Goal: Task Accomplishment & Management: Manage account settings

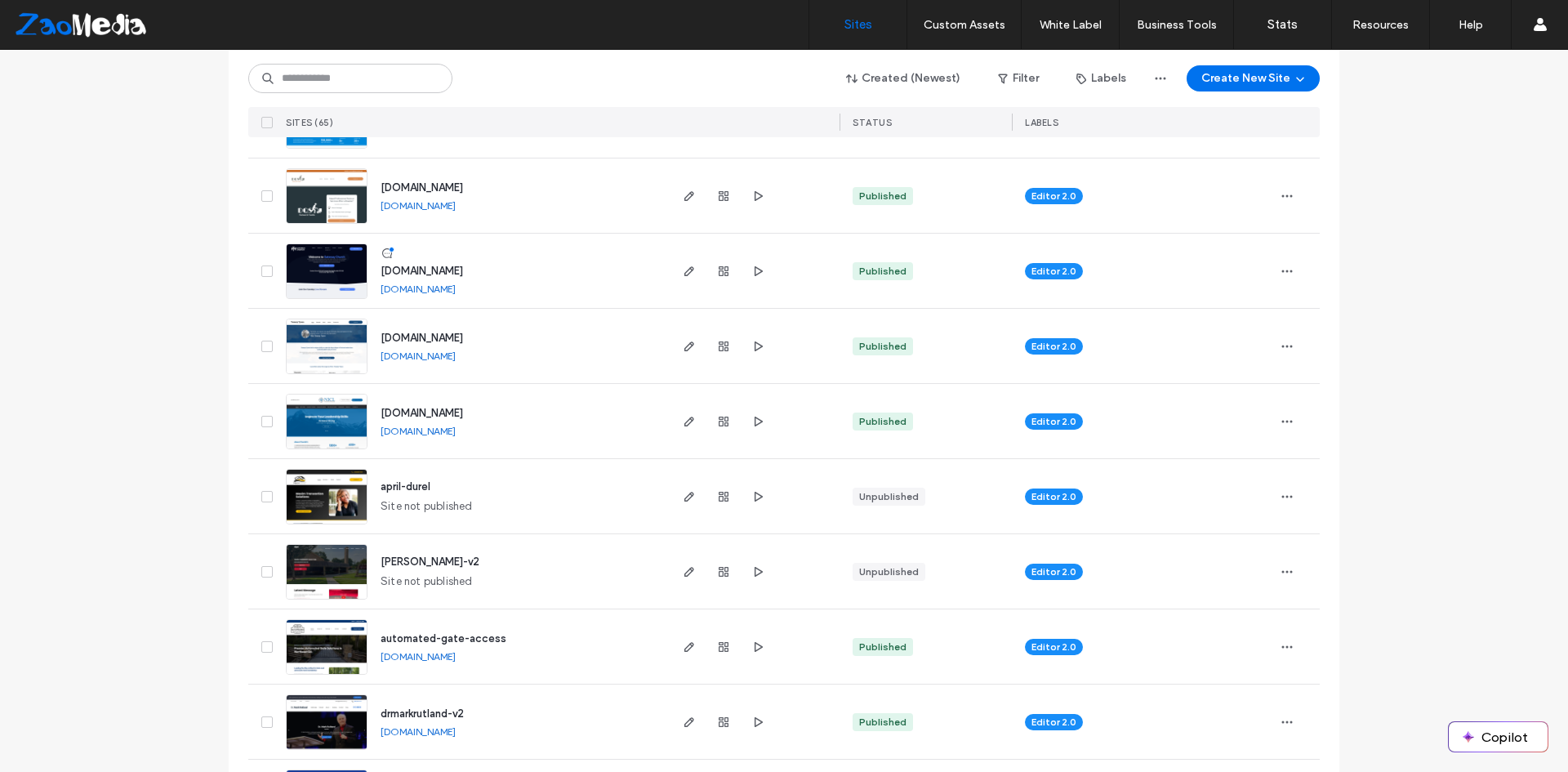
scroll to position [653, 0]
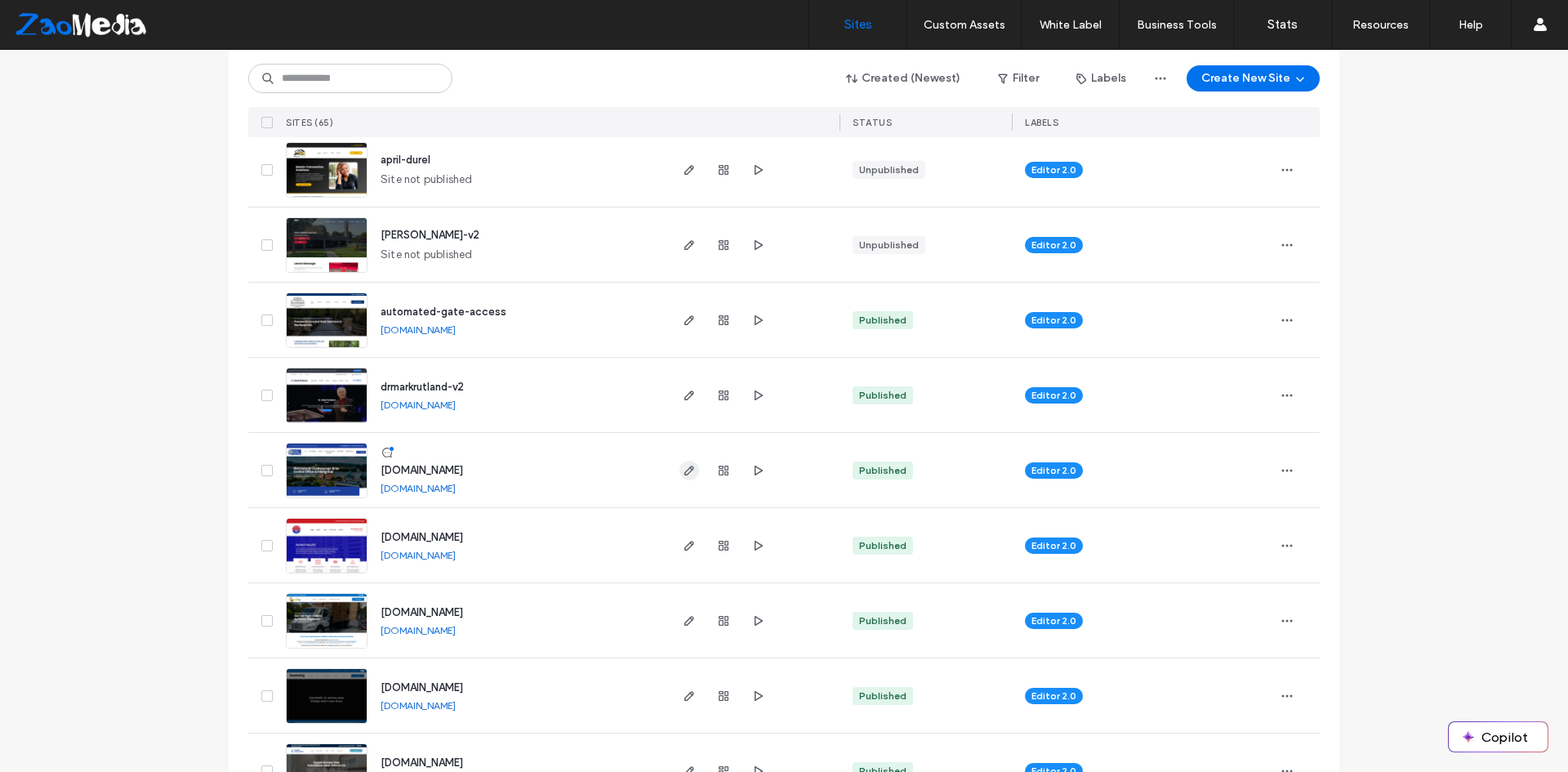
click at [683, 468] on icon "button" at bounding box center [689, 470] width 13 height 13
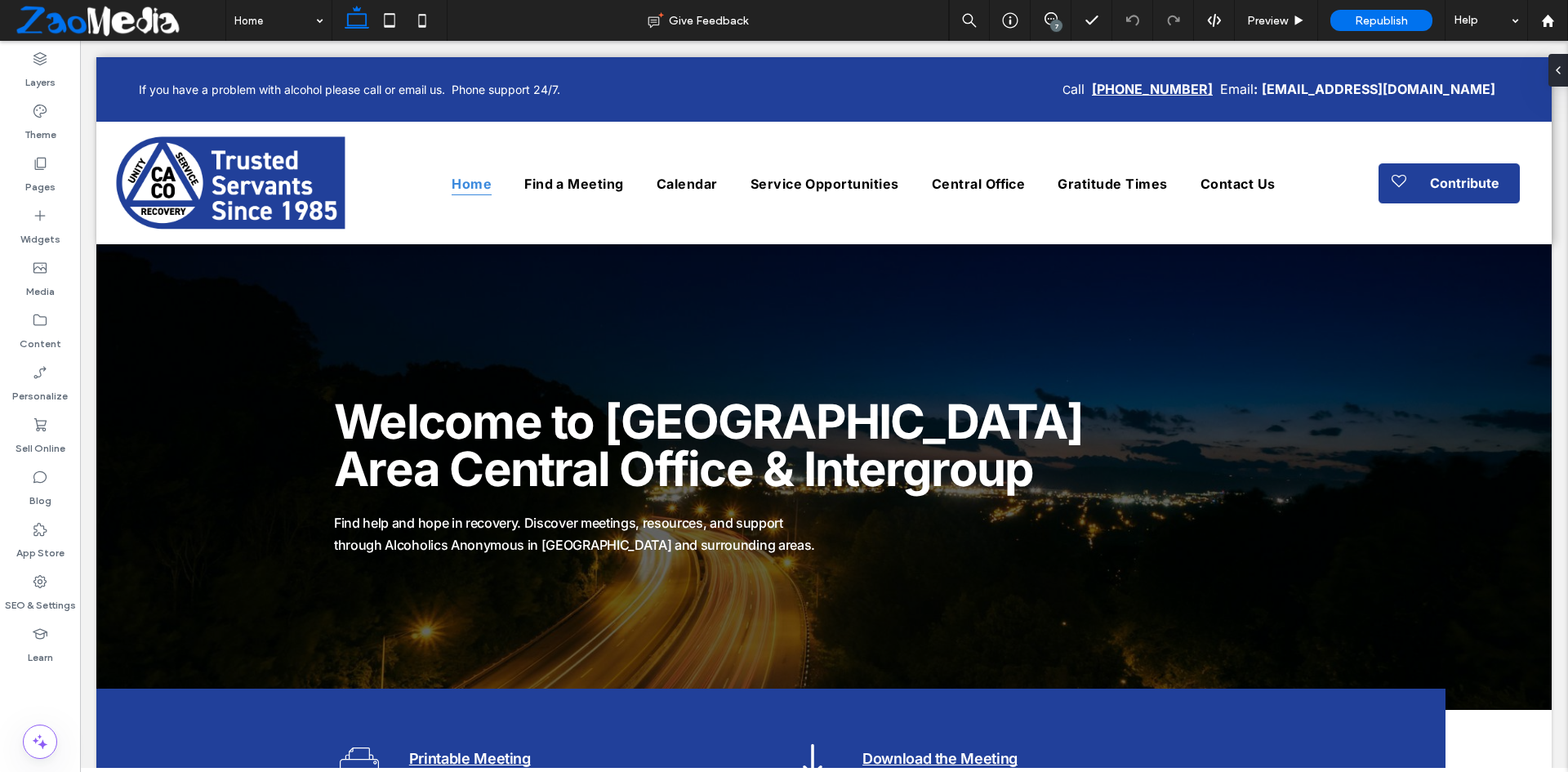
click at [1052, 21] on div "7" at bounding box center [1056, 25] width 12 height 12
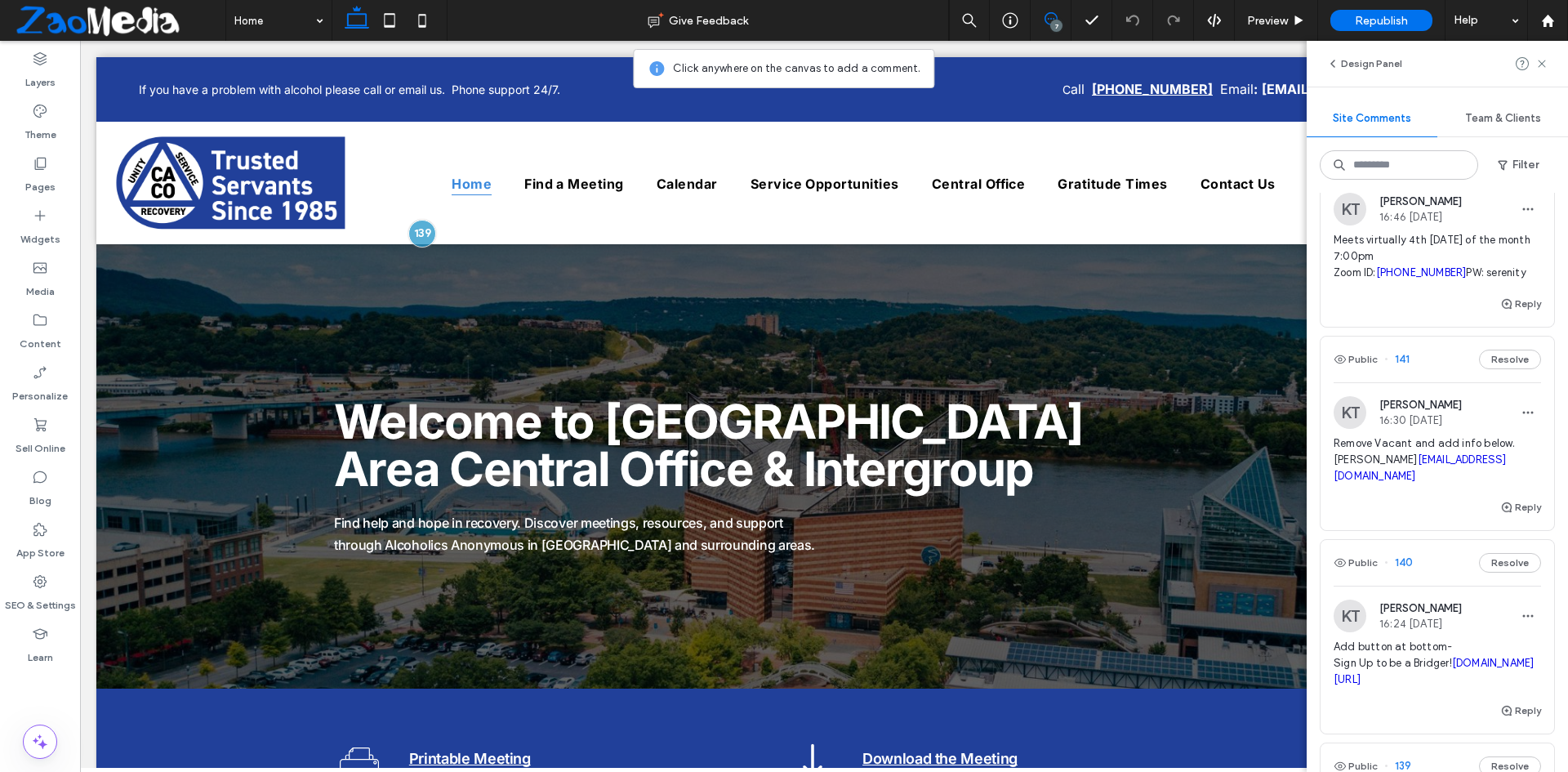
scroll to position [653, 0]
click at [1354, 515] on div "Reply" at bounding box center [1438, 510] width 234 height 33
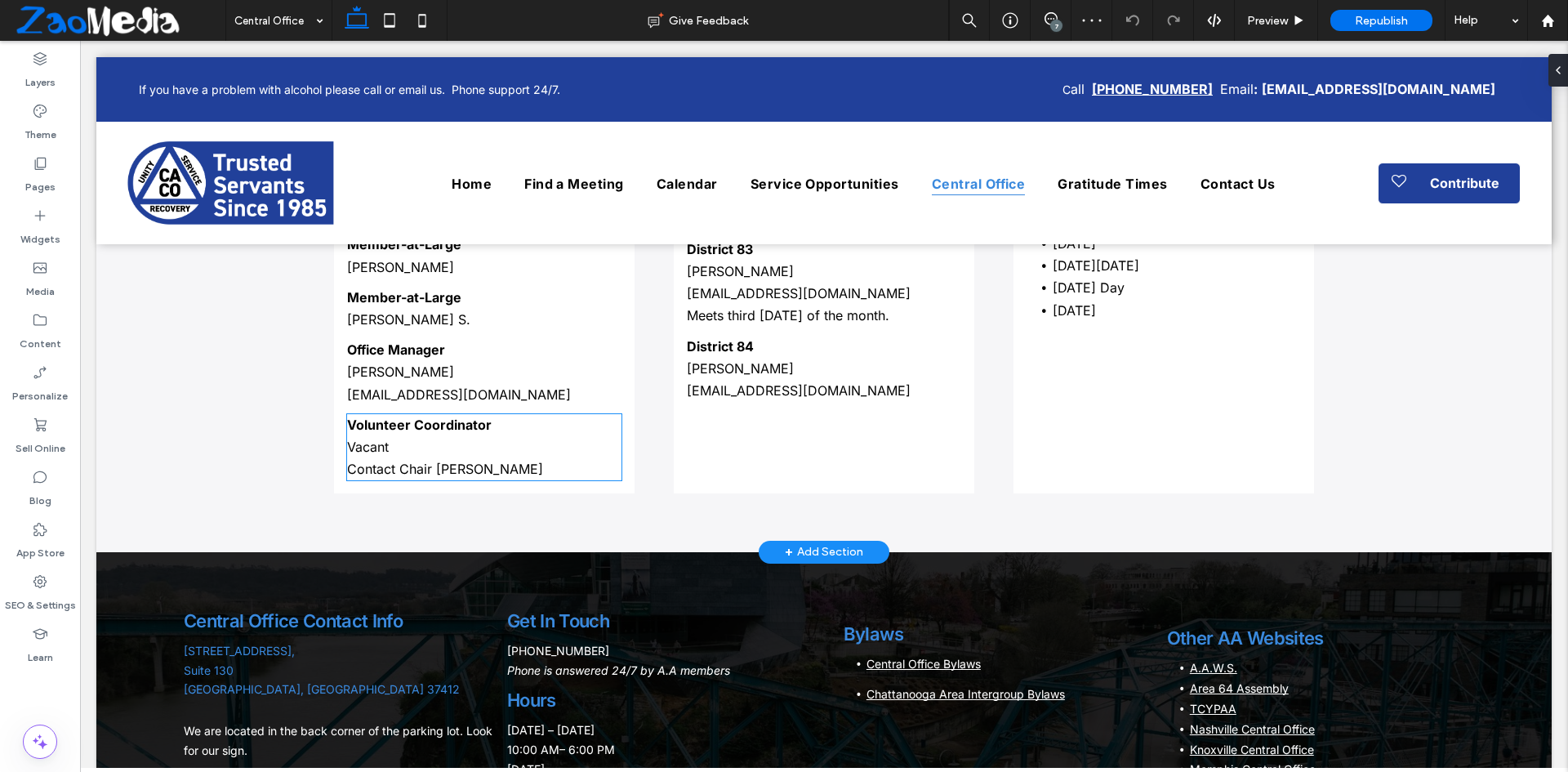
click at [498, 477] on p "Contact Chair Chad B." at bounding box center [484, 469] width 275 height 22
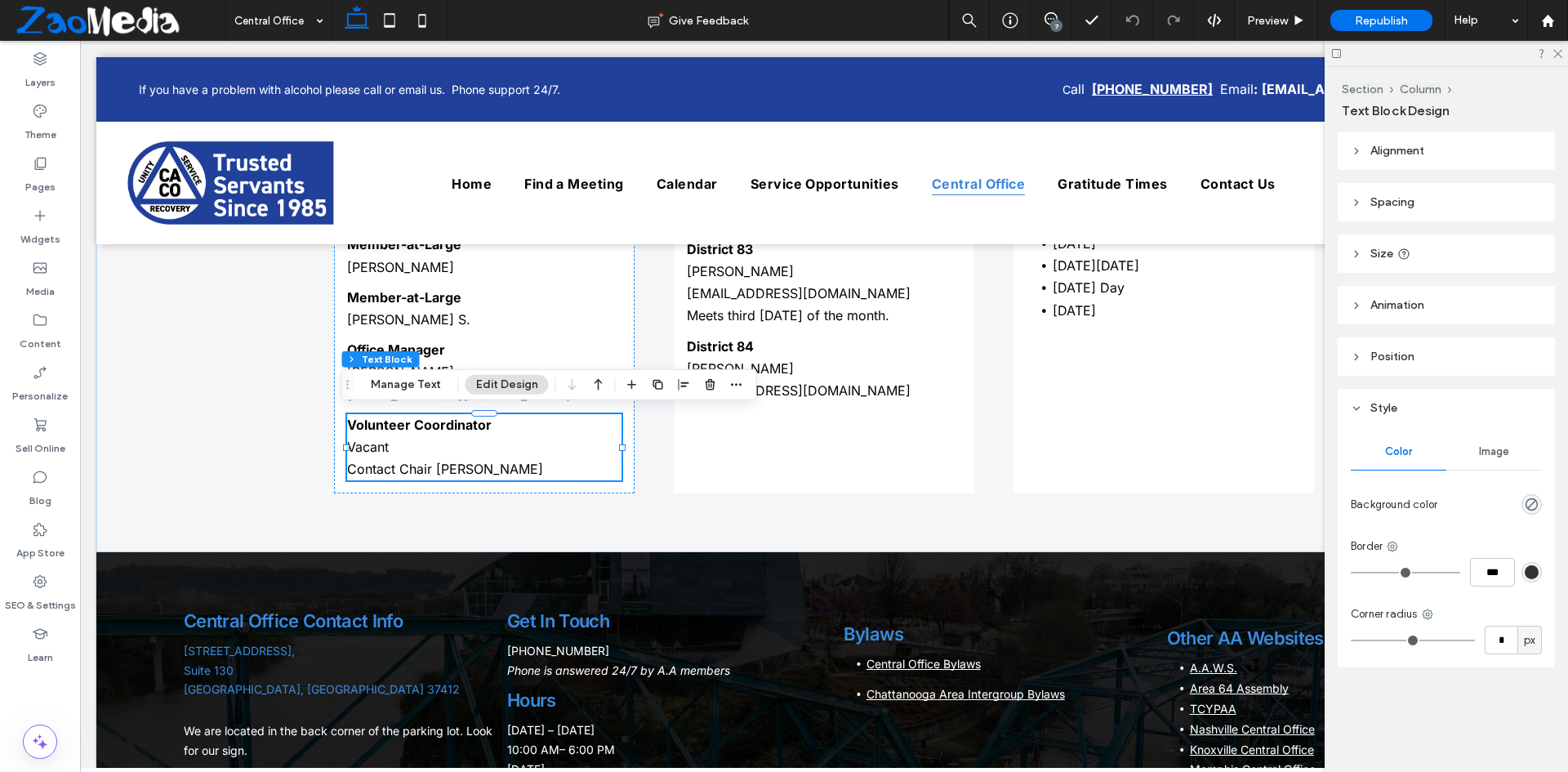
click at [1061, 23] on div "7" at bounding box center [1056, 25] width 12 height 12
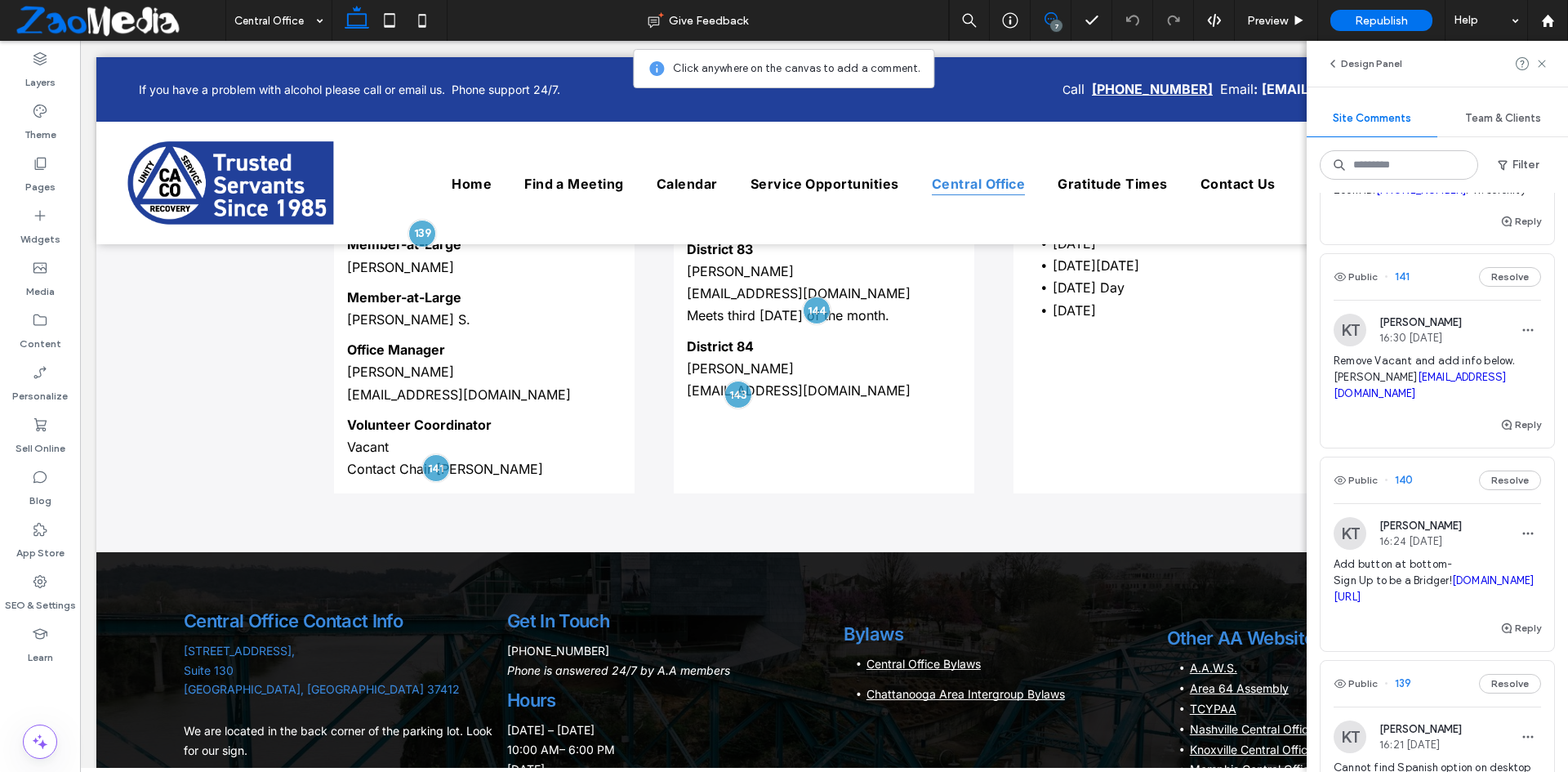
scroll to position [735, 0]
click at [1361, 376] on span "Remove Vacant and add info below. Irene O. vc@chattanooga-aa.com" at bounding box center [1438, 376] width 208 height 49
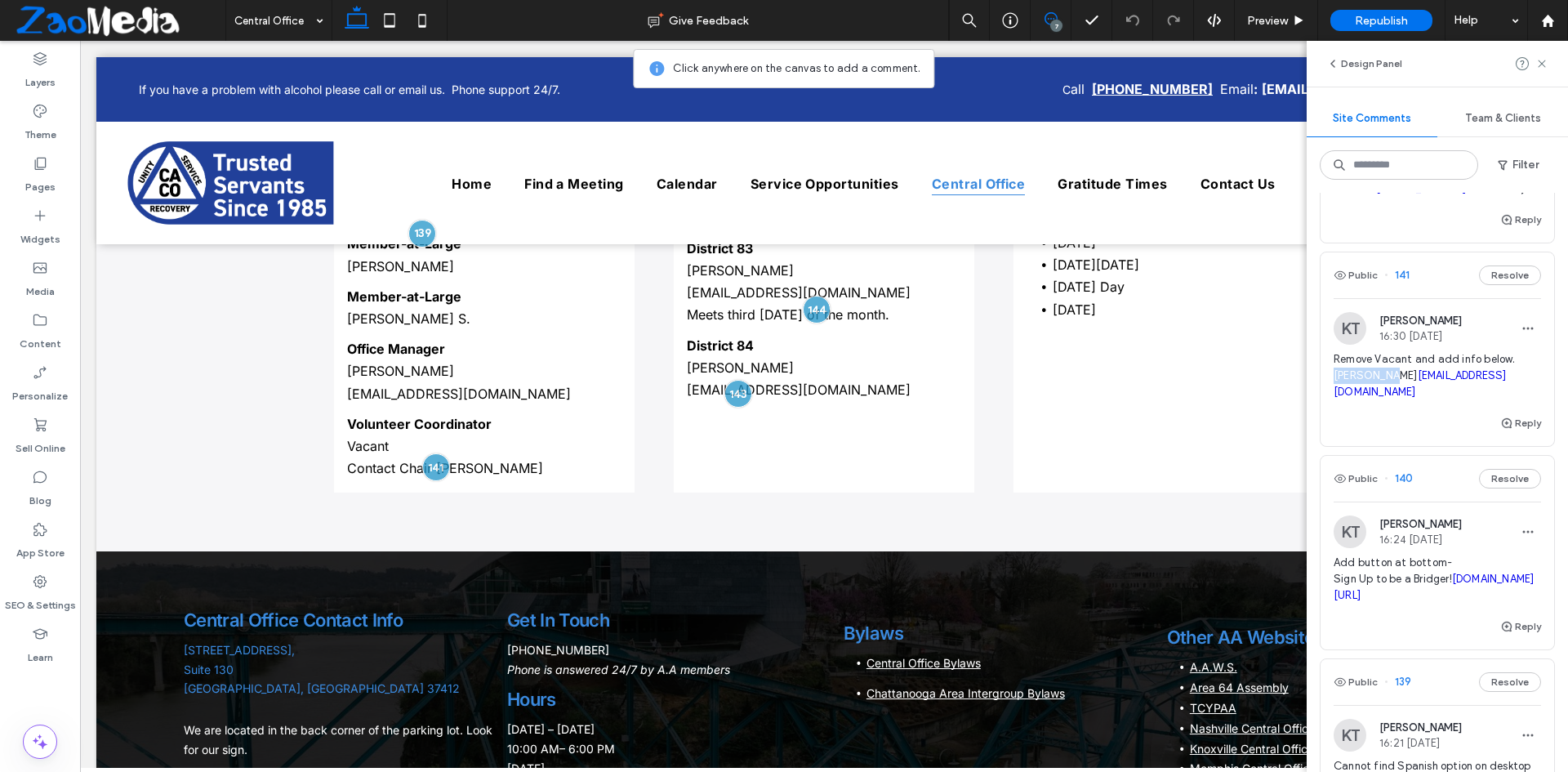
click at [1361, 376] on span "Remove Vacant and add info below. Irene O. vc@chattanooga-aa.com" at bounding box center [1438, 376] width 208 height 49
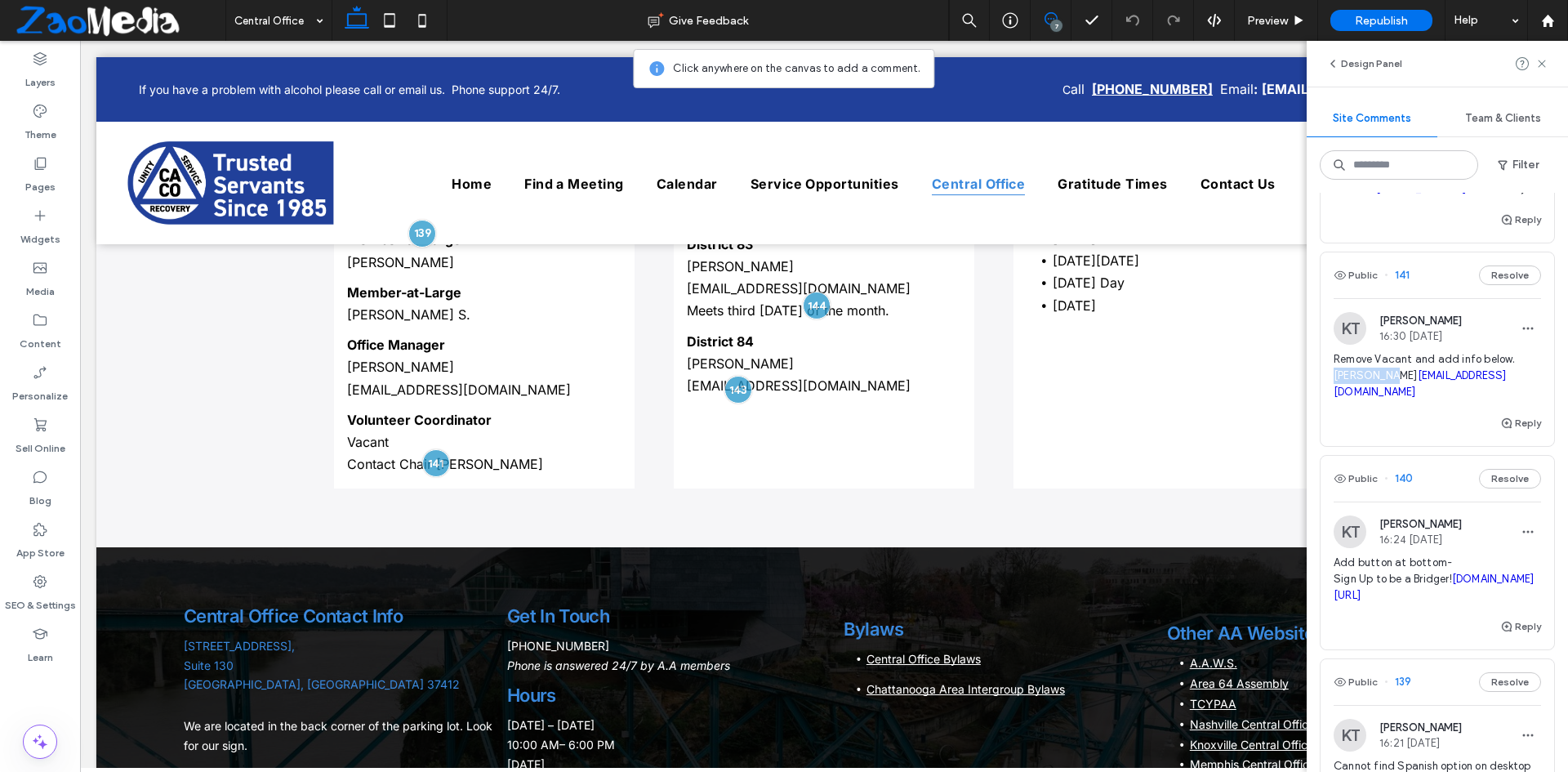
scroll to position [1324, 0]
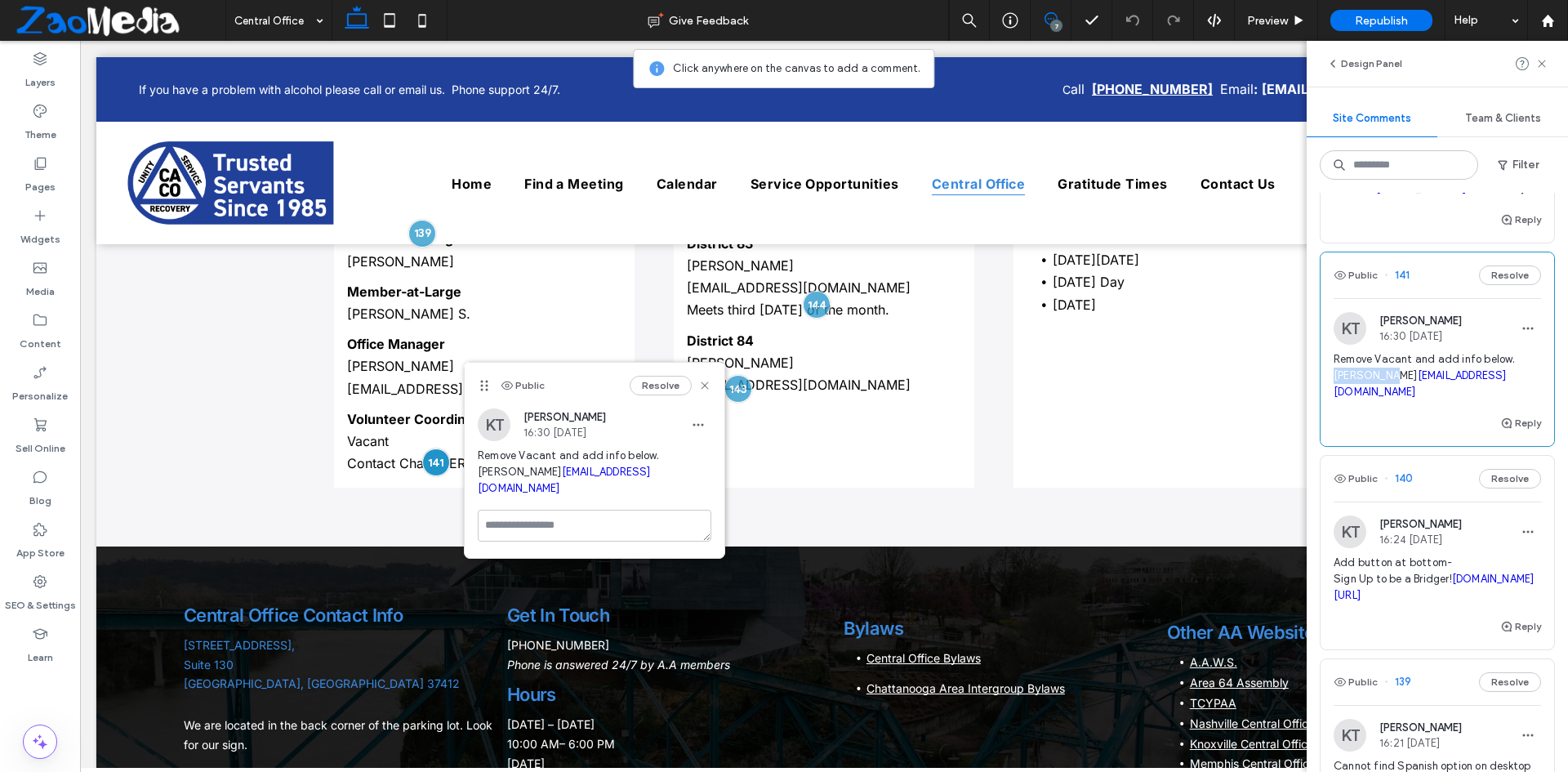
copy span "Irene O."
drag, startPoint x: 705, startPoint y: 386, endPoint x: 1025, endPoint y: 352, distance: 321.8
click at [705, 386] on use at bounding box center [705, 385] width 7 height 7
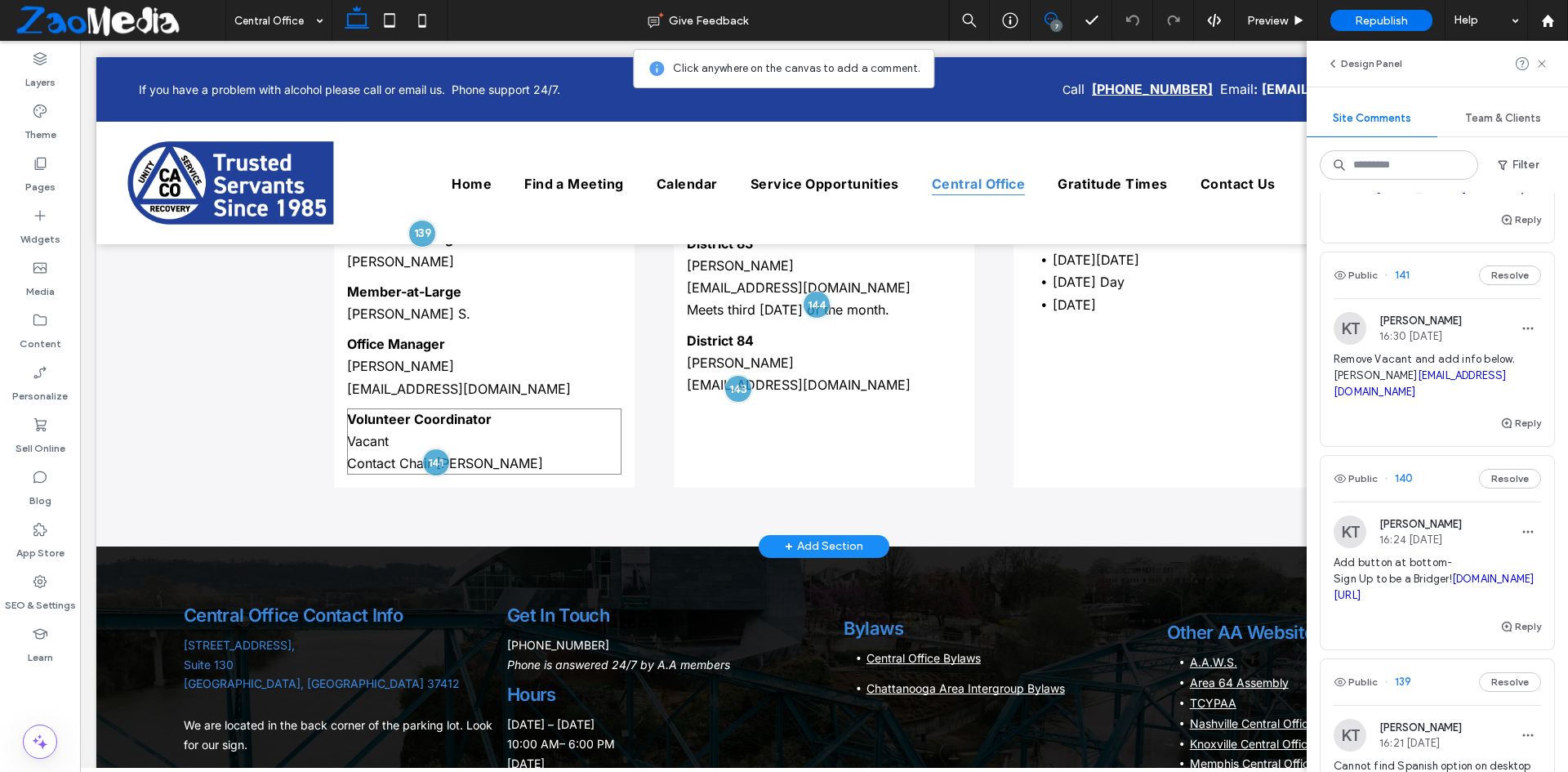
click at [361, 430] on p "Vacant" at bounding box center [484, 441] width 275 height 22
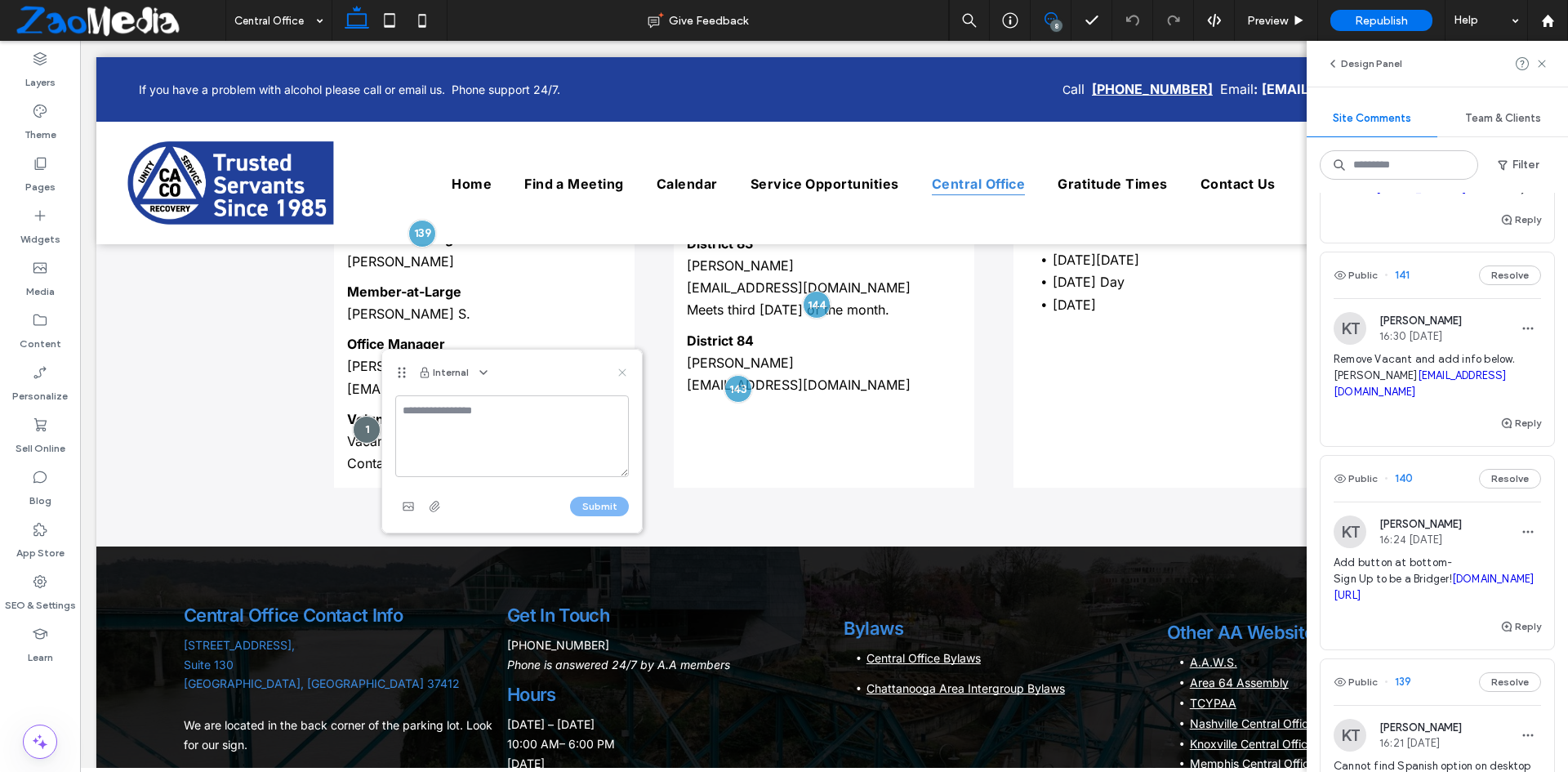
click at [624, 371] on use at bounding box center [622, 372] width 7 height 7
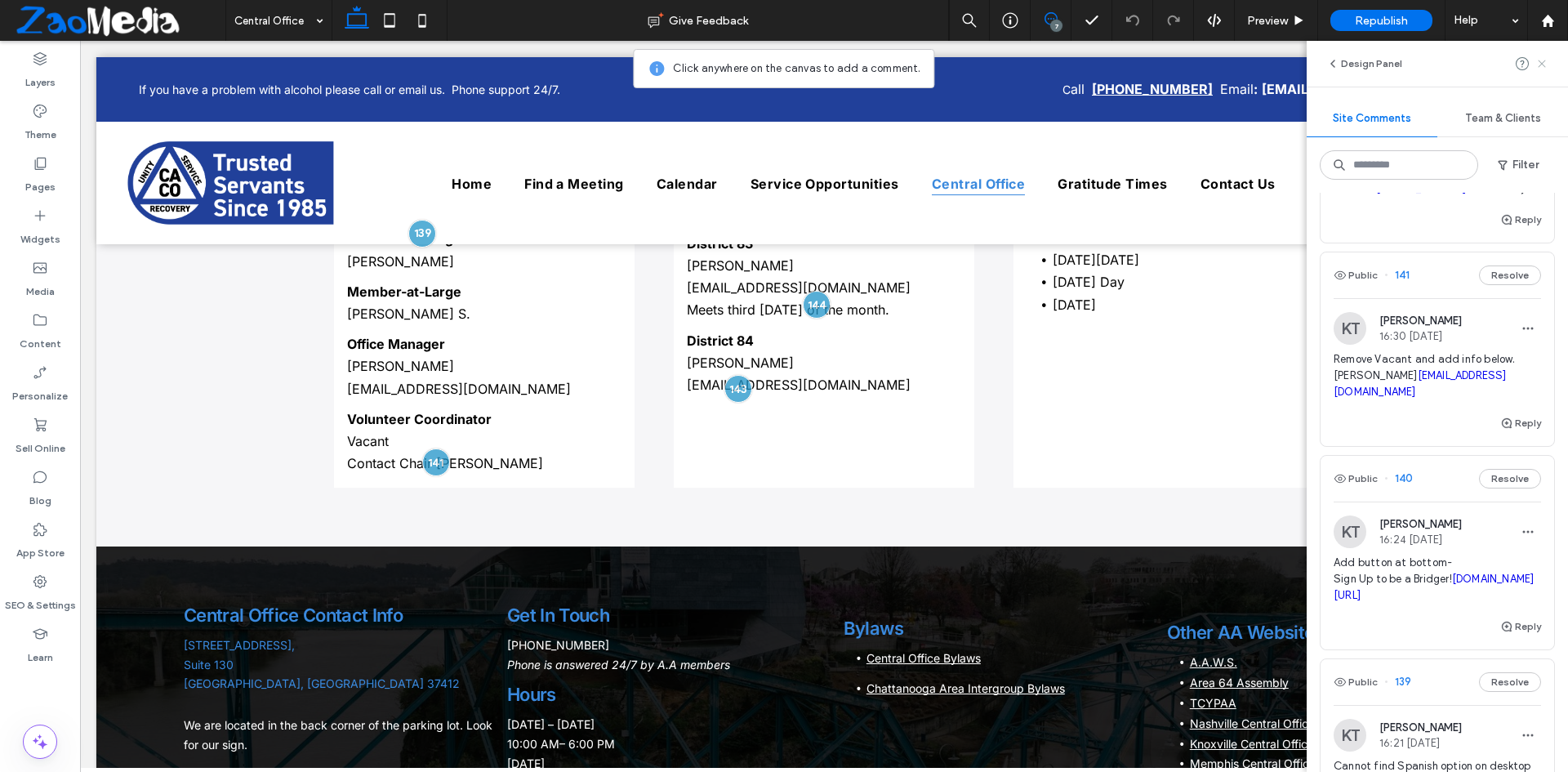
click at [1541, 63] on use at bounding box center [1542, 64] width 7 height 7
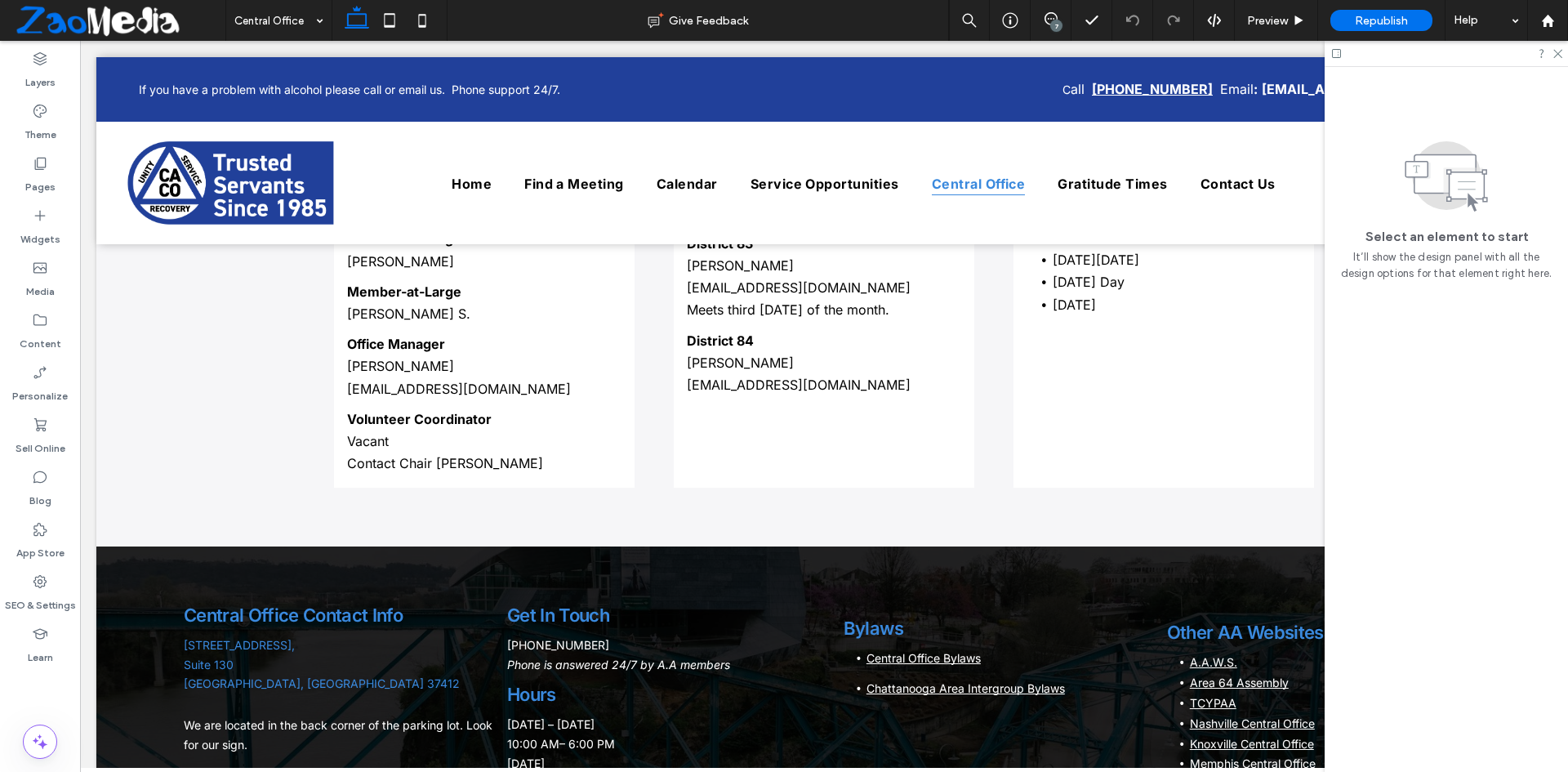
scroll to position [0, 0]
click at [378, 455] on span "Contact Chair Chad B." at bounding box center [445, 463] width 196 height 16
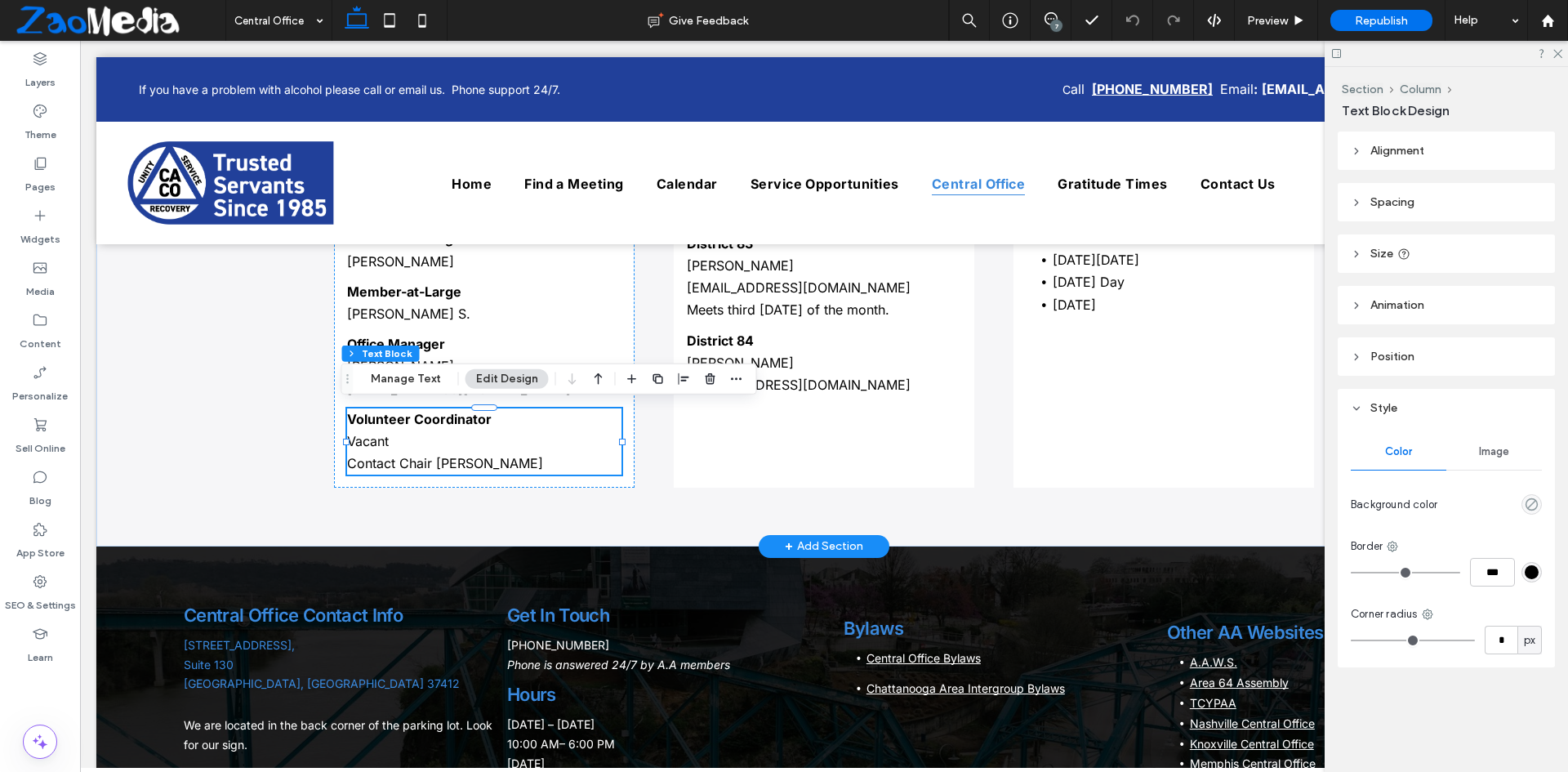
click at [378, 454] on div "Volunteer Coordinator Vacant Contact Chair Chad B." at bounding box center [484, 442] width 275 height 67
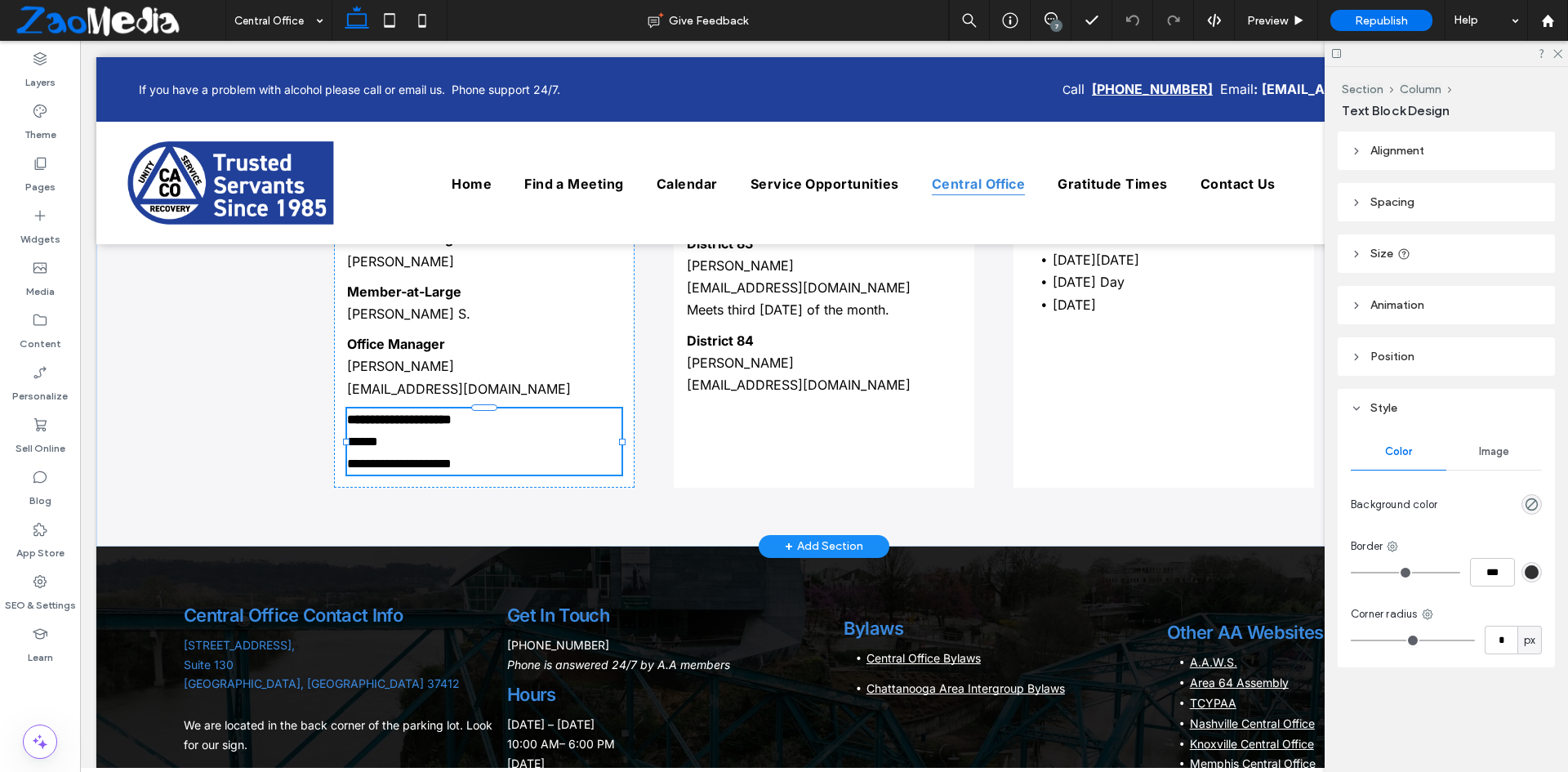
type input "*****"
type input "**"
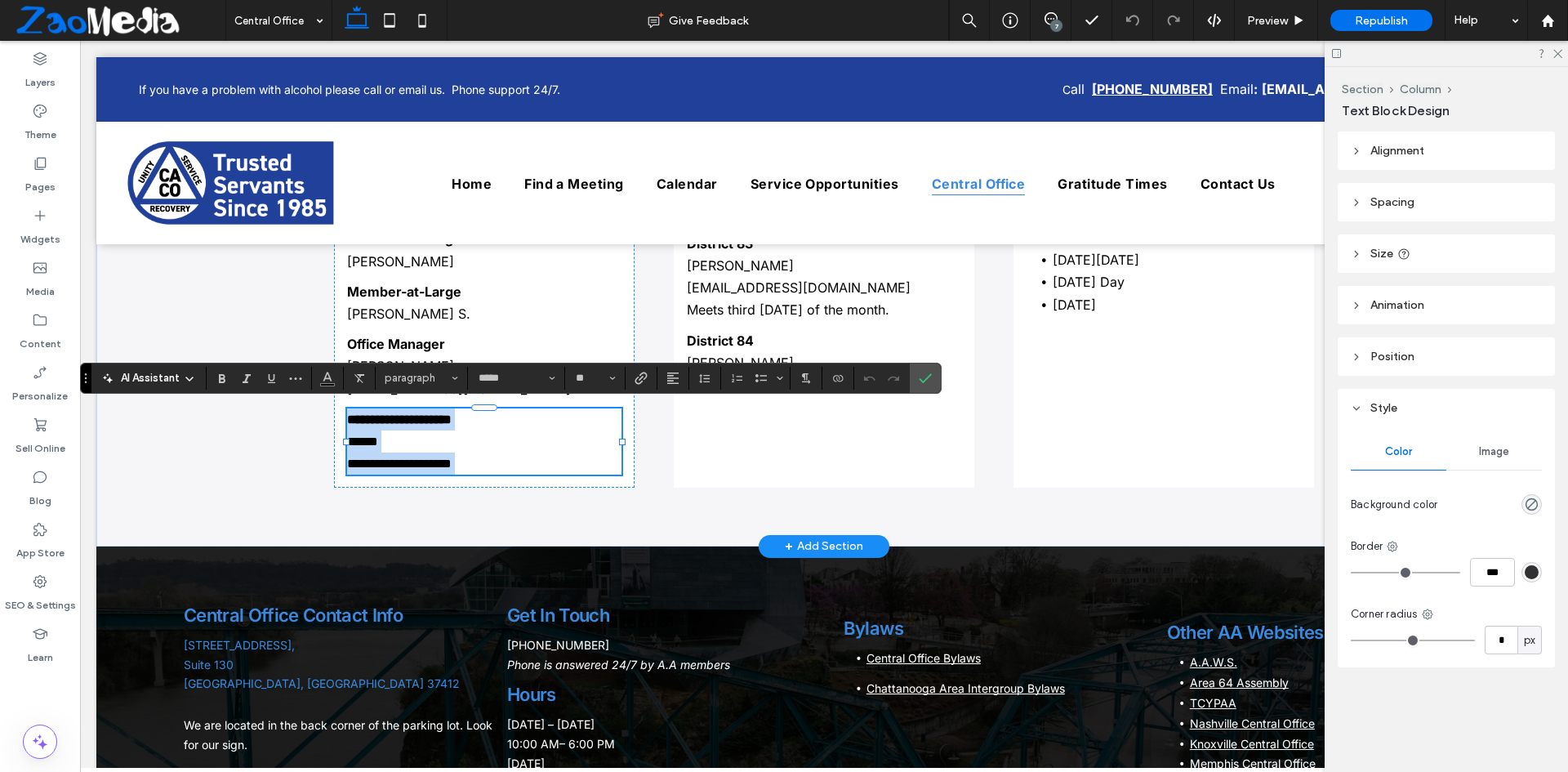
click at [385, 449] on p "******" at bounding box center [484, 441] width 275 height 22
click at [388, 439] on p "******" at bounding box center [484, 441] width 275 height 22
drag, startPoint x: 388, startPoint y: 439, endPoint x: 351, endPoint y: 442, distance: 37.1
click at [351, 442] on p "******" at bounding box center [484, 441] width 275 height 22
click at [347, 437] on strong "*********" at bounding box center [369, 441] width 46 height 12
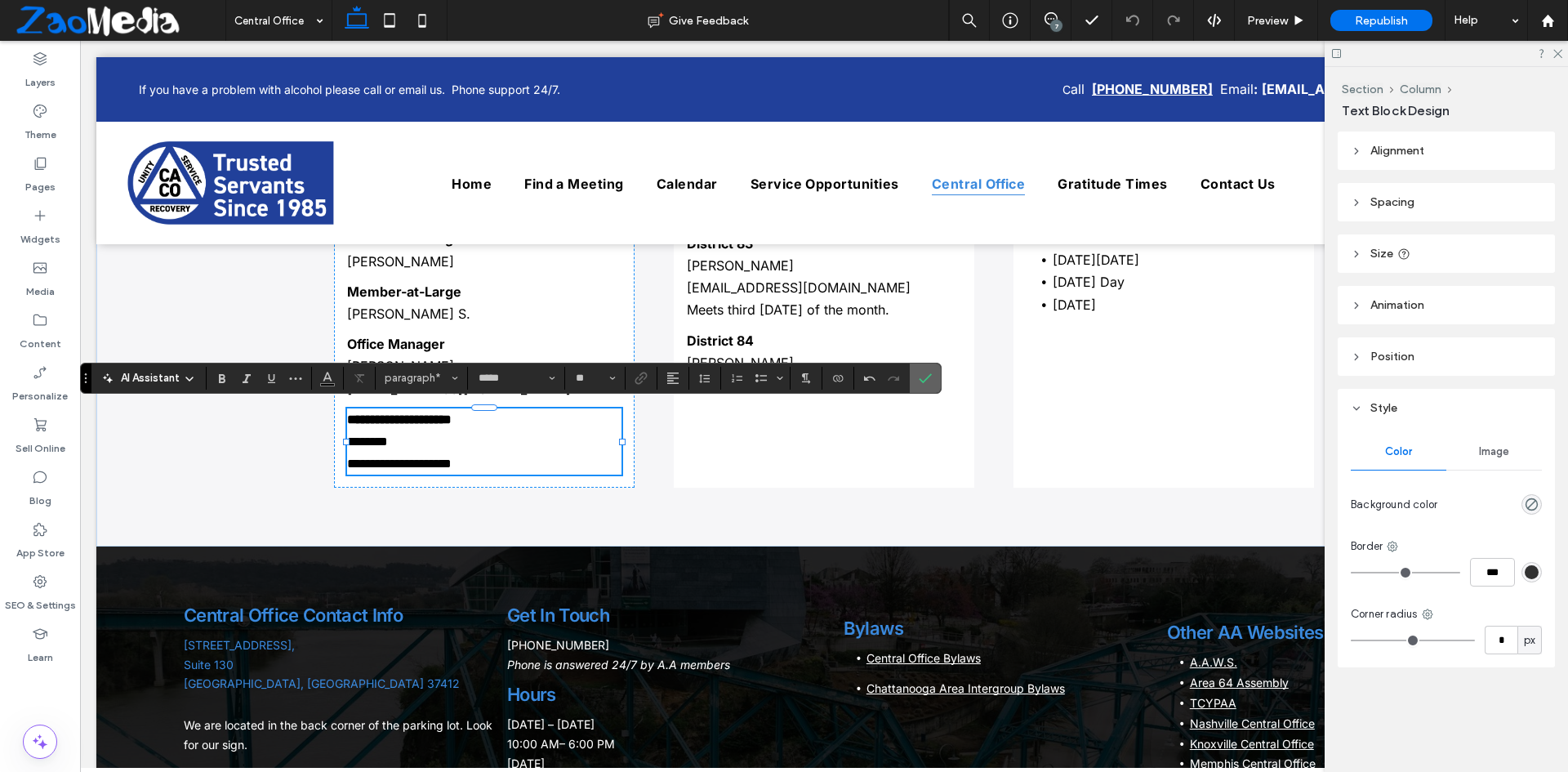
click at [936, 384] on label "Confirm" at bounding box center [926, 378] width 24 height 29
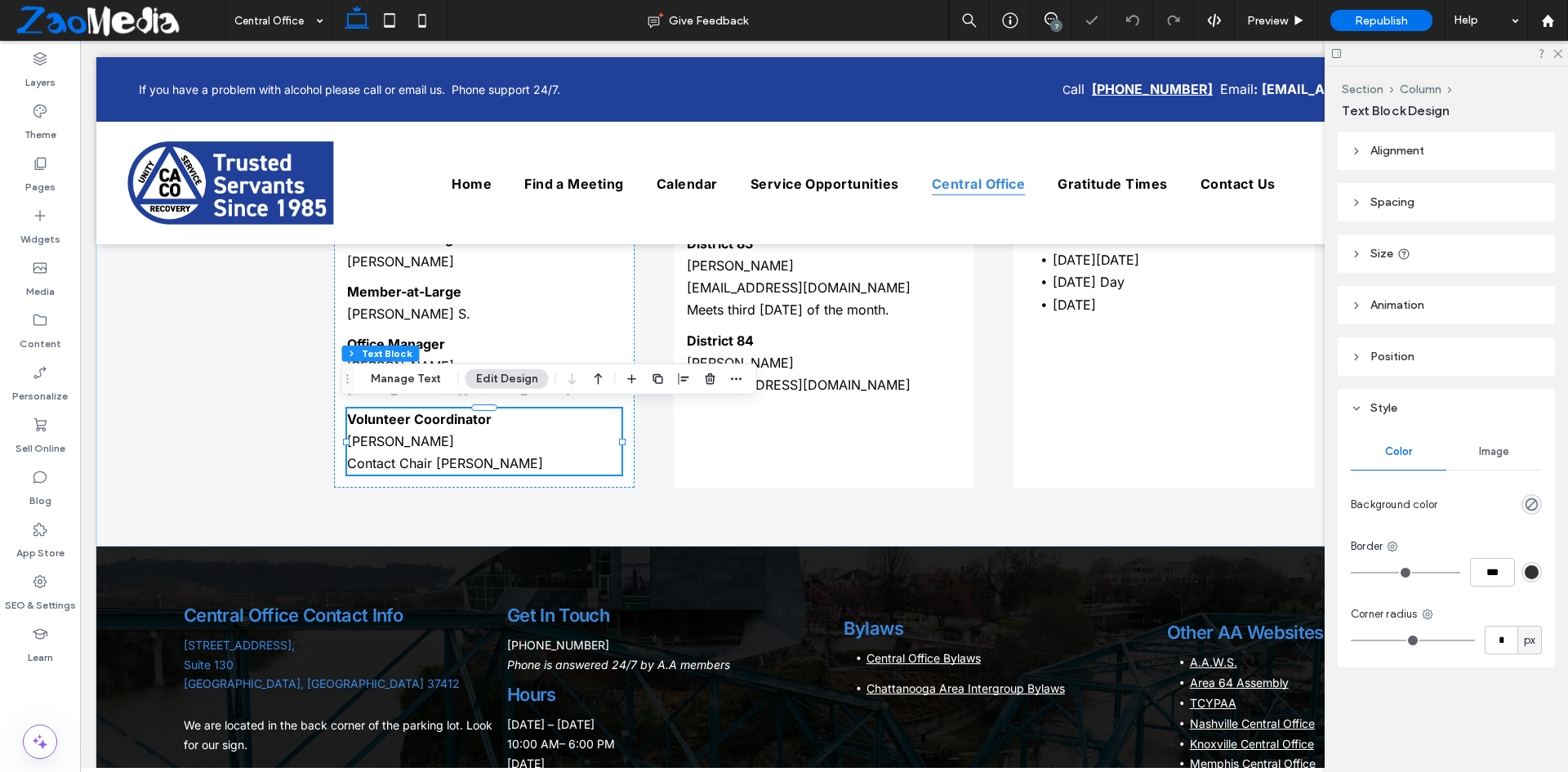
click at [1057, 26] on div "7" at bounding box center [1056, 25] width 12 height 12
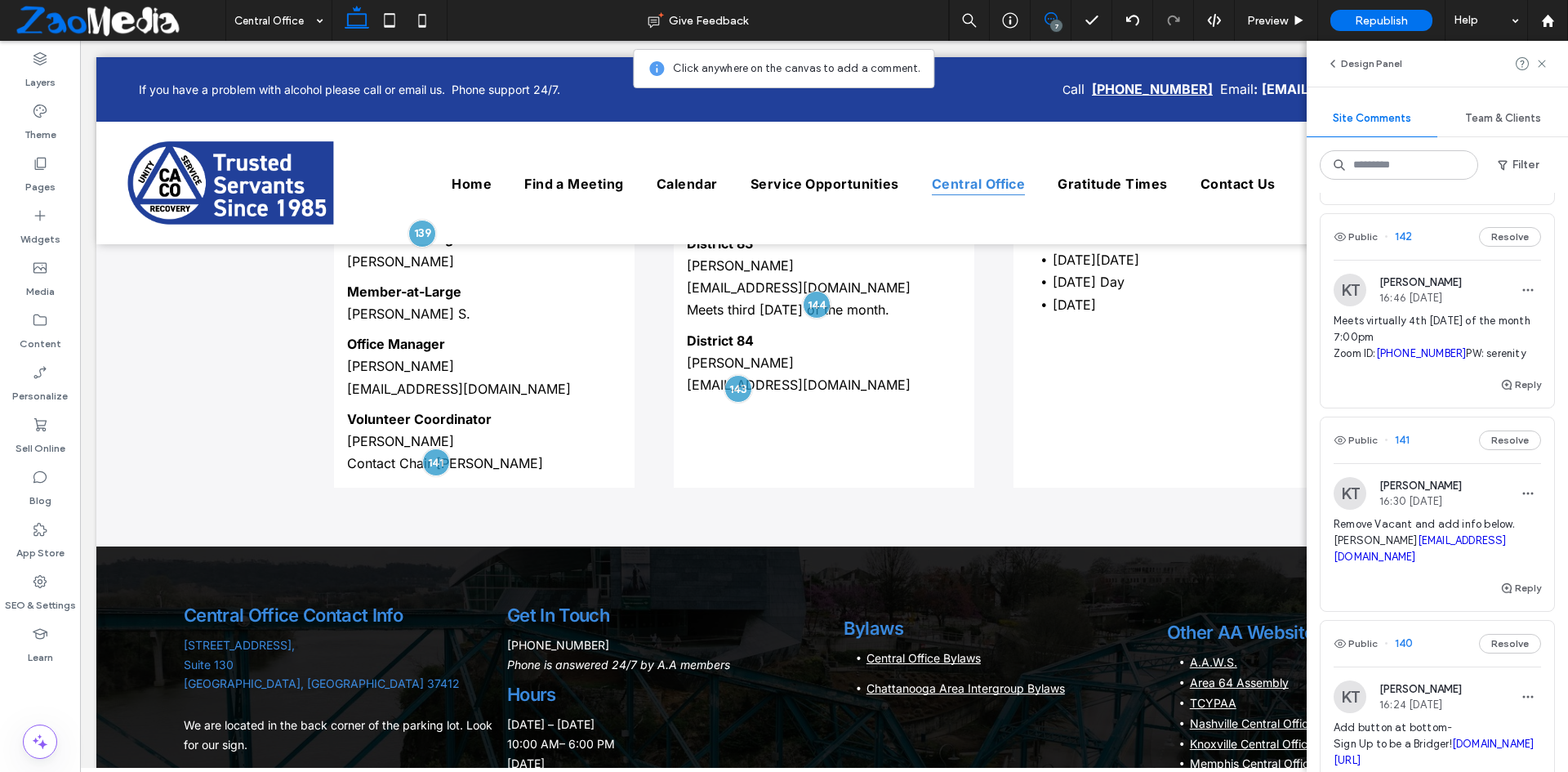
scroll to position [572, 0]
drag, startPoint x: 1470, startPoint y: 554, endPoint x: 1334, endPoint y: 560, distance: 136.1
click at [1334, 560] on span "Remove Vacant and add info below. Irene O. vc@chattanooga-aa.com" at bounding box center [1438, 538] width 208 height 49
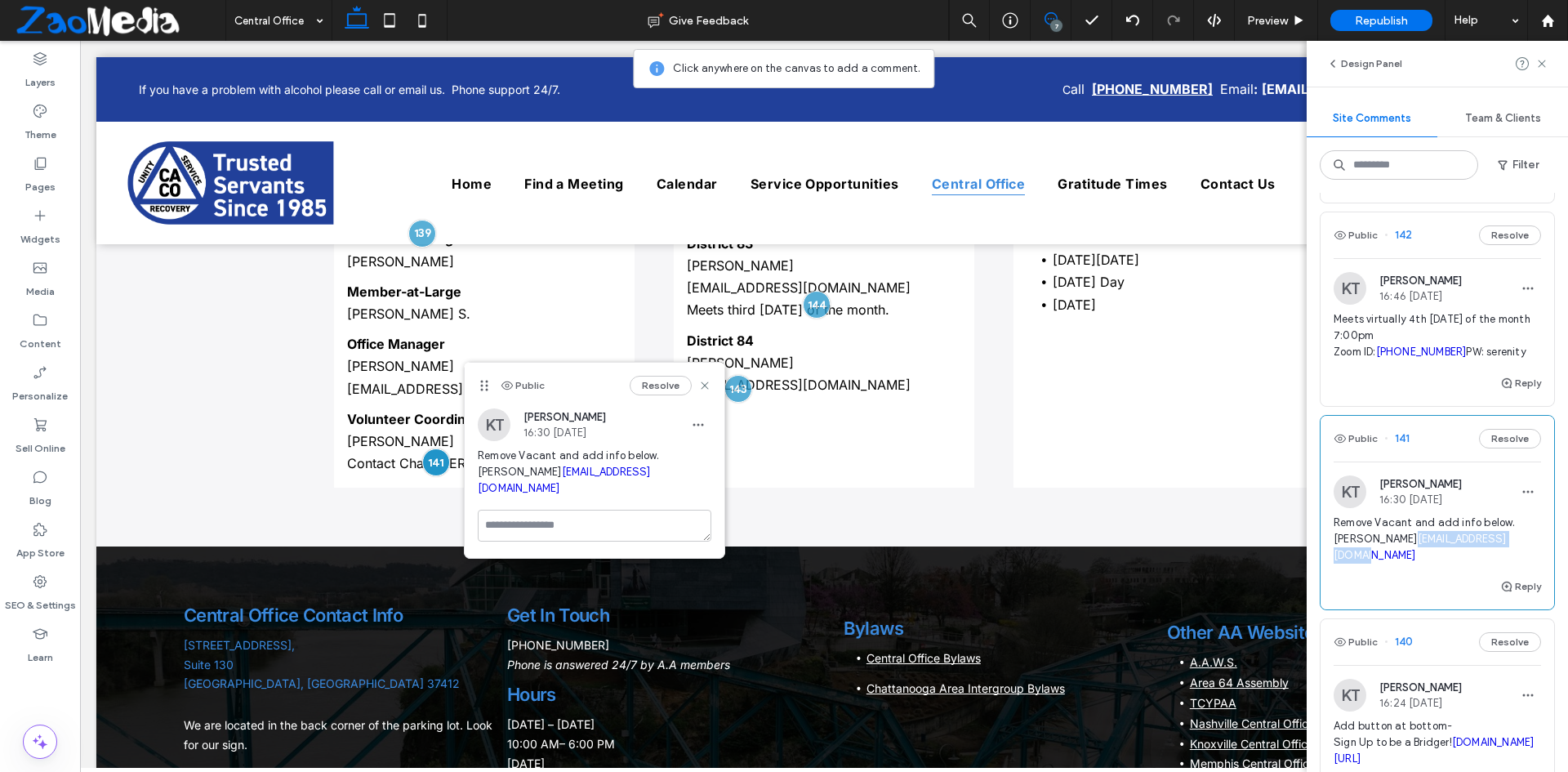
copy link "vc@chattanooga-aa.com"
click at [706, 386] on use at bounding box center [705, 385] width 7 height 7
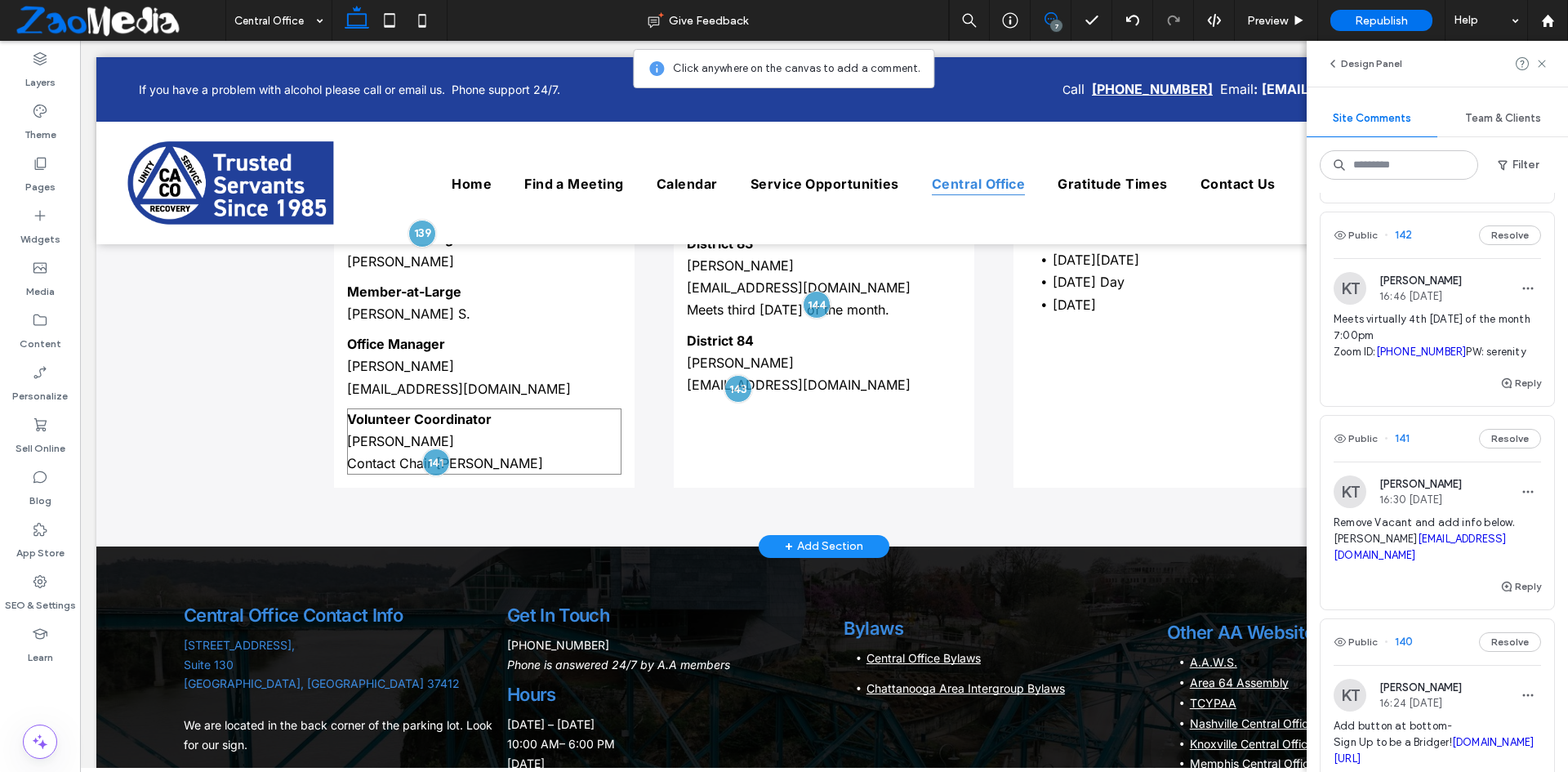
click at [495, 461] on p "Contact Chair Chad B." at bounding box center [484, 464] width 275 height 22
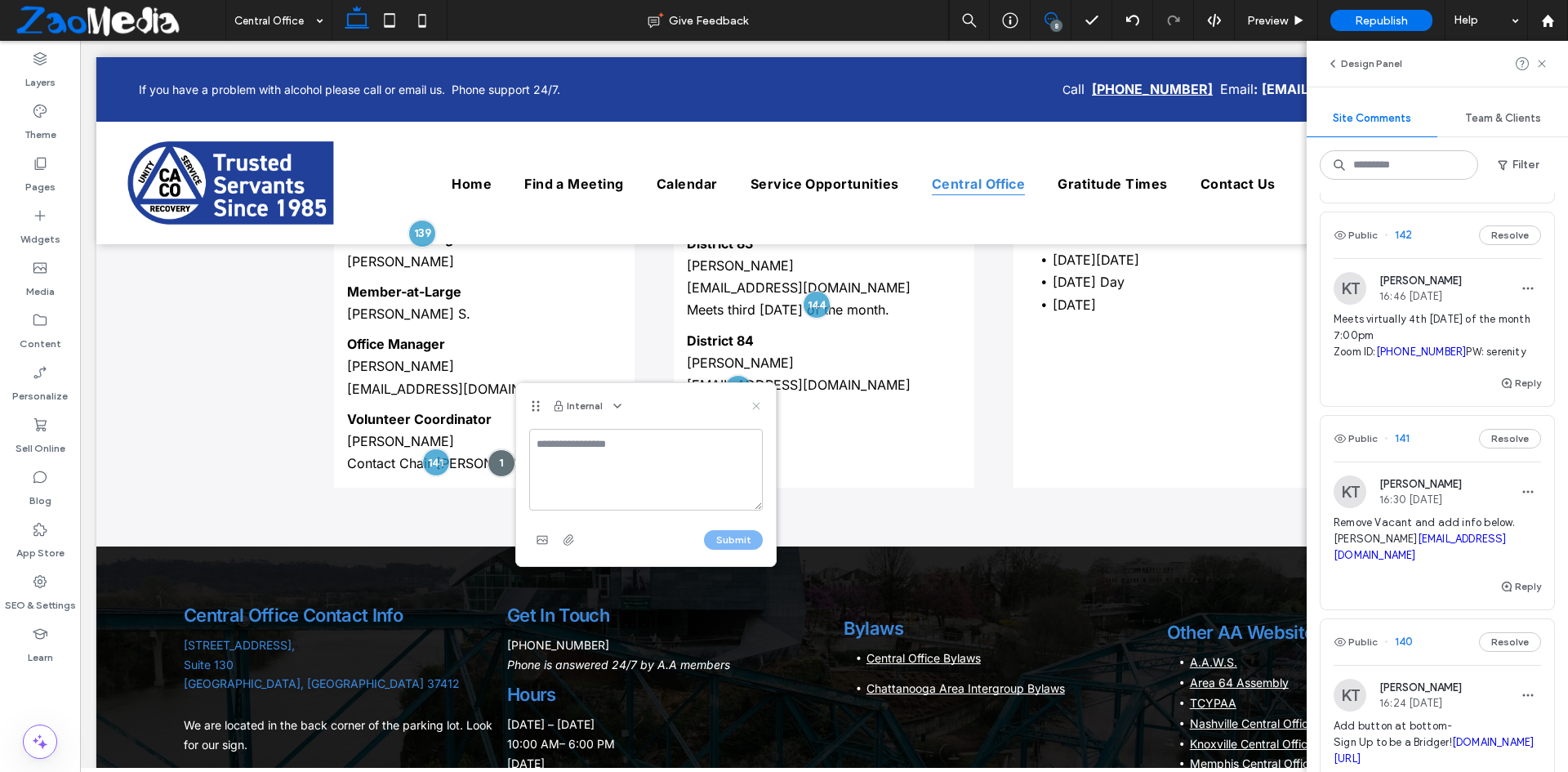
click at [755, 409] on icon at bounding box center [756, 406] width 13 height 13
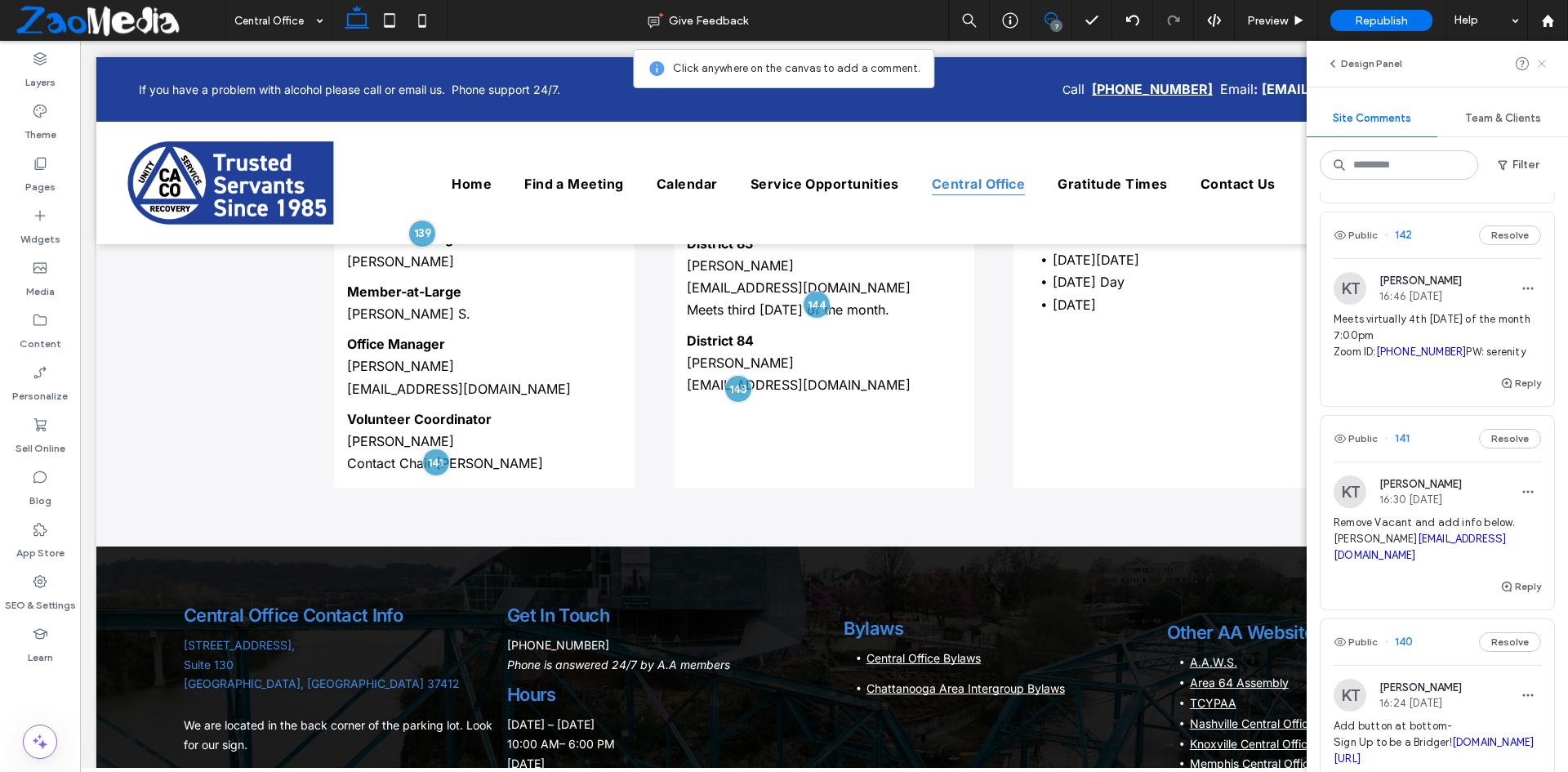
click at [1546, 59] on icon at bounding box center [1542, 64] width 13 height 13
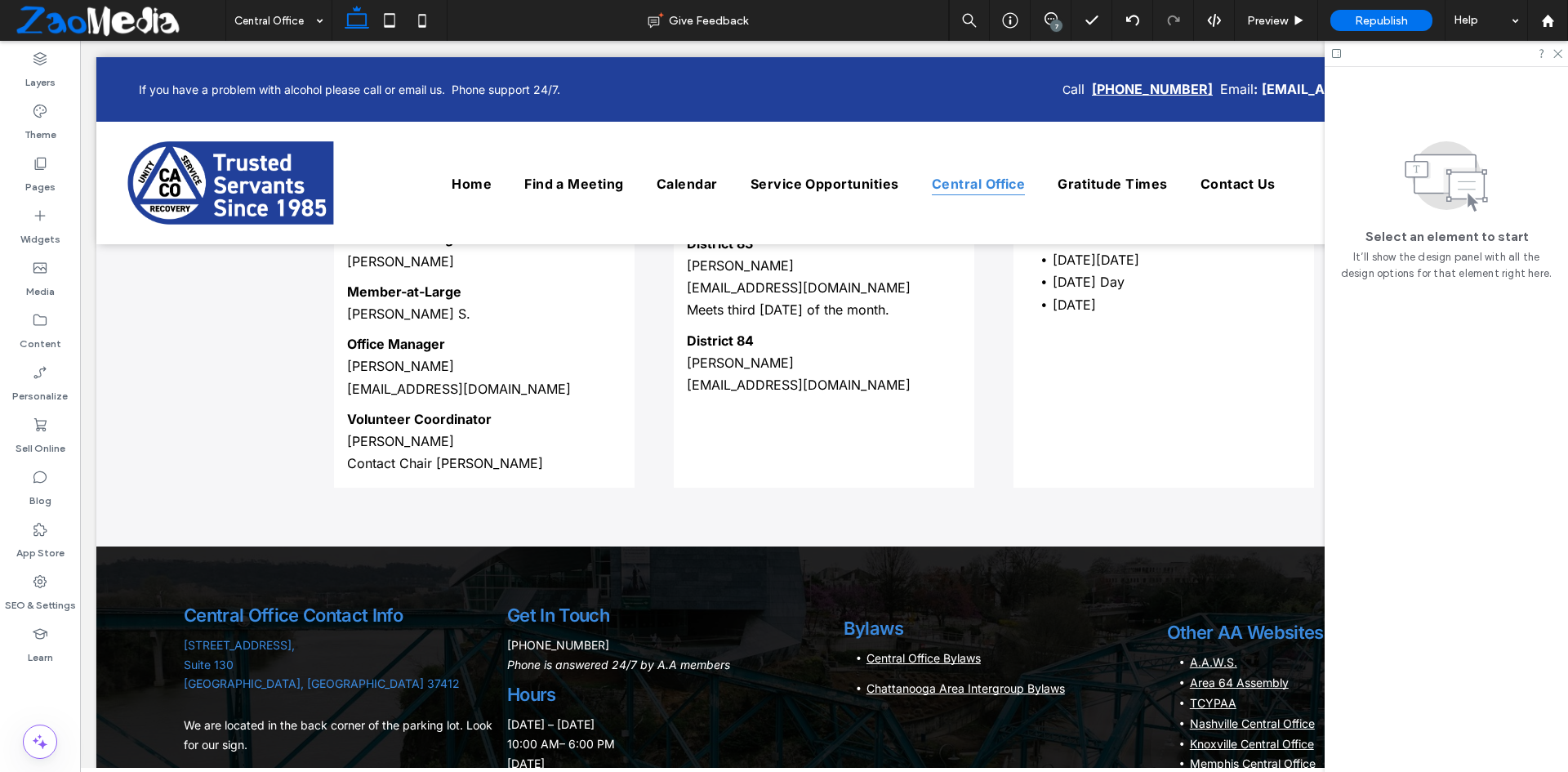
scroll to position [0, 0]
click at [455, 462] on span "Contact Chair Chad B." at bounding box center [445, 463] width 196 height 16
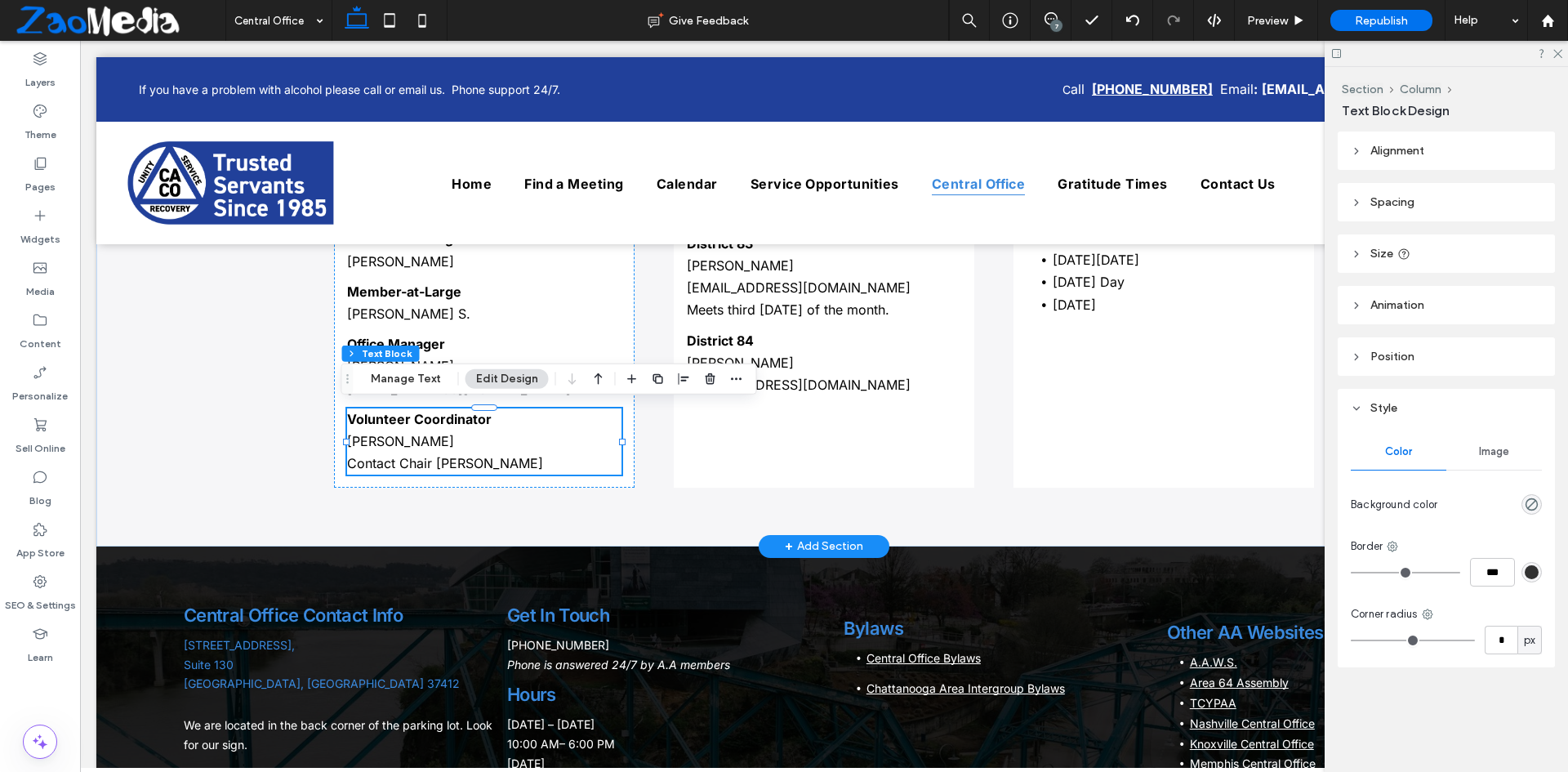
click at [455, 462] on span "Contact Chair Chad B." at bounding box center [445, 463] width 196 height 16
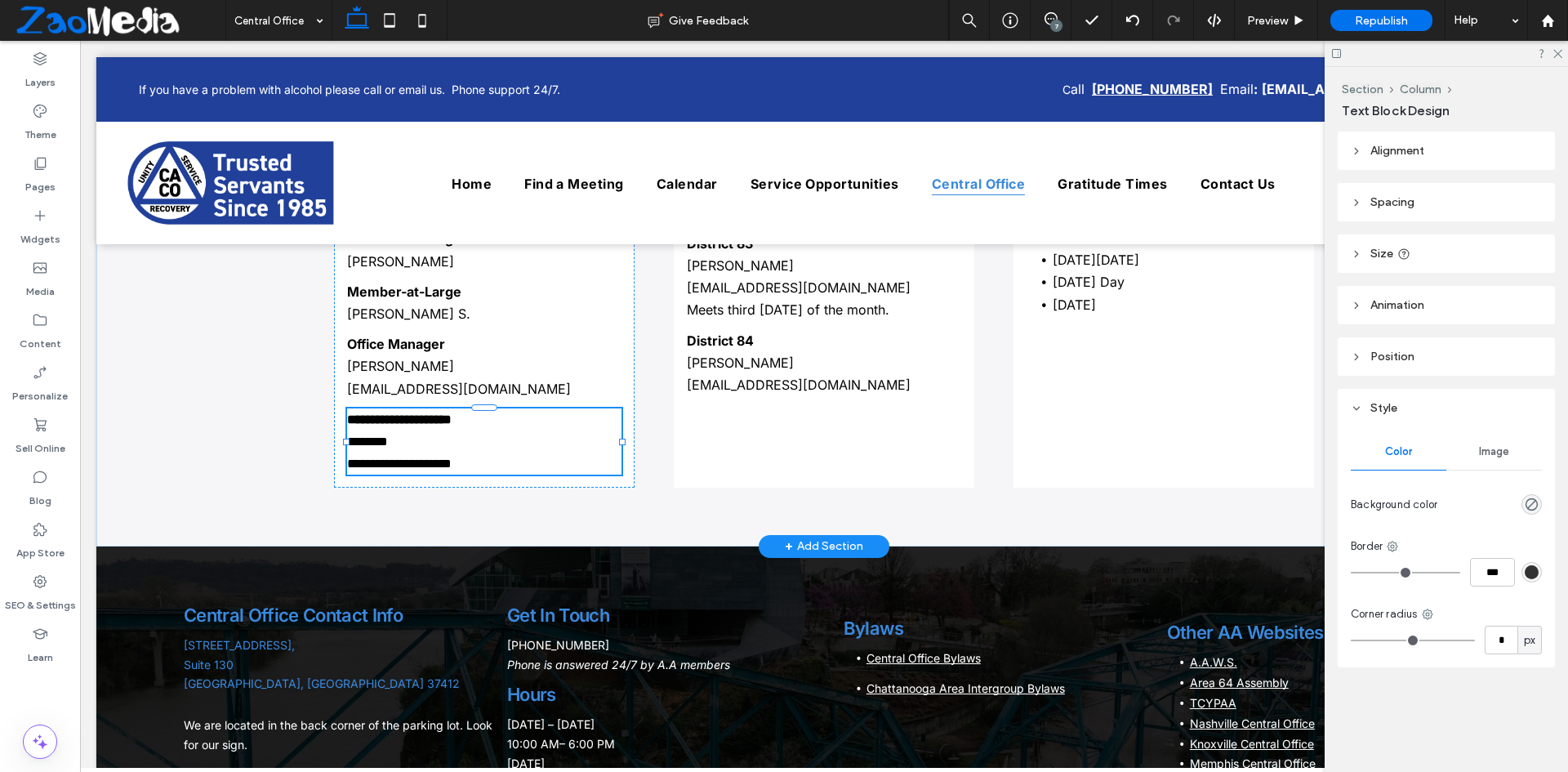
type input "*****"
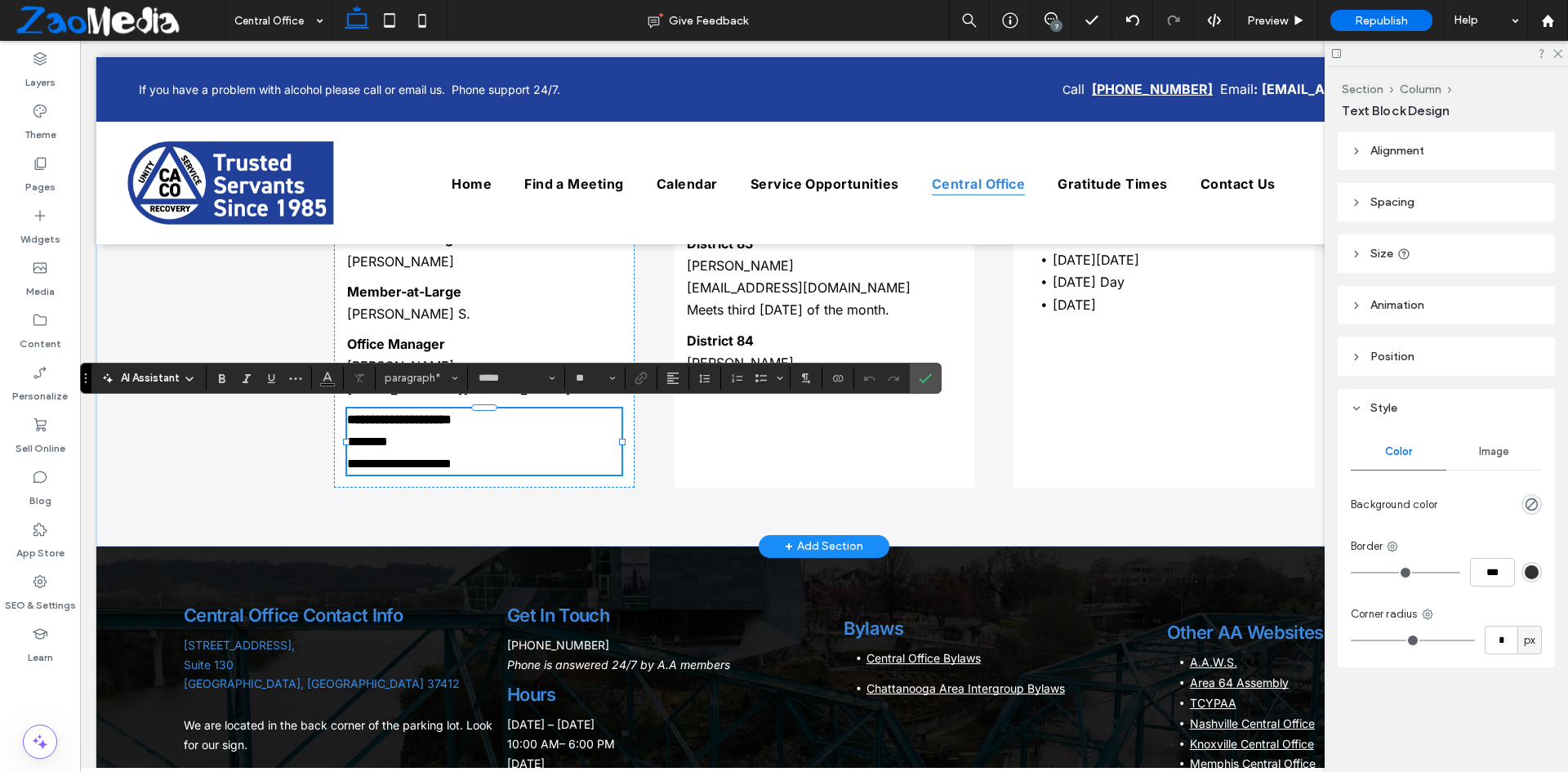
click at [483, 464] on p "**********" at bounding box center [484, 464] width 275 height 22
drag, startPoint x: 483, startPoint y: 464, endPoint x: 342, endPoint y: 461, distance: 141.0
click at [347, 461] on p "**********" at bounding box center [484, 464] width 275 height 22
type input "**"
click at [402, 468] on link "**********" at bounding box center [399, 463] width 105 height 12
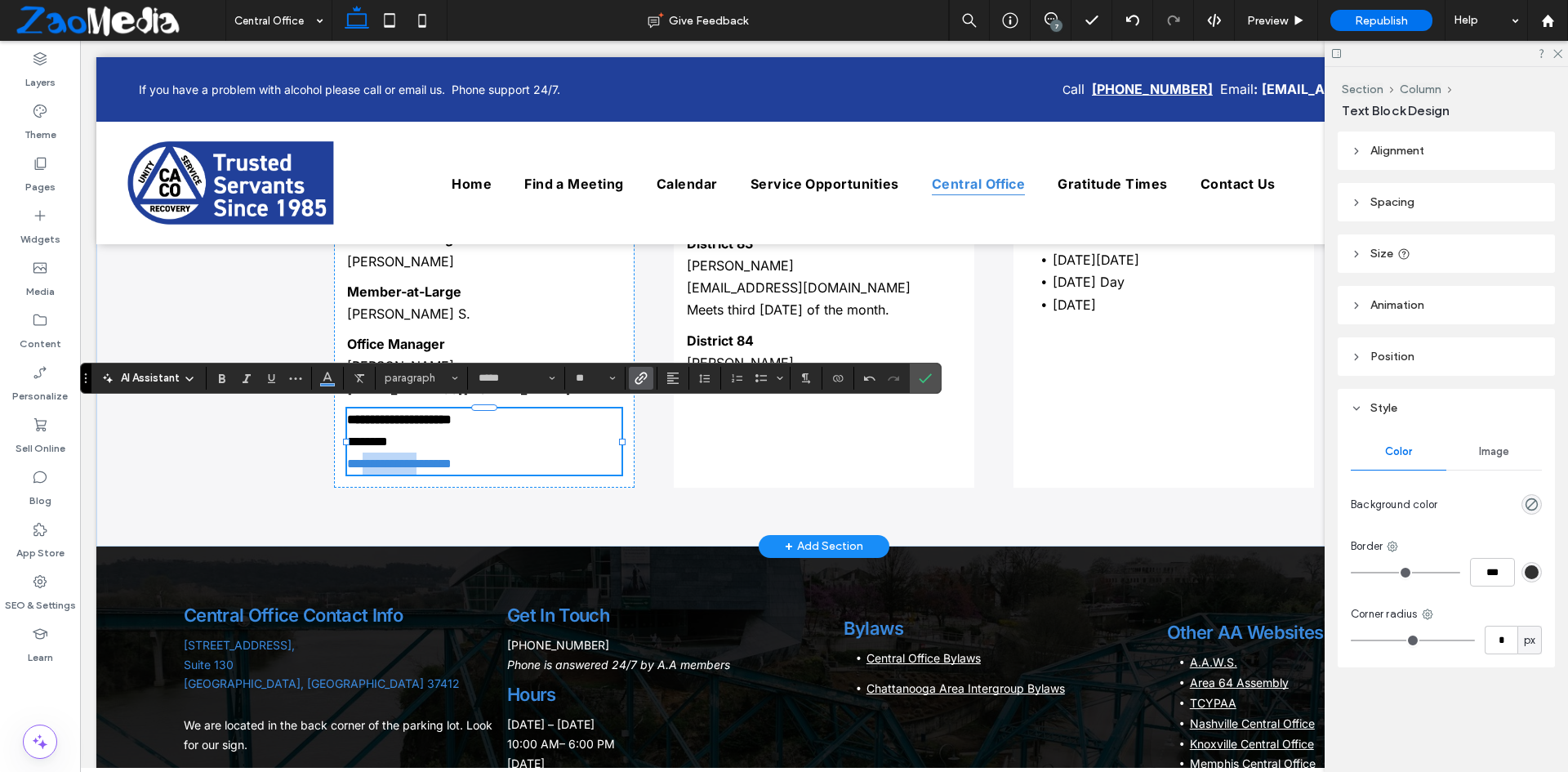
click at [402, 468] on link "**********" at bounding box center [399, 463] width 105 height 12
click at [333, 373] on icon "Color" at bounding box center [327, 377] width 13 height 13
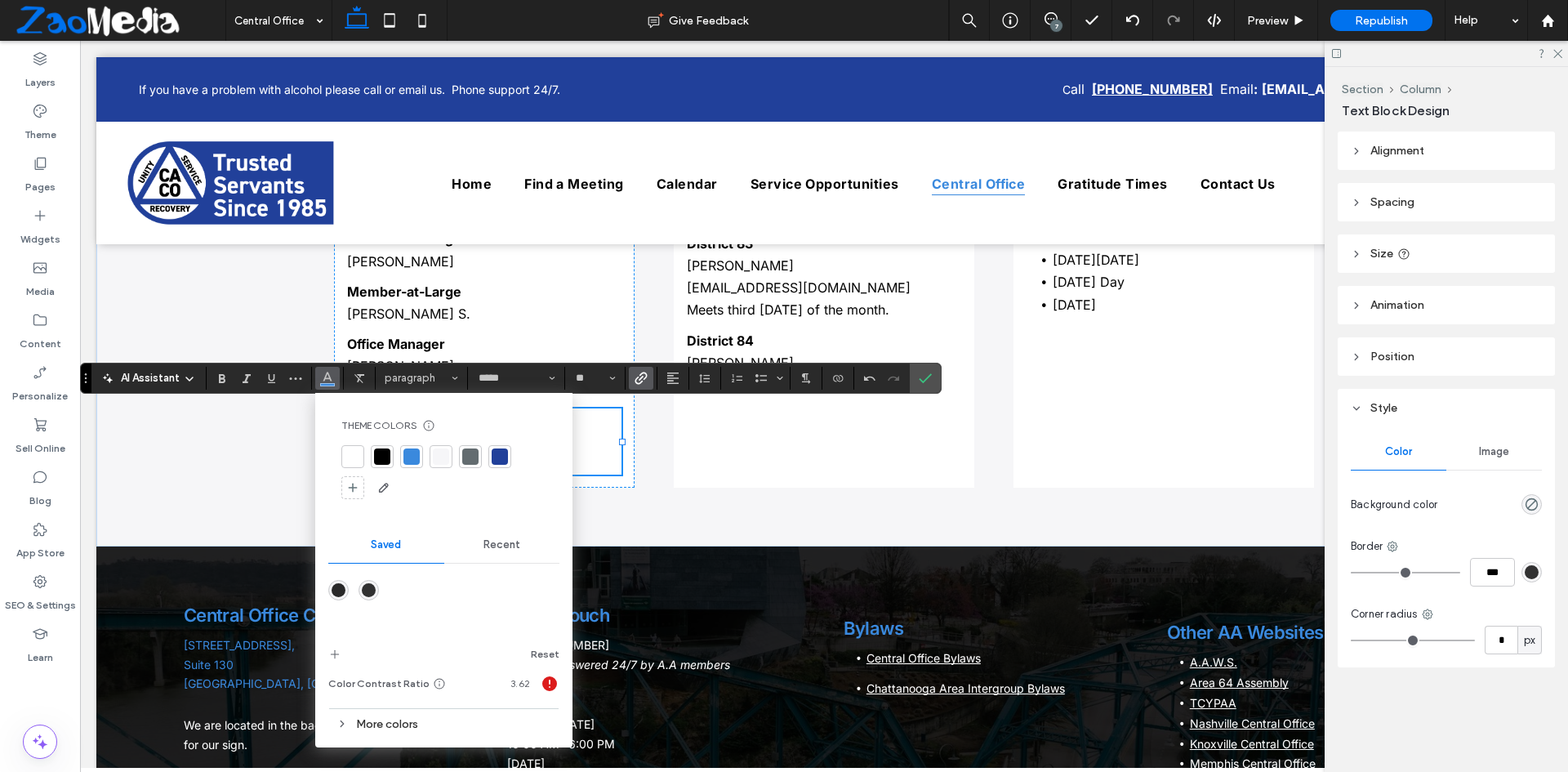
click at [386, 452] on div at bounding box center [381, 456] width 16 height 16
click at [638, 384] on use "Link" at bounding box center [641, 377] width 12 height 12
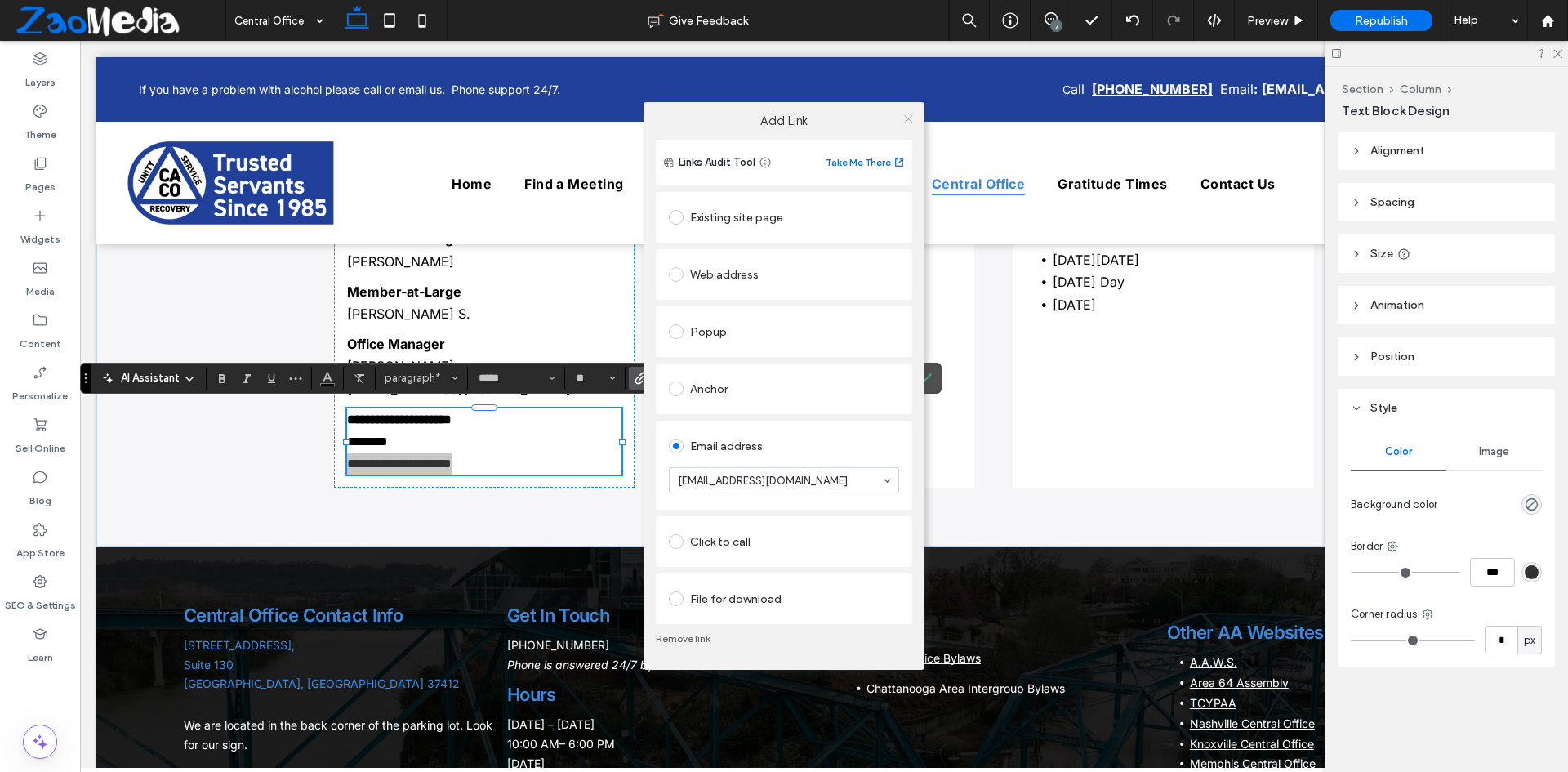
click at [904, 110] on span at bounding box center [908, 119] width 12 height 24
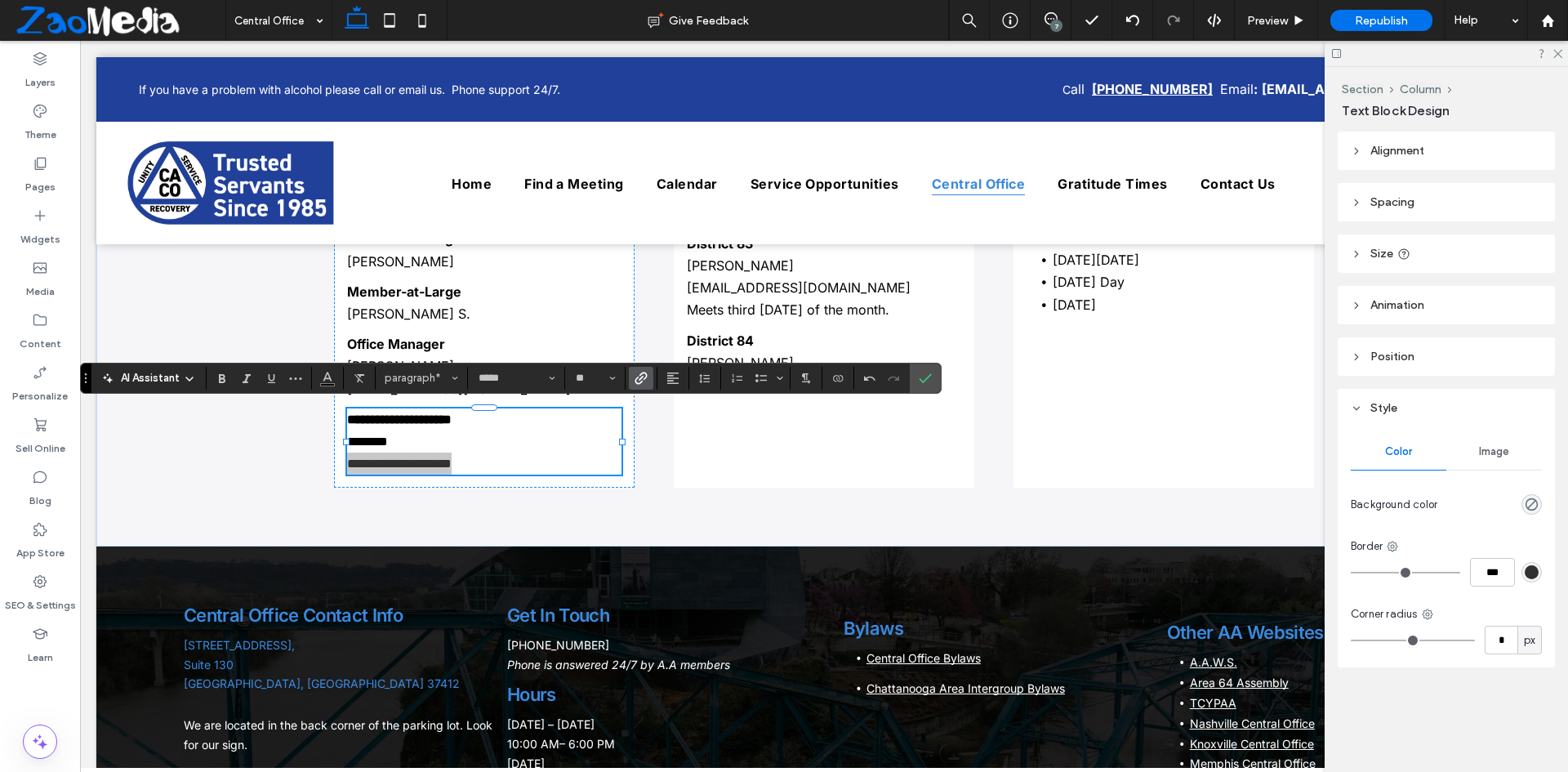
click at [1055, 28] on div "7" at bounding box center [1056, 25] width 12 height 12
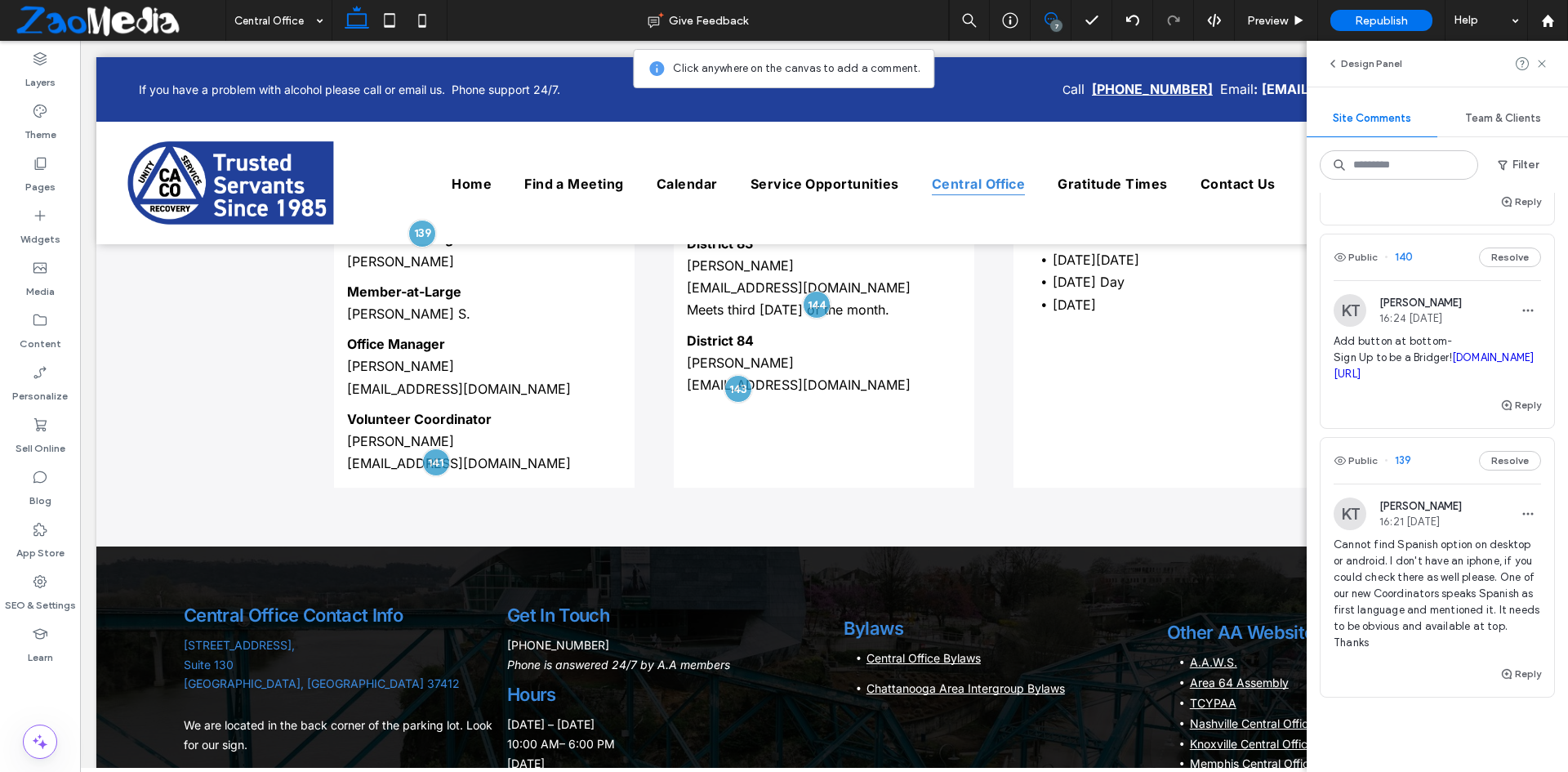
scroll to position [979, 0]
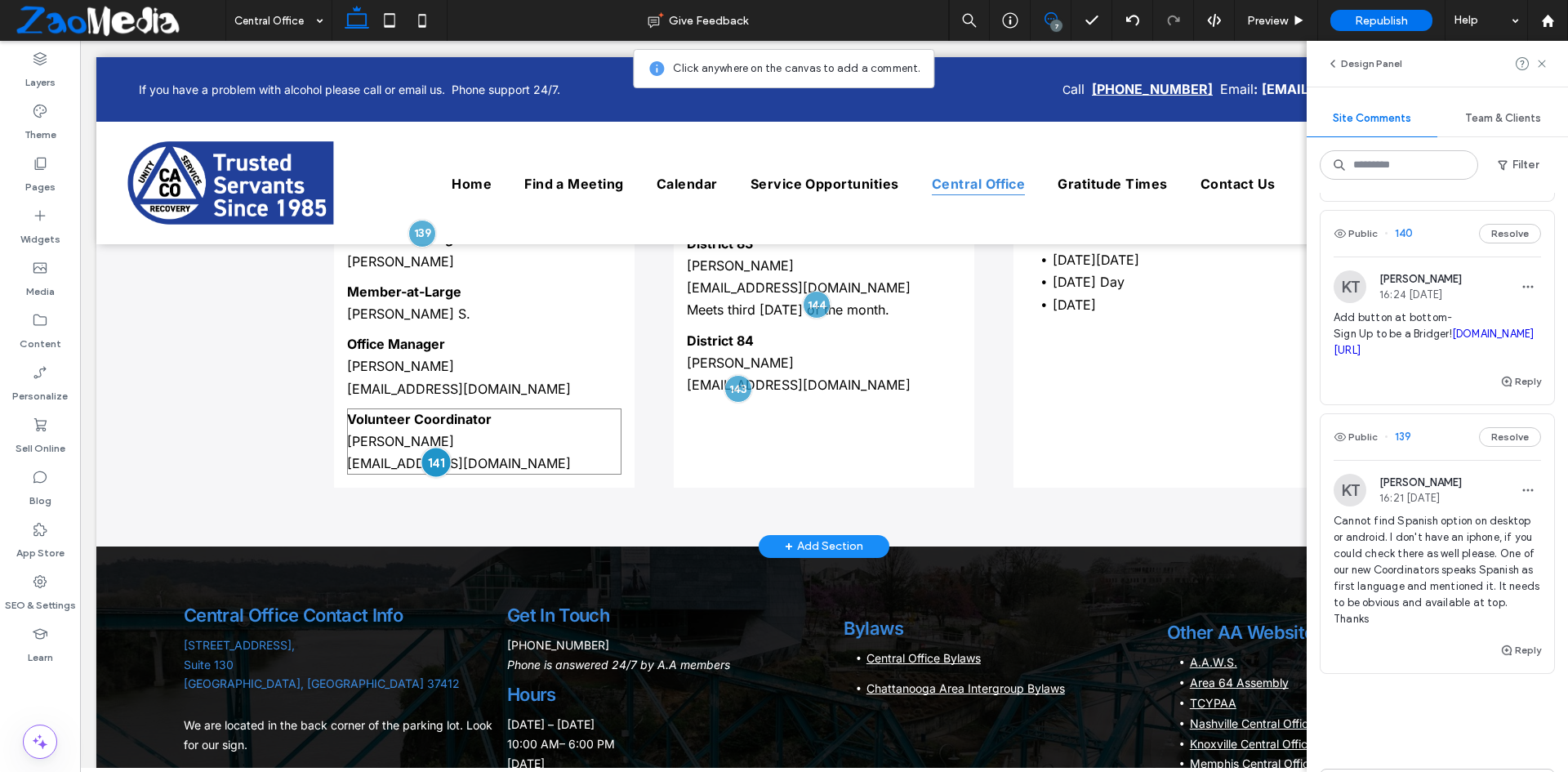
click at [430, 455] on div at bounding box center [436, 463] width 30 height 30
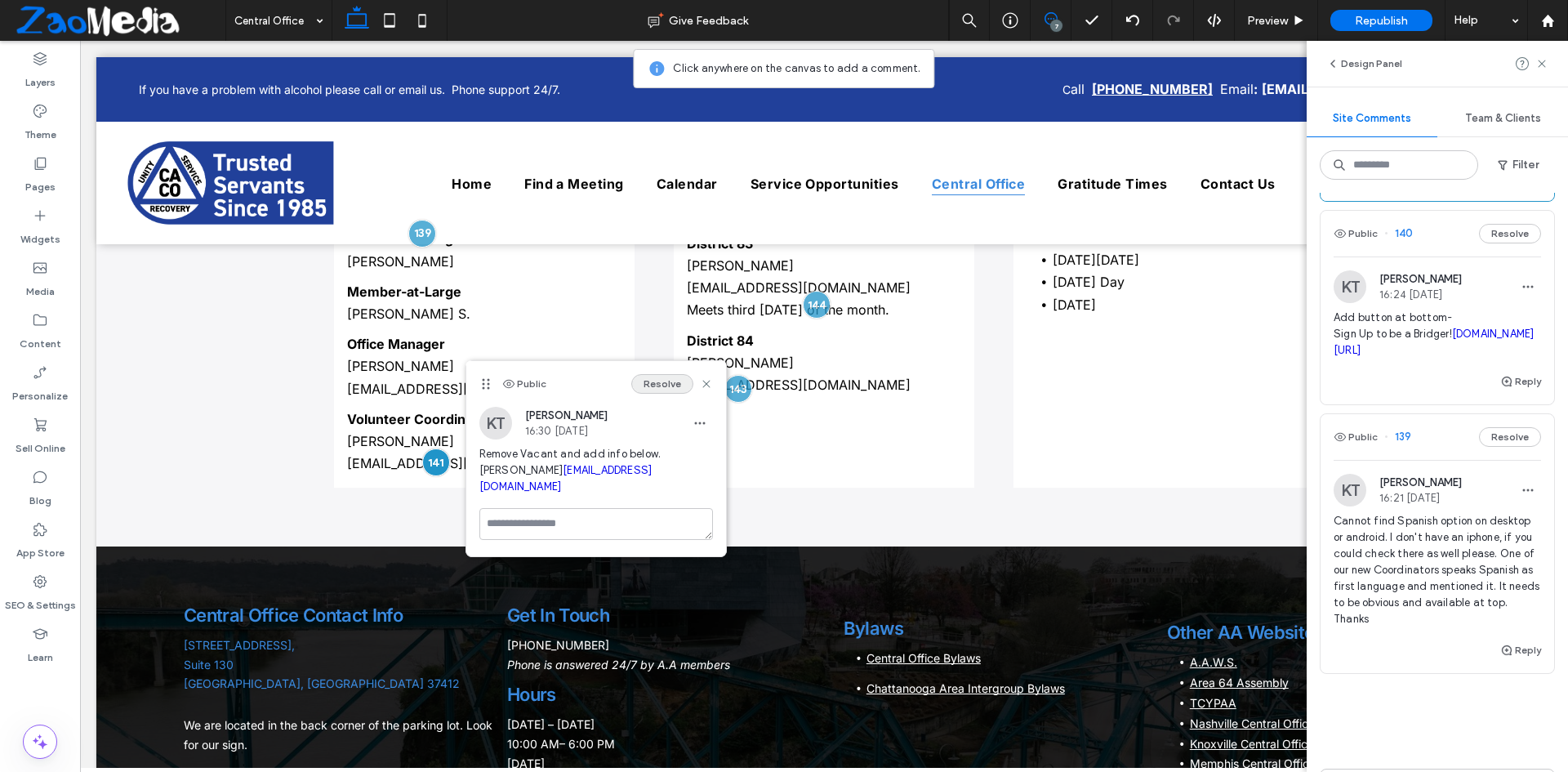
click at [658, 381] on button "Resolve" at bounding box center [662, 383] width 62 height 20
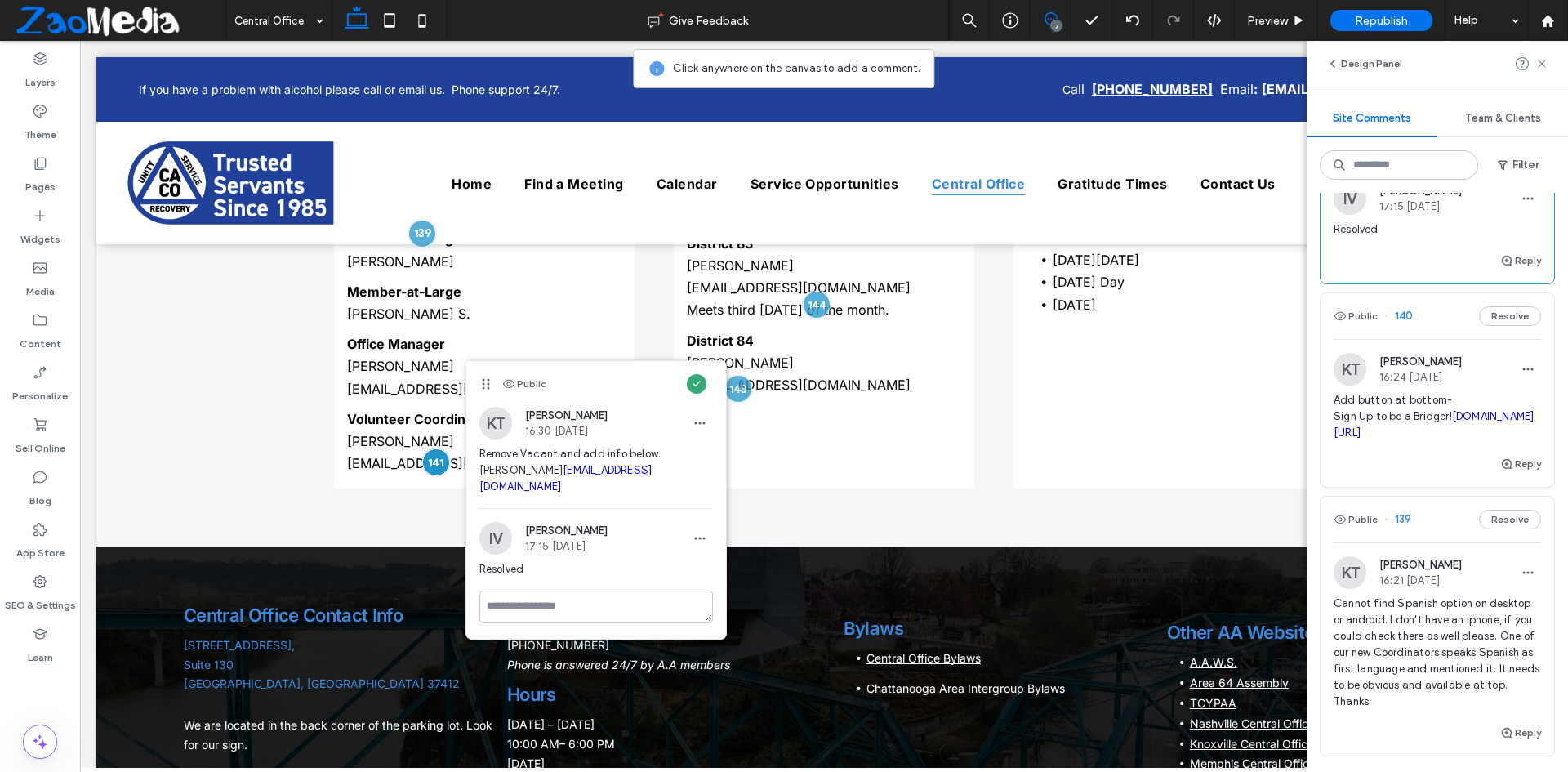
scroll to position [777, 0]
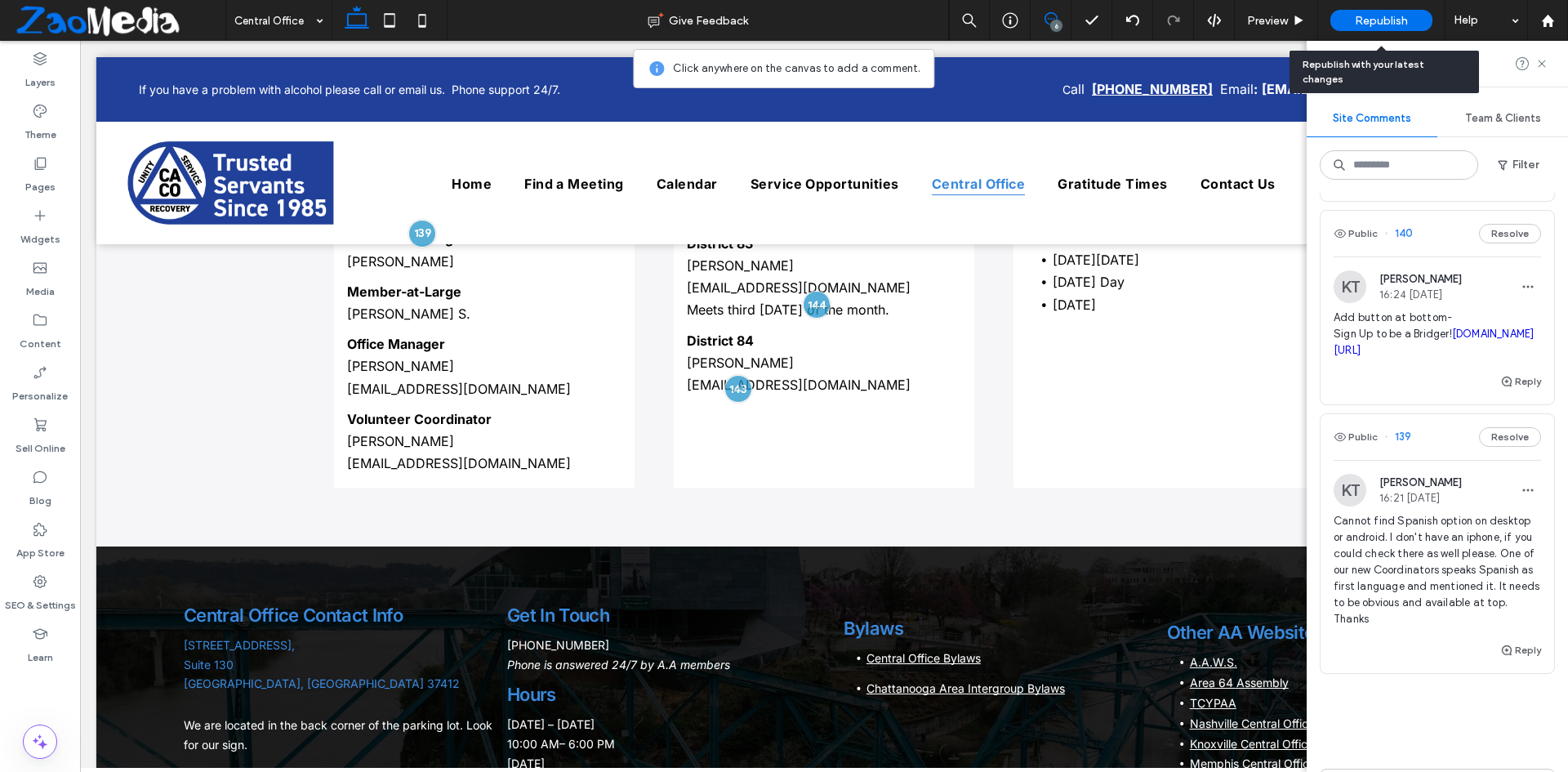
click at [1368, 17] on span "Republish" at bounding box center [1381, 21] width 53 height 14
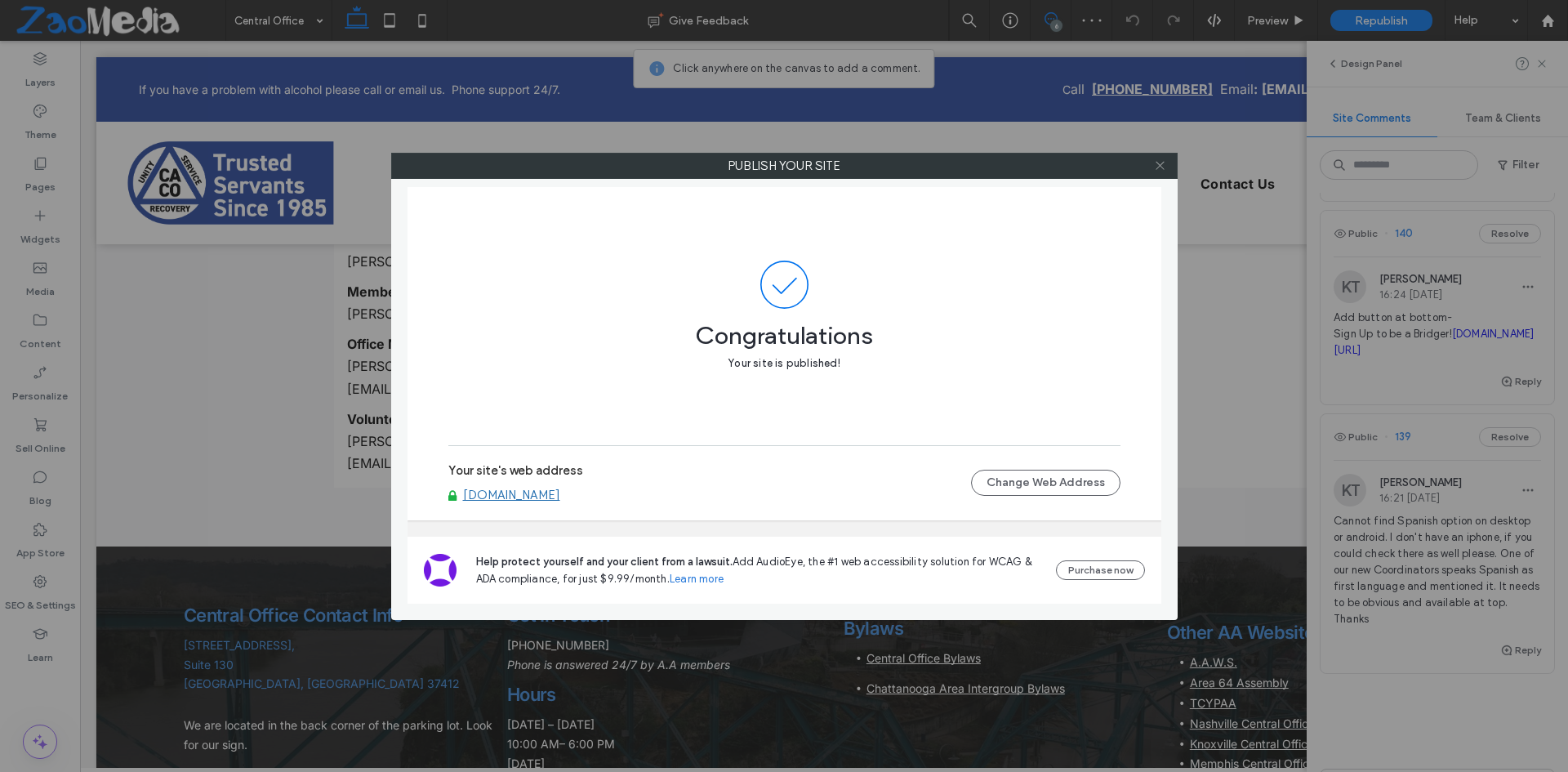
click at [1158, 157] on span at bounding box center [1159, 165] width 12 height 24
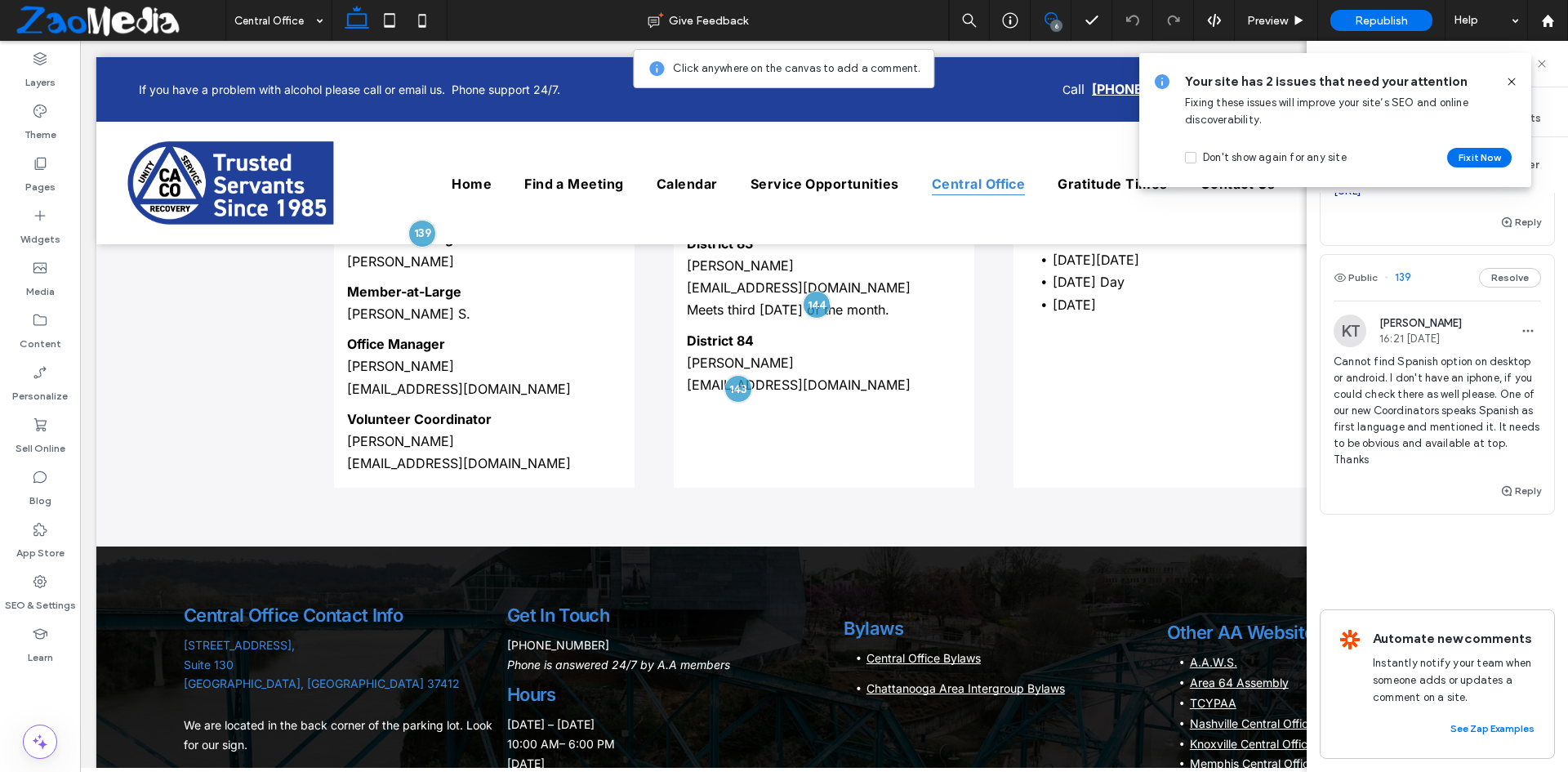
scroll to position [1003, 0]
click at [1392, 481] on div "Reply" at bounding box center [1438, 497] width 234 height 33
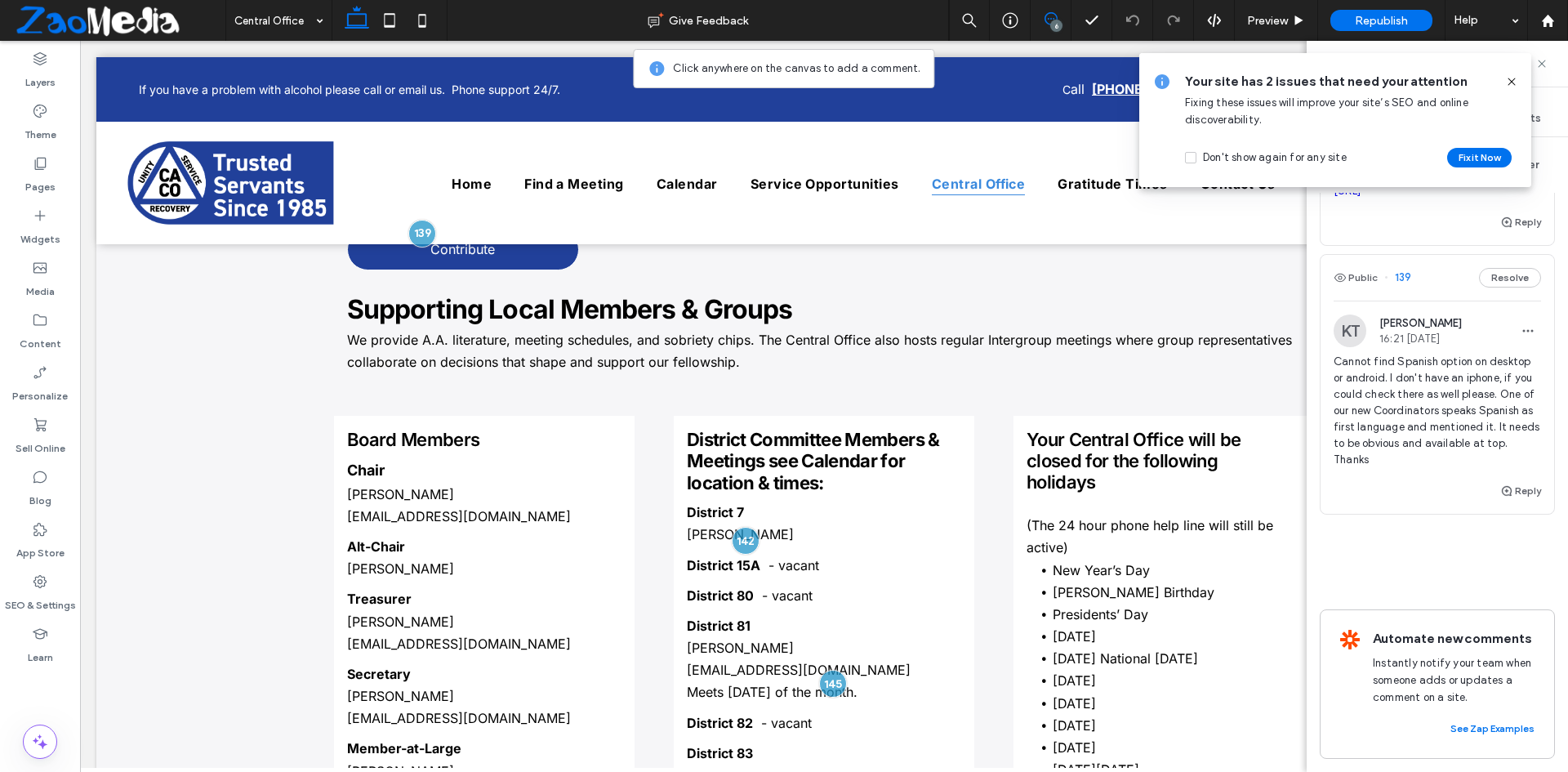
scroll to position [0, 0]
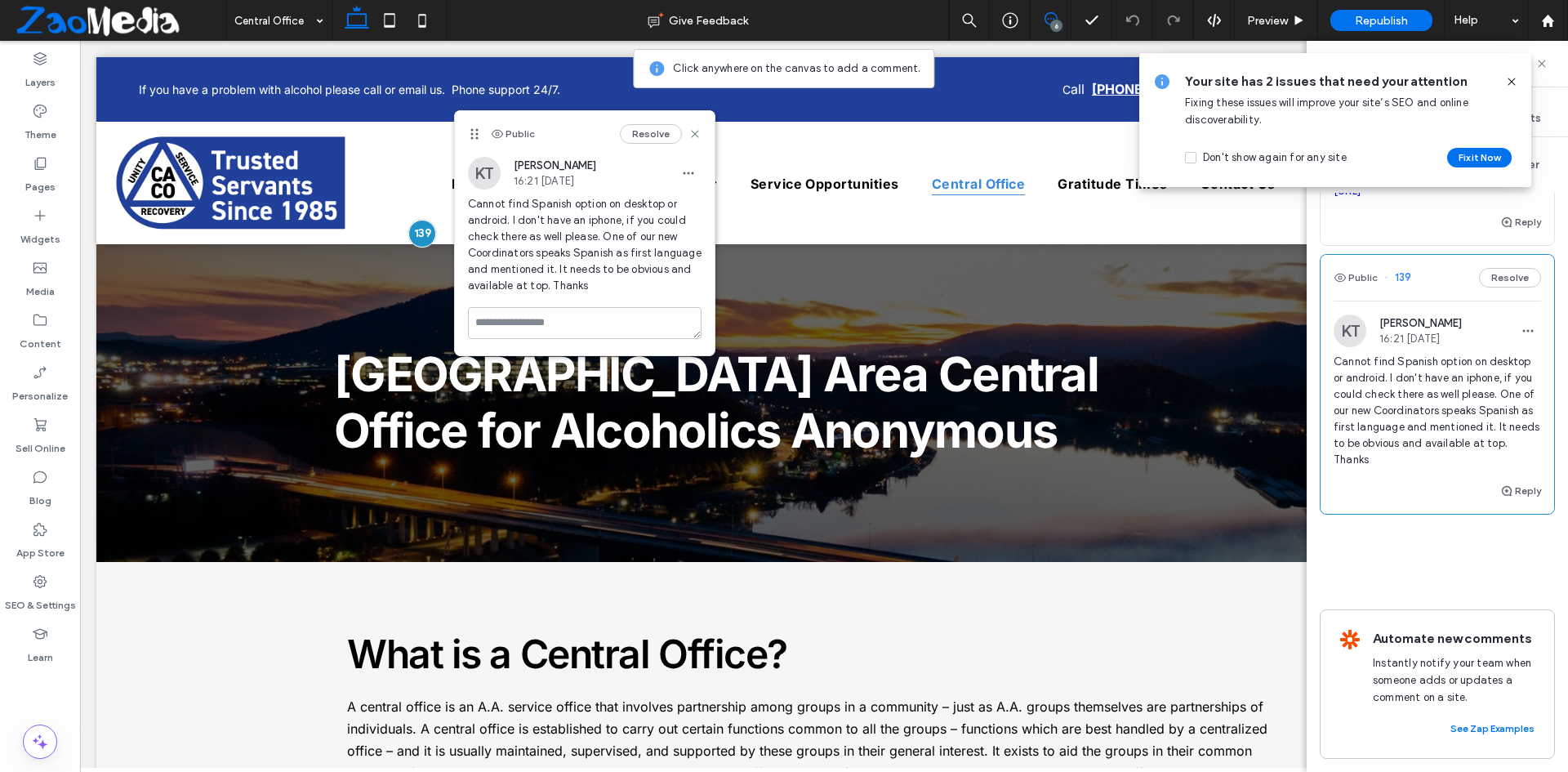
click at [1509, 86] on icon at bounding box center [1512, 81] width 13 height 13
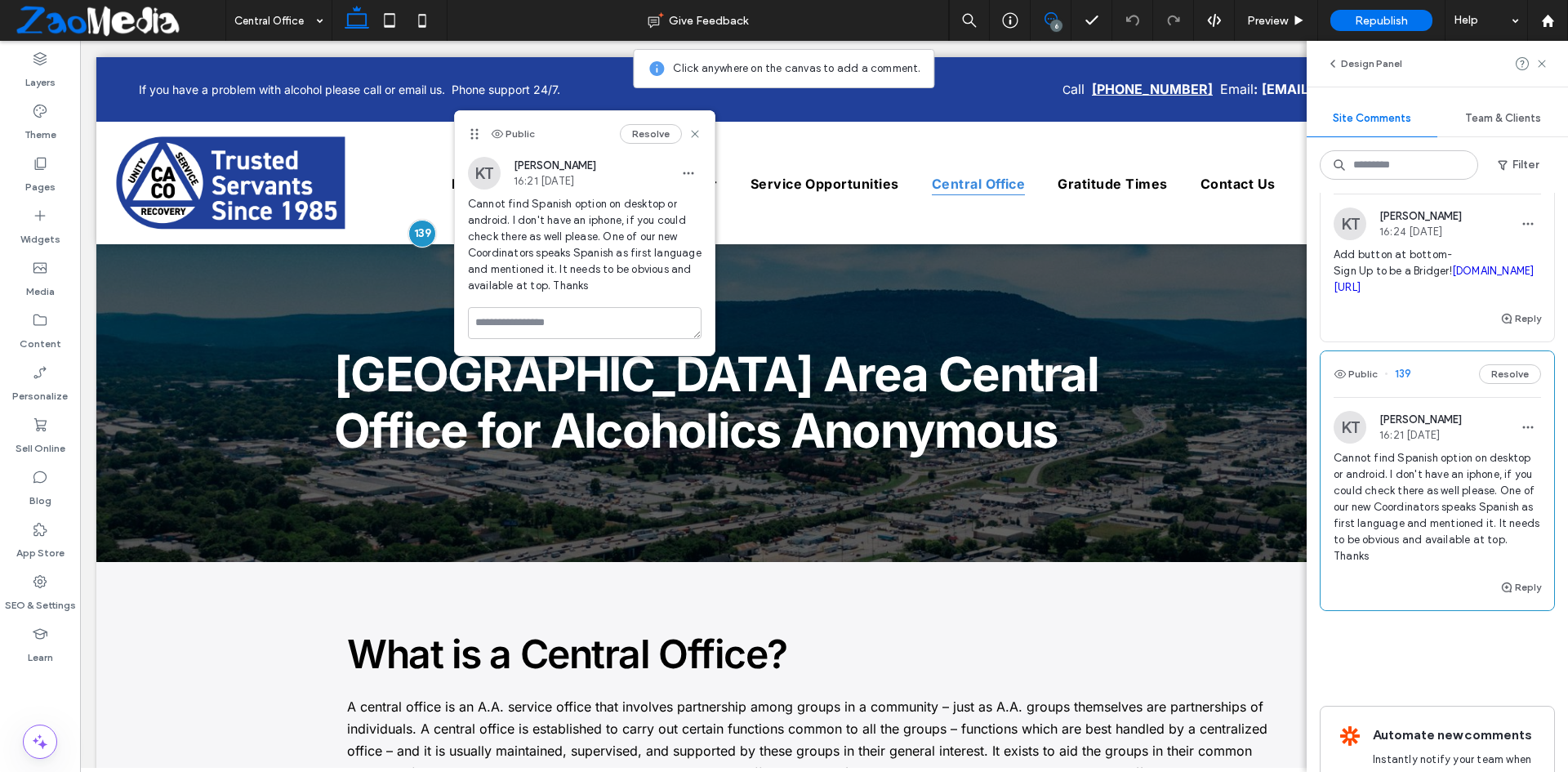
scroll to position [758, 0]
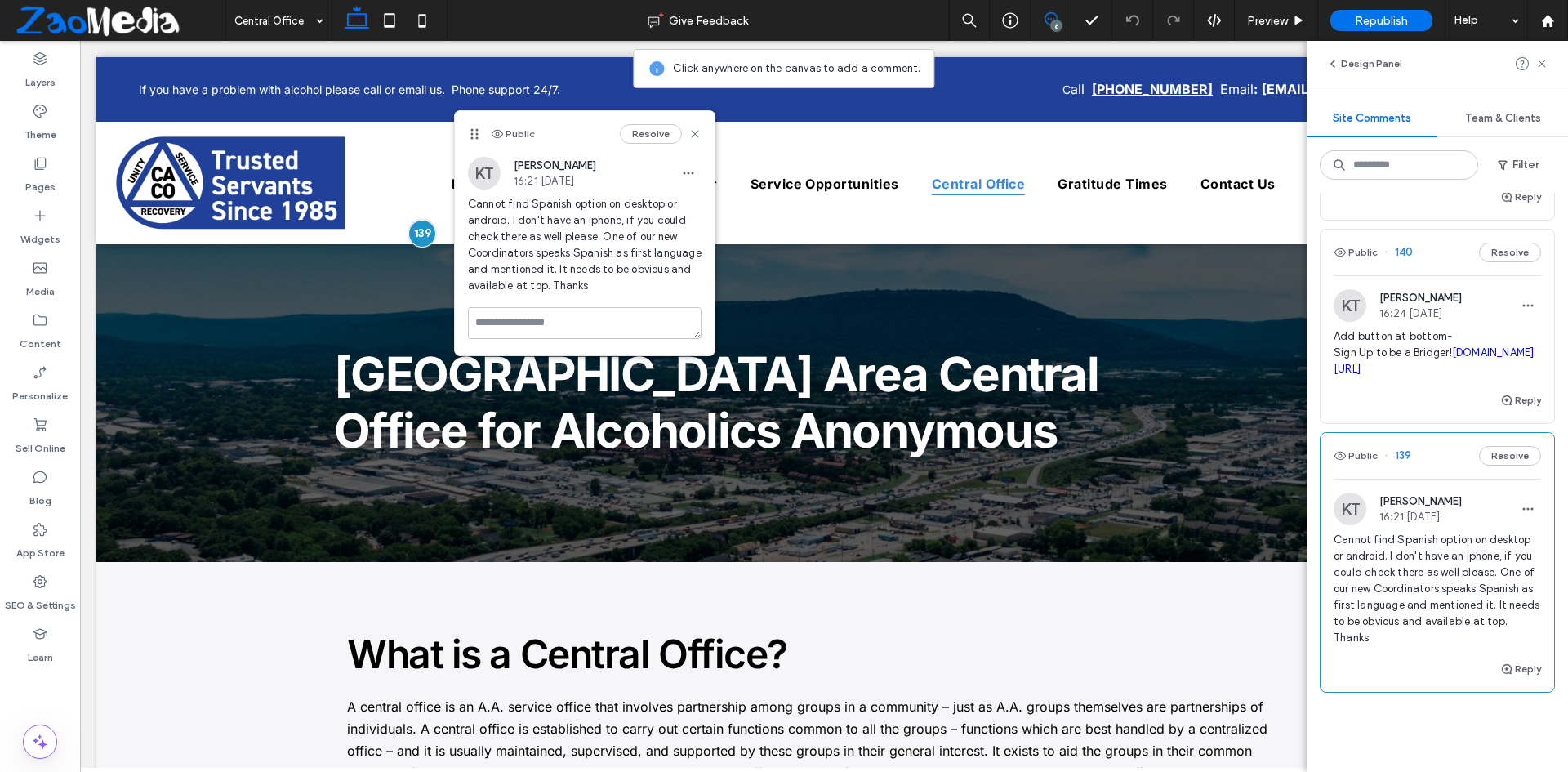
click at [1386, 423] on div "Reply" at bounding box center [1438, 407] width 234 height 33
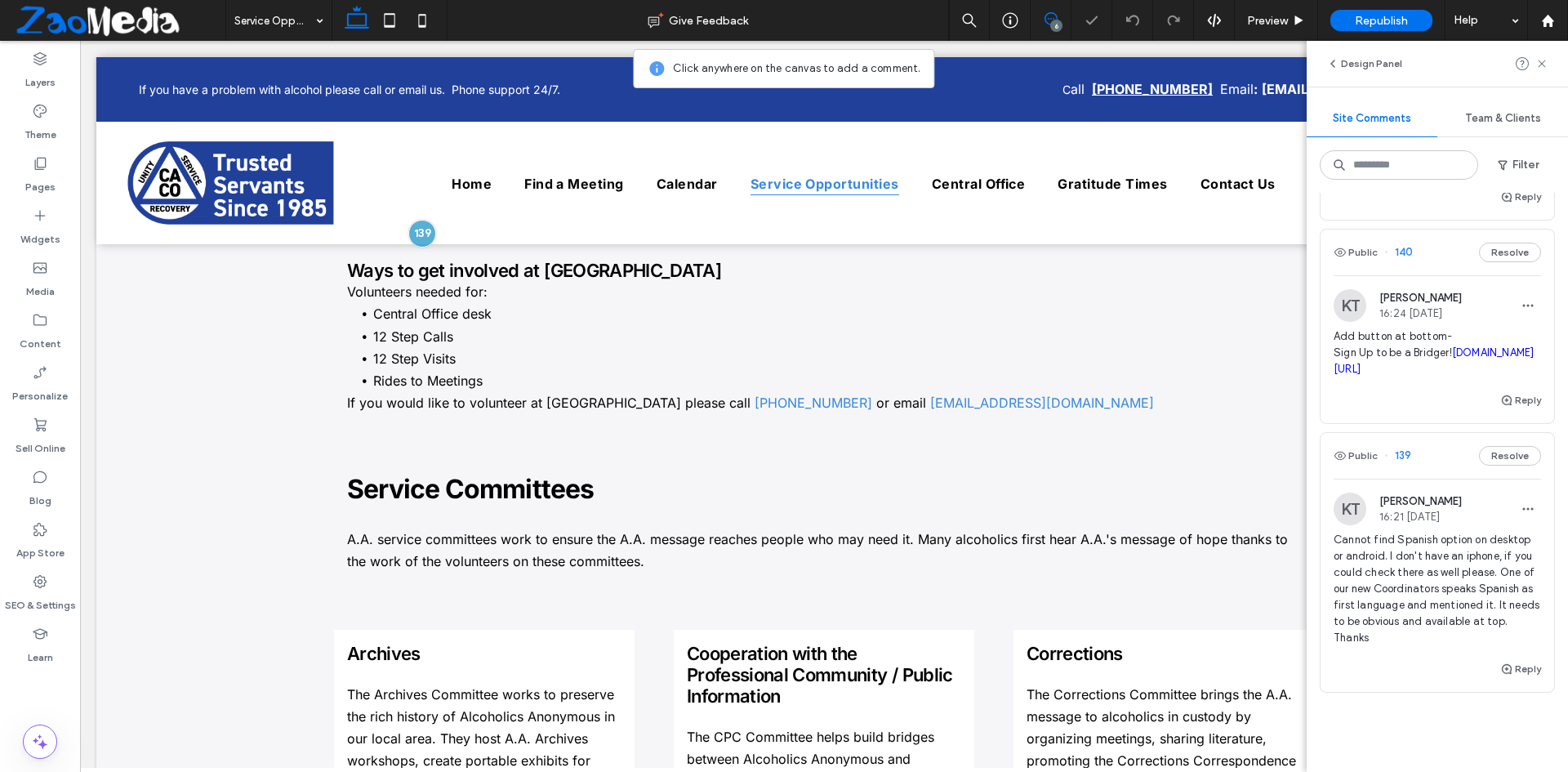
scroll to position [1873, 0]
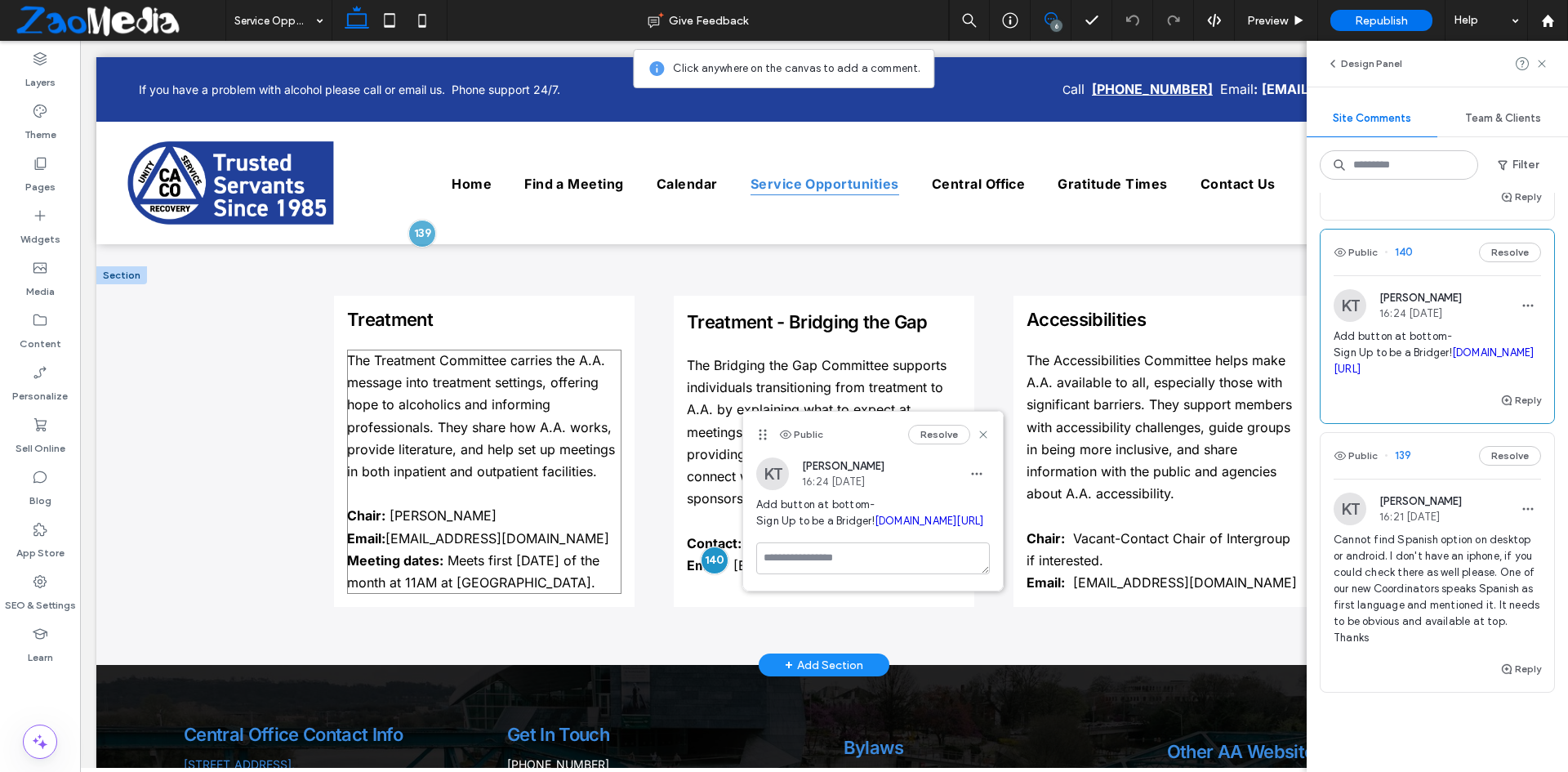
drag, startPoint x: 953, startPoint y: 469, endPoint x: 363, endPoint y: 388, distance: 595.5
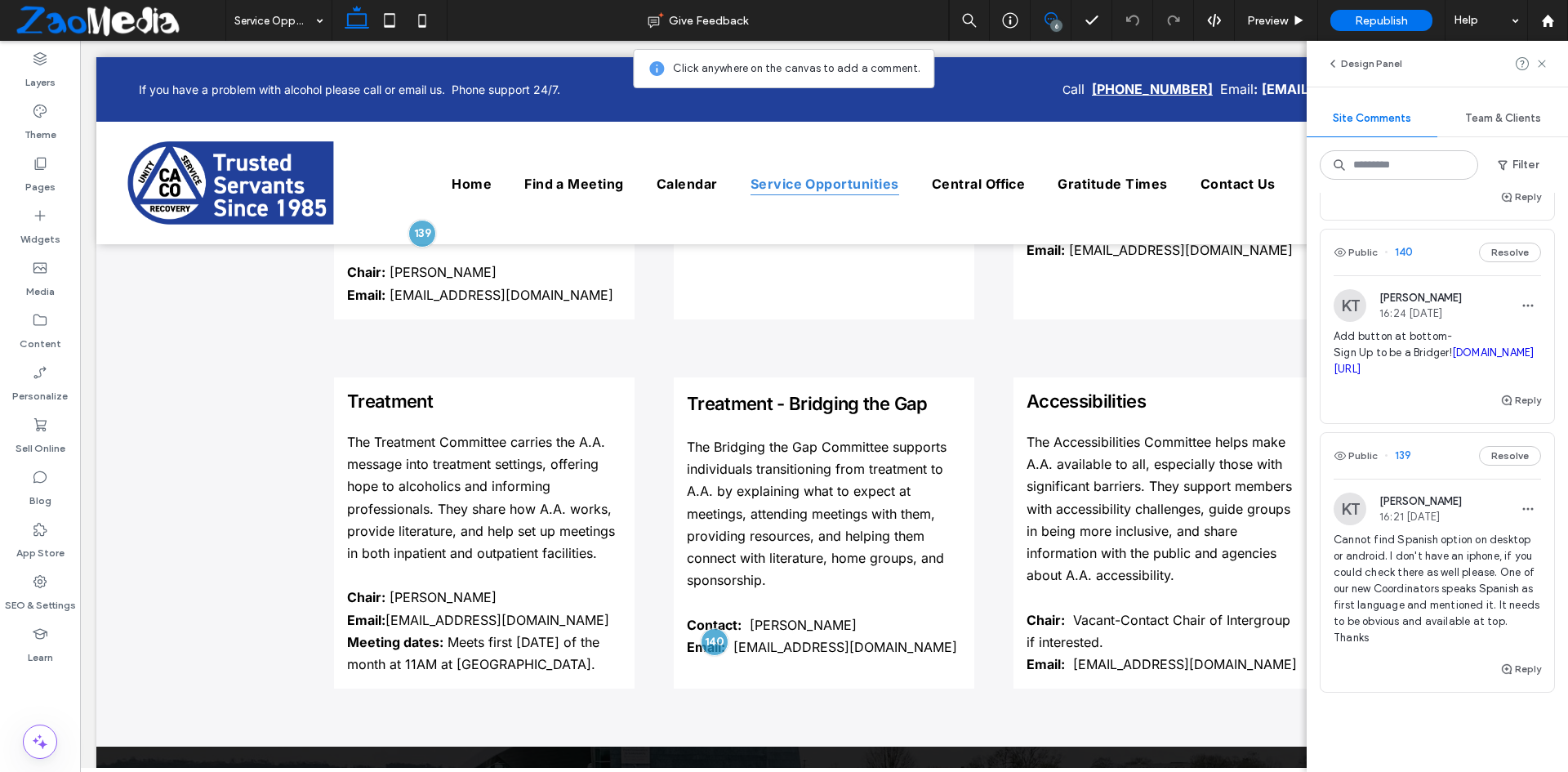
scroll to position [1954, 0]
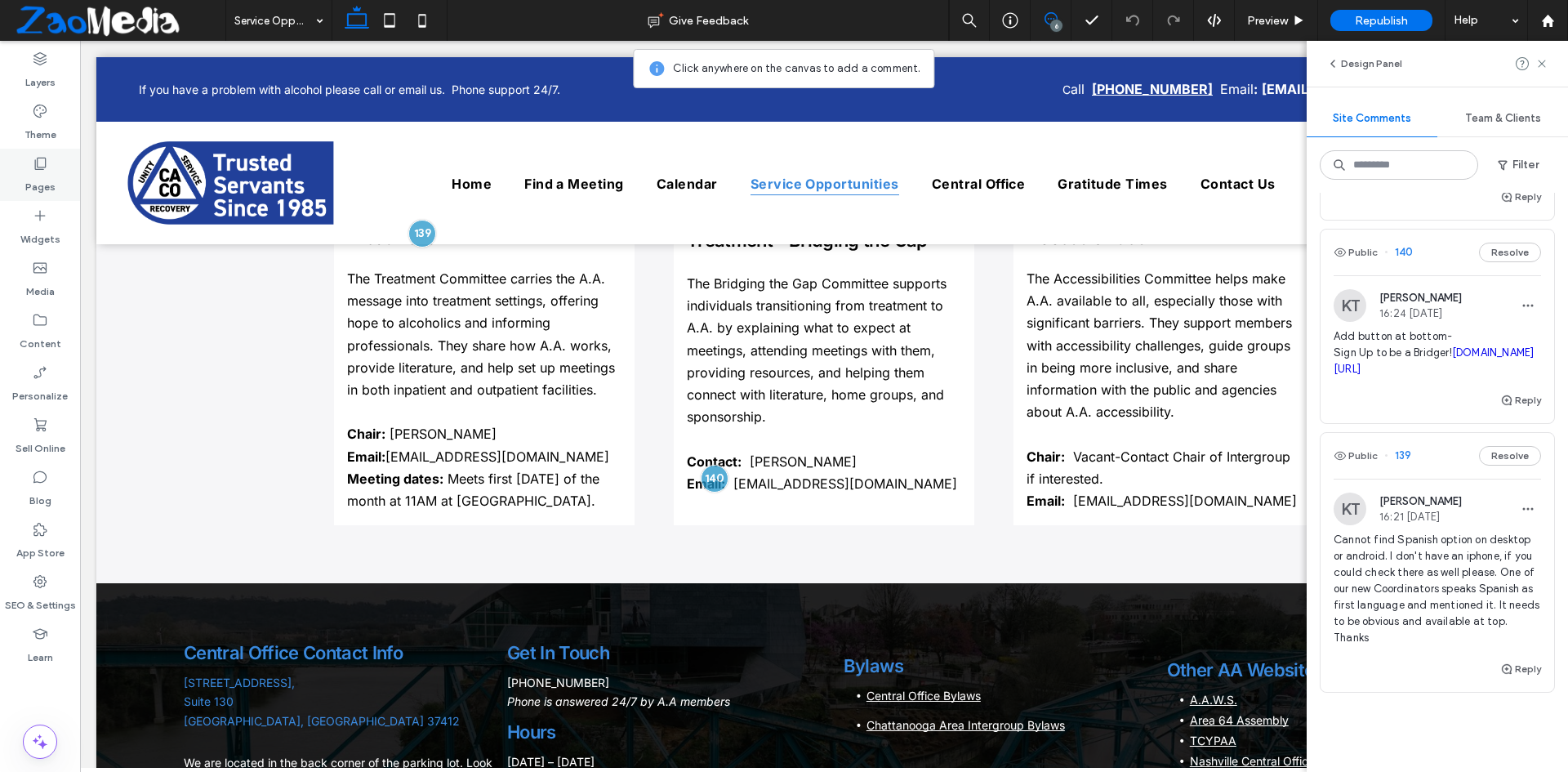
click at [41, 179] on label "Pages" at bounding box center [40, 182] width 30 height 22
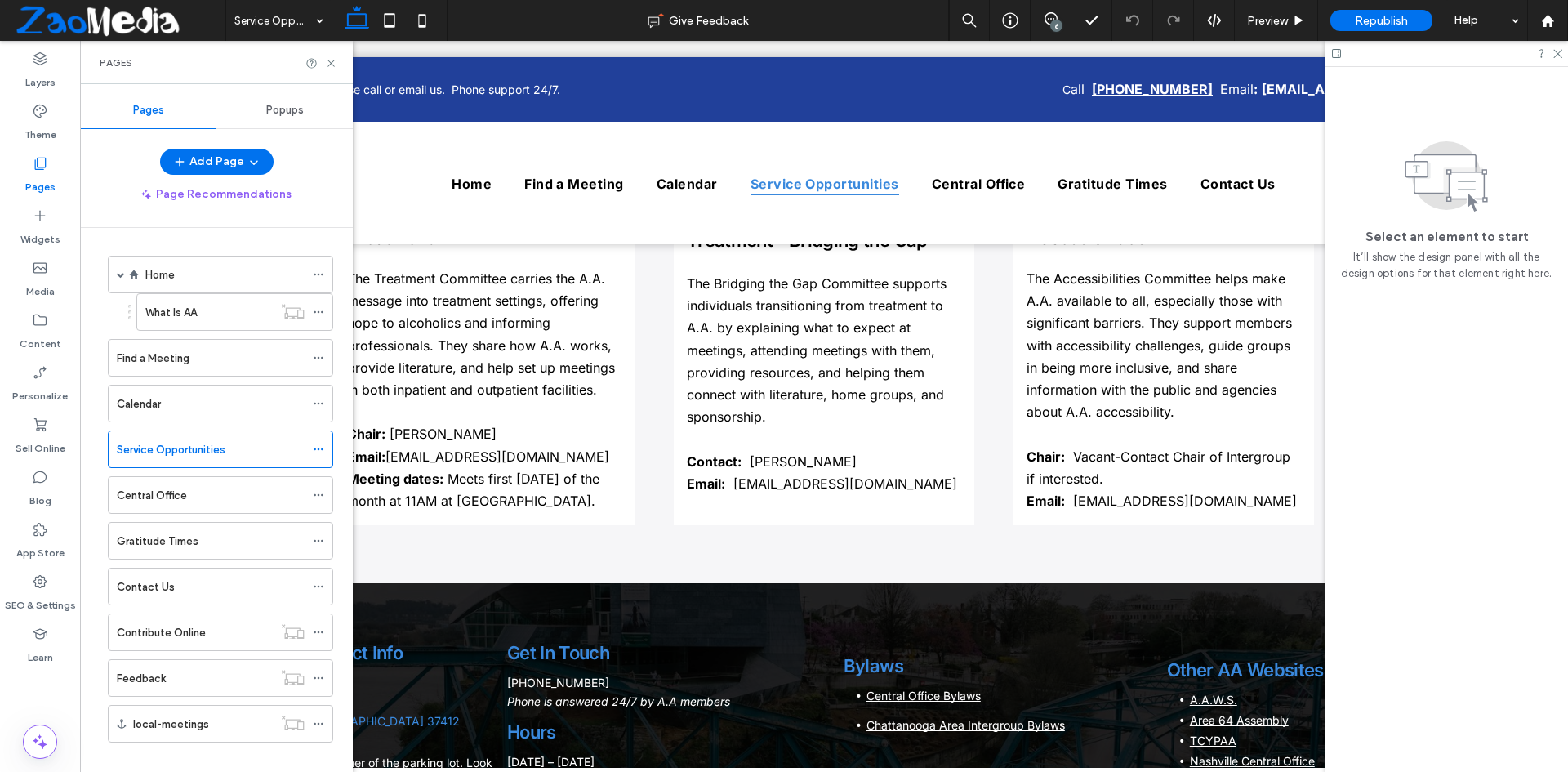
scroll to position [0, 0]
click at [39, 214] on icon at bounding box center [39, 215] width 16 height 16
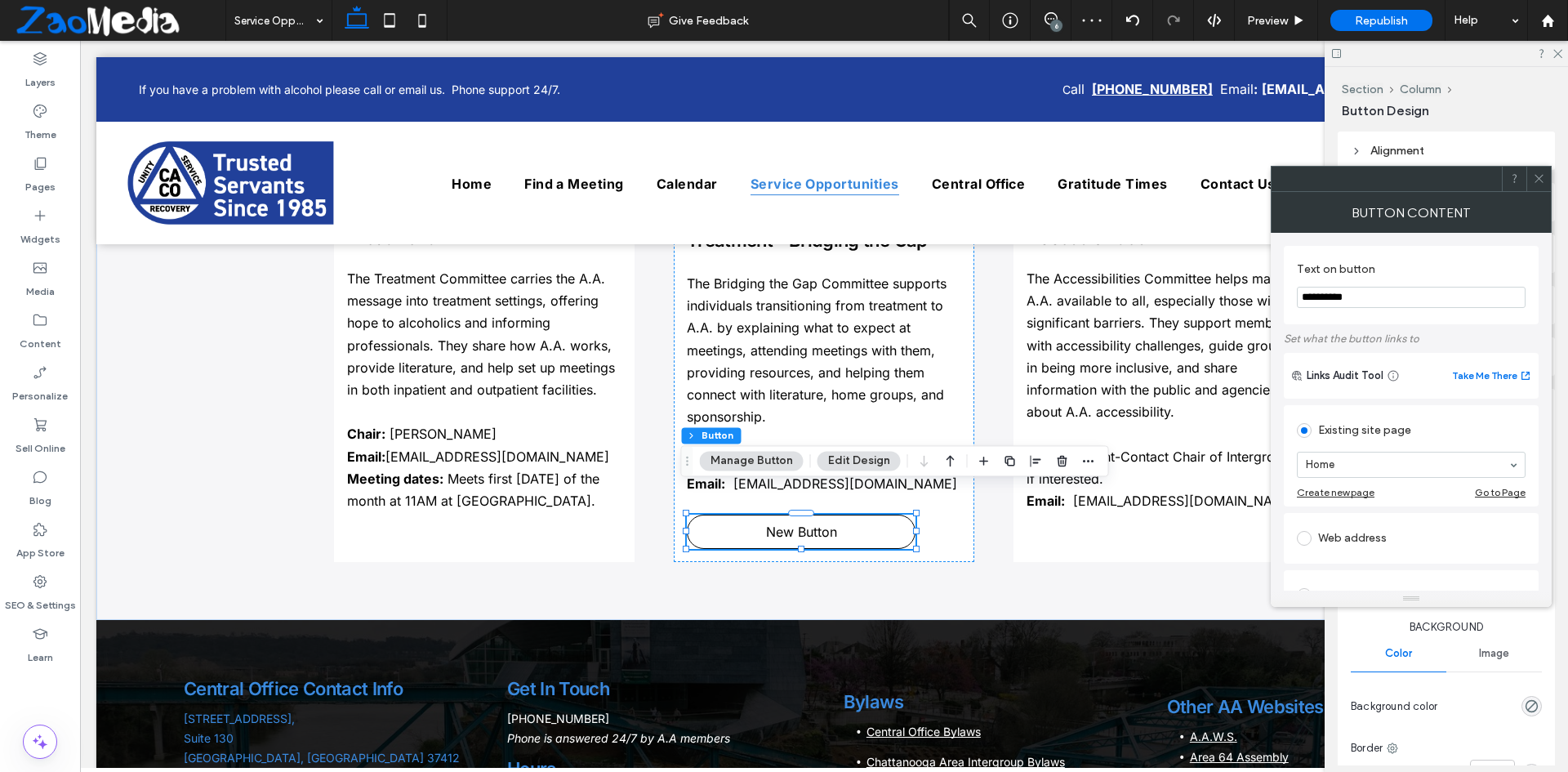
click at [1528, 176] on div at bounding box center [1539, 179] width 24 height 24
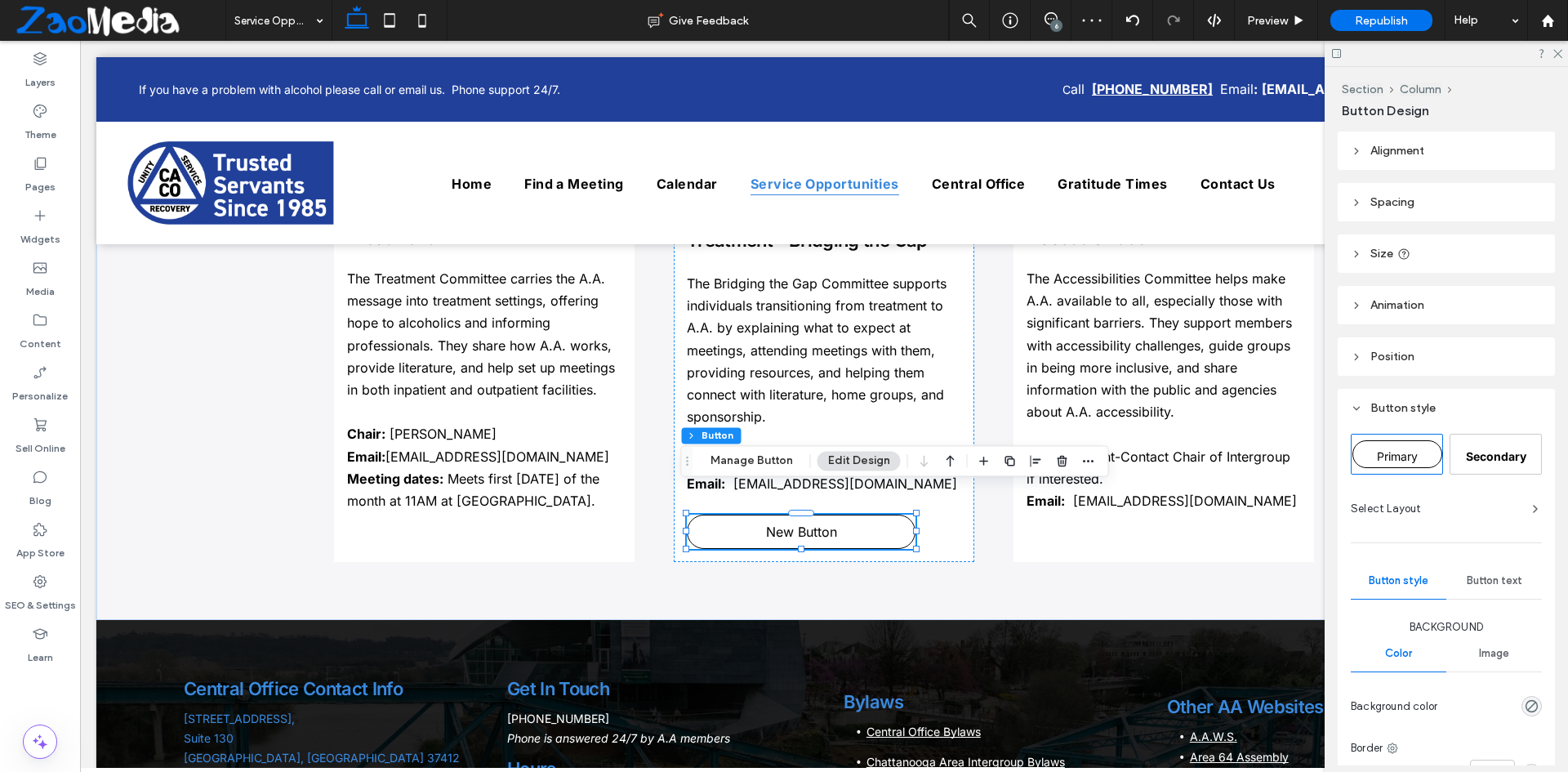
click at [1469, 452] on span "Secondary" at bounding box center [1496, 455] width 61 height 14
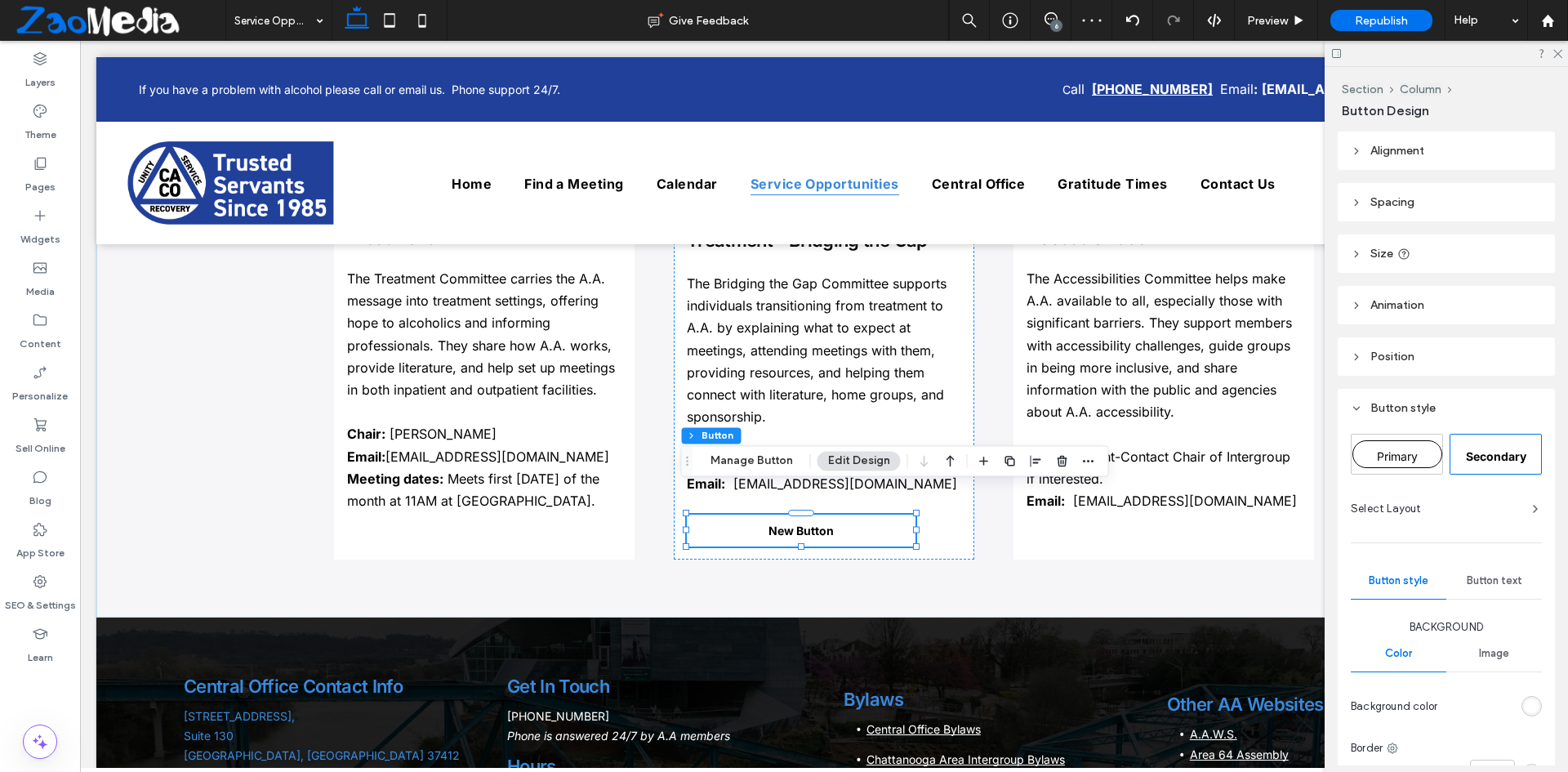
click at [1398, 455] on span "Primary" at bounding box center [1398, 455] width 41 height 14
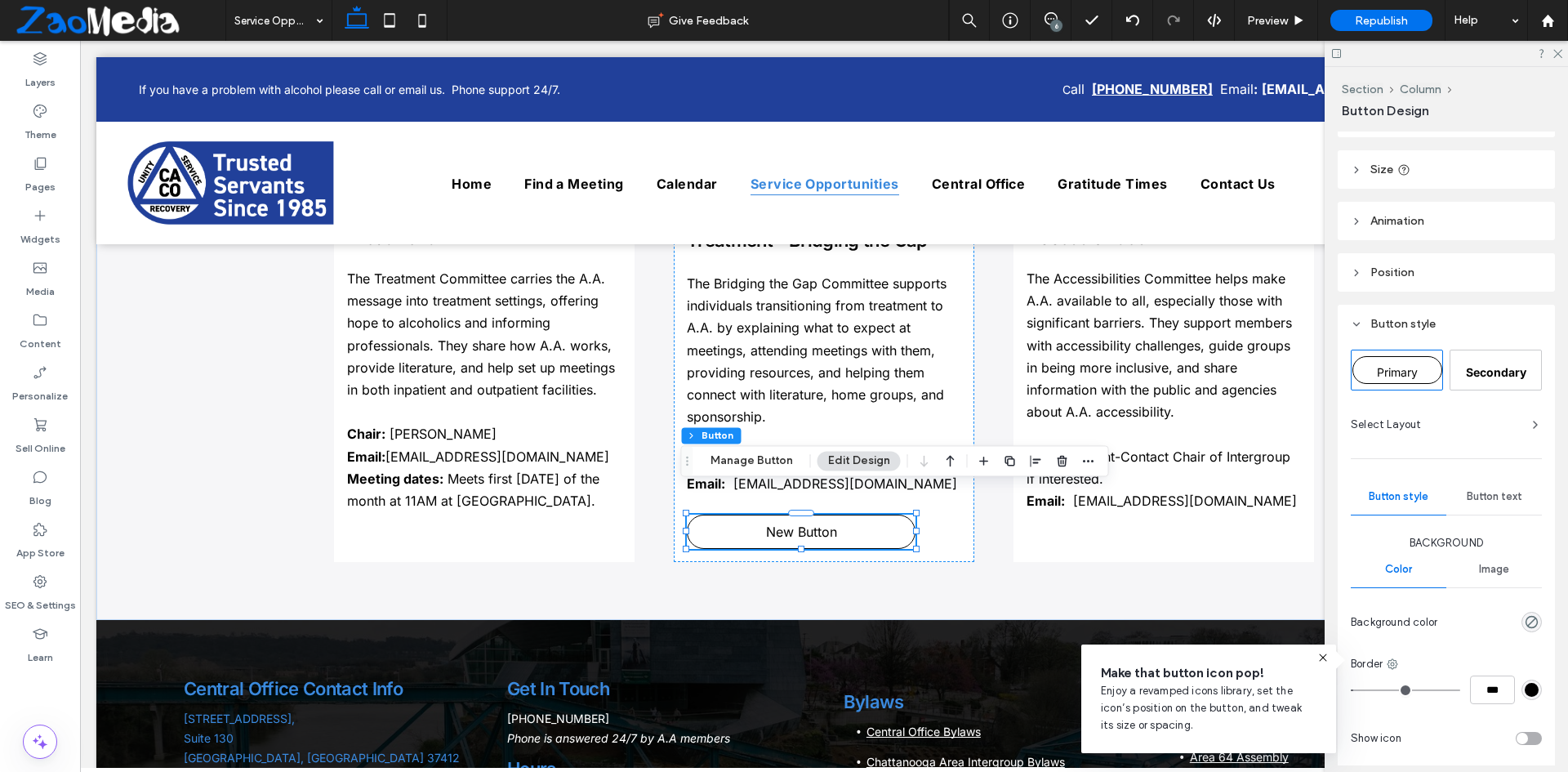
scroll to position [164, 0]
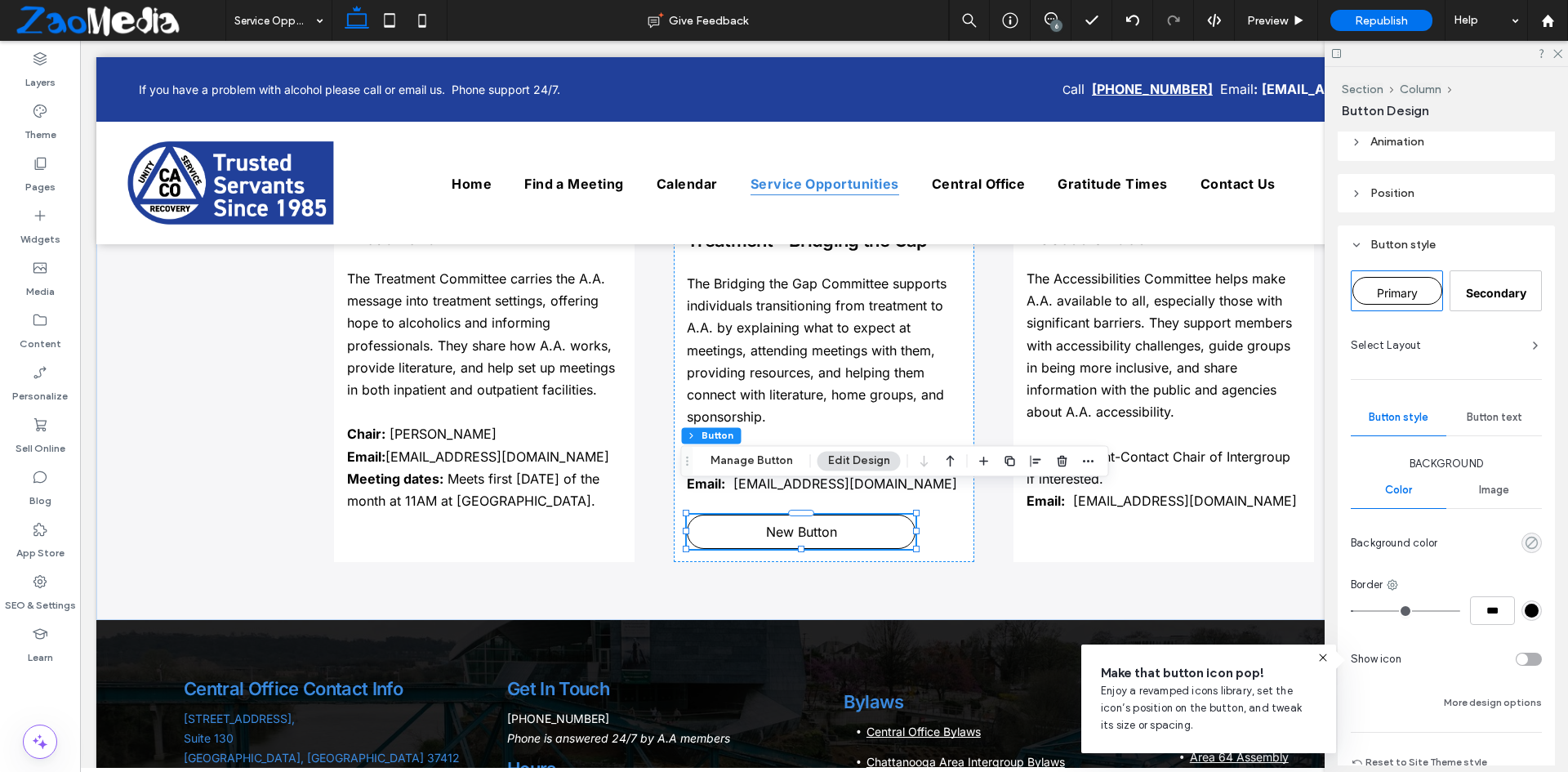
click at [1525, 539] on icon "rgba(0, 0, 0, 0)" at bounding box center [1532, 542] width 14 height 14
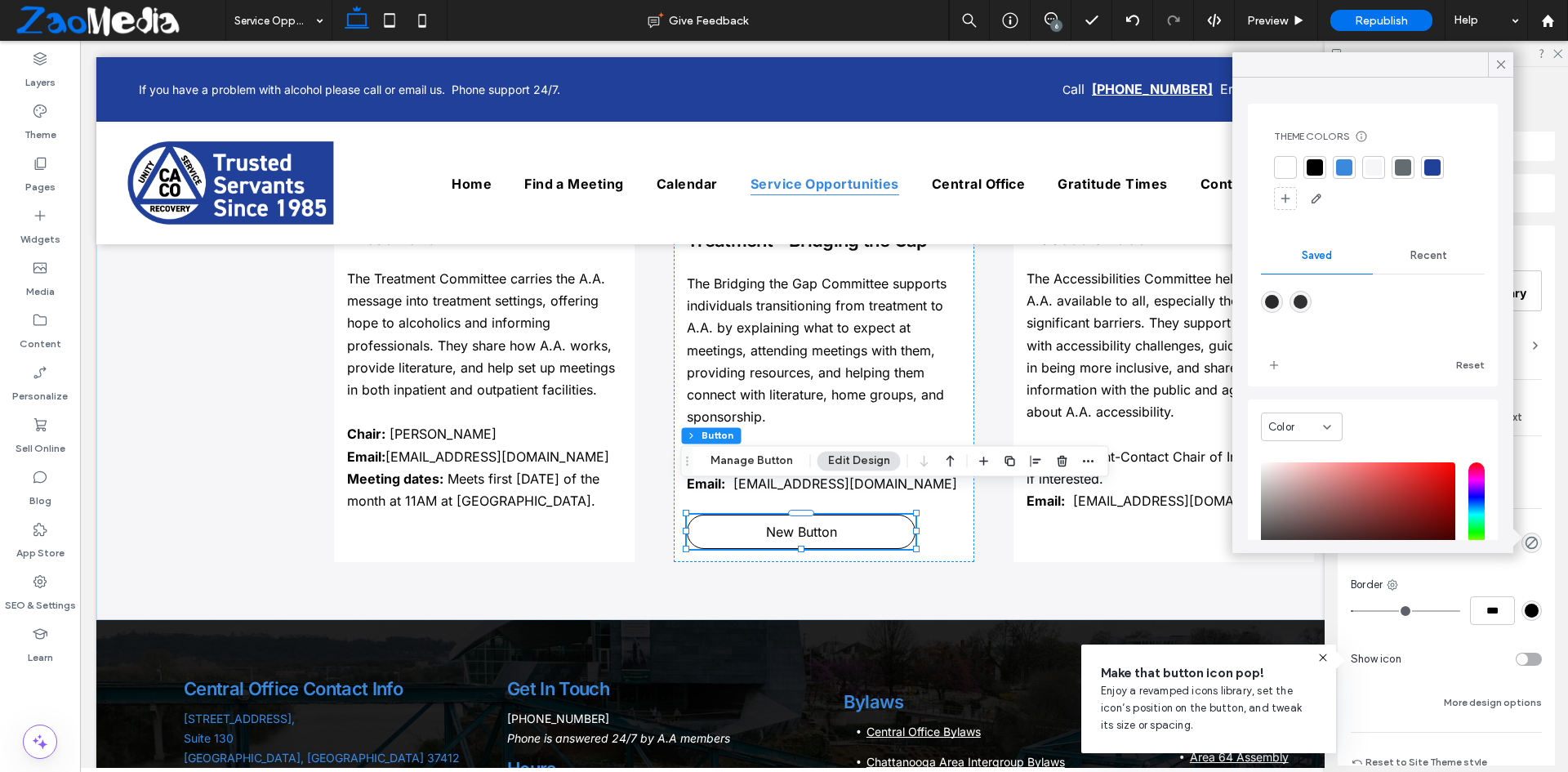
click at [1340, 171] on div at bounding box center [1344, 166] width 16 height 16
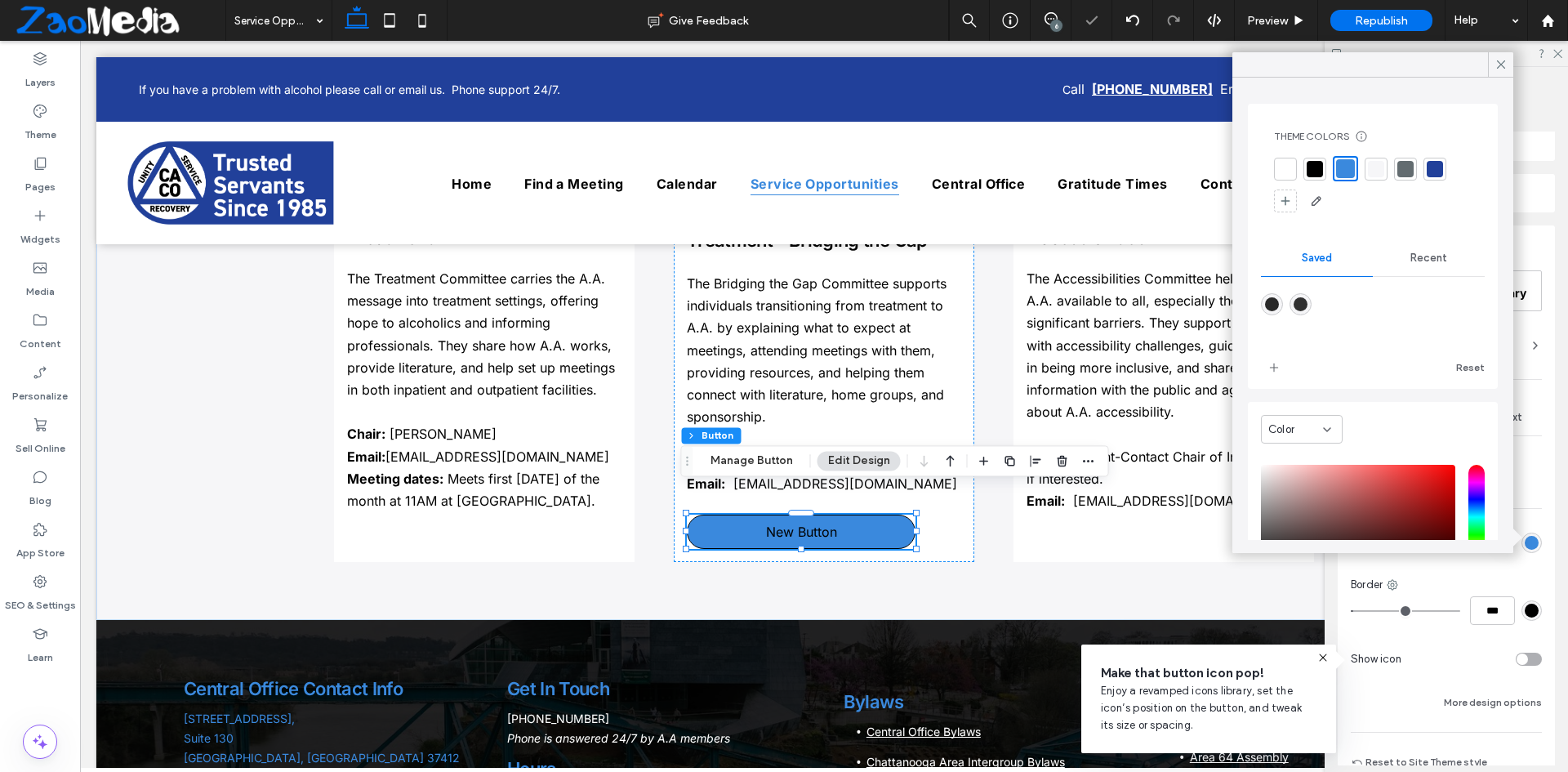
click at [1431, 166] on div at bounding box center [1434, 168] width 16 height 16
click at [1493, 60] on div at bounding box center [1501, 64] width 25 height 24
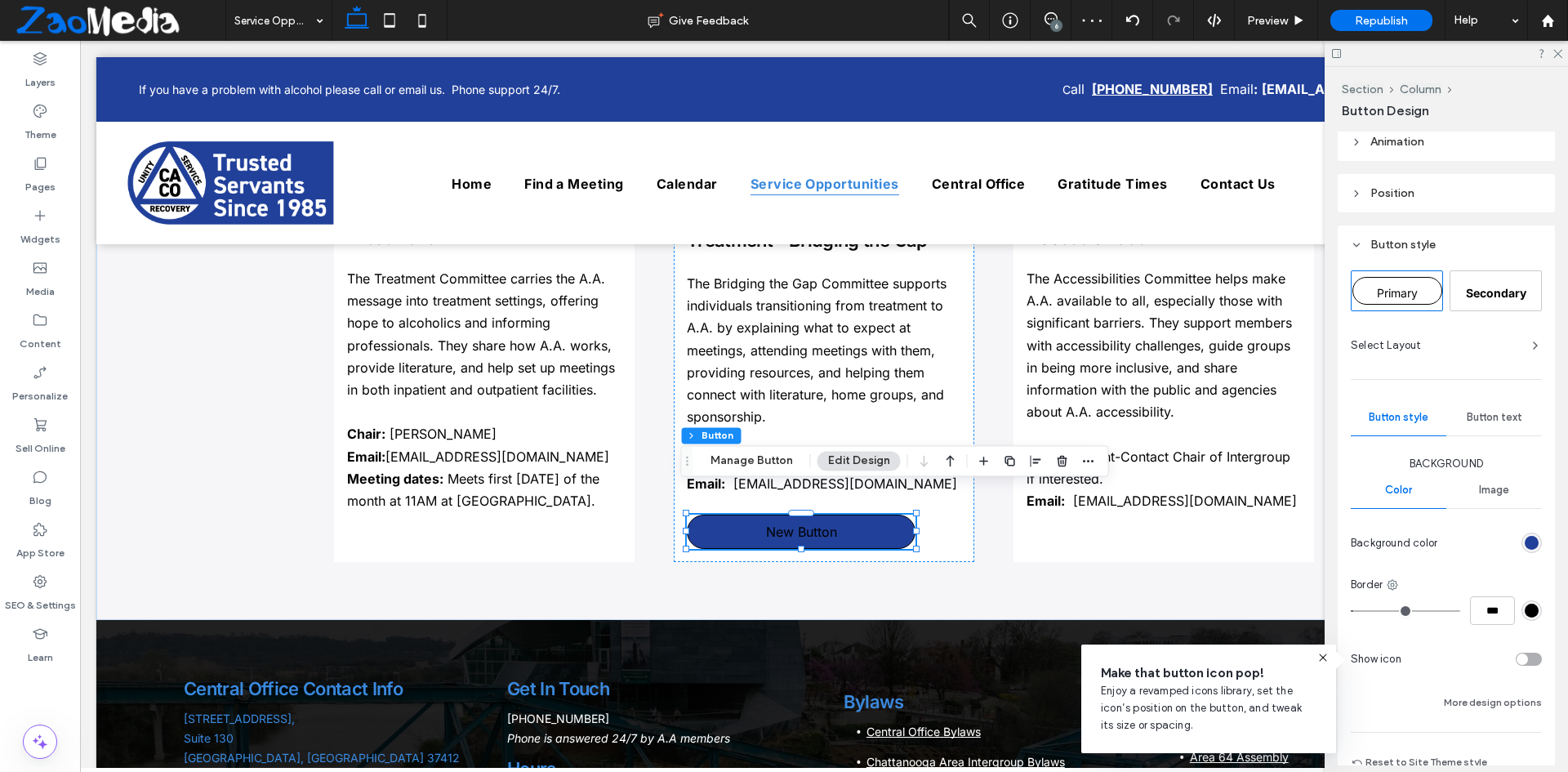
click at [1476, 421] on span "Button text" at bounding box center [1494, 417] width 55 height 13
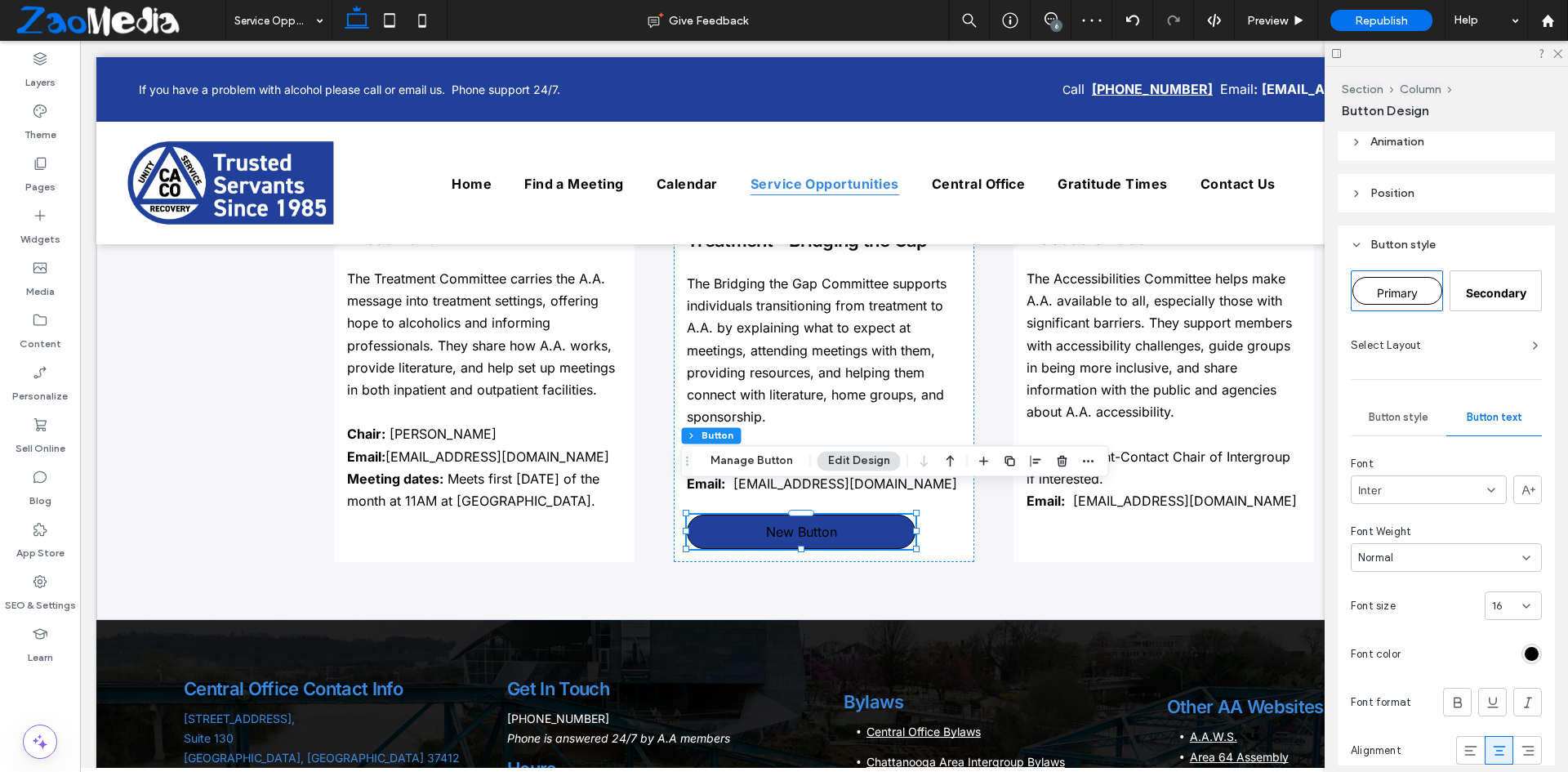
click at [1528, 653] on div "rgb(0, 0, 0)" at bounding box center [1532, 653] width 14 height 14
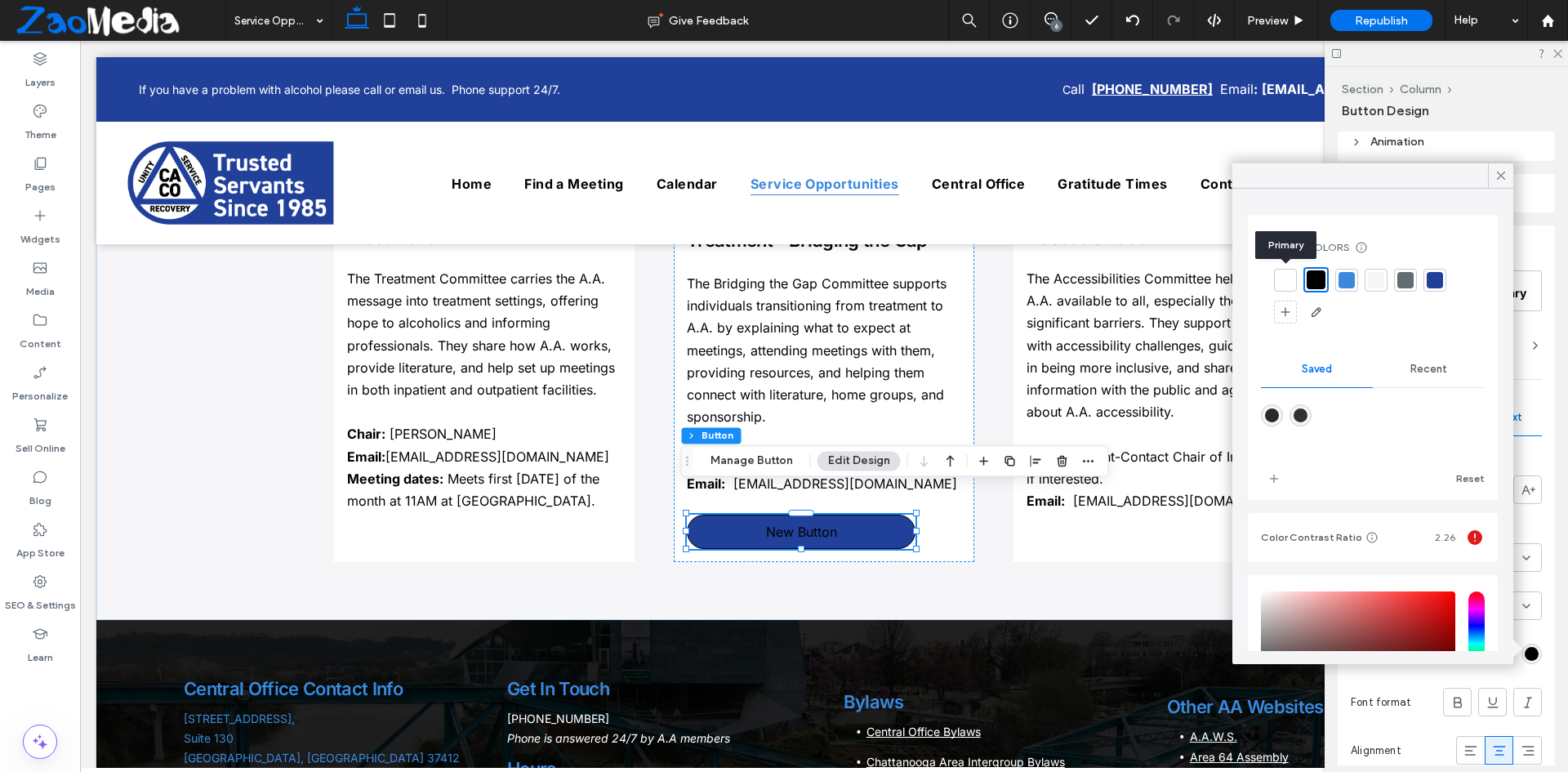
click at [1287, 289] on div at bounding box center [1286, 279] width 22 height 22
click at [1498, 174] on icon at bounding box center [1502, 176] width 15 height 15
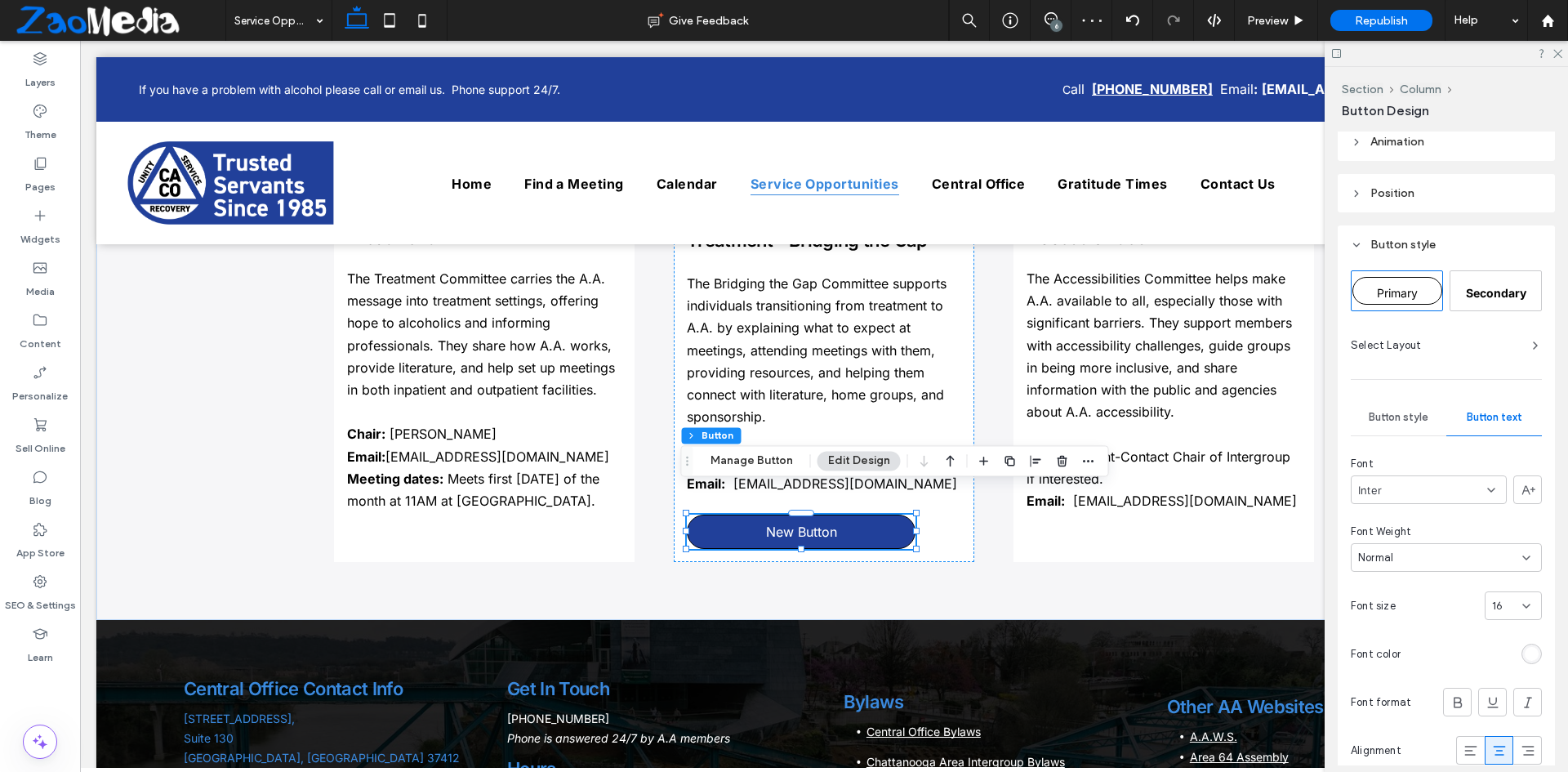
click at [1058, 29] on div "6" at bounding box center [1056, 25] width 12 height 12
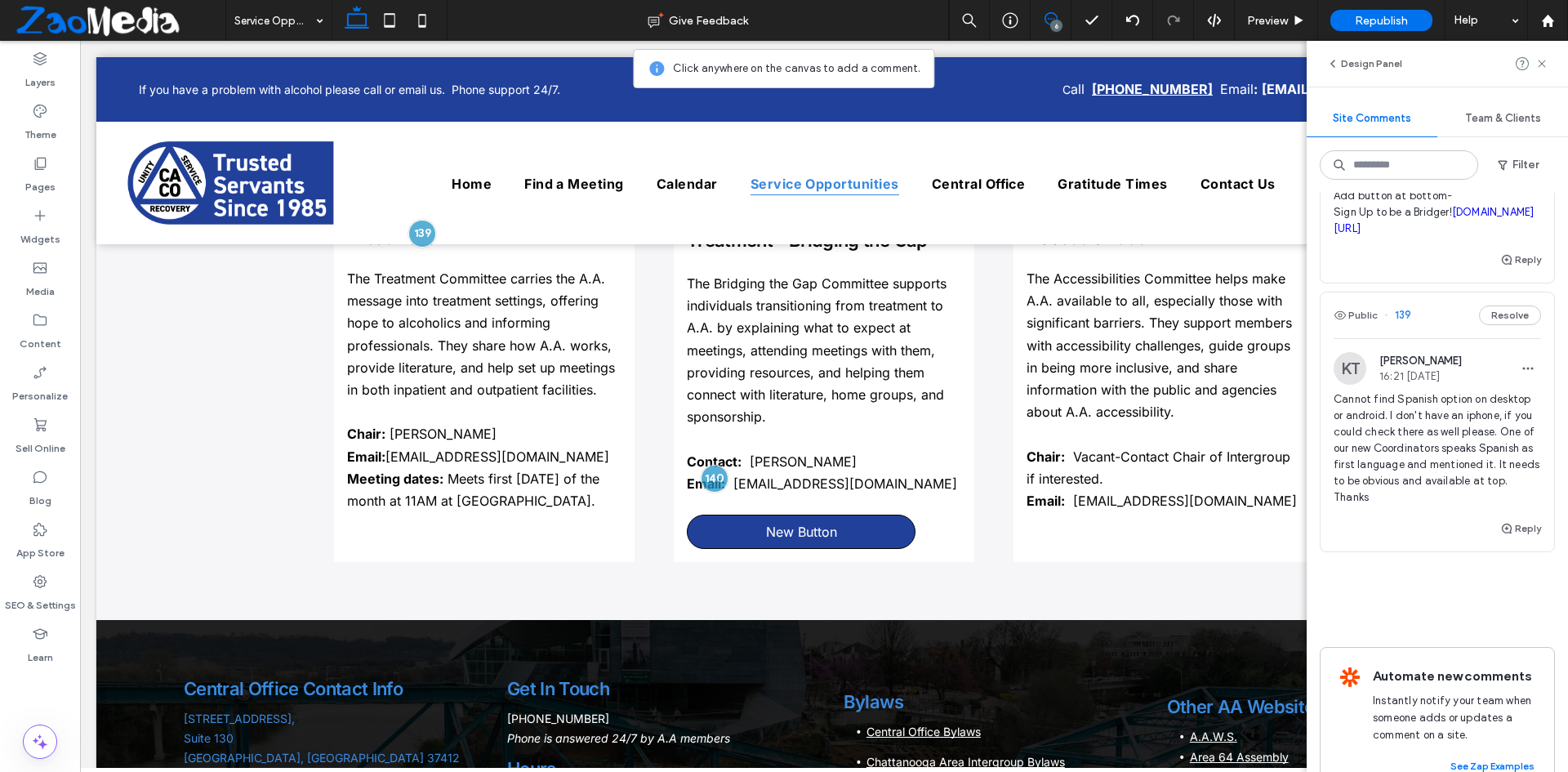
scroll to position [735, 0]
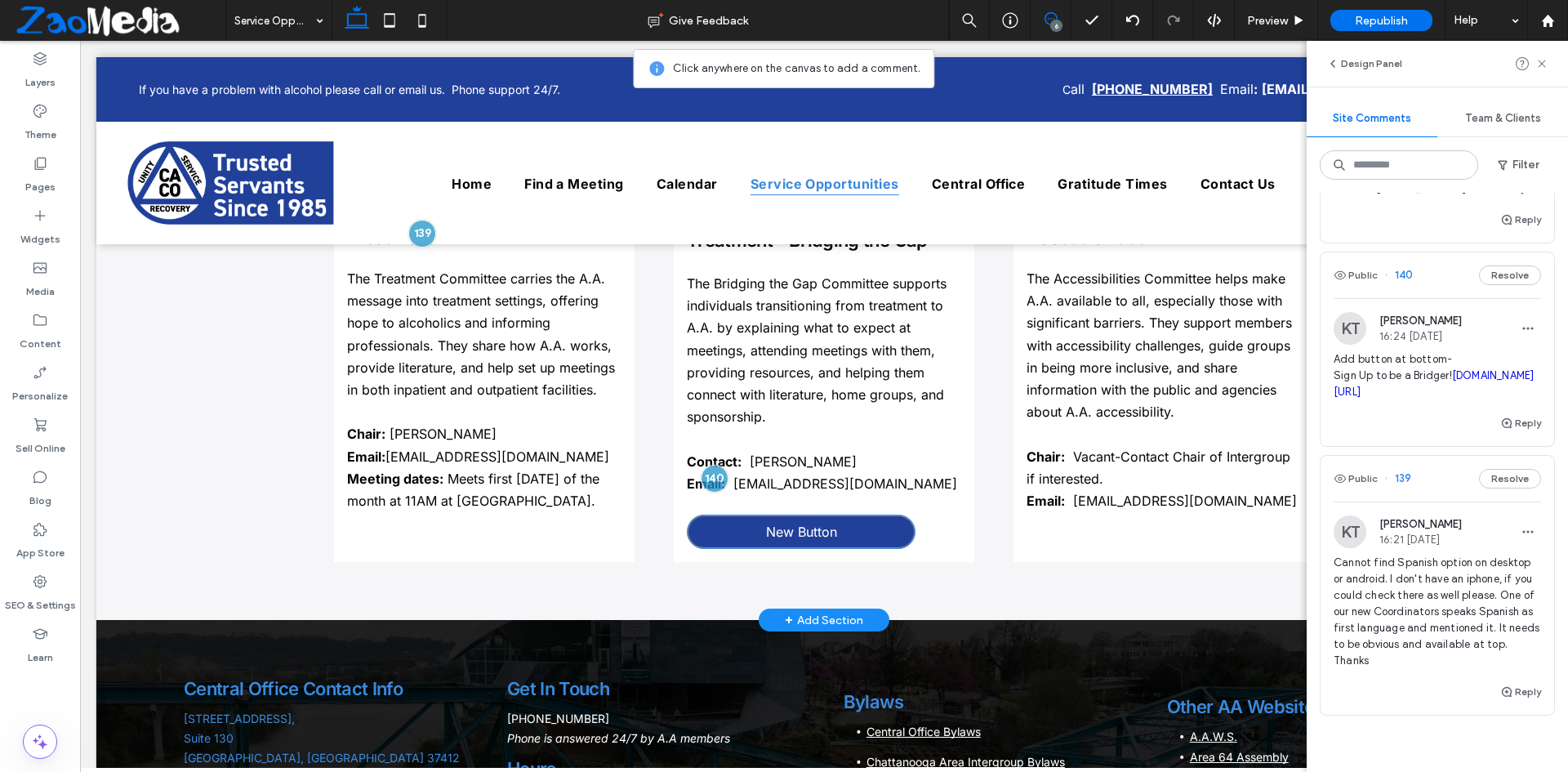
click at [710, 514] on link "New Button" at bounding box center [801, 531] width 229 height 35
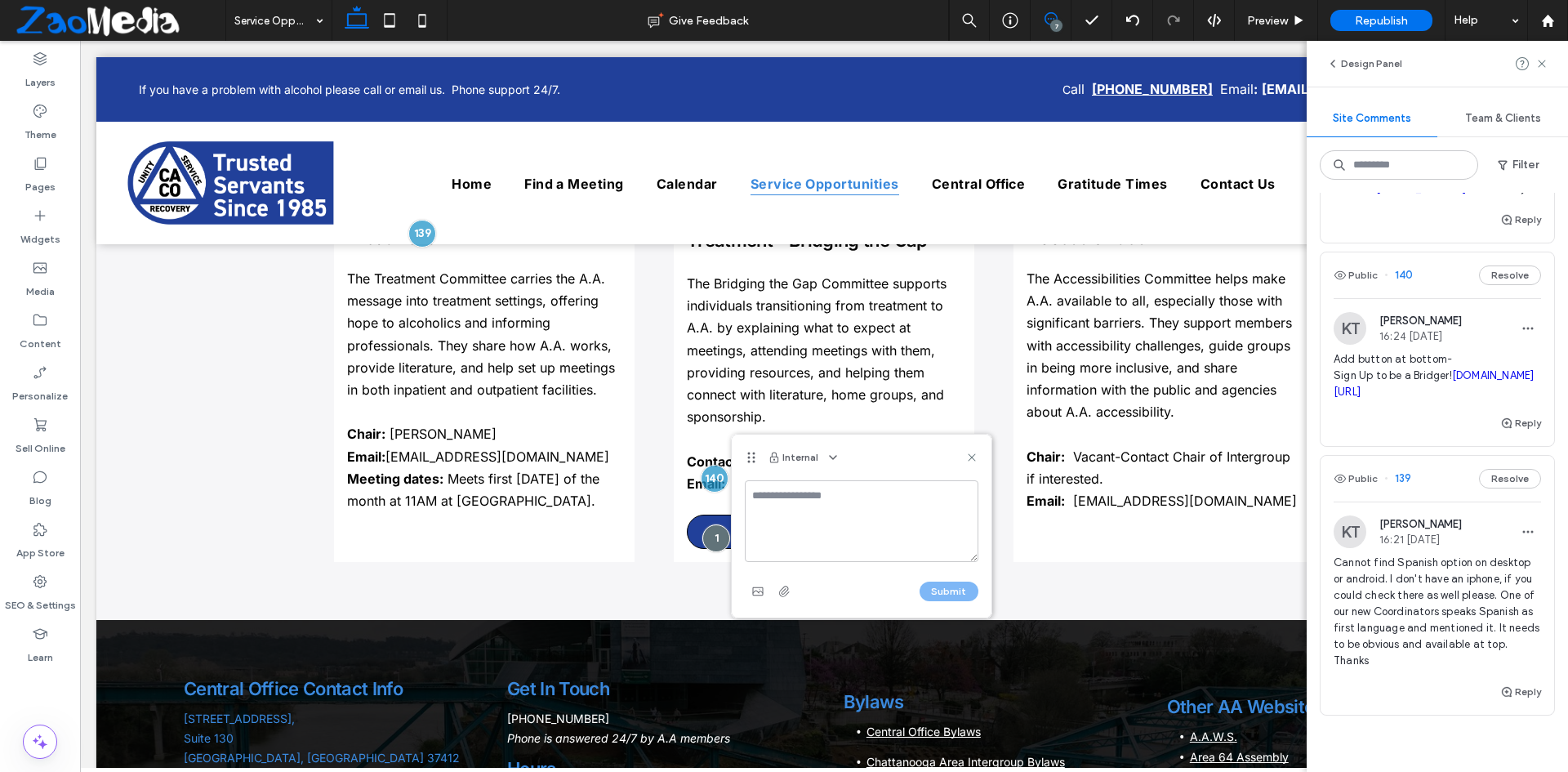
click at [980, 459] on div "Internal" at bounding box center [862, 457] width 260 height 46
click at [971, 457] on use at bounding box center [971, 457] width 7 height 7
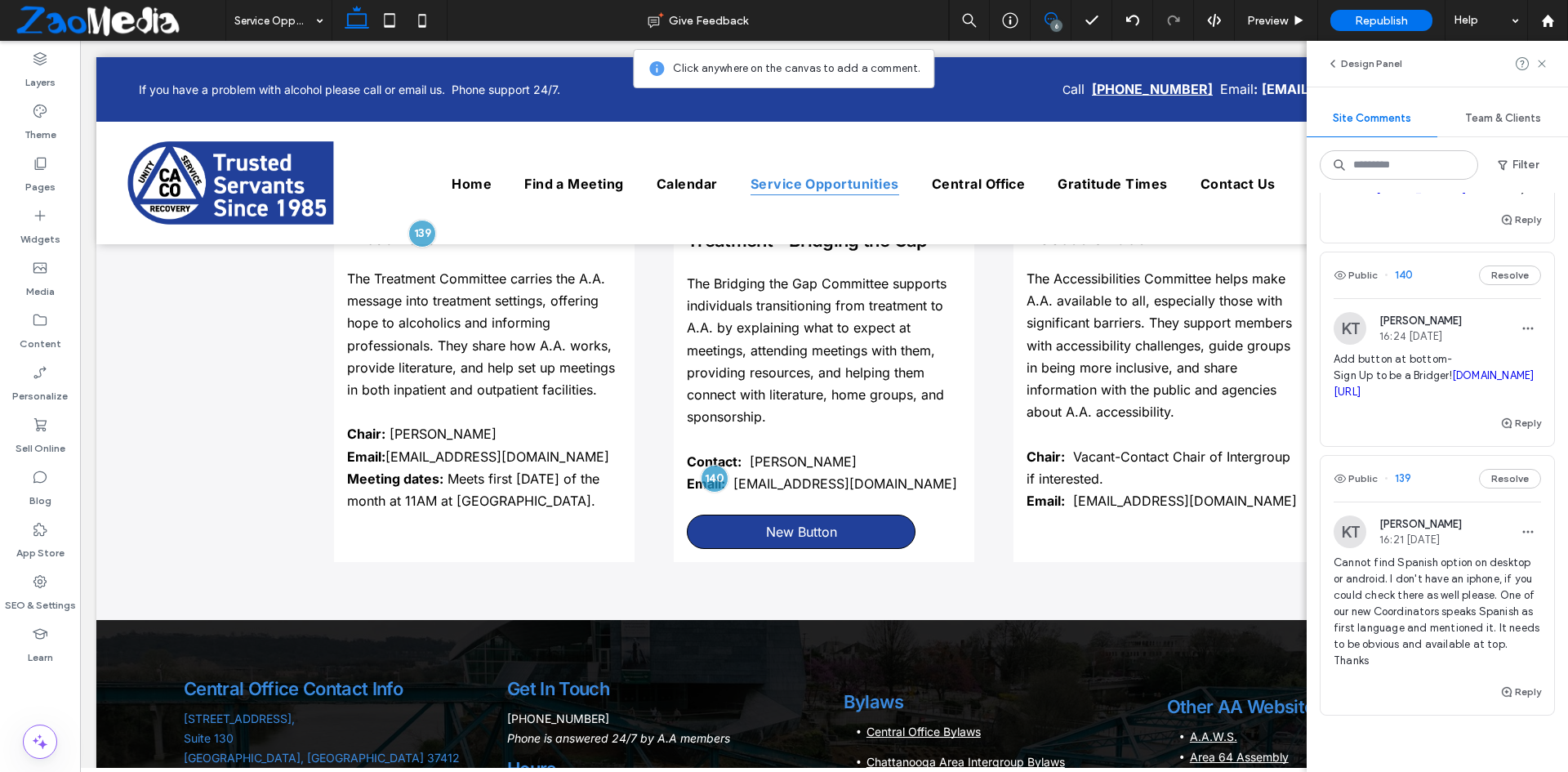
click at [1367, 377] on span "Add button at bottom- Sign Up to be a Bridger! docs.google.com/forms/d/e/1FAIpQ…" at bounding box center [1438, 376] width 208 height 49
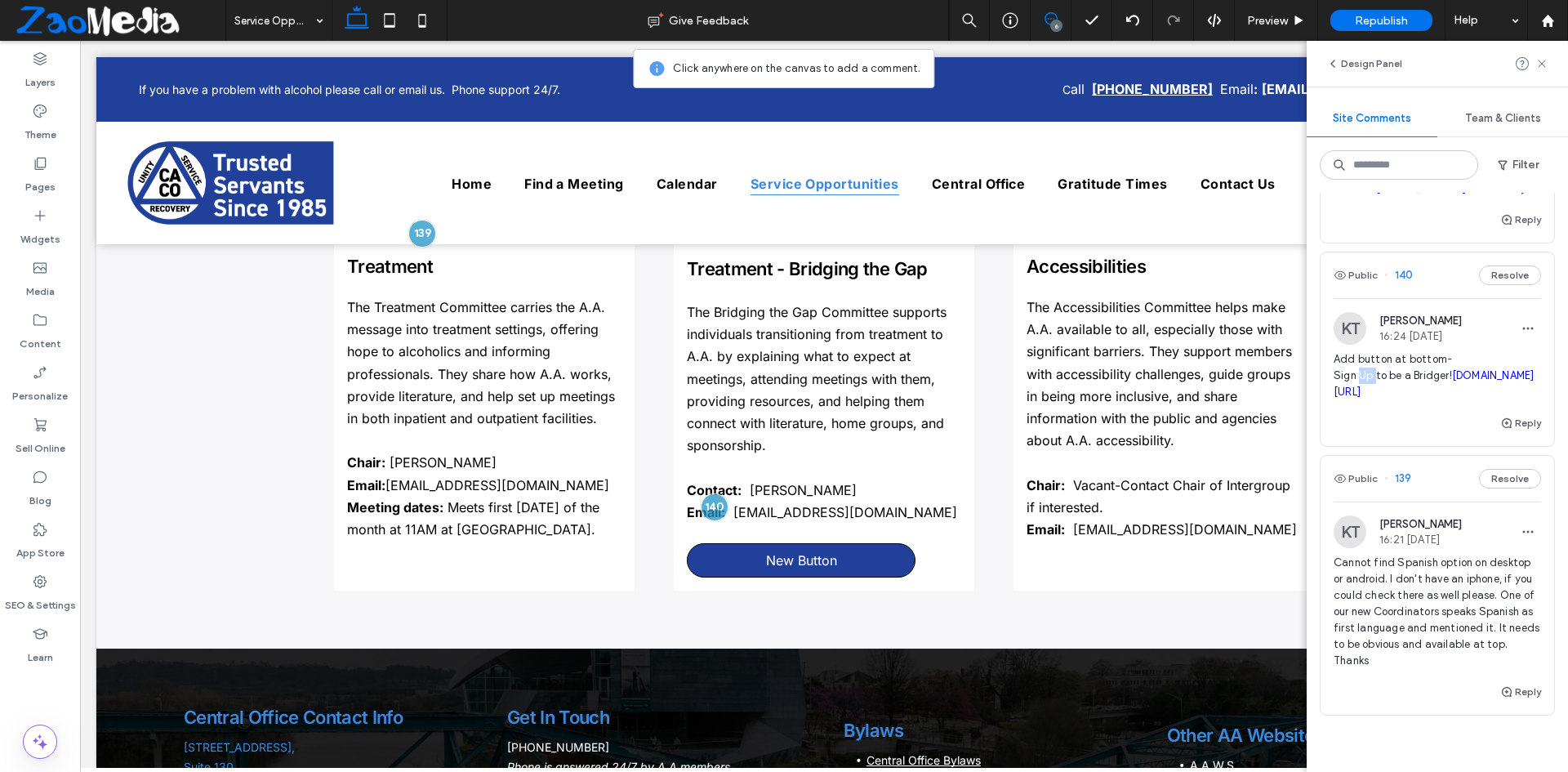
click at [1367, 377] on span "Add button at bottom- Sign Up to be a Bridger! docs.google.com/forms/d/e/1FAIpQ…" at bounding box center [1438, 376] width 208 height 49
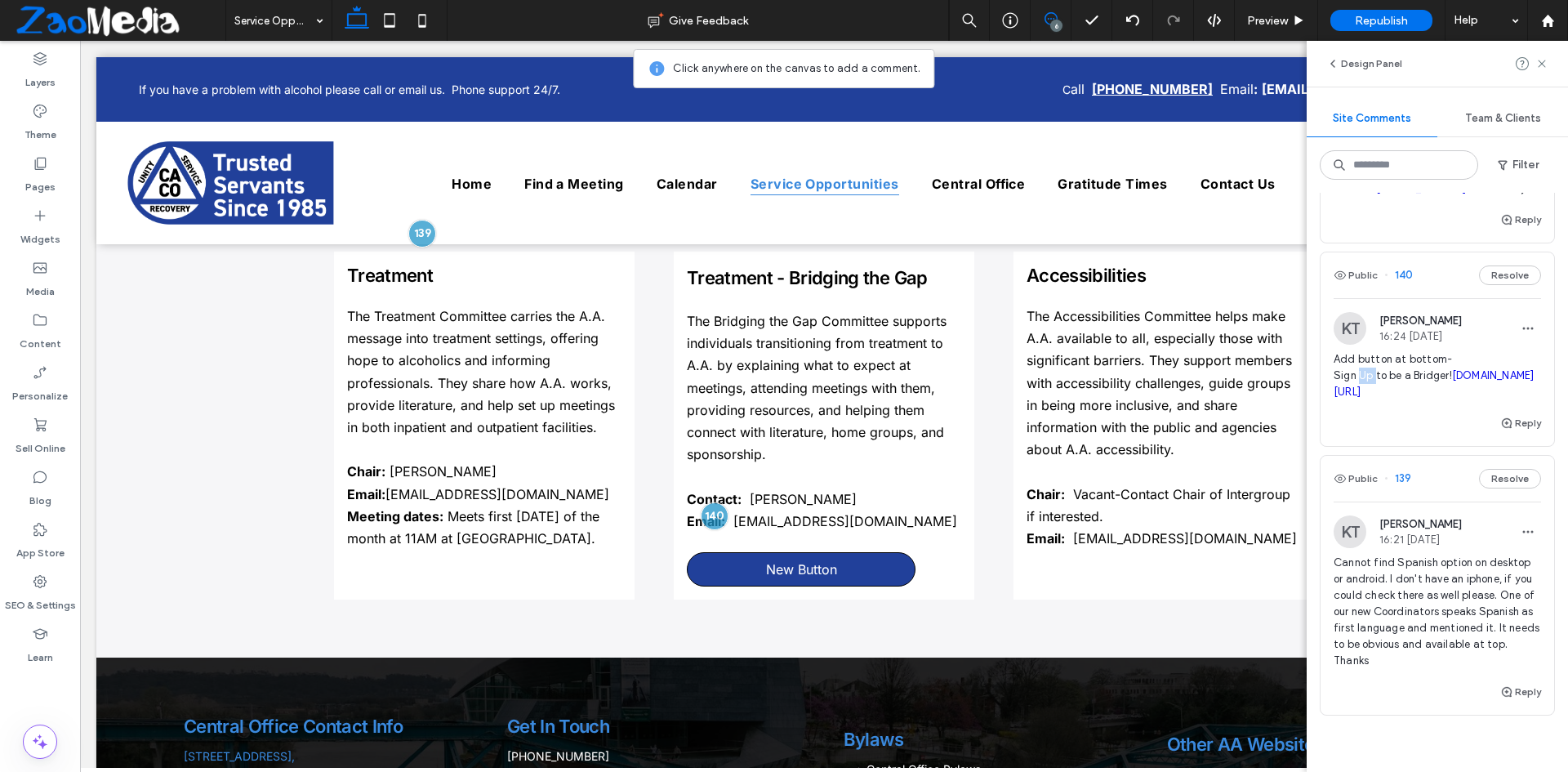
click at [1367, 377] on span "Add button at bottom- Sign Up to be a Bridger! docs.google.com/forms/d/e/1FAIpQ…" at bounding box center [1438, 376] width 208 height 49
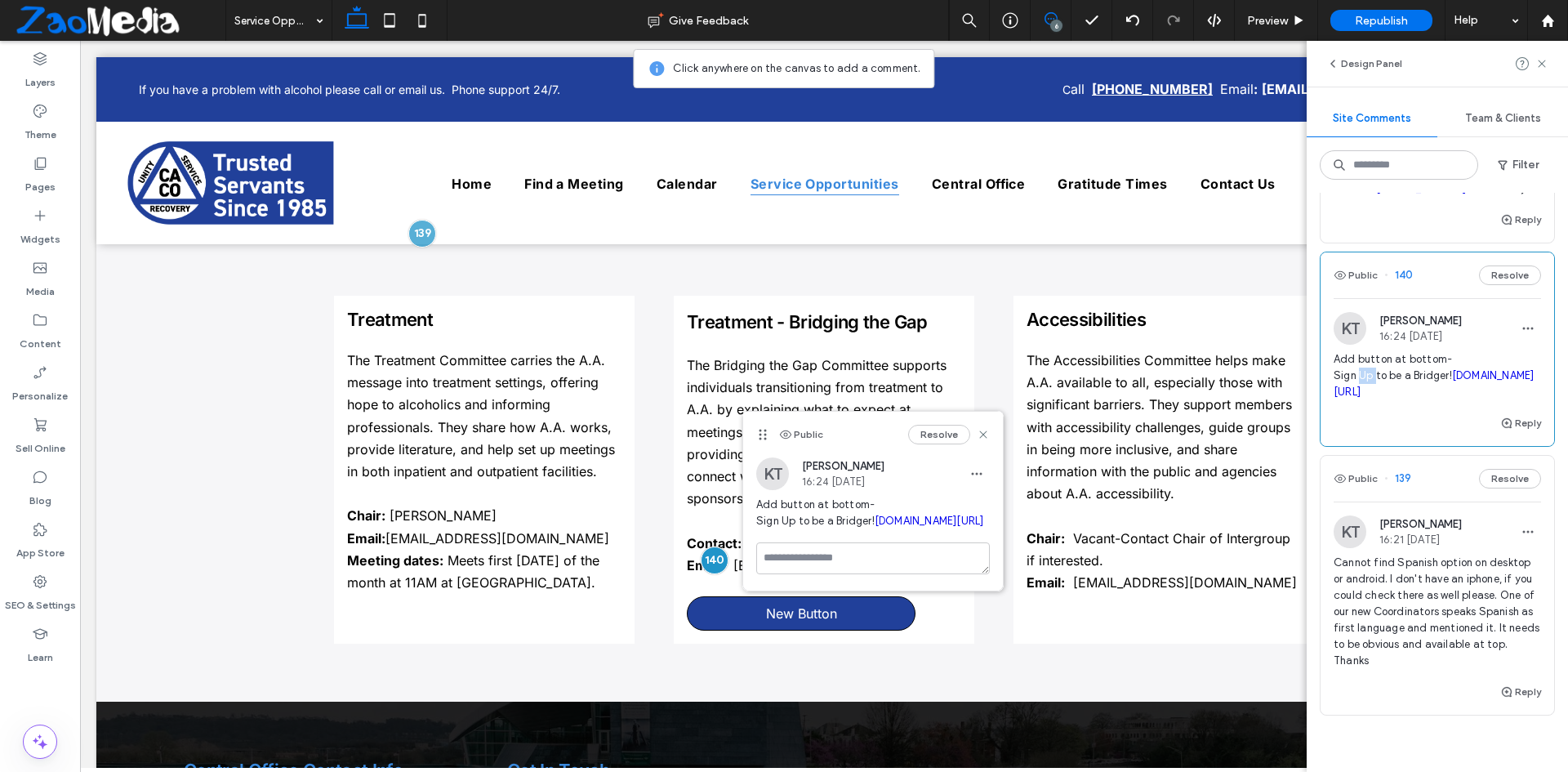
copy span "Sign Up to be a Bridger!"
click at [1545, 67] on use at bounding box center [1542, 64] width 7 height 7
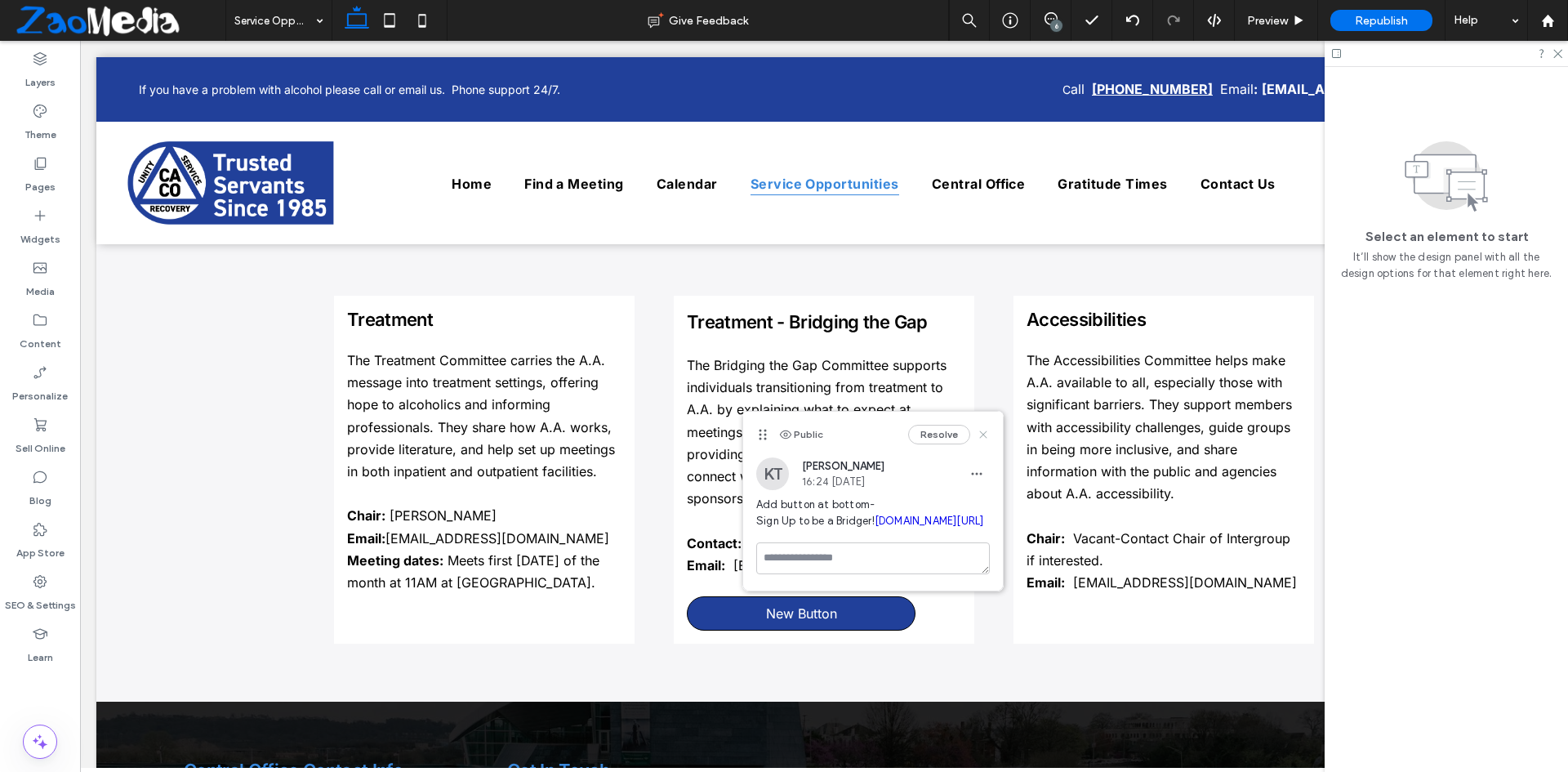
drag, startPoint x: 983, startPoint y: 433, endPoint x: 888, endPoint y: 393, distance: 103.1
click at [983, 433] on use at bounding box center [983, 435] width 7 height 7
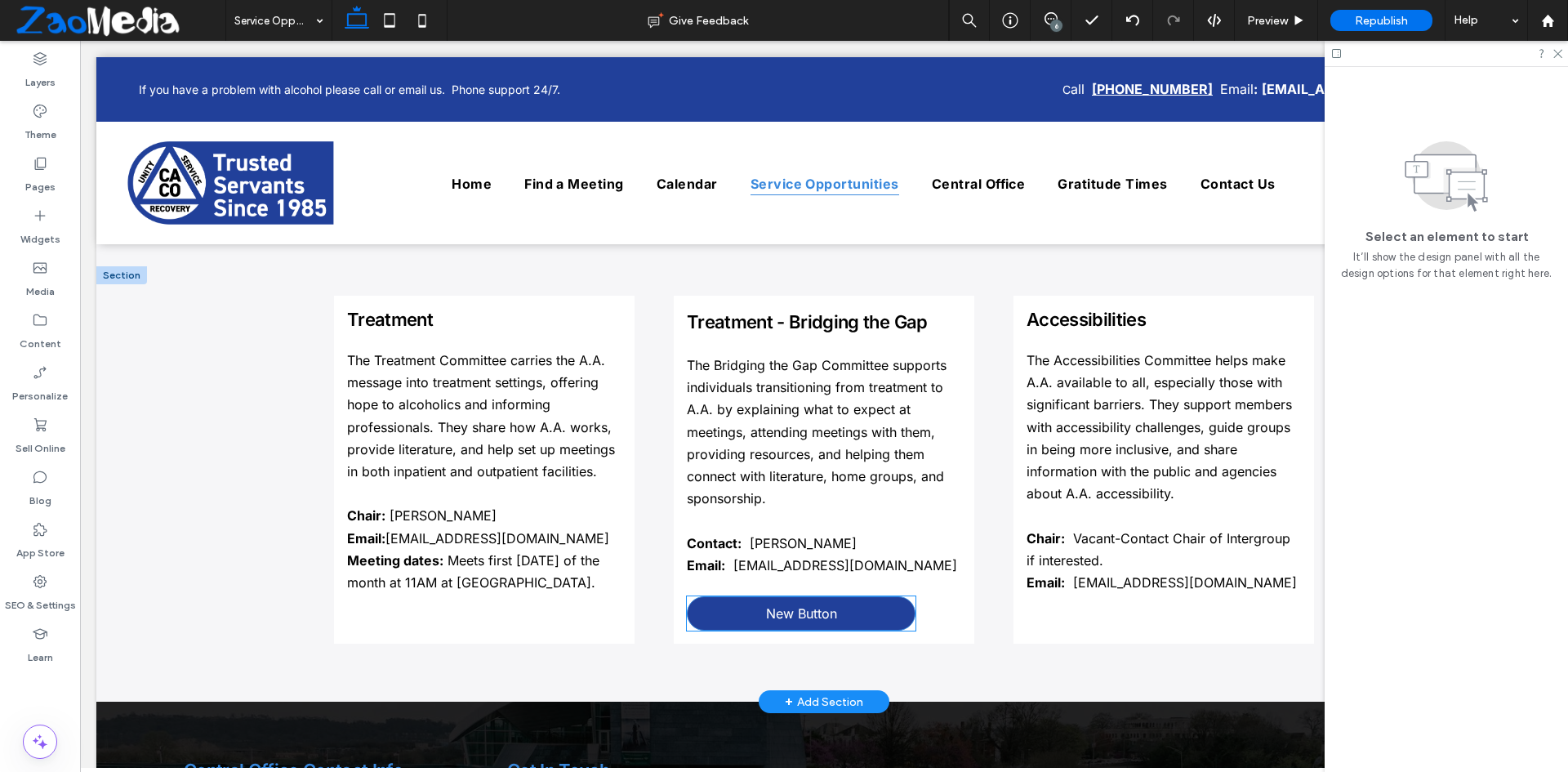
click at [847, 596] on link "New Button" at bounding box center [801, 613] width 229 height 35
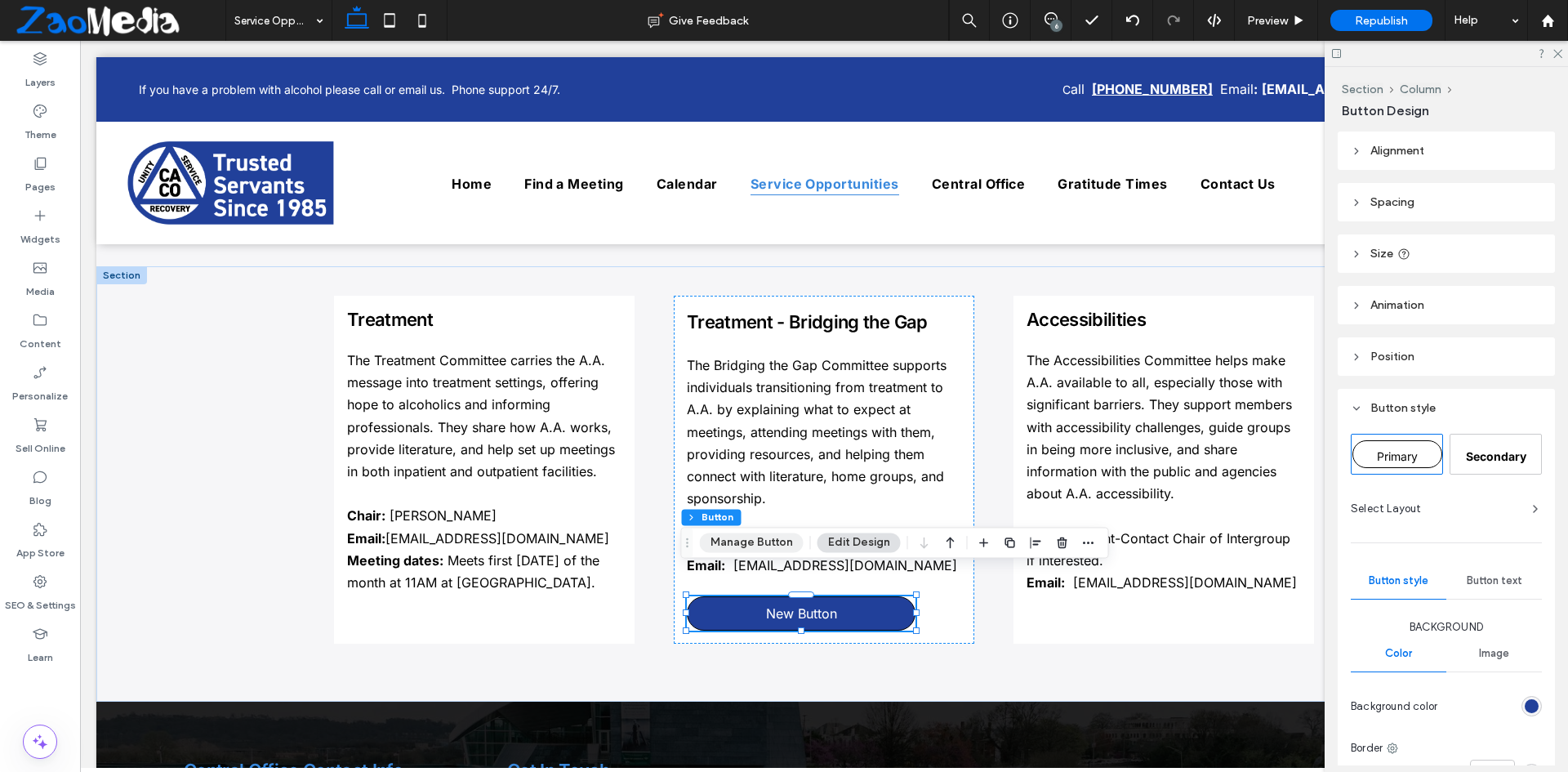
click at [775, 550] on button "Manage Button" at bounding box center [752, 542] width 104 height 20
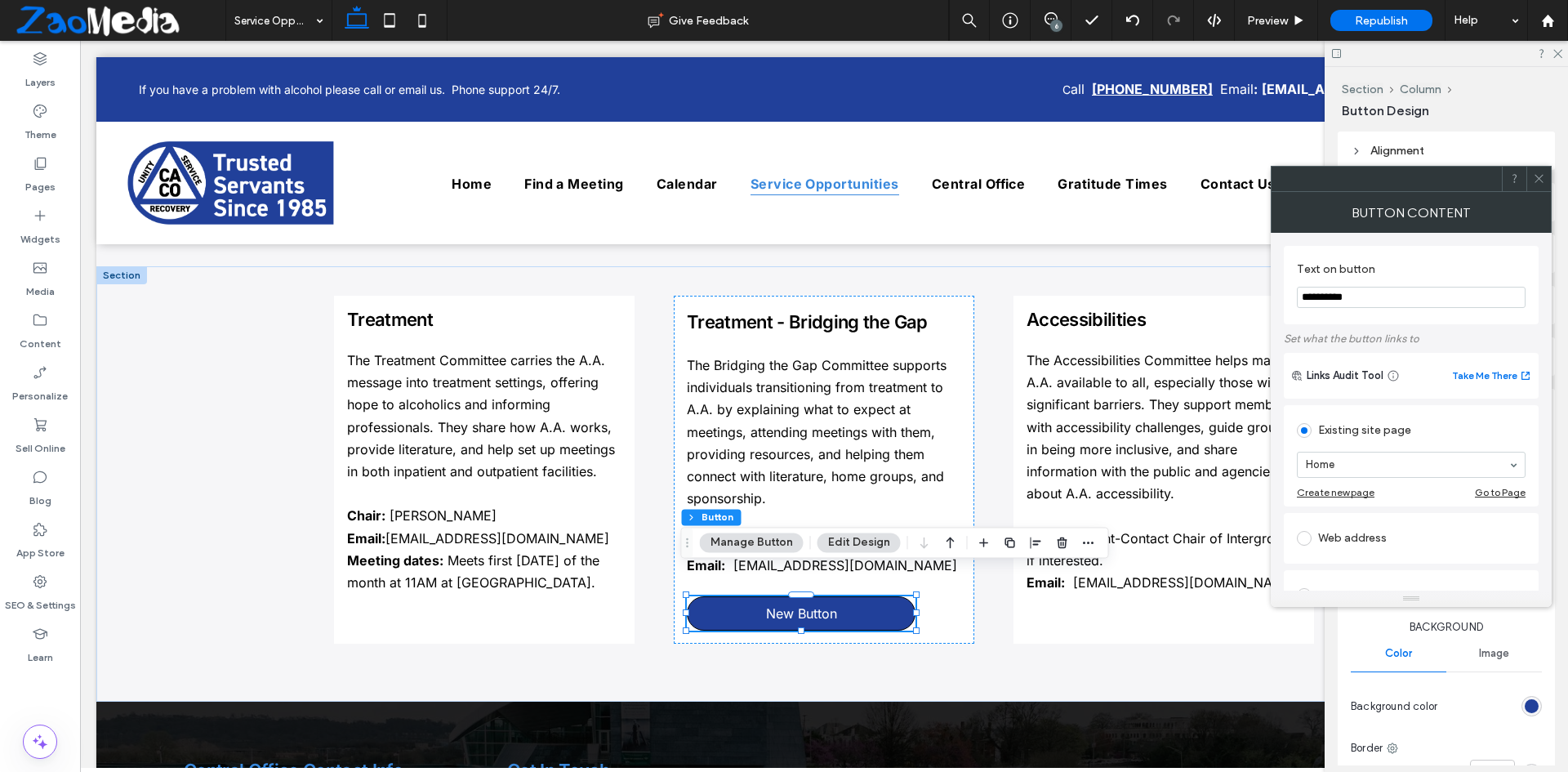
click at [1363, 301] on input "**********" at bounding box center [1411, 297] width 229 height 21
paste input "**********"
type input "**********"
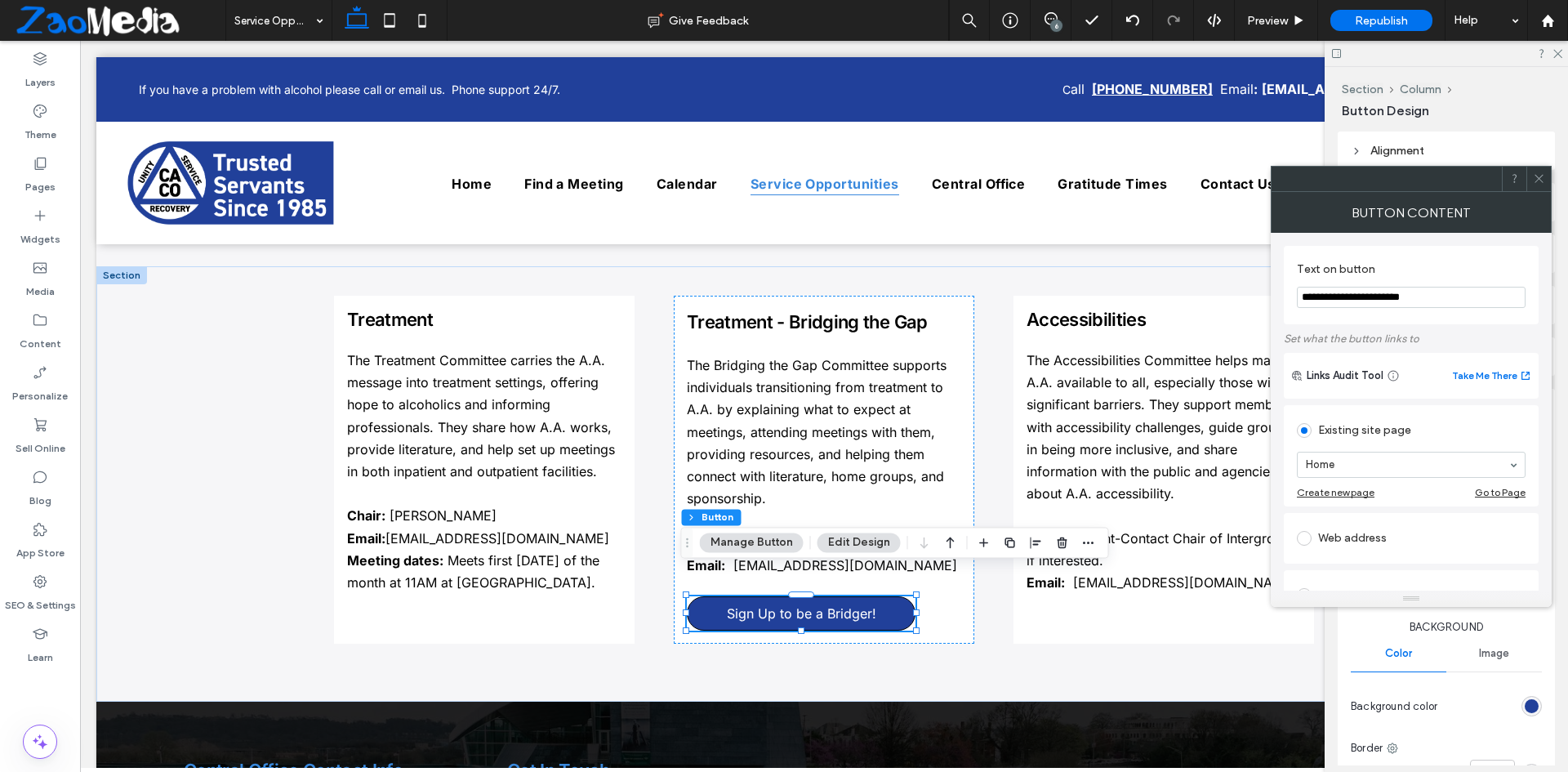
click at [1541, 175] on icon at bounding box center [1539, 178] width 12 height 12
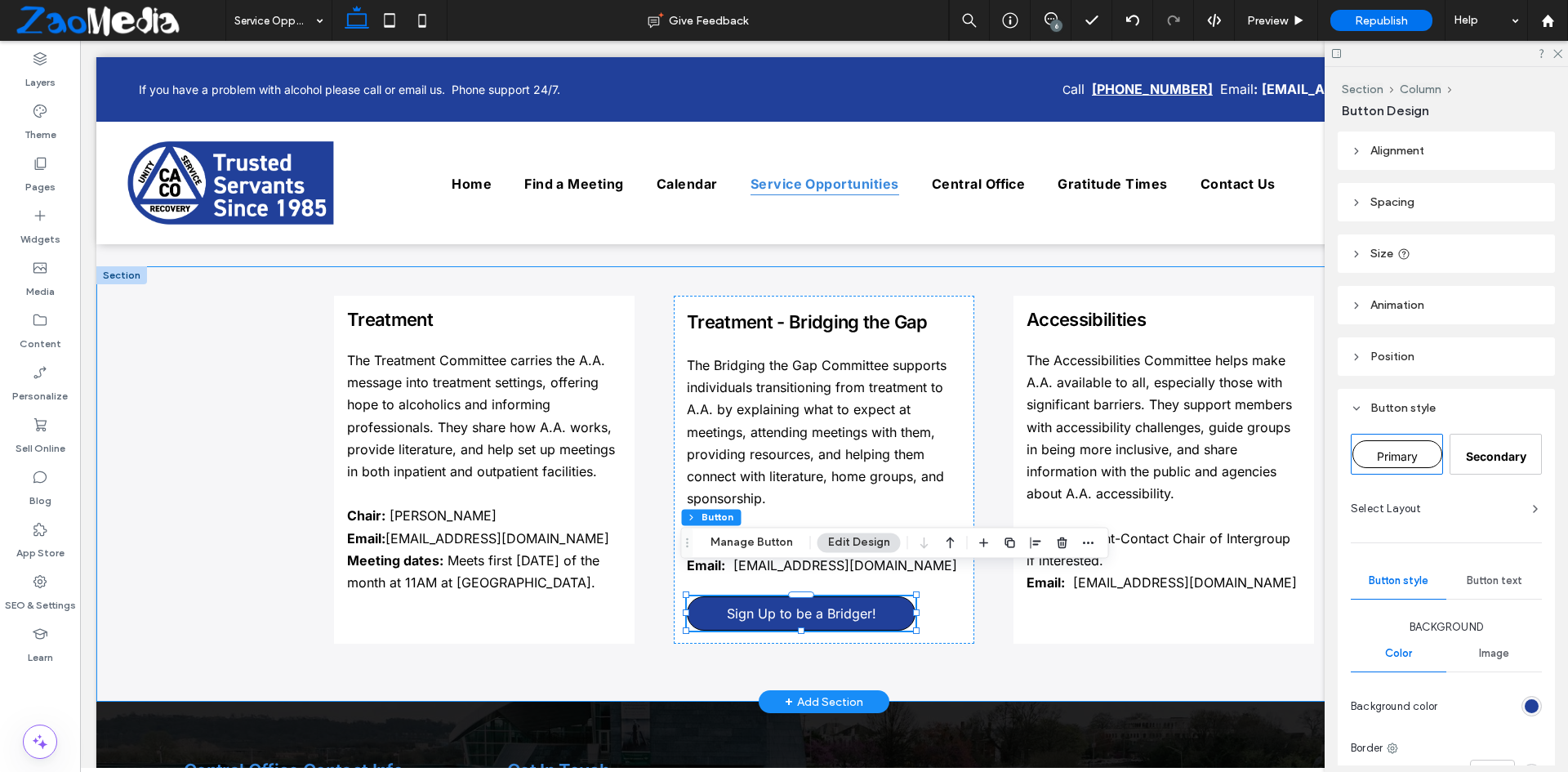
click at [1018, 635] on div "Treatment The Treatment Committee carries the A.A. message into treatment setti…" at bounding box center [824, 484] width 980 height 436
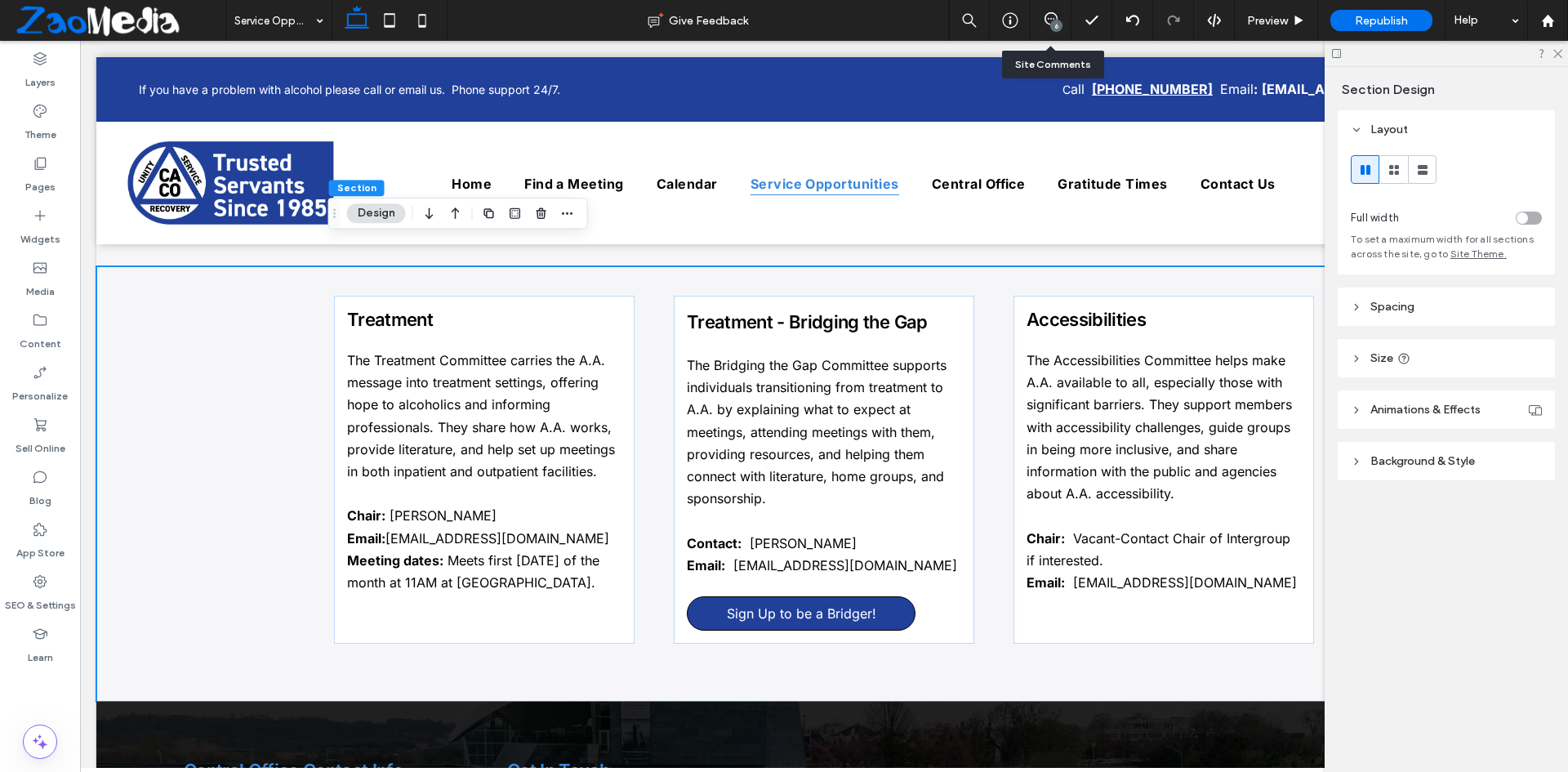
click at [1046, 26] on div "6" at bounding box center [1050, 20] width 40 height 16
click at [1049, 19] on use at bounding box center [1051, 19] width 13 height 13
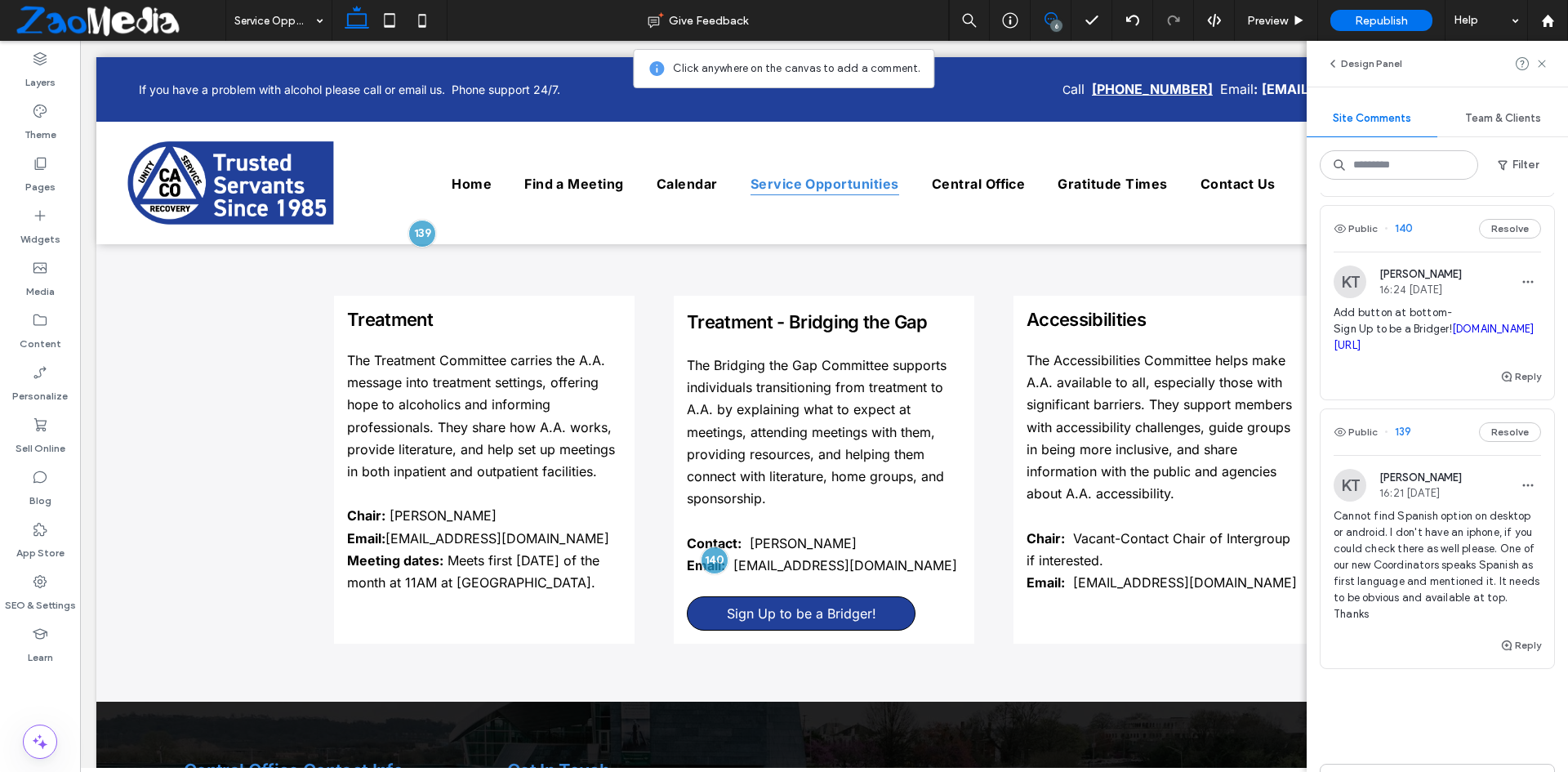
scroll to position [817, 0]
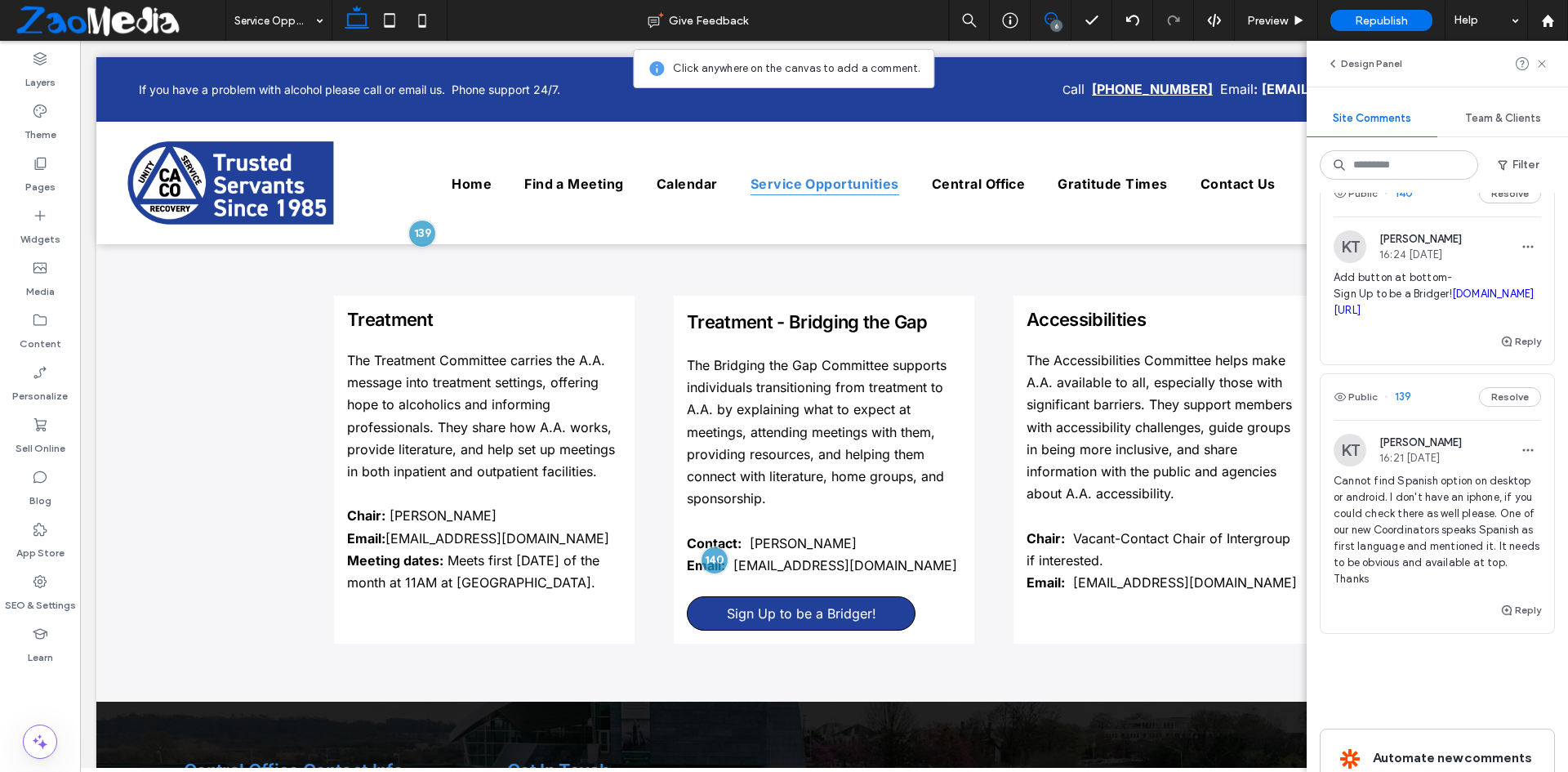
drag, startPoint x: 1518, startPoint y: 366, endPoint x: 1335, endPoint y: 331, distance: 186.3
click at [1335, 319] on span "Add button at bottom- Sign Up to be a Bridger! docs.google.com/forms/d/e/1FAIpQ…" at bounding box center [1438, 293] width 208 height 49
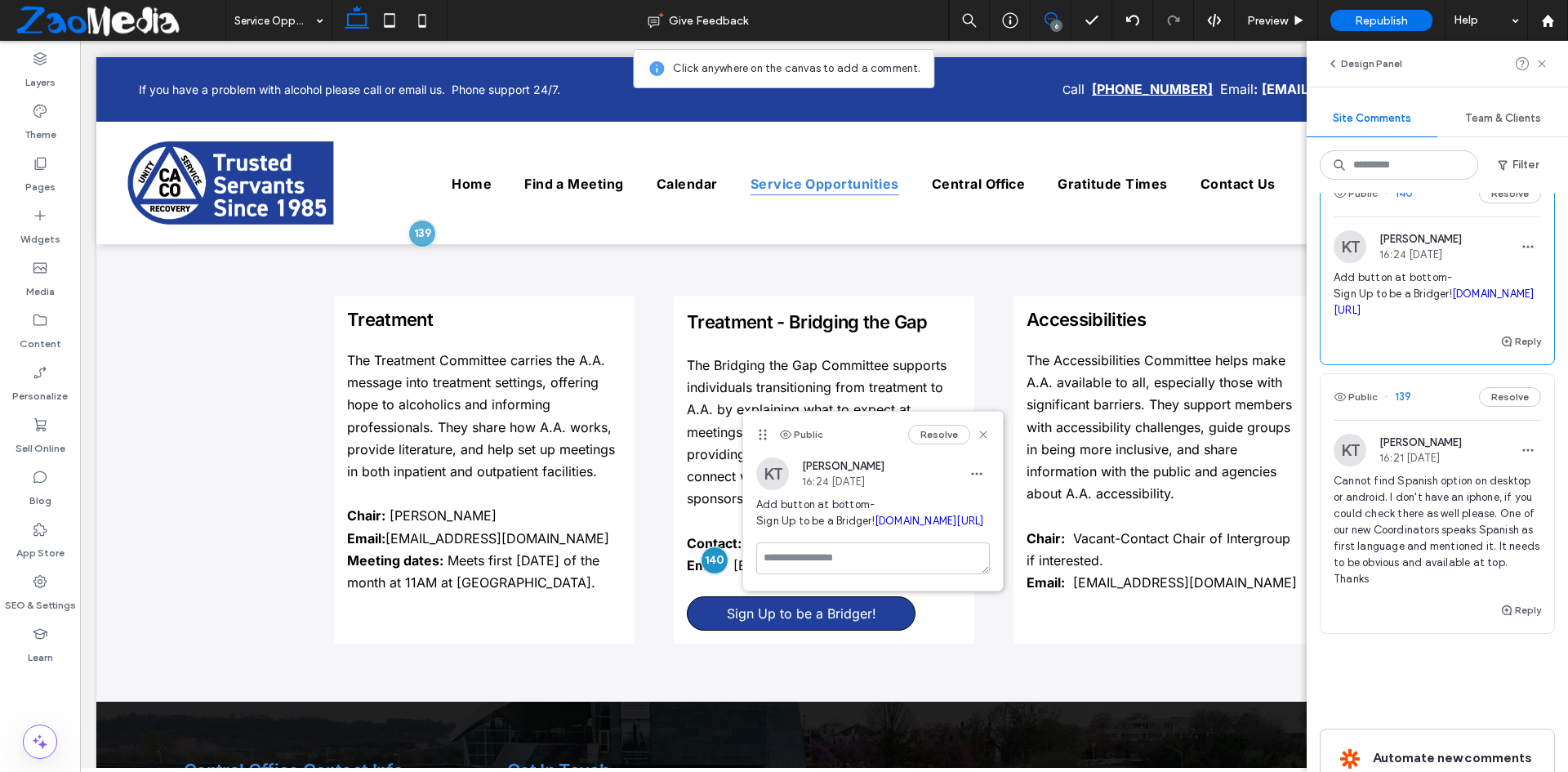
copy link "docs.google.com/forms/d/e/1FAIpQLSeRMwRpb0xqnh7pOEKYcKTFra59svefKRp3bX0CZgpfZ9x…"
click at [984, 434] on use at bounding box center [983, 435] width 7 height 7
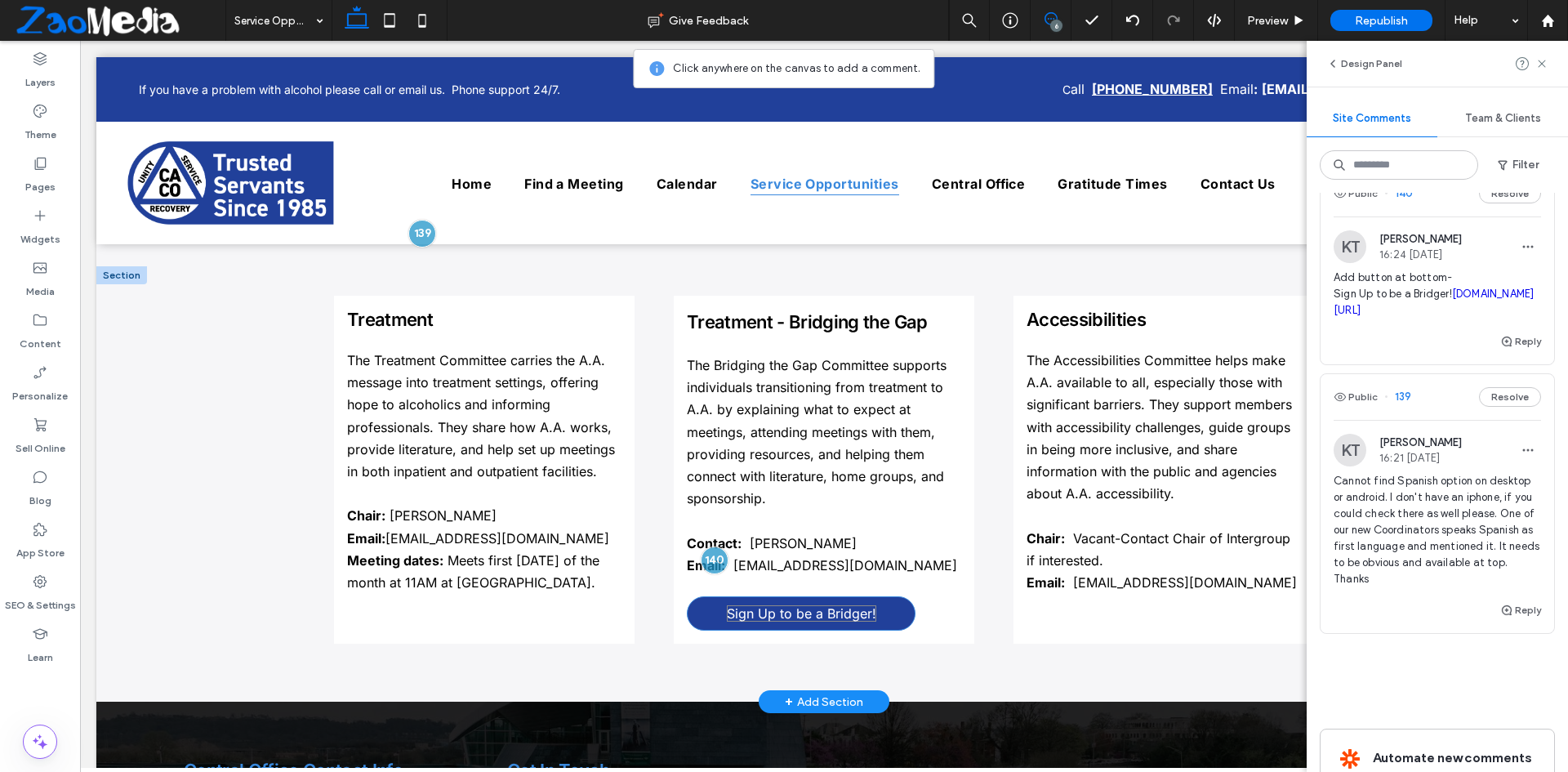
click at [758, 605] on span "Sign Up to be a Bridger!" at bounding box center [801, 612] width 150 height 16
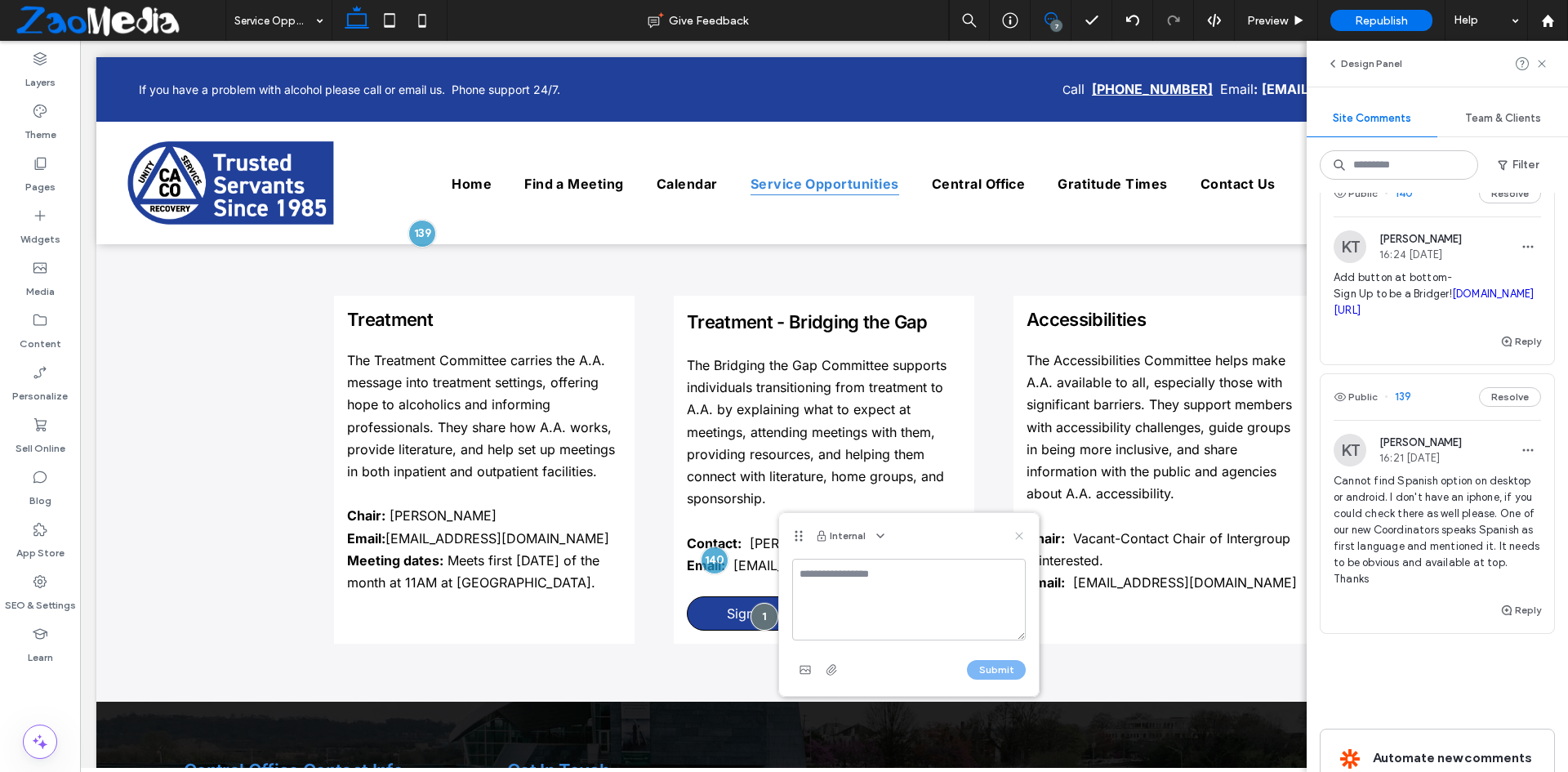
drag, startPoint x: 1023, startPoint y: 539, endPoint x: 925, endPoint y: 488, distance: 110.5
click at [1023, 539] on use at bounding box center [1020, 536] width 7 height 7
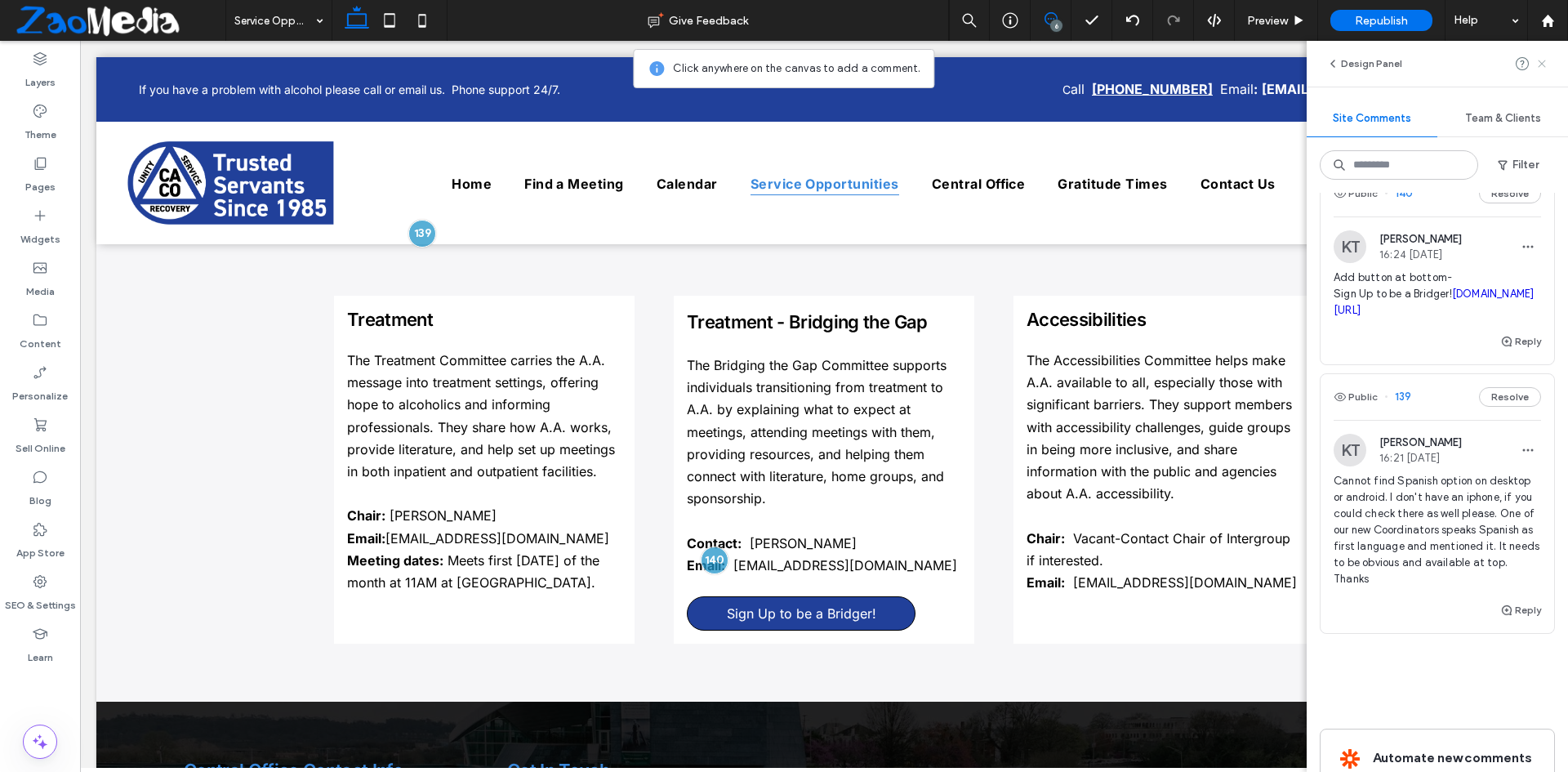
click at [1546, 64] on icon at bounding box center [1542, 64] width 13 height 13
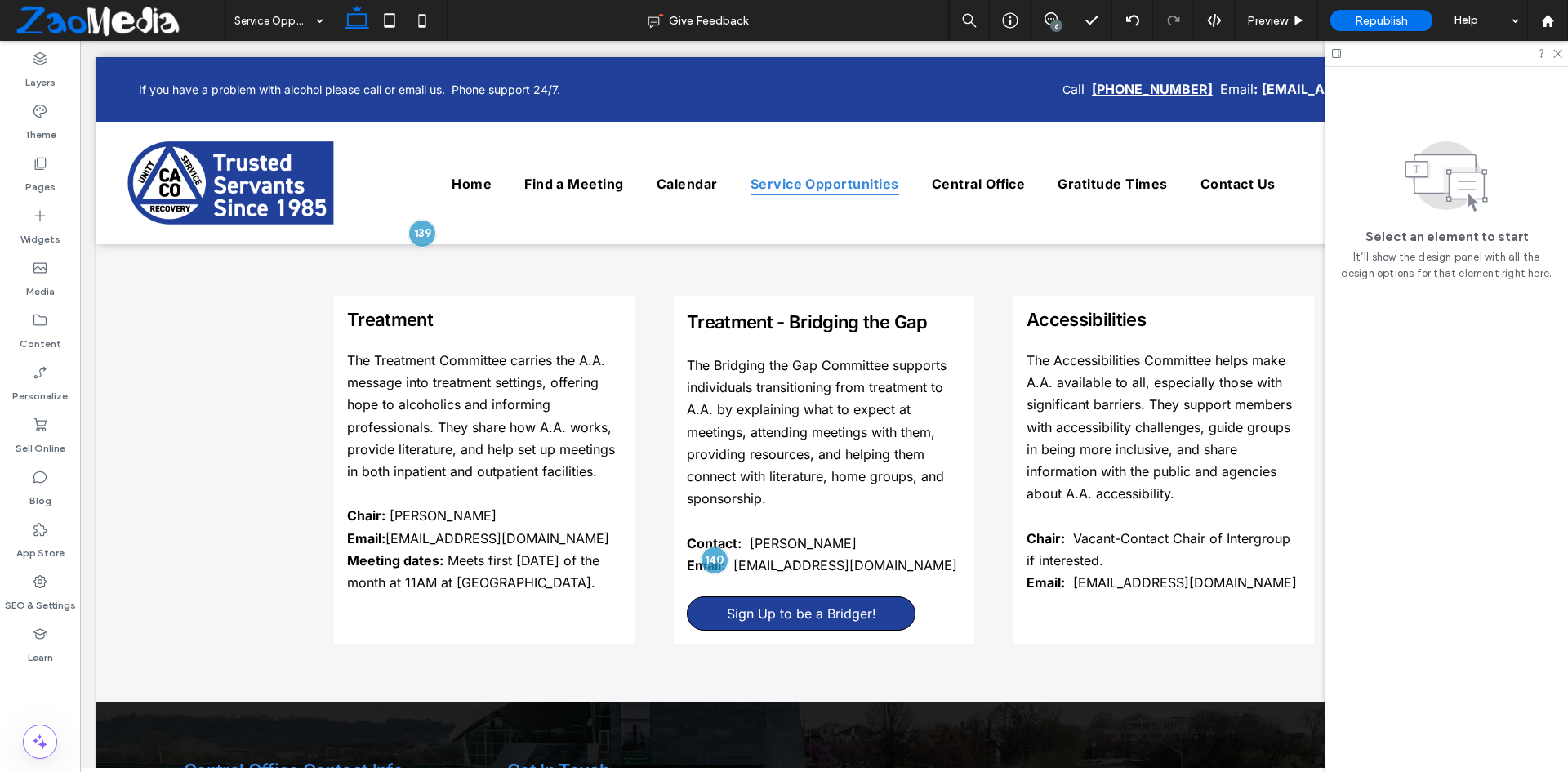
scroll to position [0, 0]
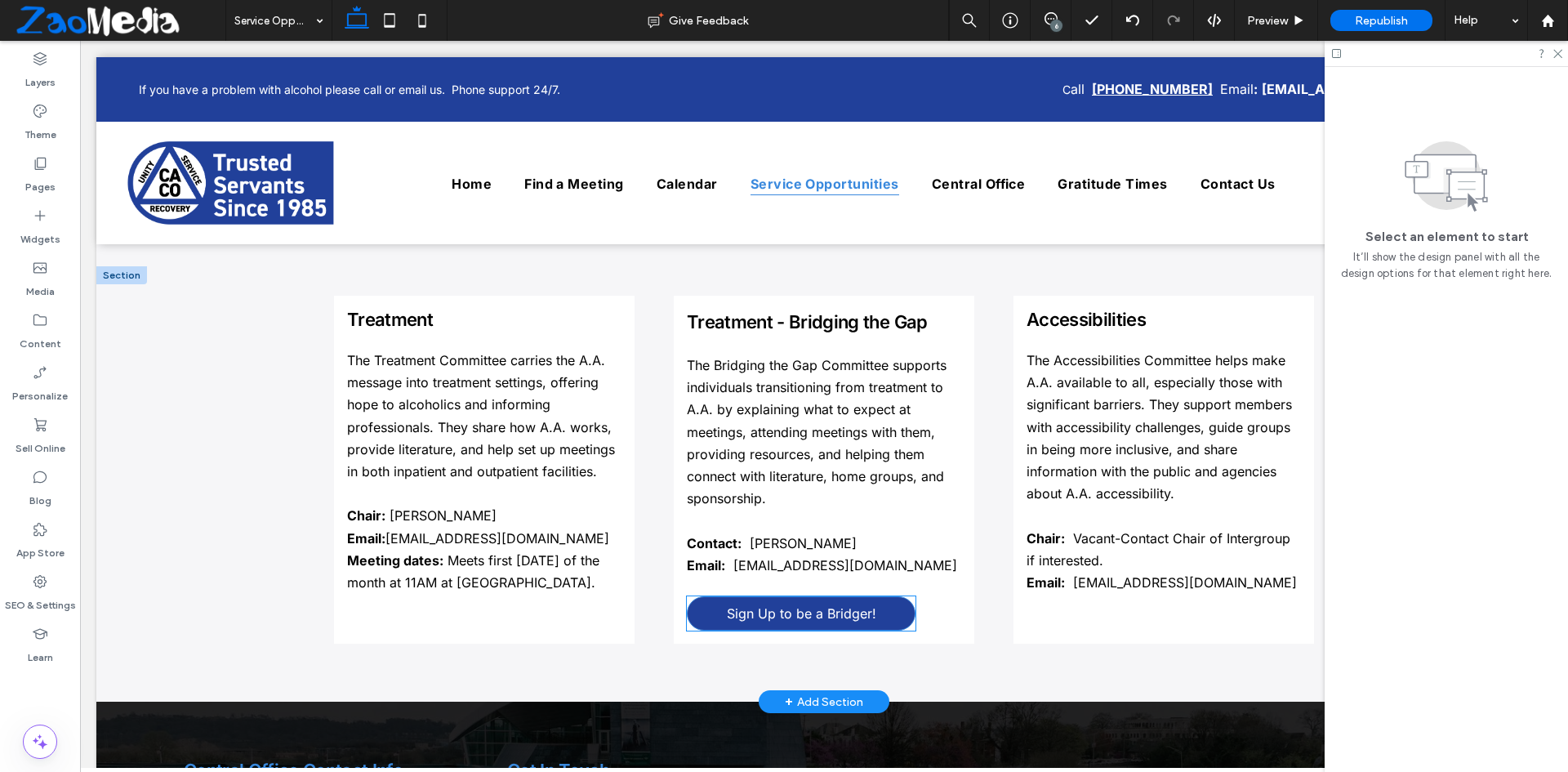
click at [740, 605] on span "Sign Up to be a Bridger!" at bounding box center [801, 612] width 150 height 16
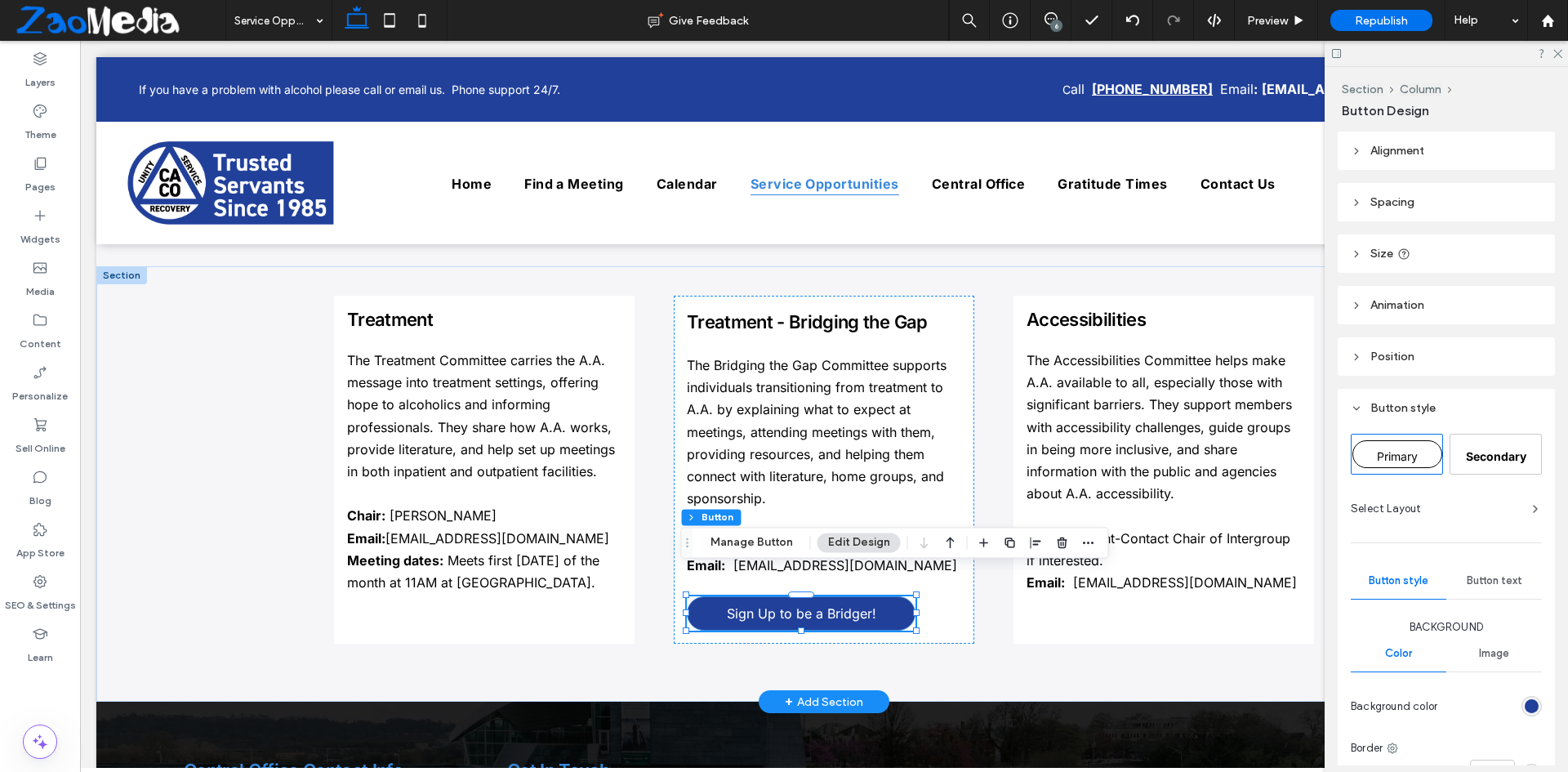
type input "**"
click at [721, 544] on button "Manage Button" at bounding box center [752, 542] width 104 height 20
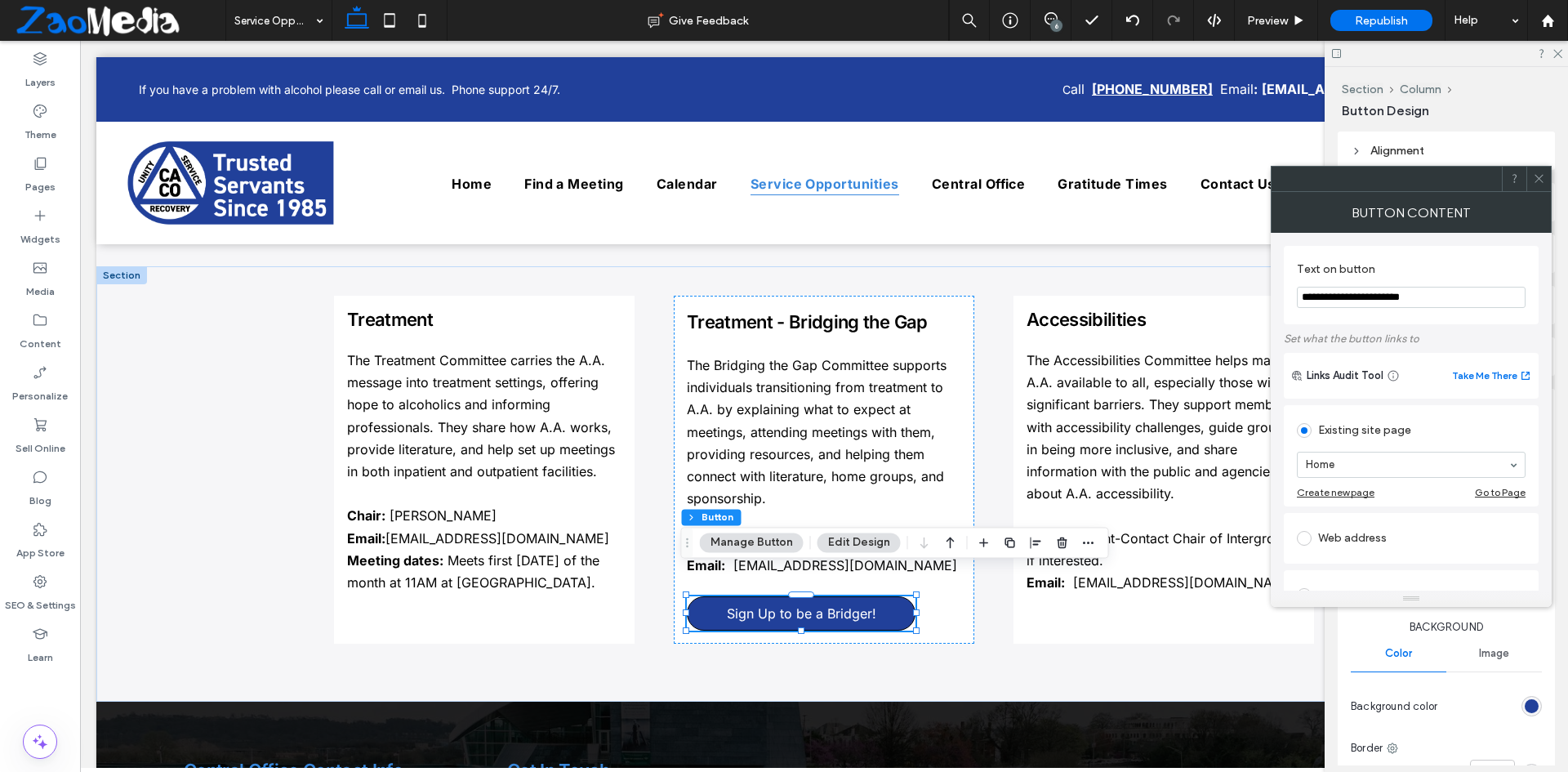
scroll to position [164, 0]
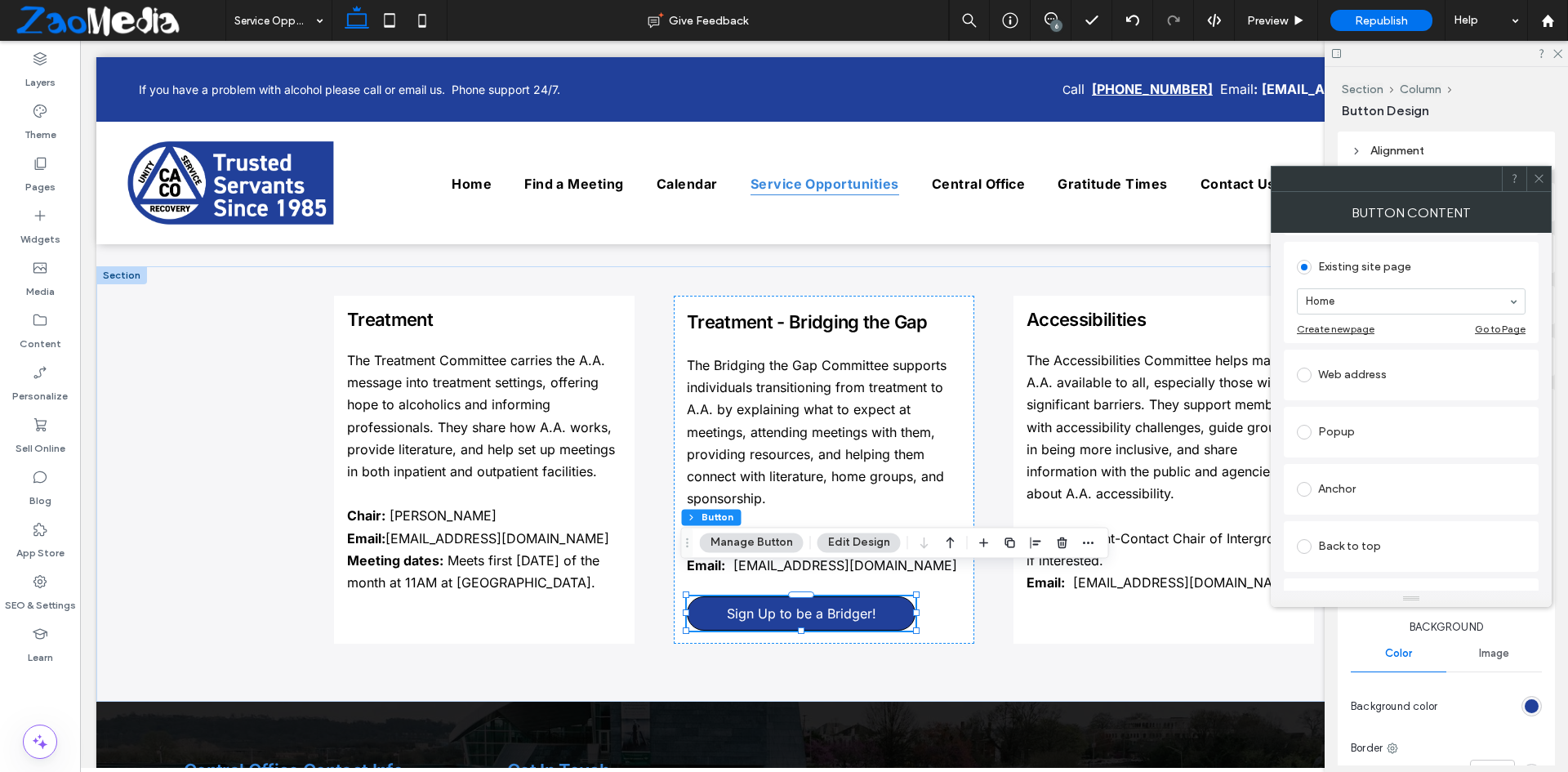
click at [1368, 378] on div "Web address" at bounding box center [1411, 375] width 229 height 26
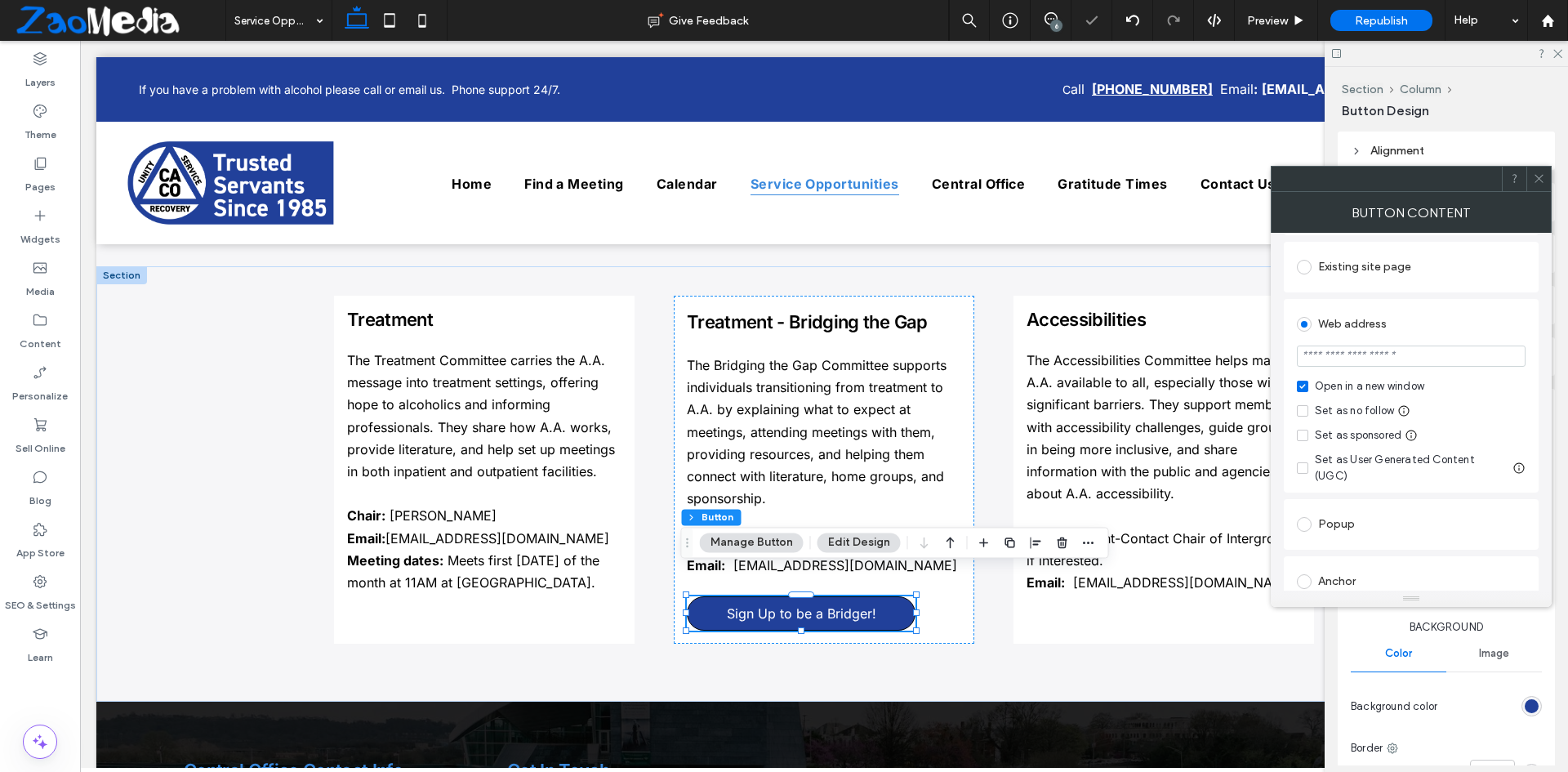
click at [1406, 359] on input "url" at bounding box center [1411, 356] width 229 height 21
paste input "**********"
type input "**********"
click at [1541, 178] on icon at bounding box center [1539, 178] width 12 height 12
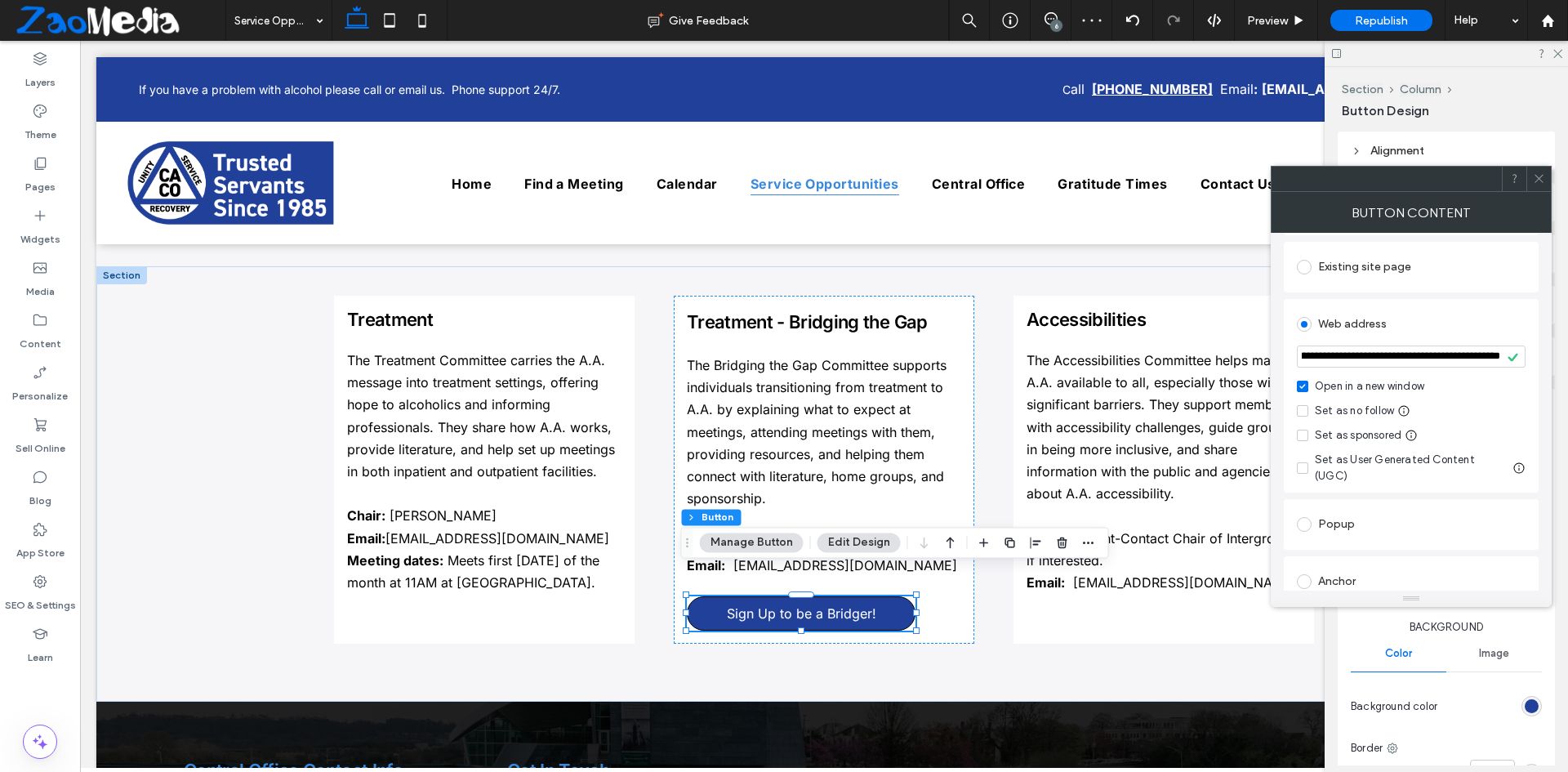
scroll to position [0, 0]
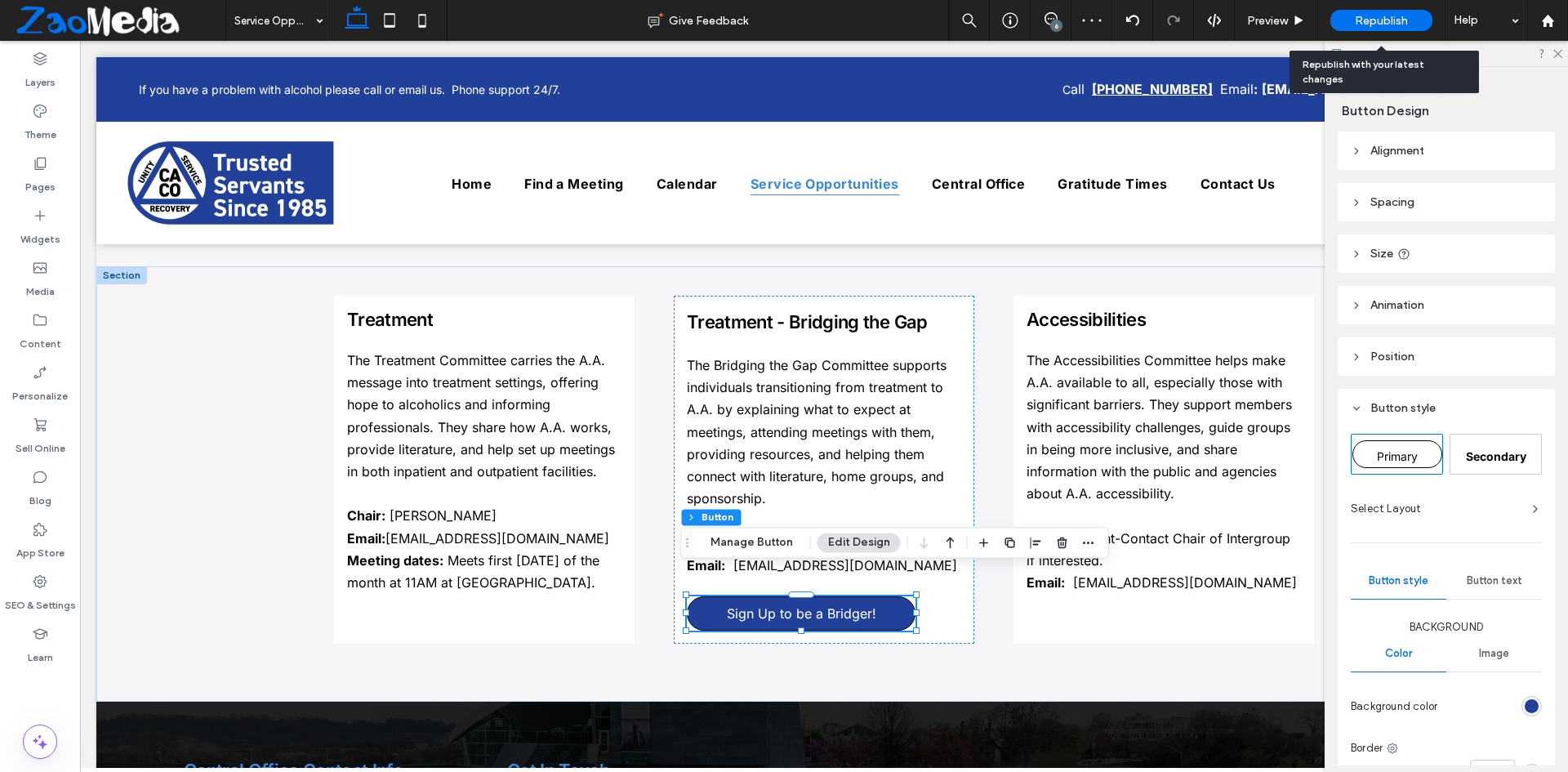
click at [1405, 24] on span "Republish" at bounding box center [1381, 21] width 53 height 14
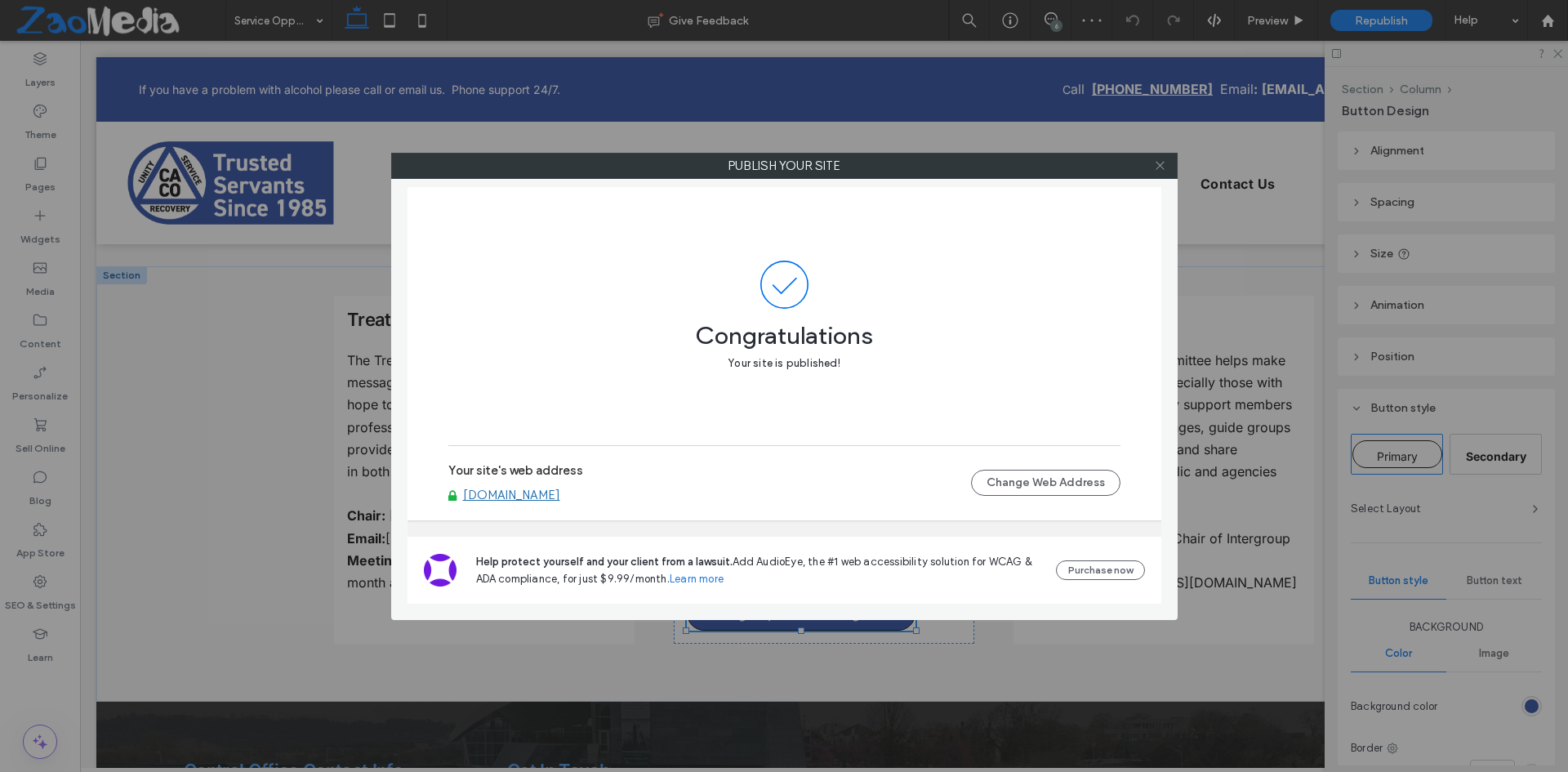
click at [1164, 163] on icon at bounding box center [1159, 164] width 12 height 12
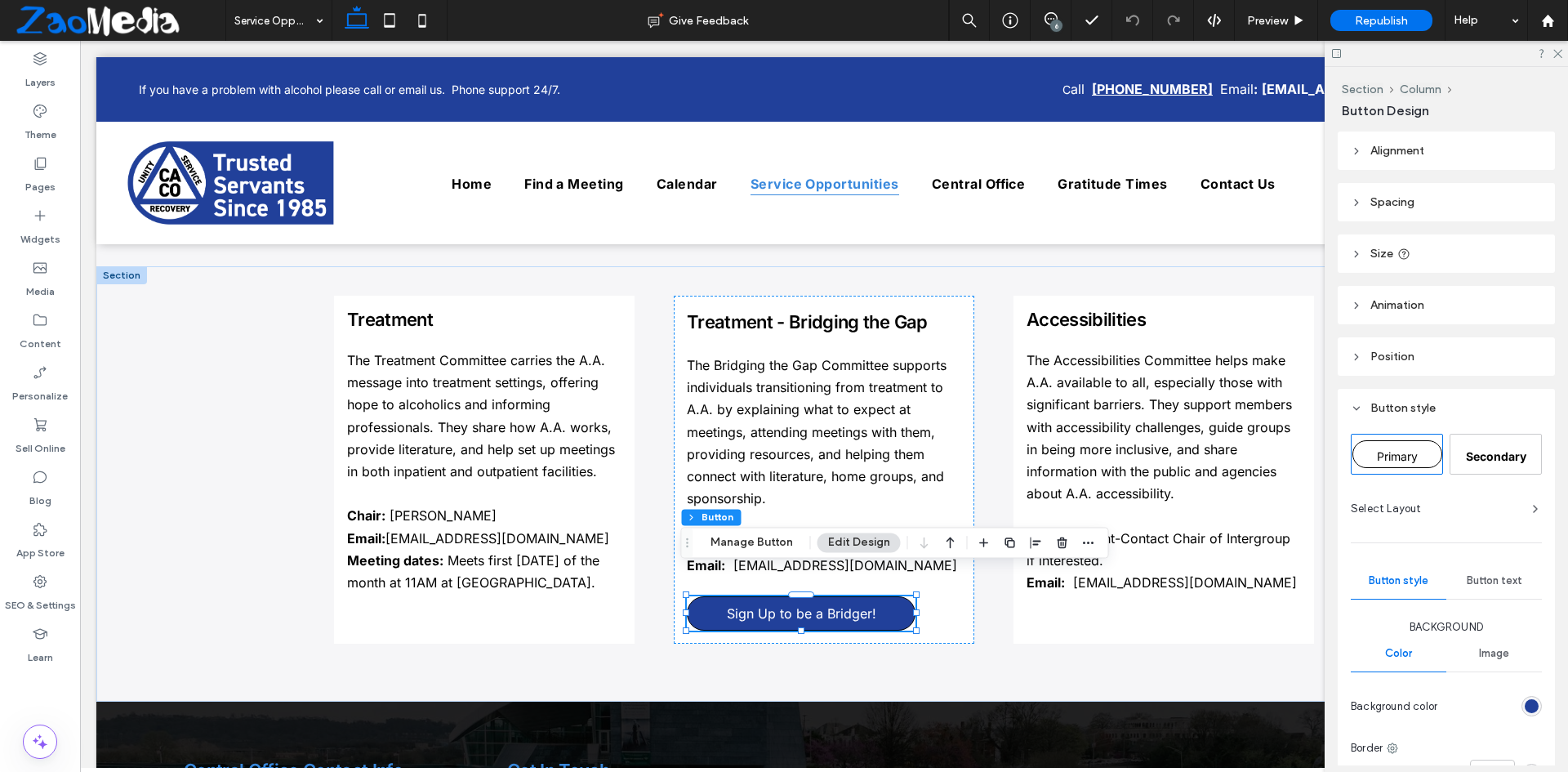
click at [1051, 24] on div "6" at bounding box center [1056, 25] width 12 height 12
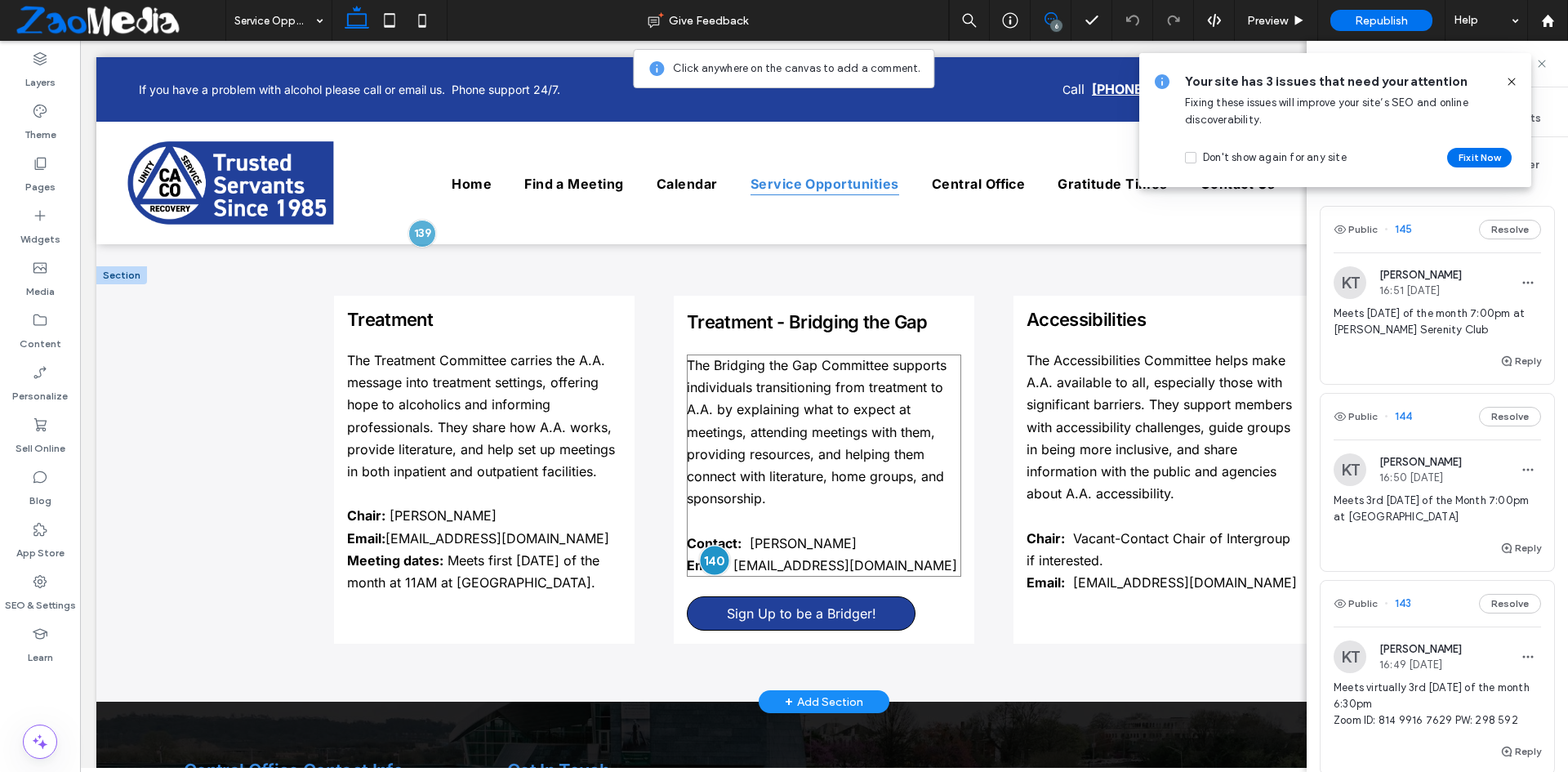
click at [708, 545] on div at bounding box center [714, 560] width 30 height 30
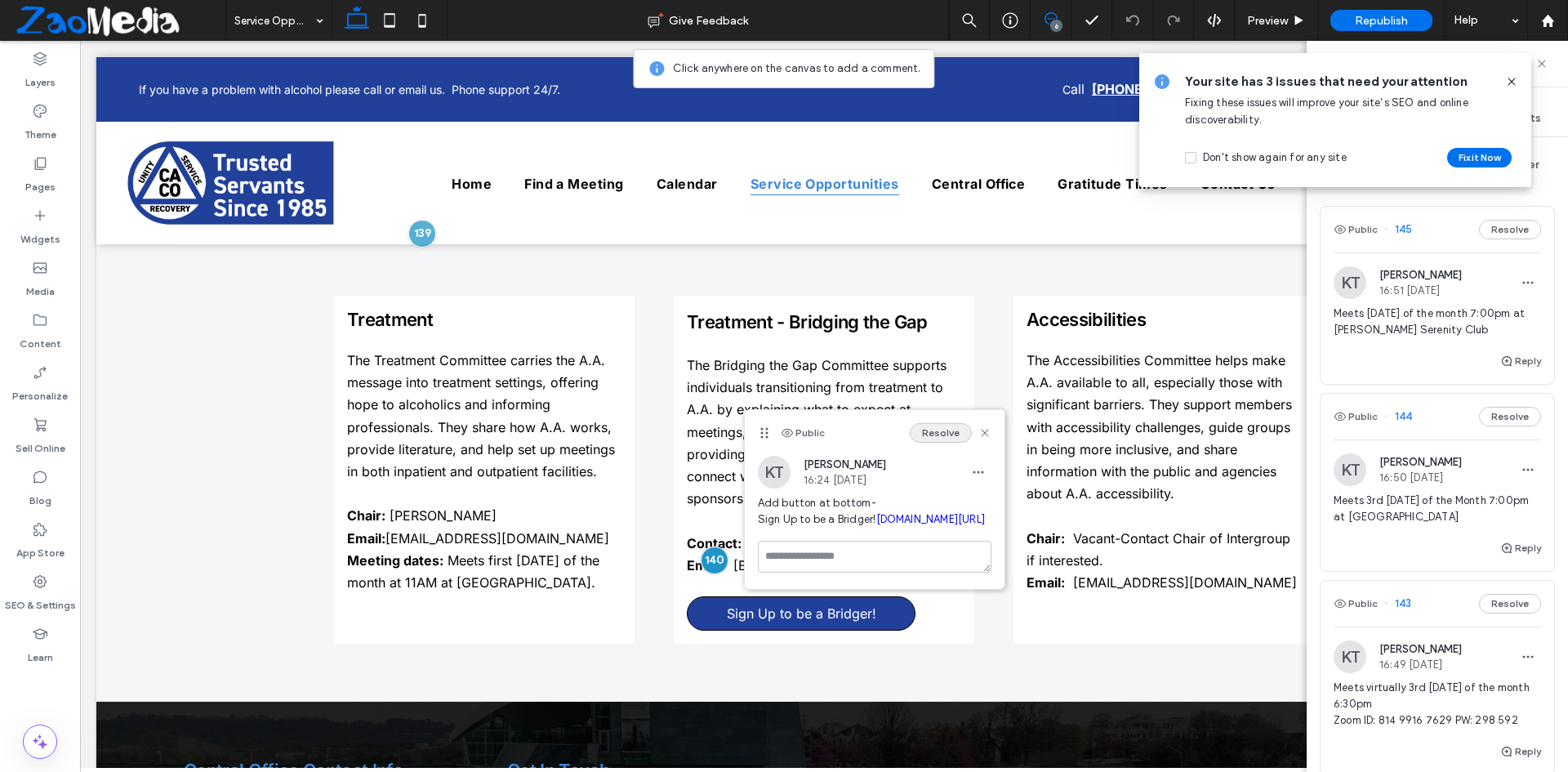
click at [956, 430] on button "Resolve" at bounding box center [941, 433] width 62 height 20
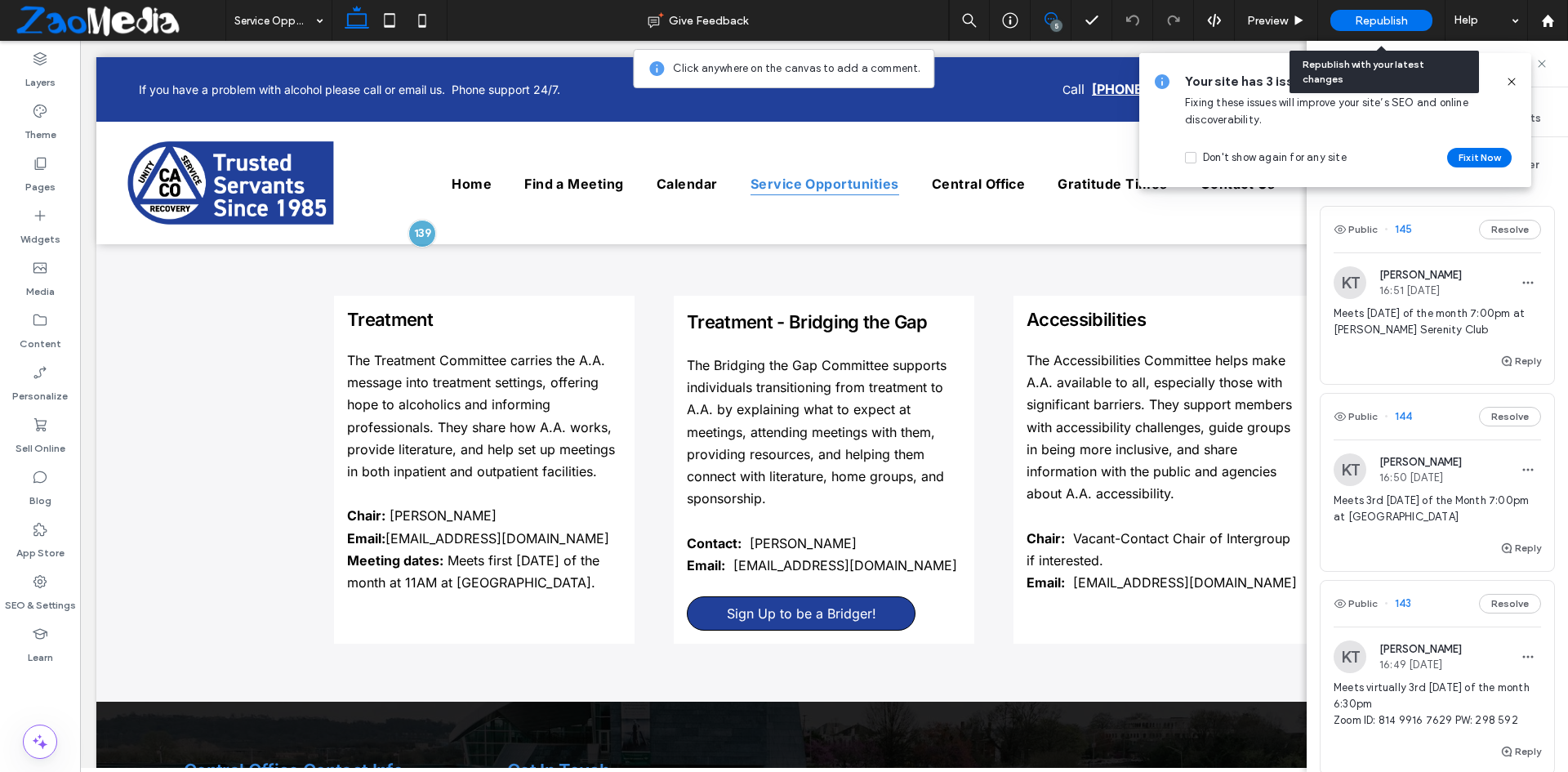
click at [1405, 22] on span "Republish" at bounding box center [1381, 21] width 53 height 14
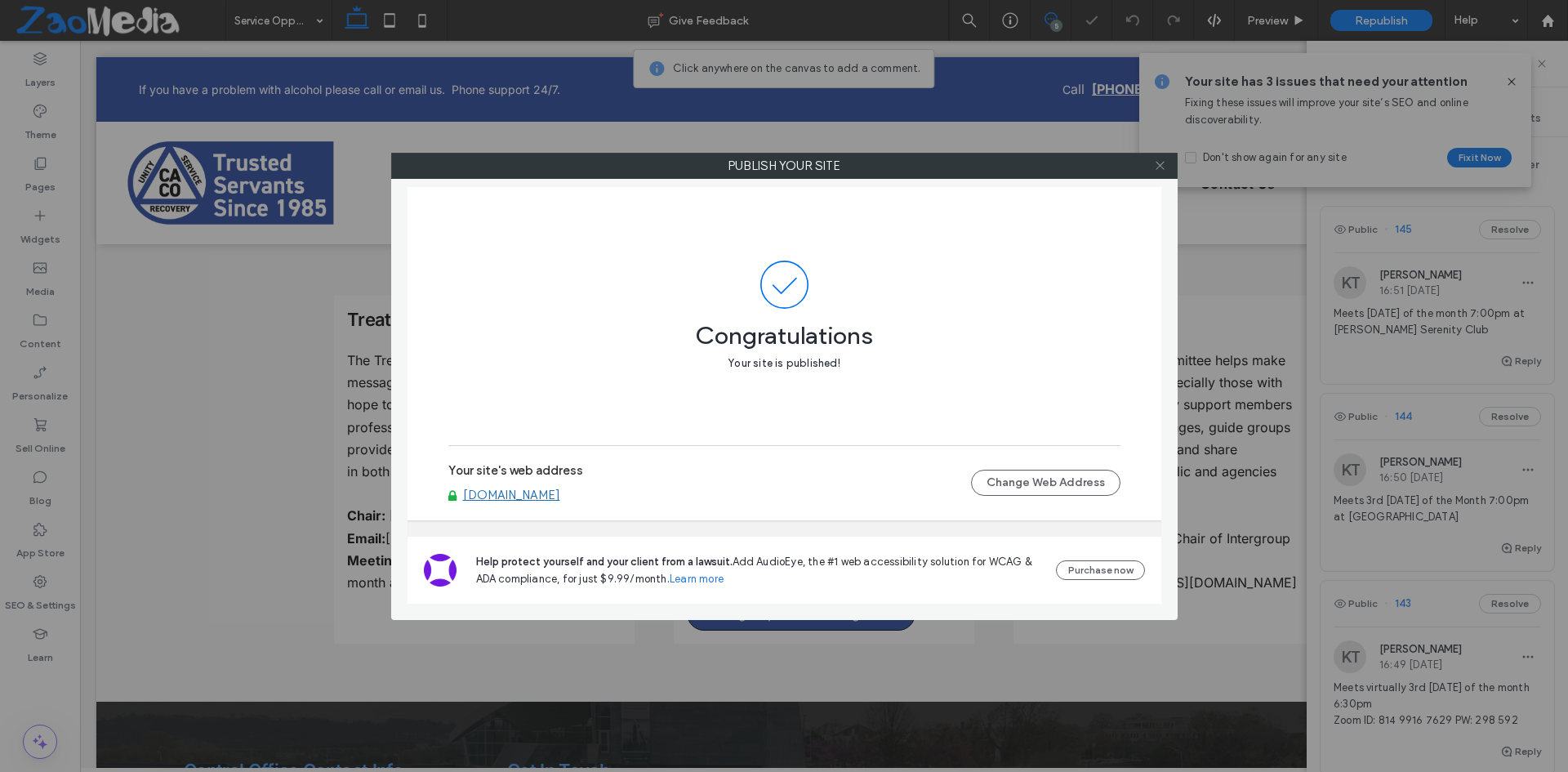
click at [1158, 164] on icon at bounding box center [1159, 164] width 12 height 12
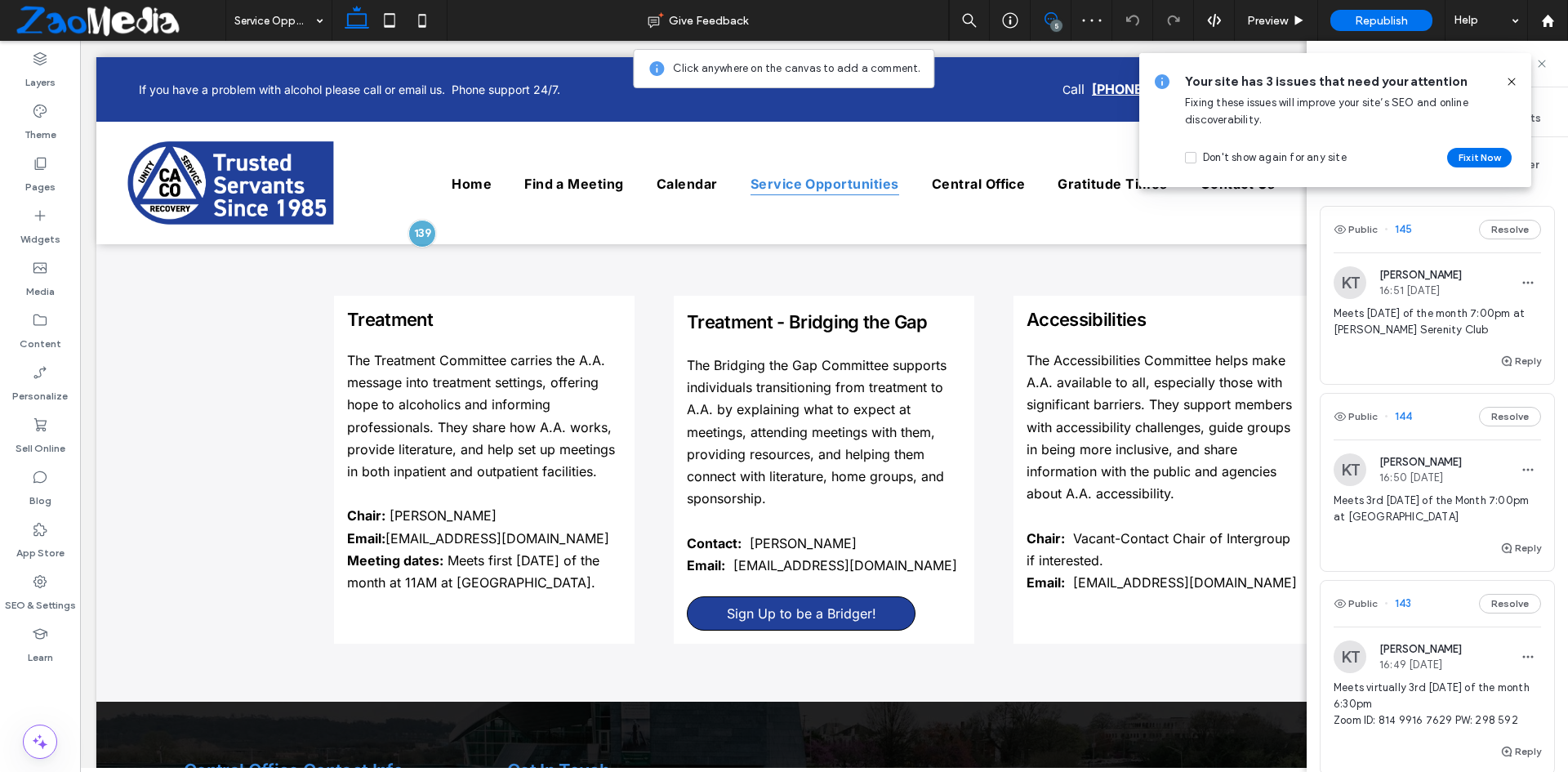
click at [1513, 85] on icon at bounding box center [1512, 81] width 13 height 13
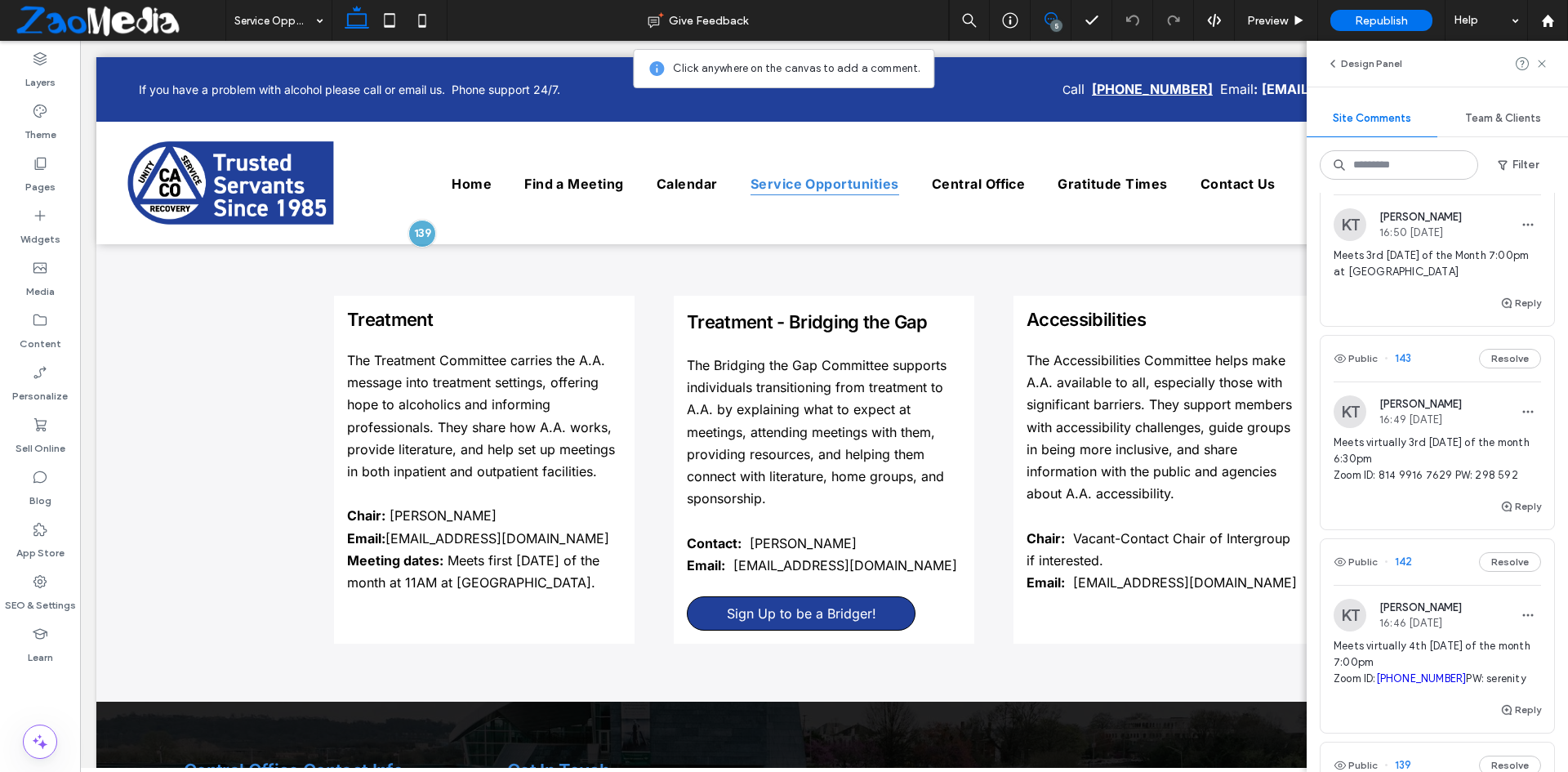
scroll to position [164, 0]
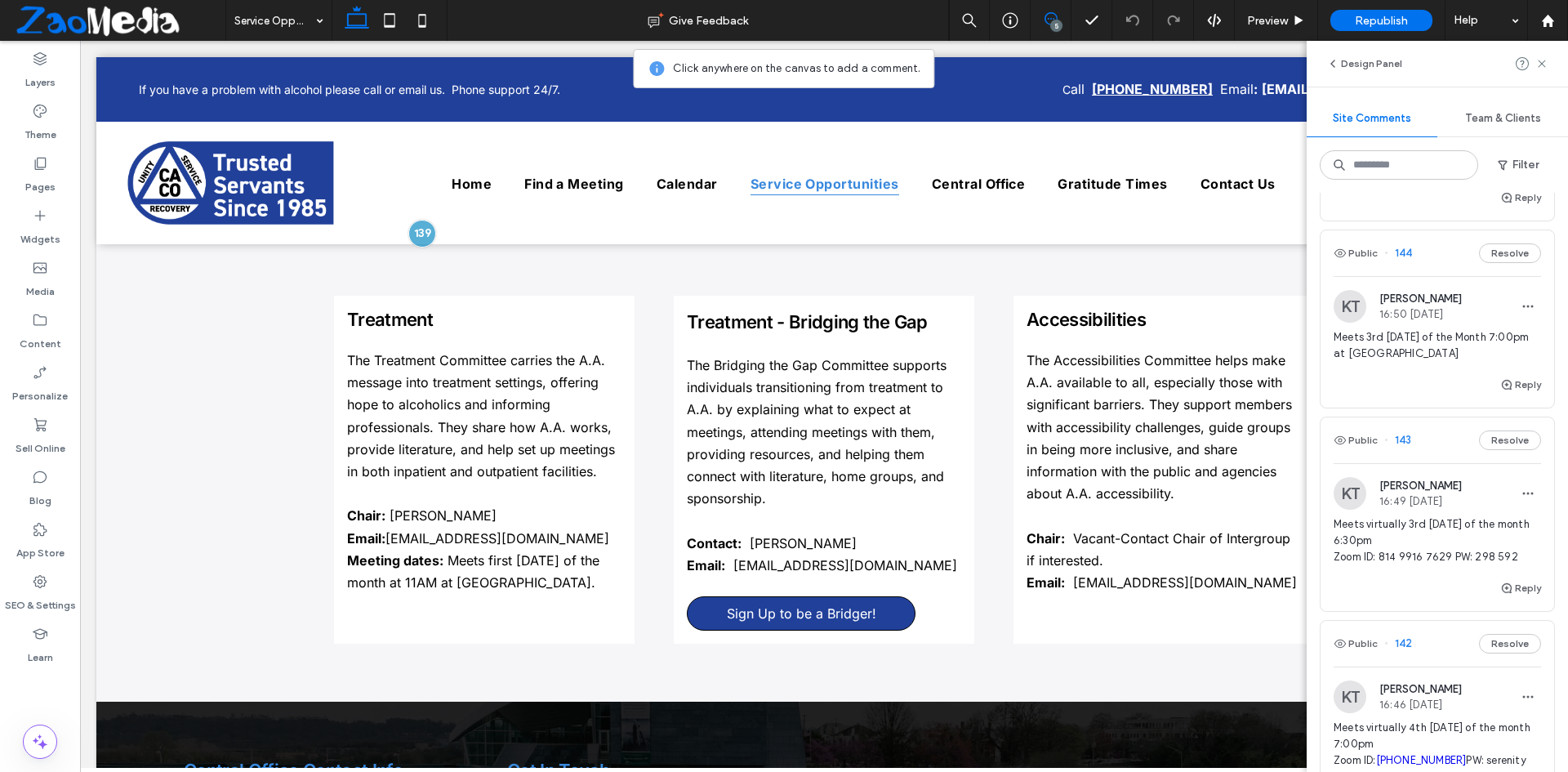
click at [1383, 391] on div "Reply" at bounding box center [1438, 391] width 234 height 33
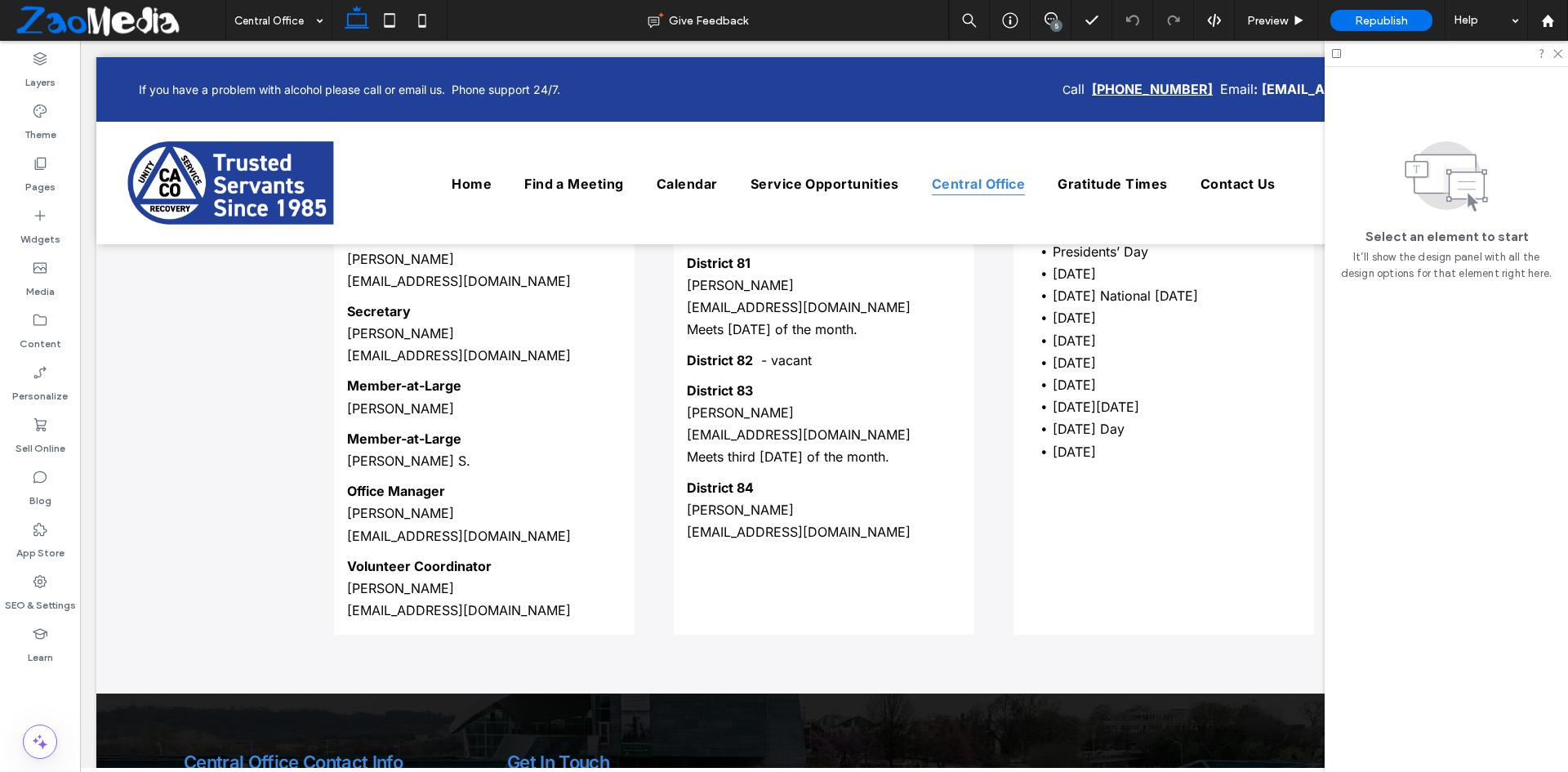
click at [1056, 24] on div "5" at bounding box center [1056, 25] width 12 height 12
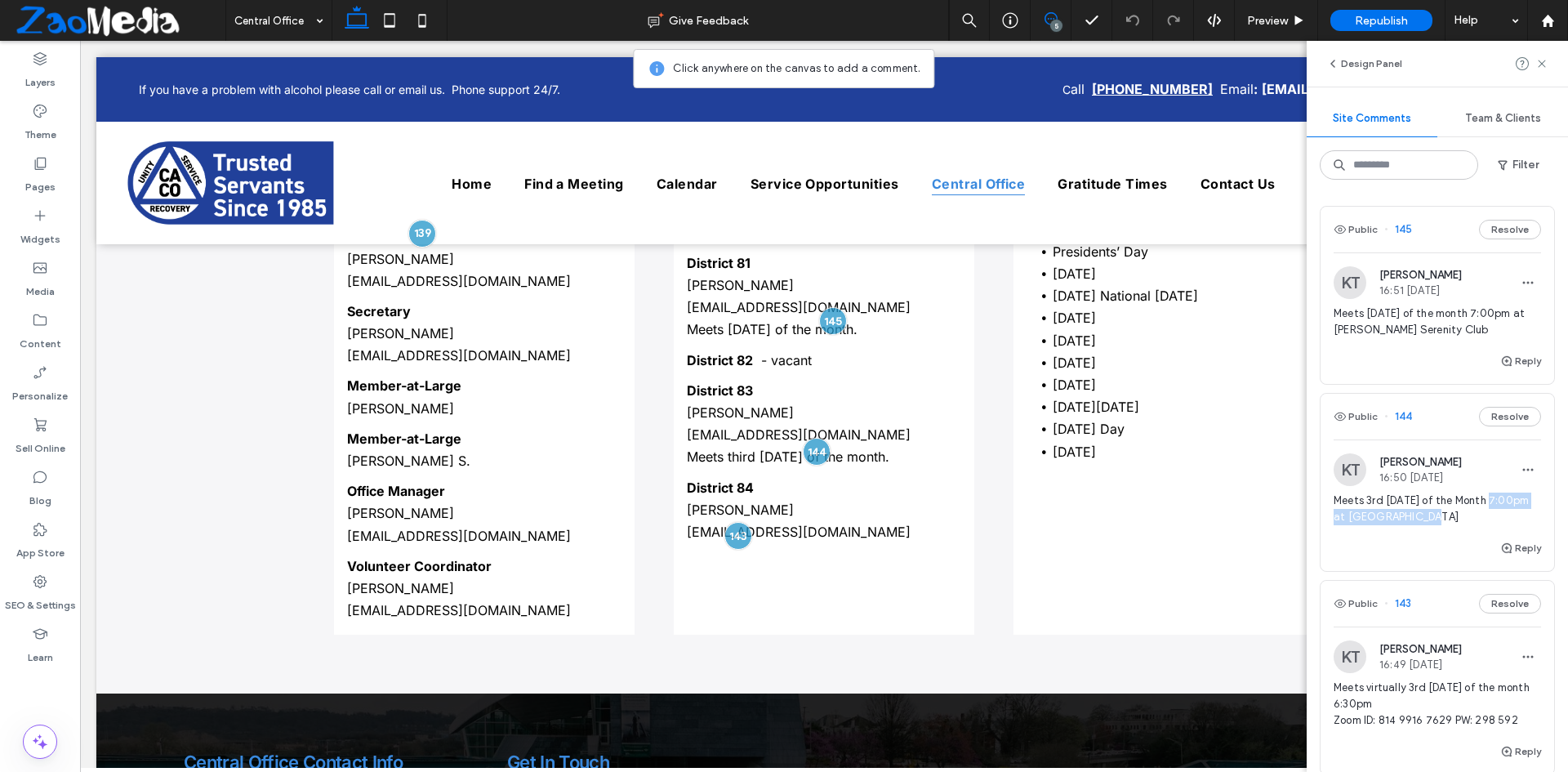
drag, startPoint x: 1464, startPoint y: 518, endPoint x: 1336, endPoint y: 522, distance: 128.1
click at [1336, 522] on span "Meets 3rd Monday of the Month 7:00pm at Central Office" at bounding box center [1438, 508] width 208 height 33
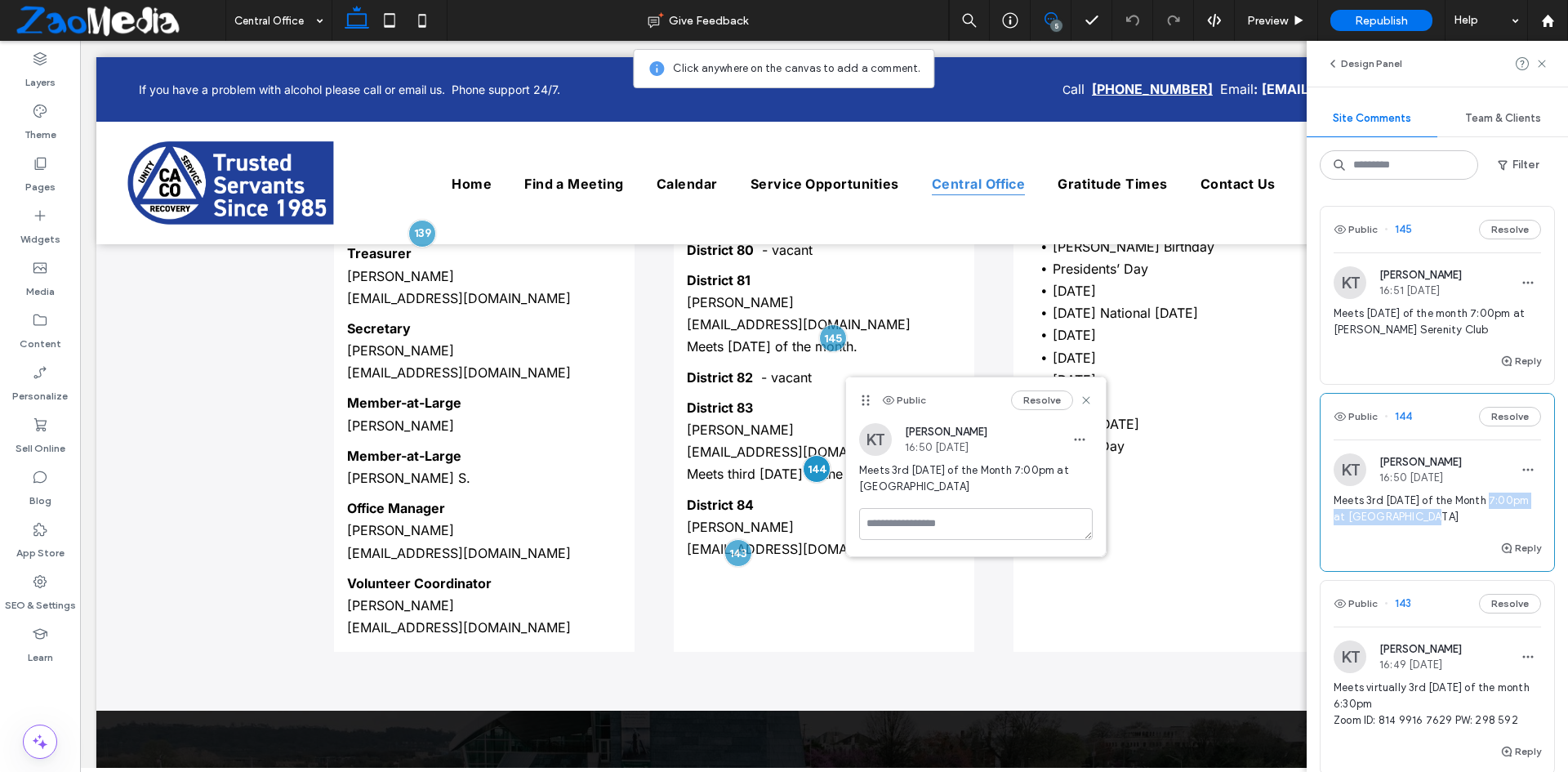
copy span "7:00pm at Central Office"
click at [1543, 56] on span at bounding box center [1542, 64] width 13 height 20
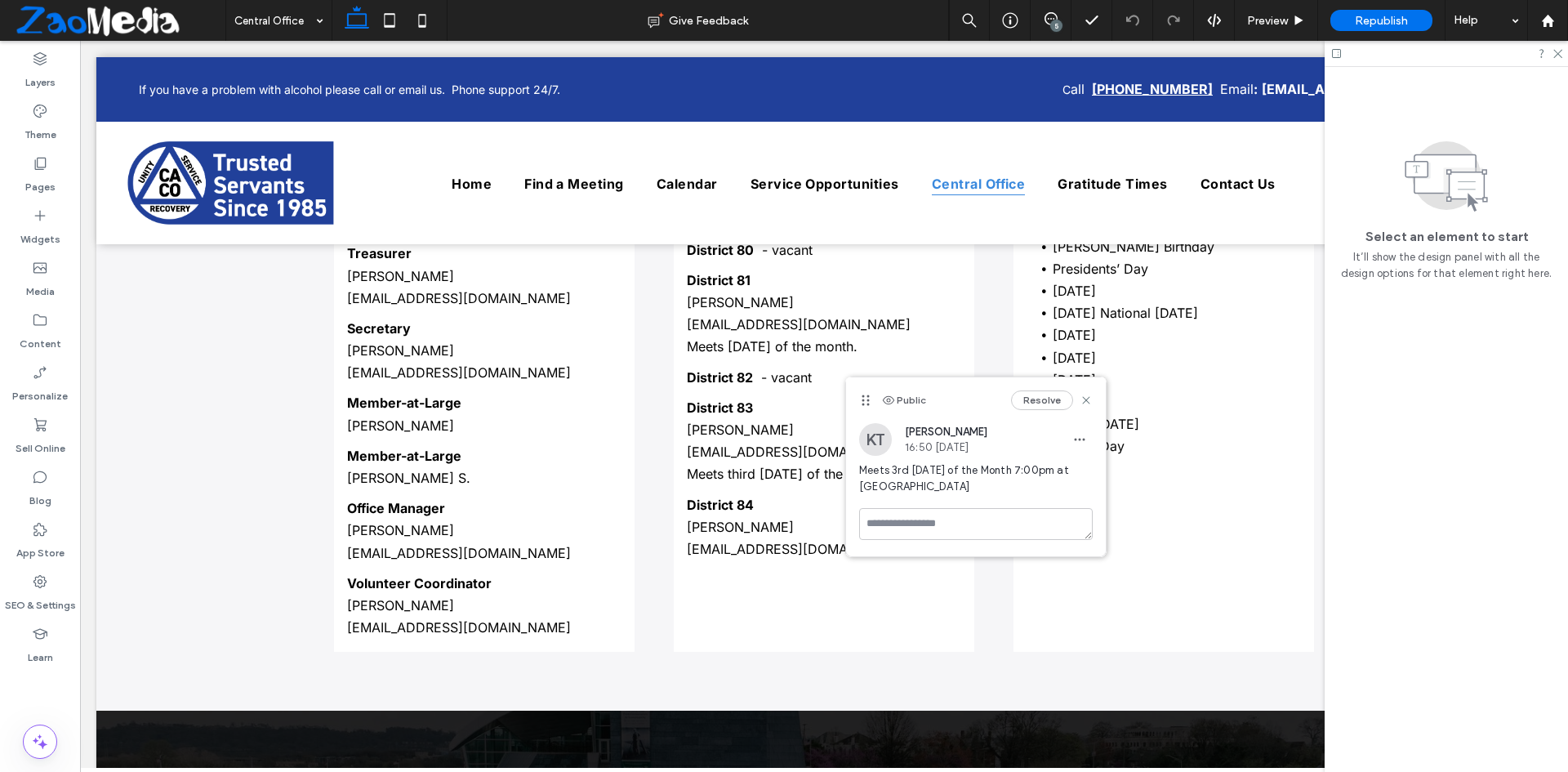
click at [1543, 56] on icon at bounding box center [1541, 53] width 12 height 12
click at [1091, 401] on icon at bounding box center [1086, 400] width 13 height 13
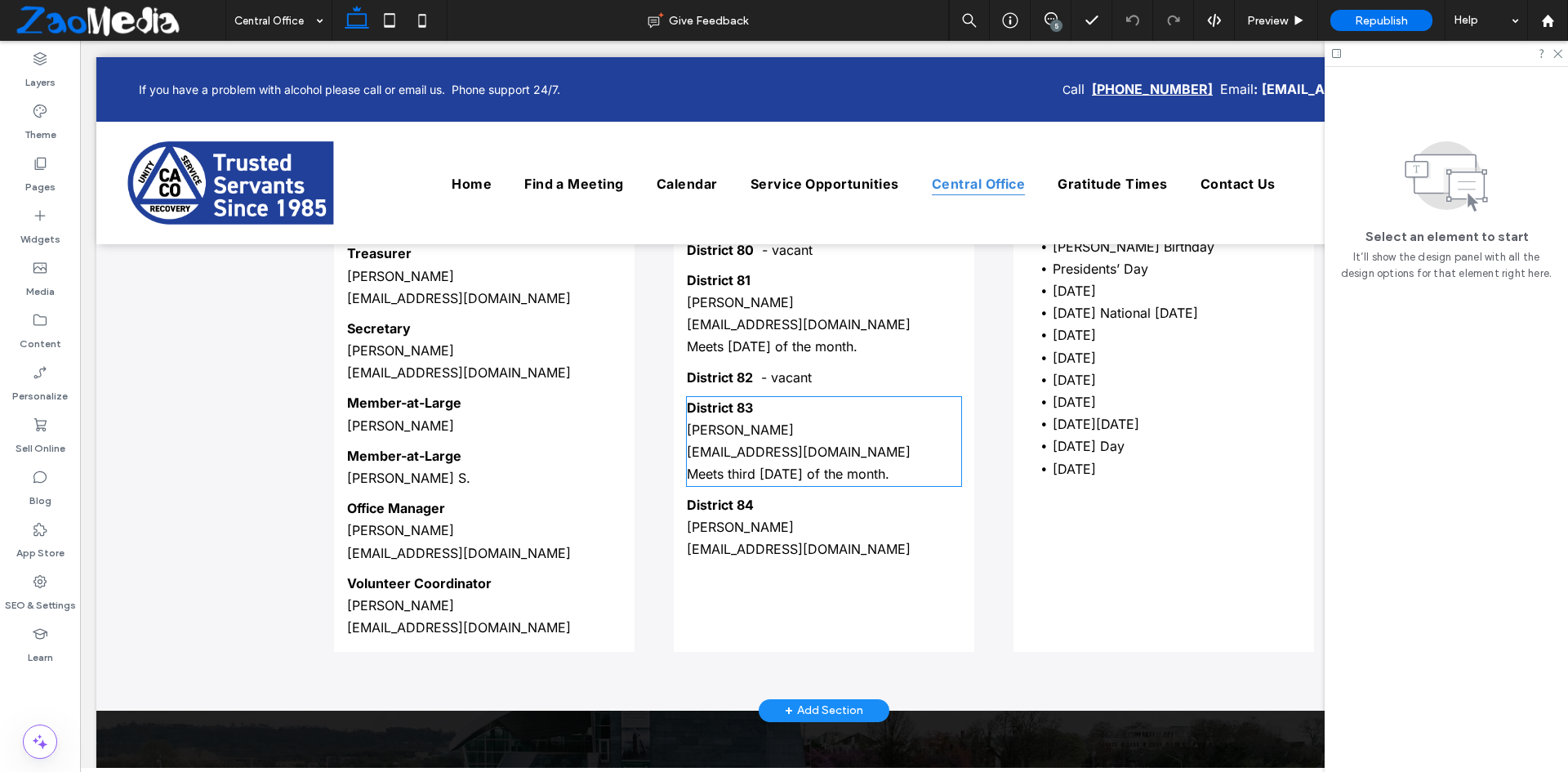
click at [789, 469] on span "Meets third Monday of the month." at bounding box center [788, 473] width 203 height 16
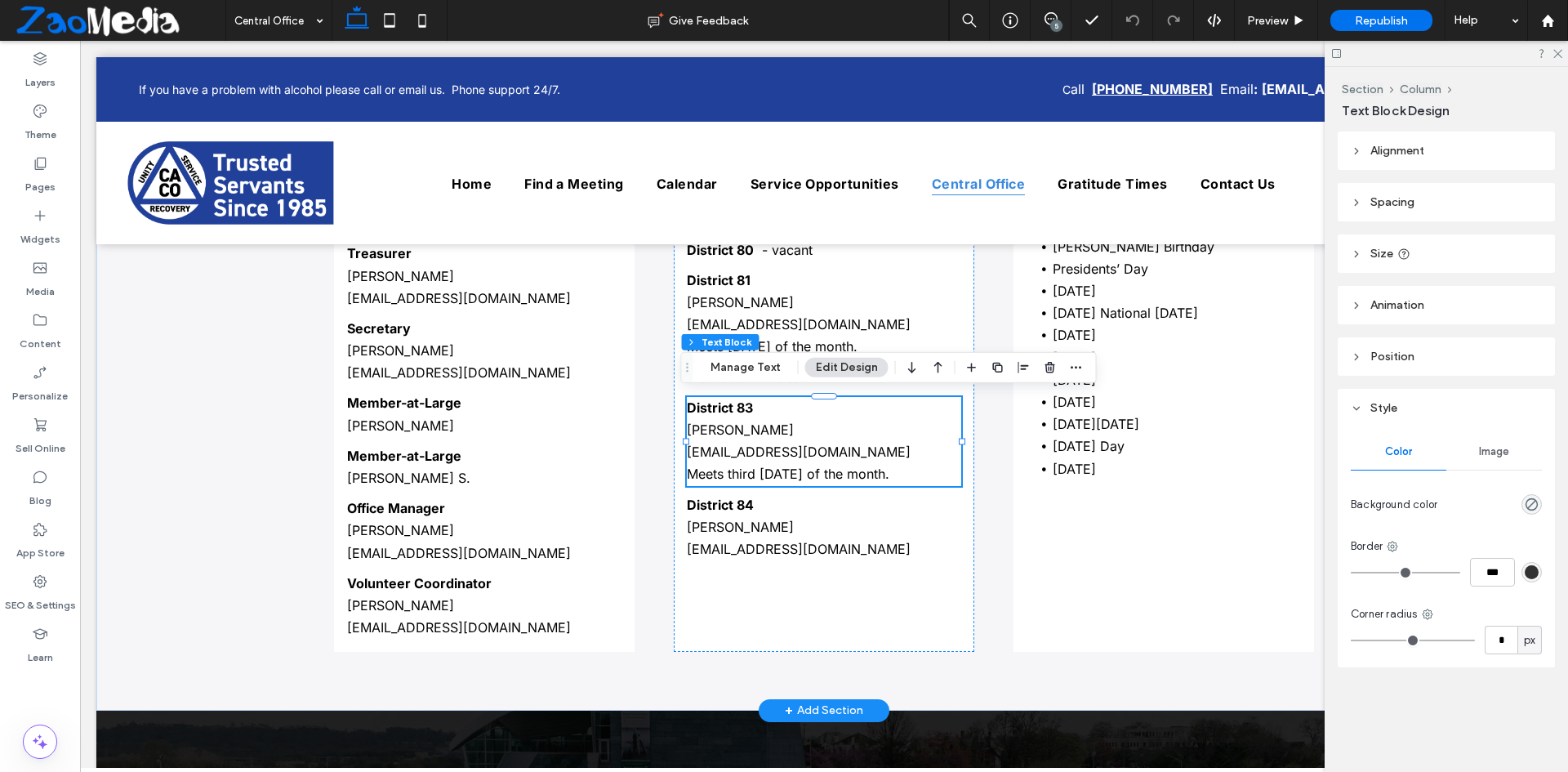
click at [795, 466] on span "Meets third Monday of the month." at bounding box center [788, 473] width 203 height 16
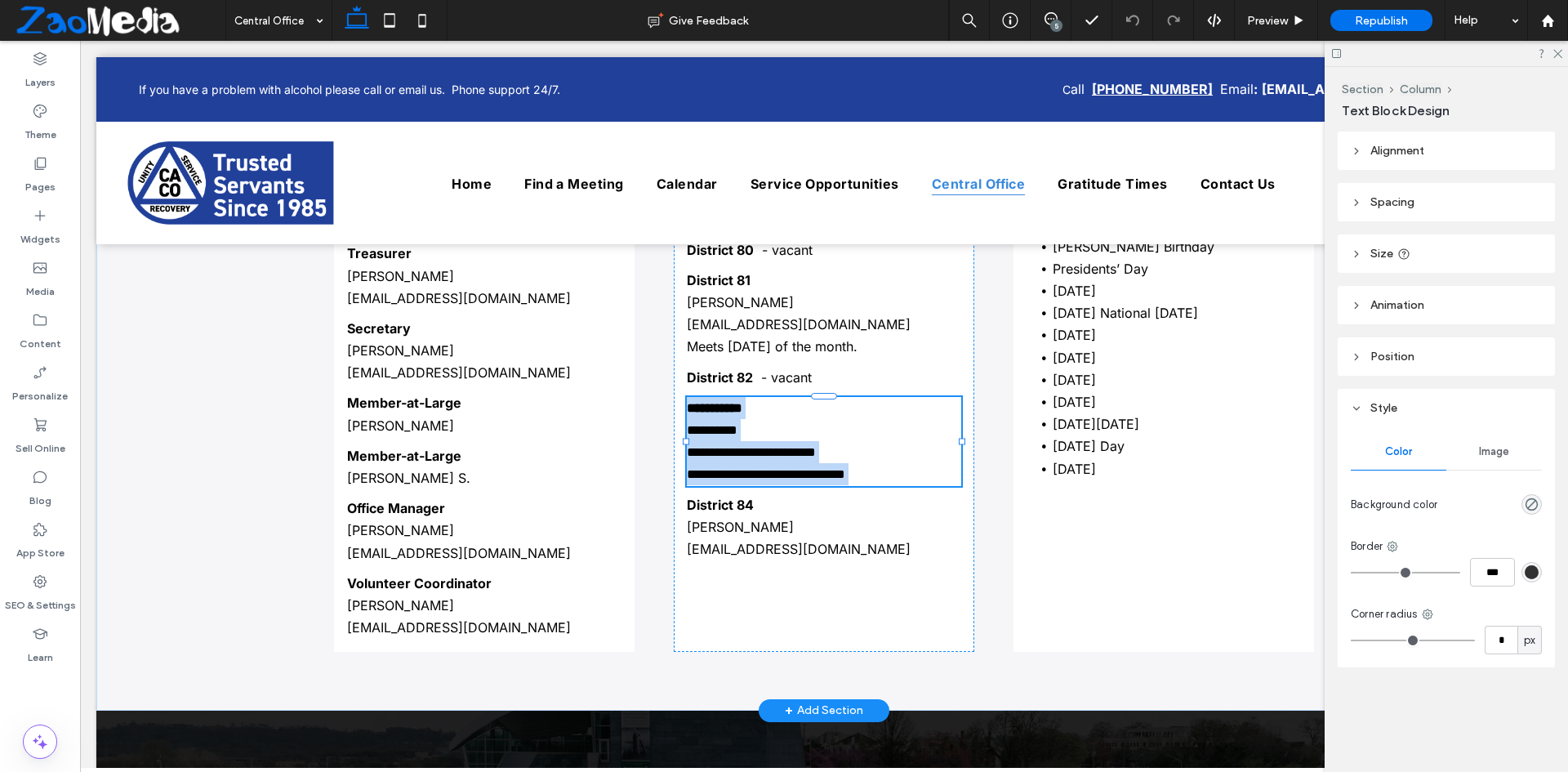
type input "*****"
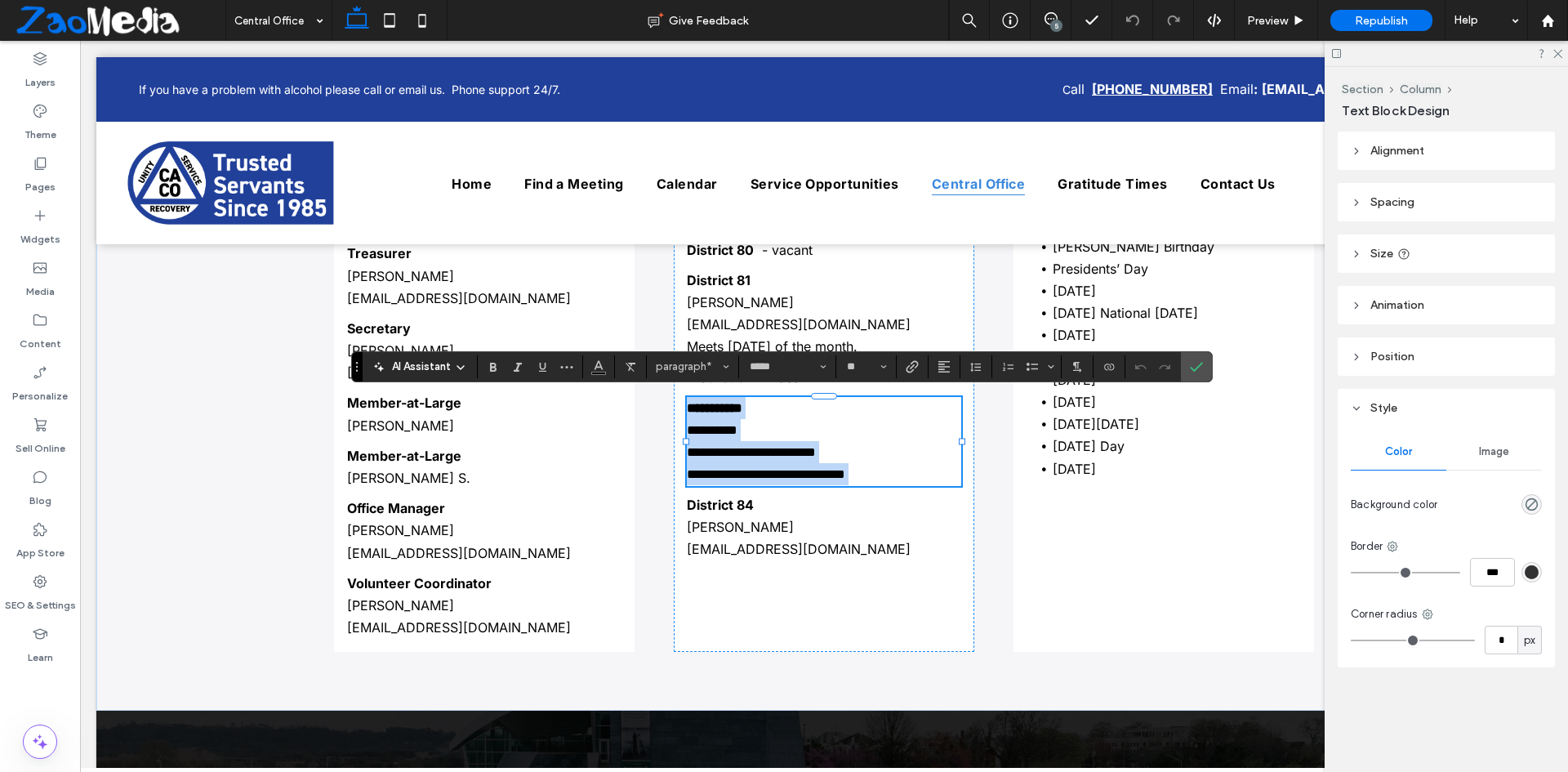
click at [899, 479] on p "**********" at bounding box center [825, 474] width 275 height 22
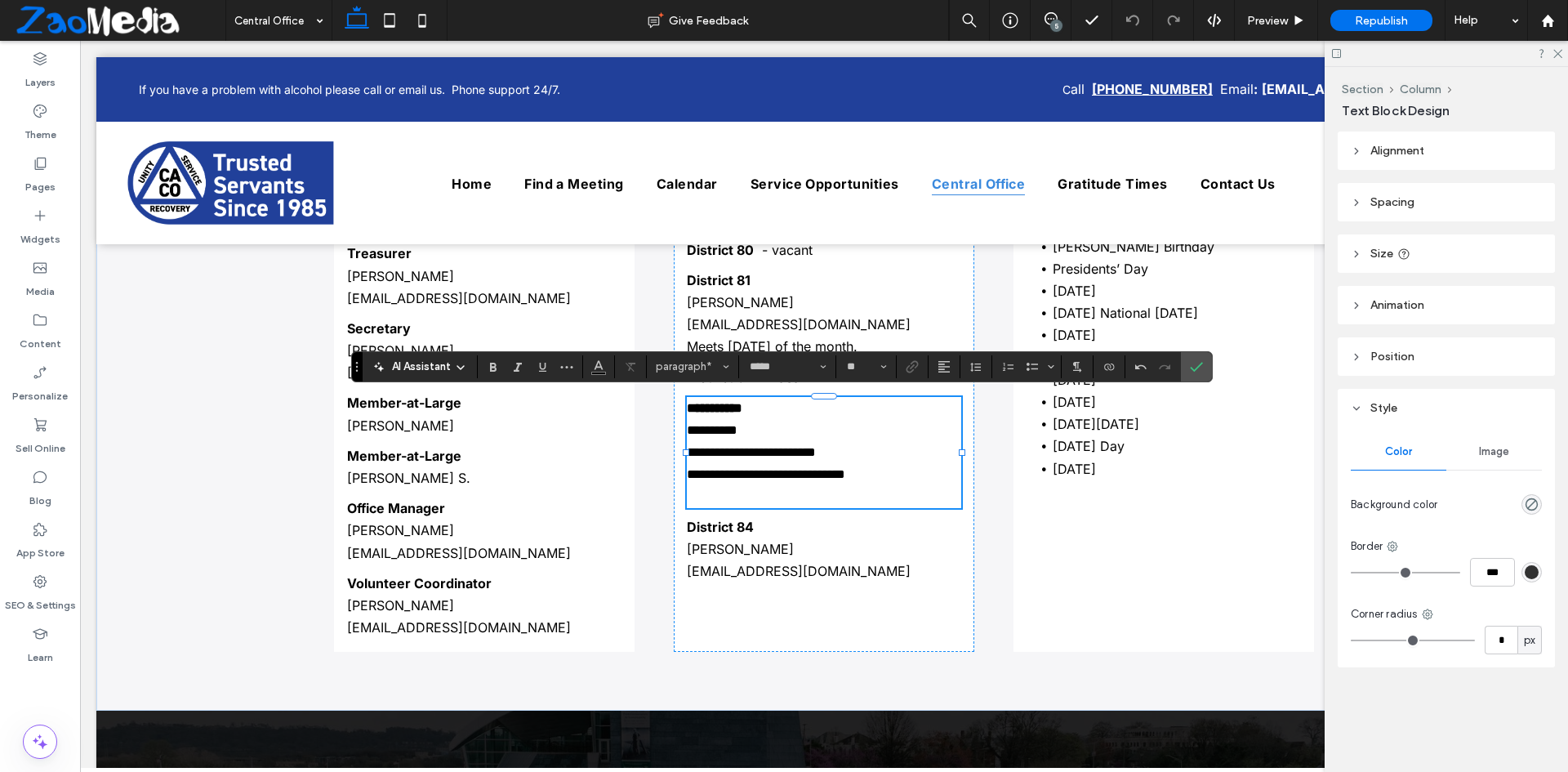
scroll to position [0, 0]
type input "**"
click at [1058, 18] on span at bounding box center [1050, 19] width 40 height 13
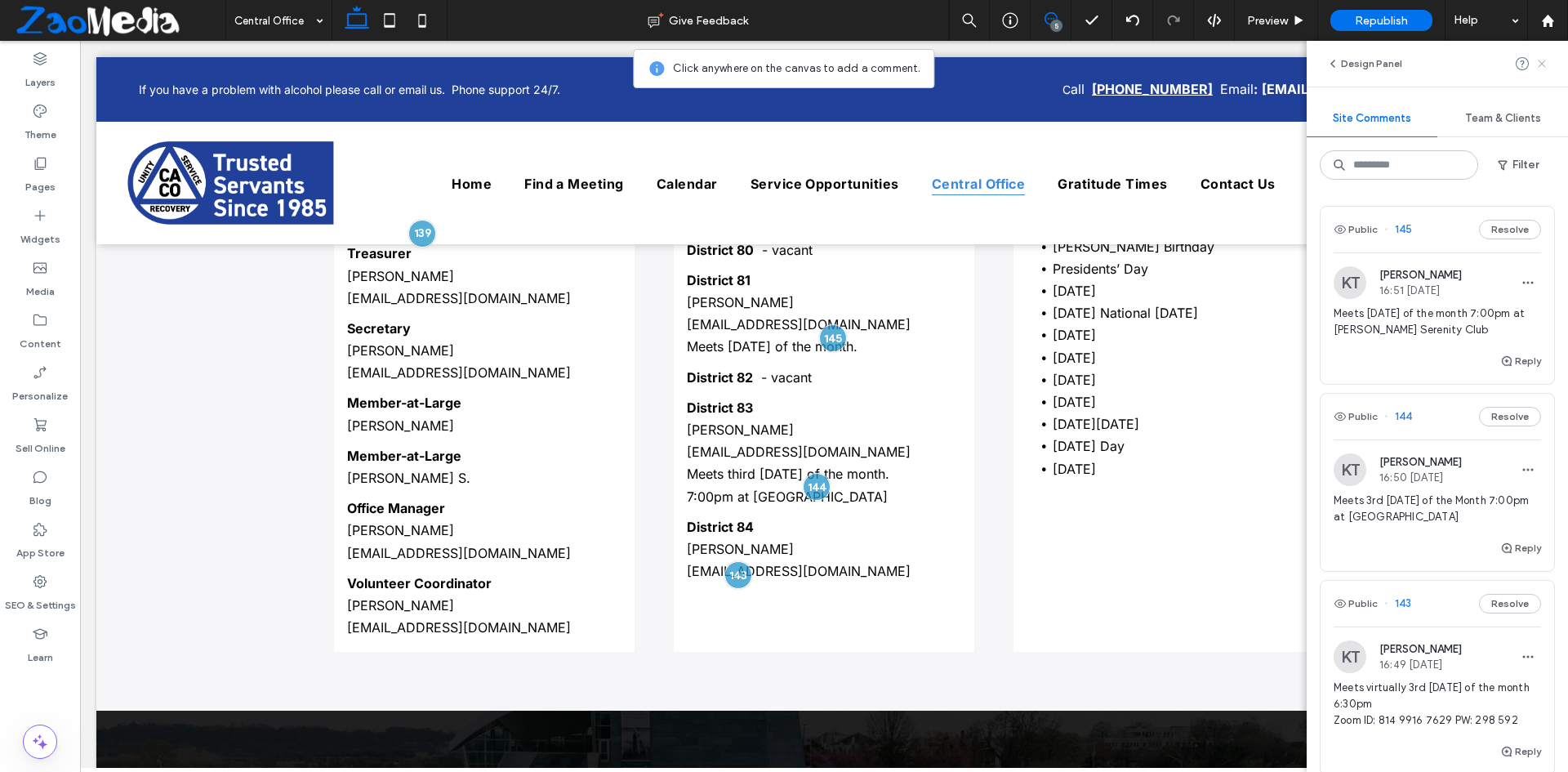
click at [1545, 65] on use at bounding box center [1542, 64] width 7 height 7
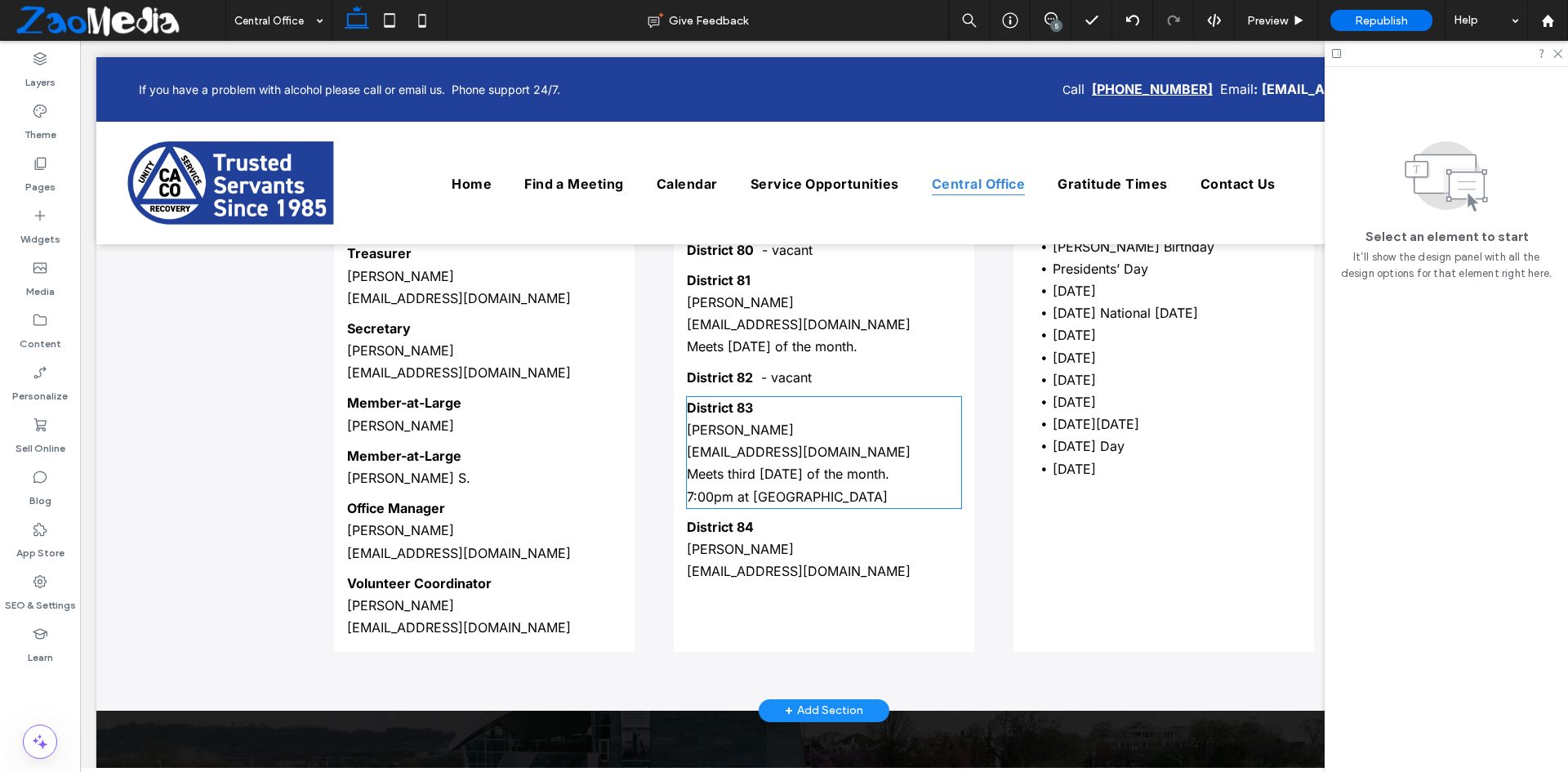
click at [744, 475] on span "Meets third Monday of the month." at bounding box center [788, 473] width 203 height 16
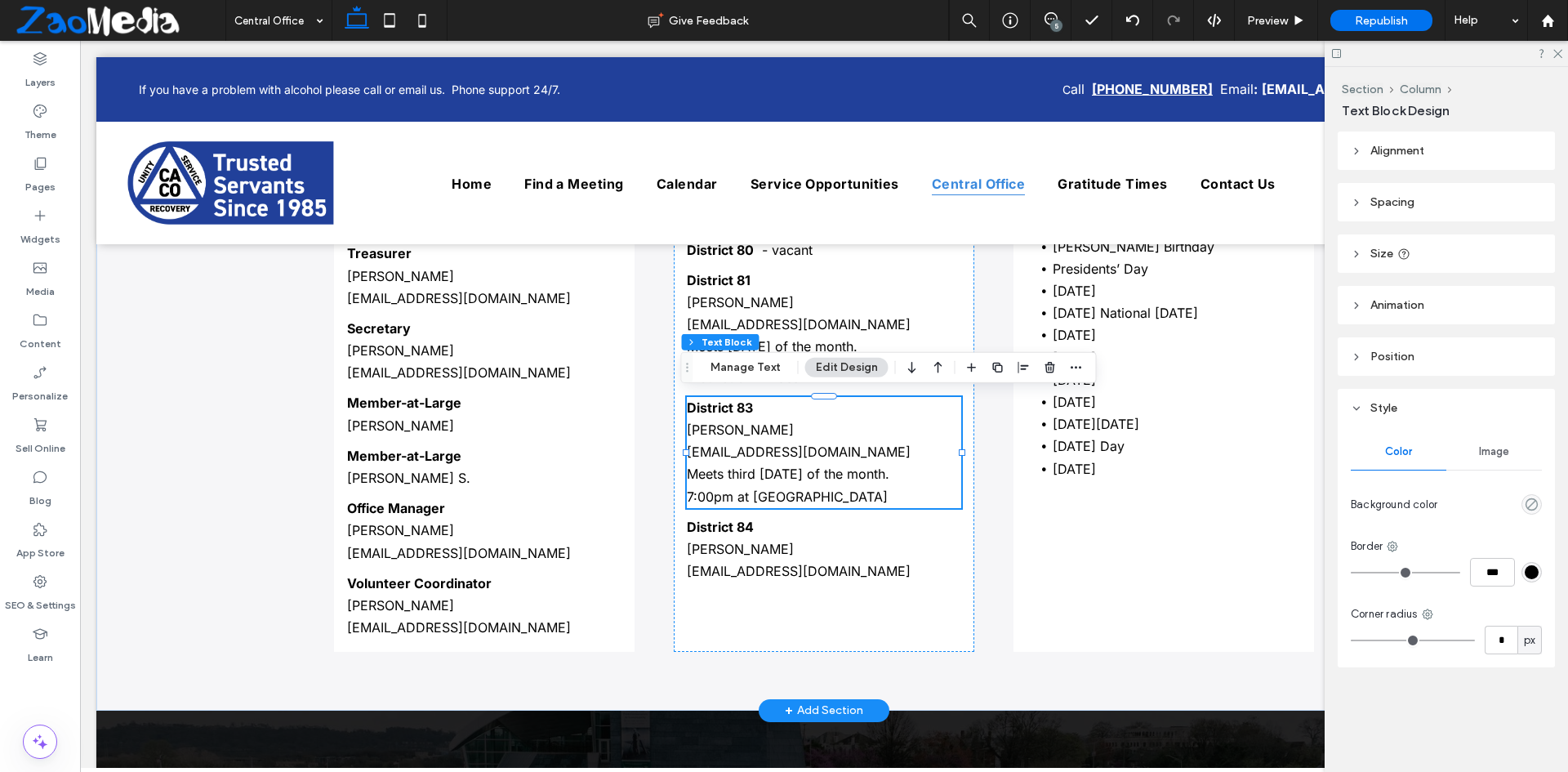
click at [744, 475] on div "District 83 Richard O d83dcm@area64assembly.org Meets third Monday of the month…" at bounding box center [825, 452] width 275 height 111
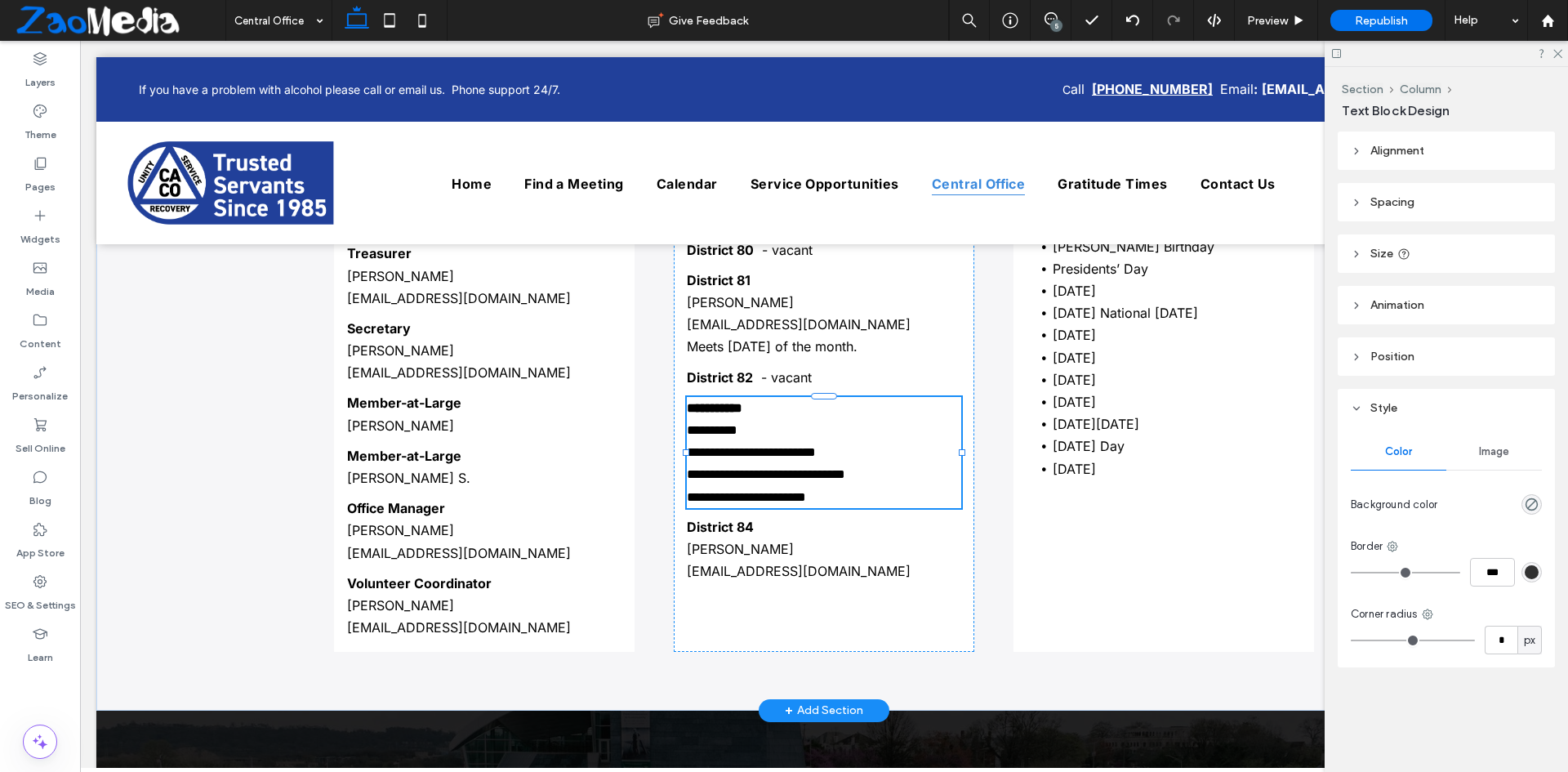
type input "*****"
type input "**"
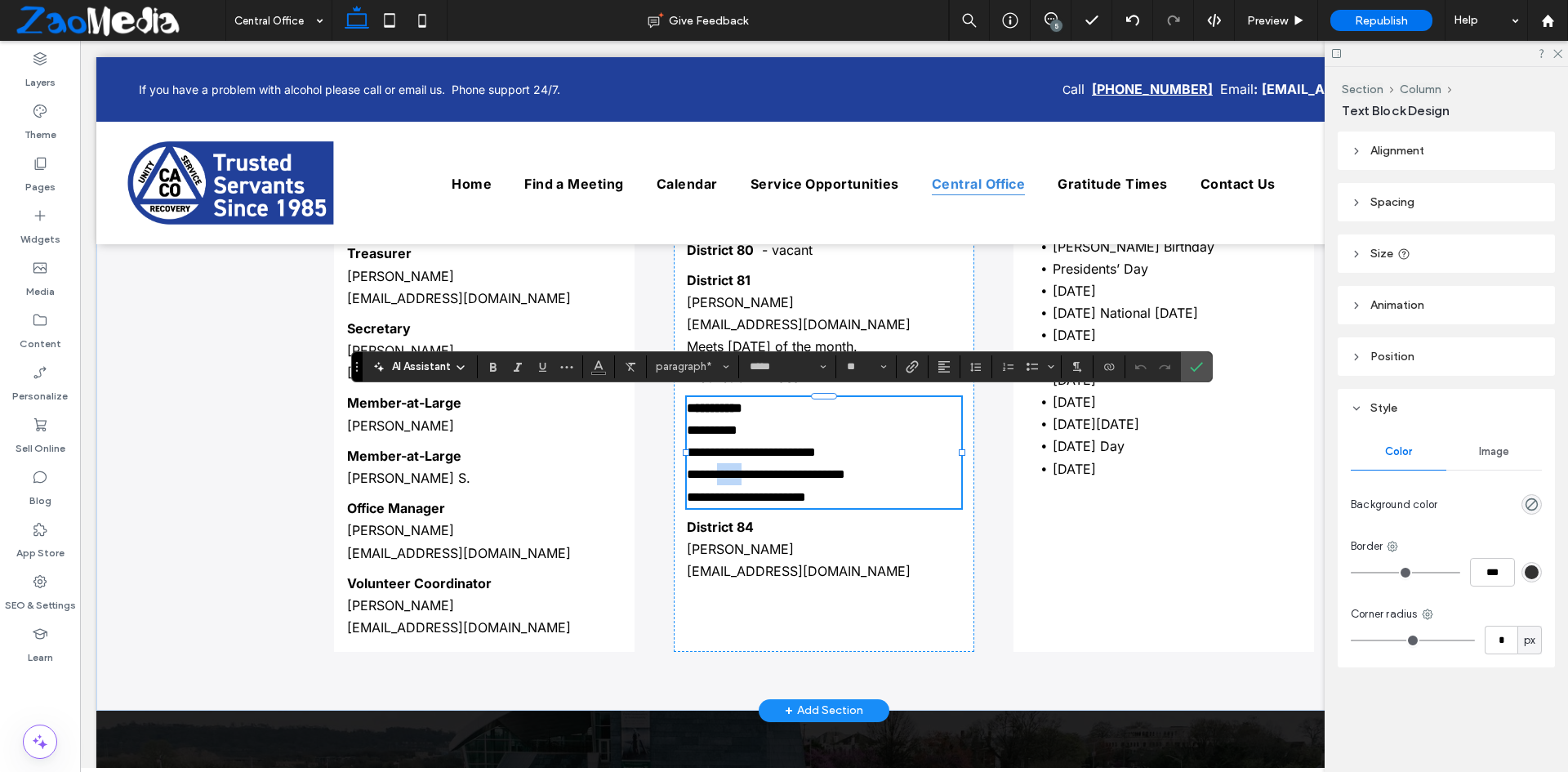
drag, startPoint x: 751, startPoint y: 475, endPoint x: 724, endPoint y: 474, distance: 27.0
click at [724, 474] on span "**********" at bounding box center [766, 474] width 158 height 12
click at [1188, 367] on label "Confirm" at bounding box center [1197, 366] width 24 height 29
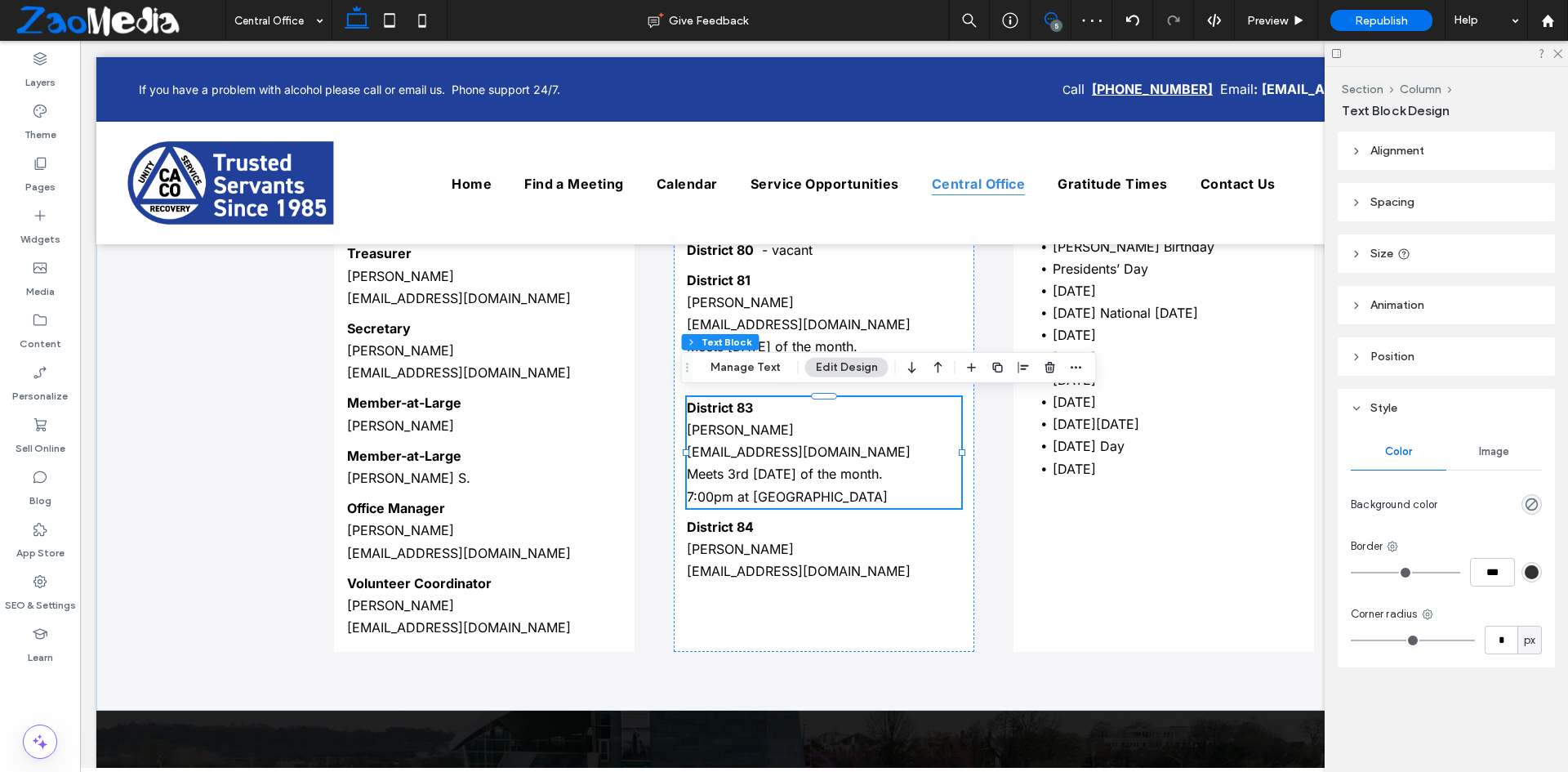
click at [1052, 20] on icon at bounding box center [1051, 19] width 13 height 13
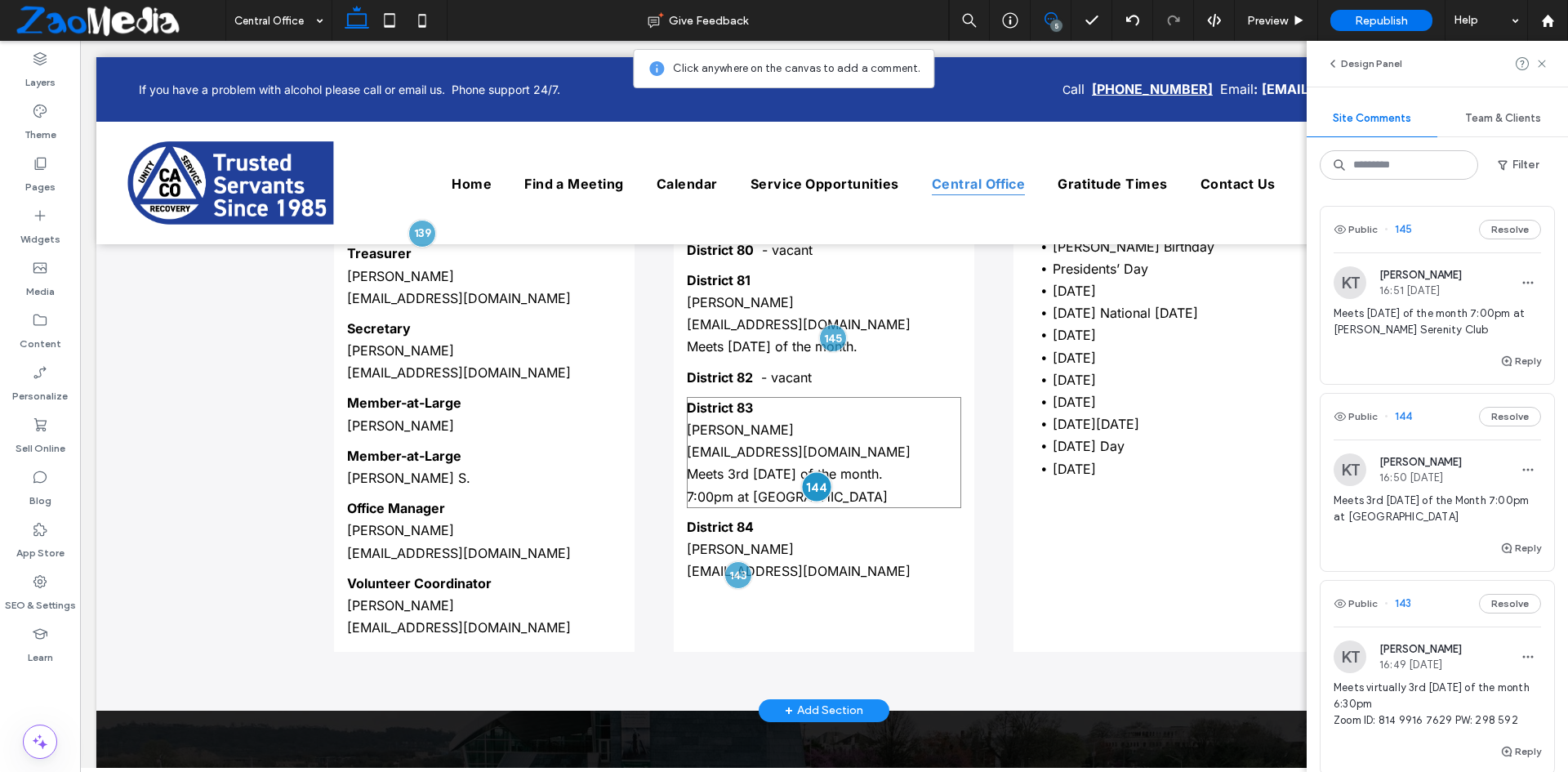
click at [806, 481] on div at bounding box center [817, 487] width 30 height 30
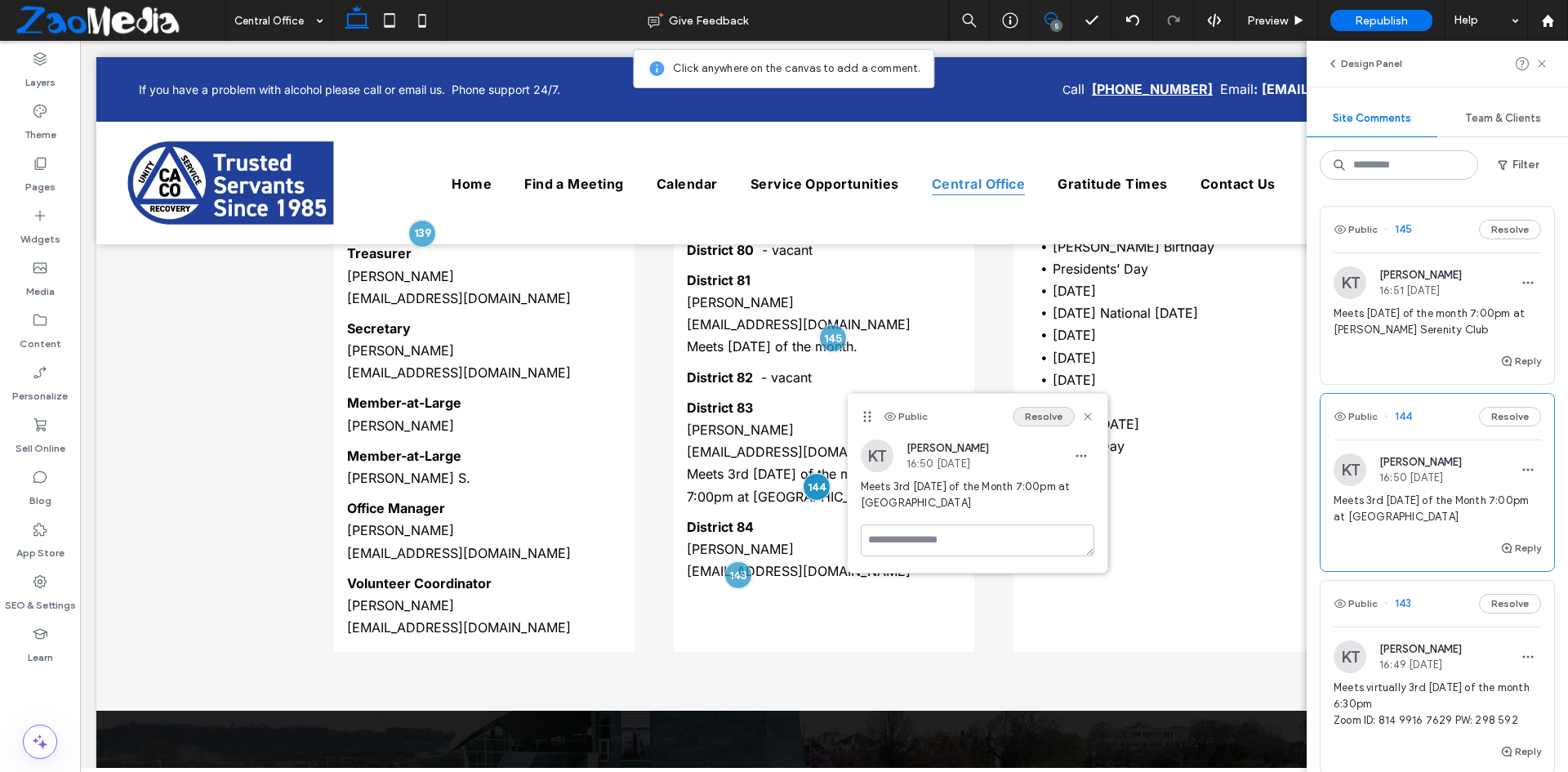
click at [1043, 418] on button "Resolve" at bounding box center [1043, 416] width 62 height 20
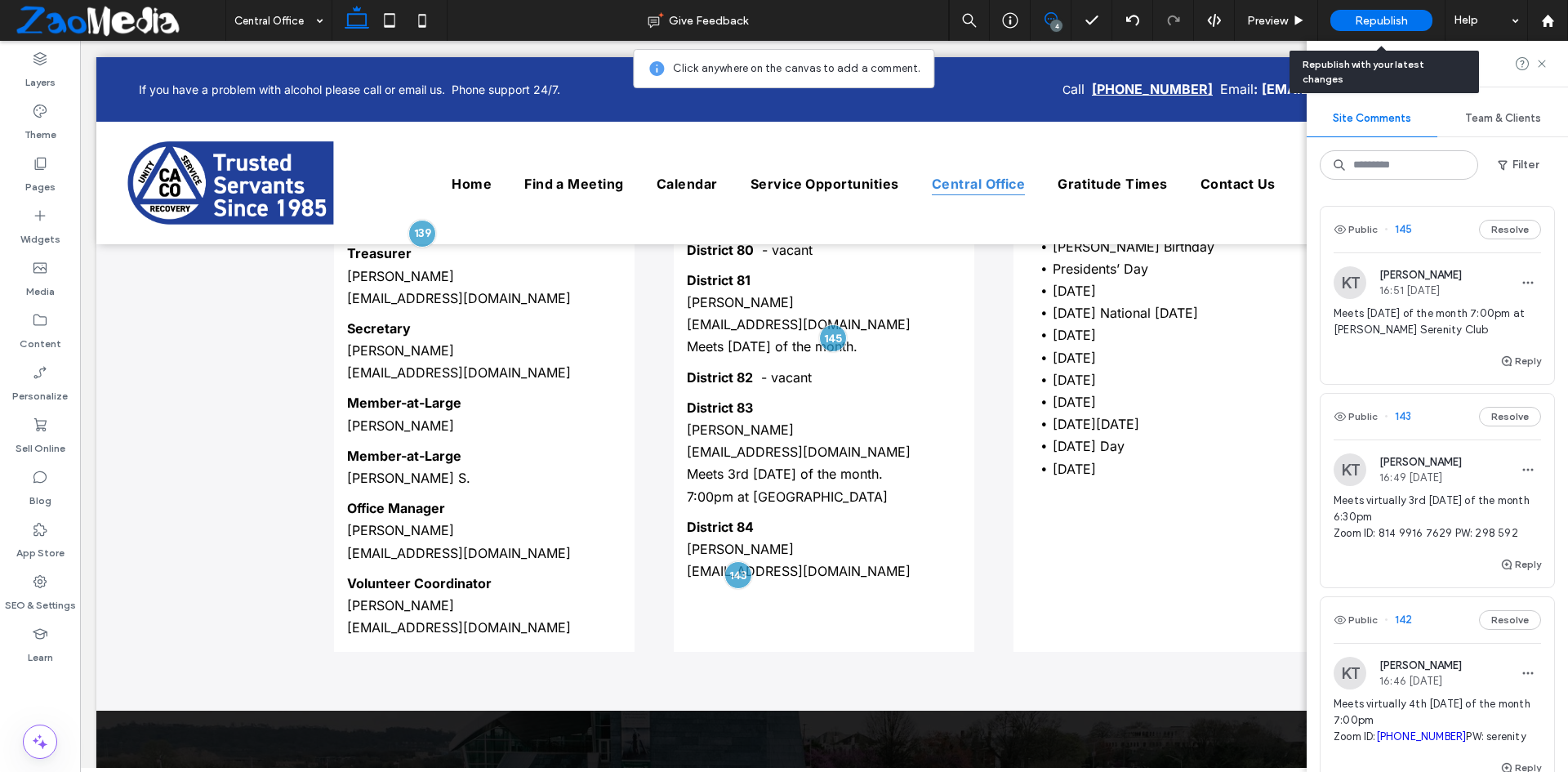
click at [1371, 31] on div "Republish" at bounding box center [1381, 21] width 102 height 41
click at [1374, 18] on span "Republish" at bounding box center [1381, 21] width 53 height 14
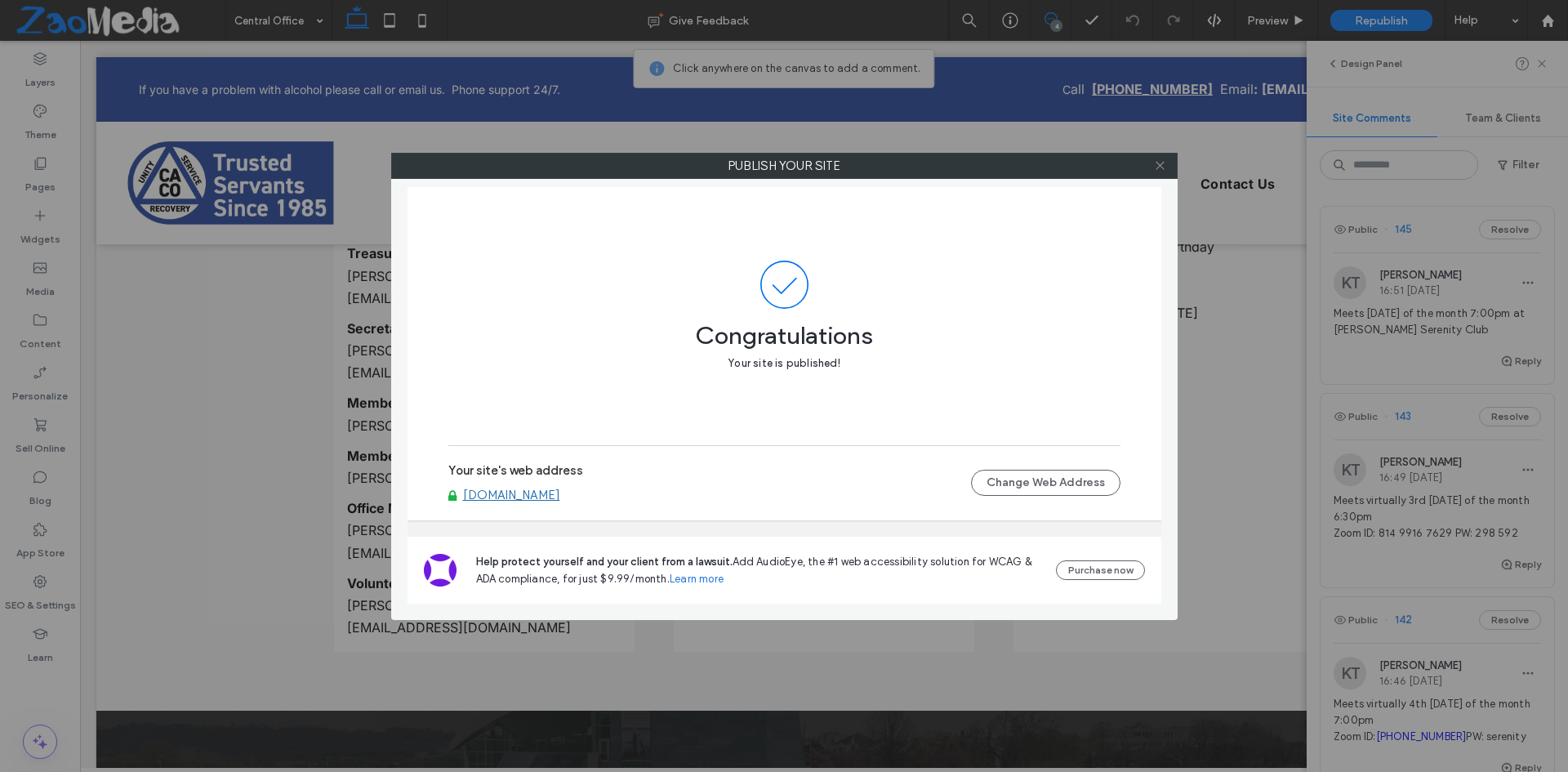
click at [1162, 168] on icon at bounding box center [1159, 164] width 12 height 12
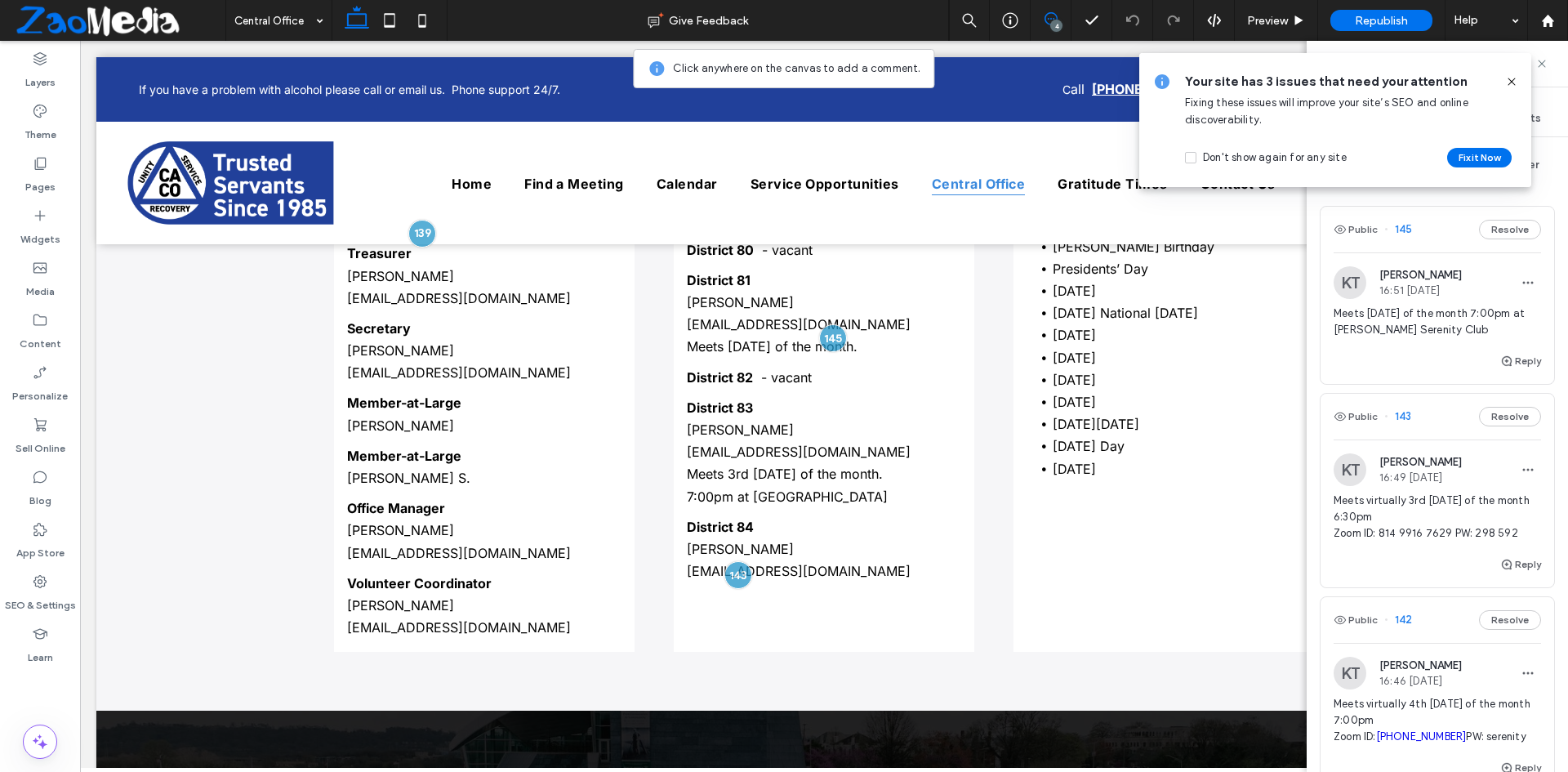
click at [1048, 24] on icon at bounding box center [1051, 19] width 13 height 13
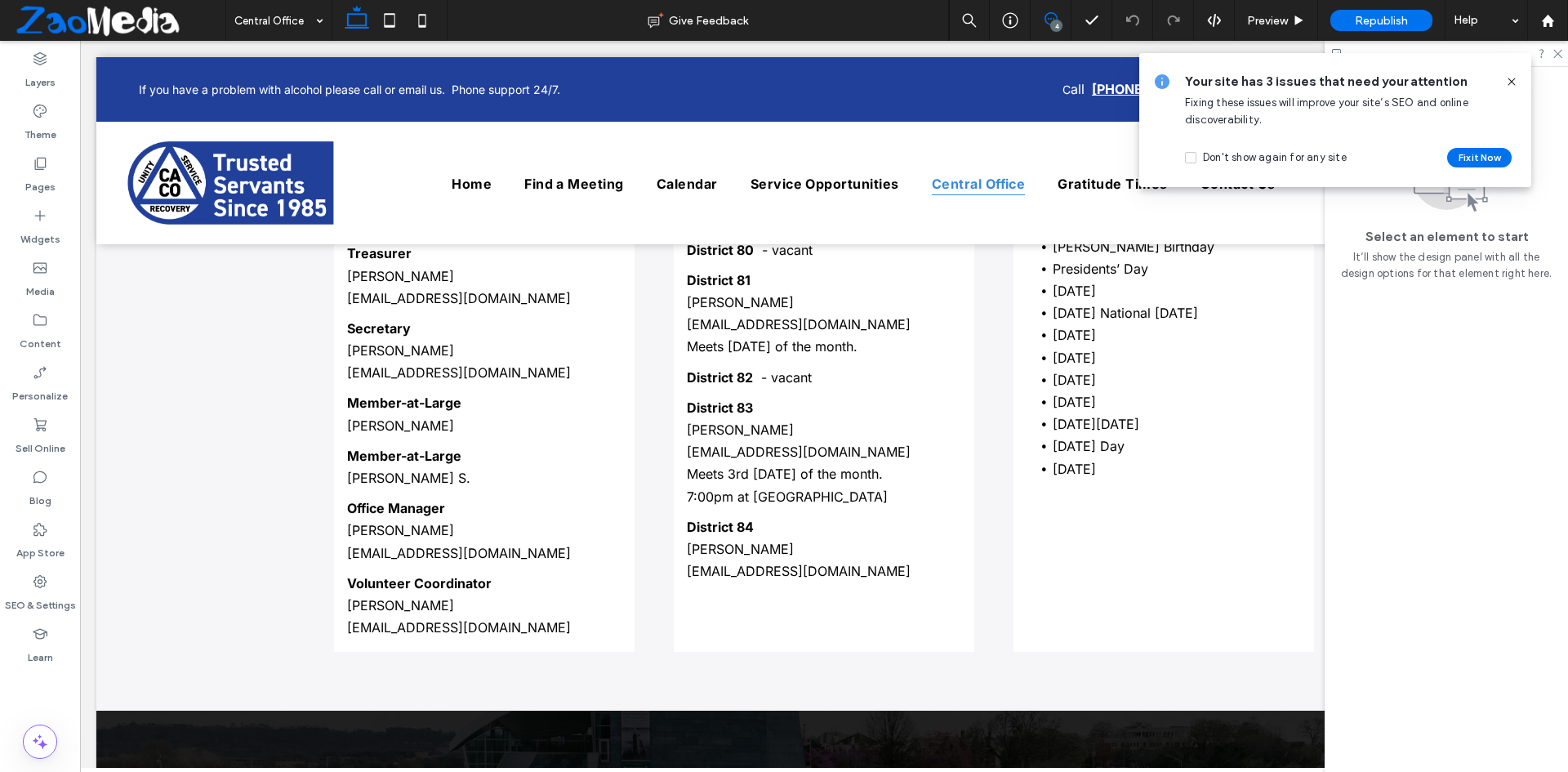
click at [1048, 24] on icon at bounding box center [1051, 19] width 13 height 13
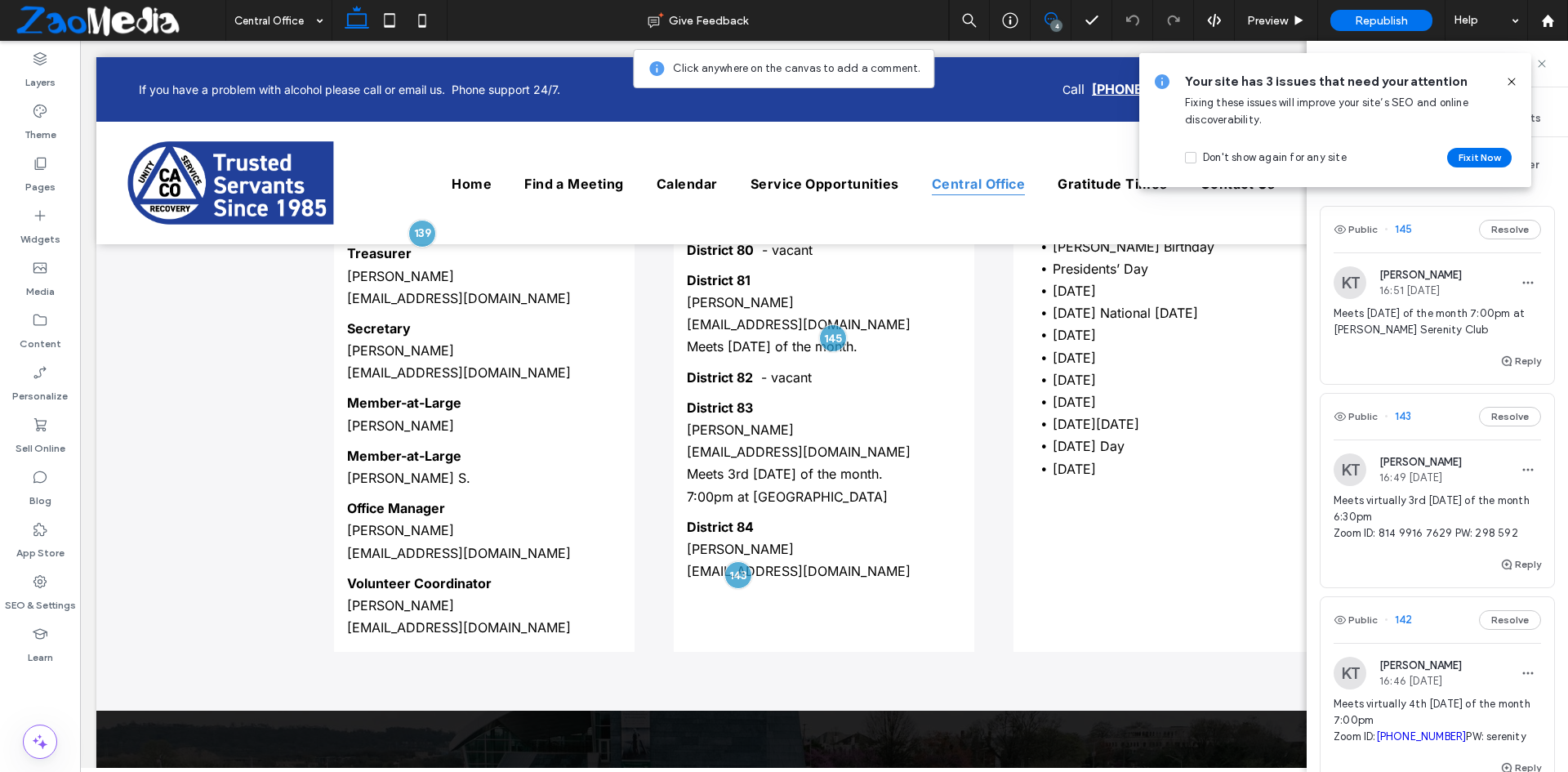
drag, startPoint x: 1508, startPoint y: 531, endPoint x: 1328, endPoint y: 507, distance: 181.6
click at [1328, 507] on div "KT Katie Tillman 16:49 Aug 12 2025 Meets virtually 3rd Thursday of the month 6:…" at bounding box center [1438, 504] width 234 height 101
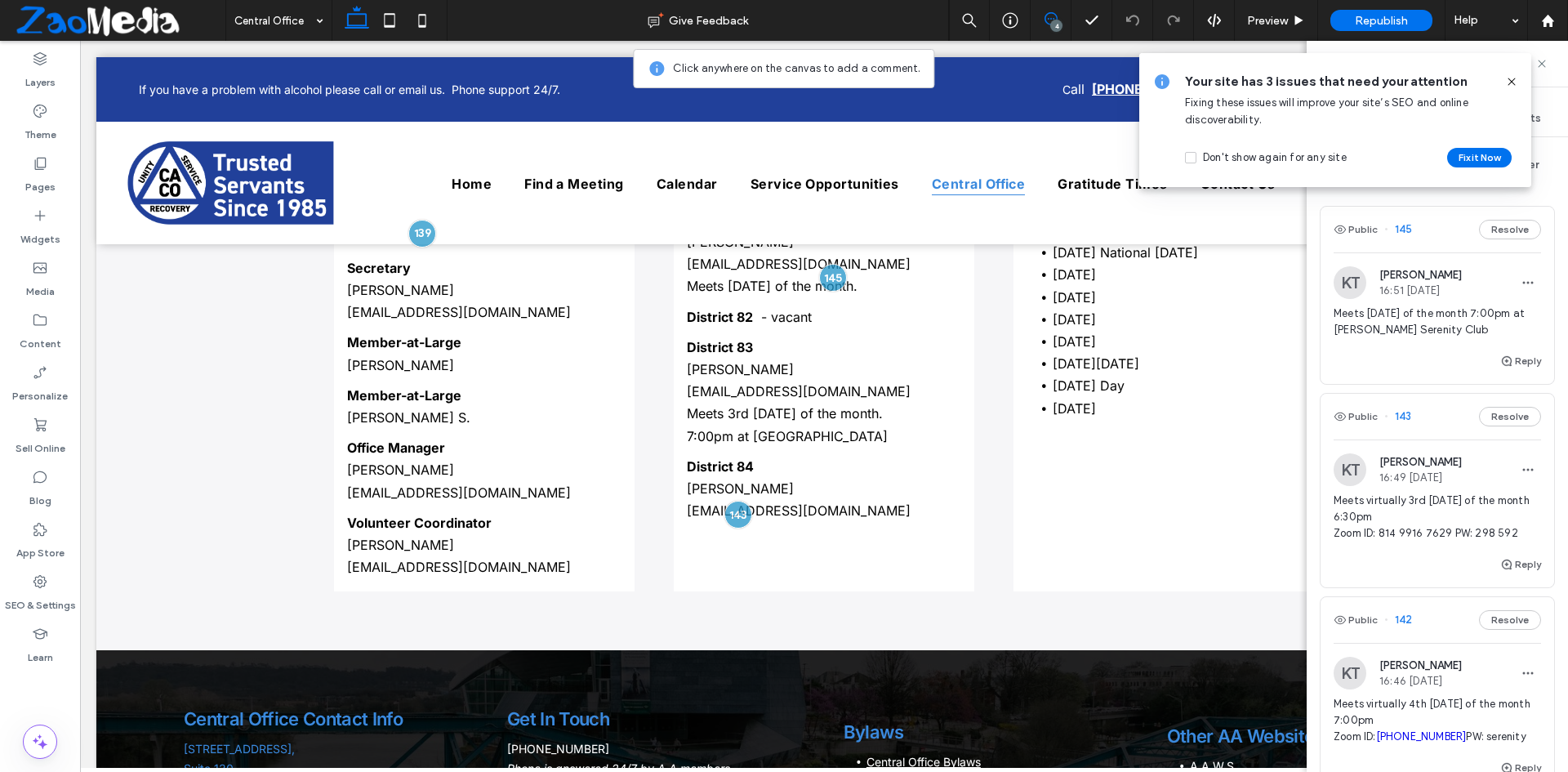
scroll to position [1268, 0]
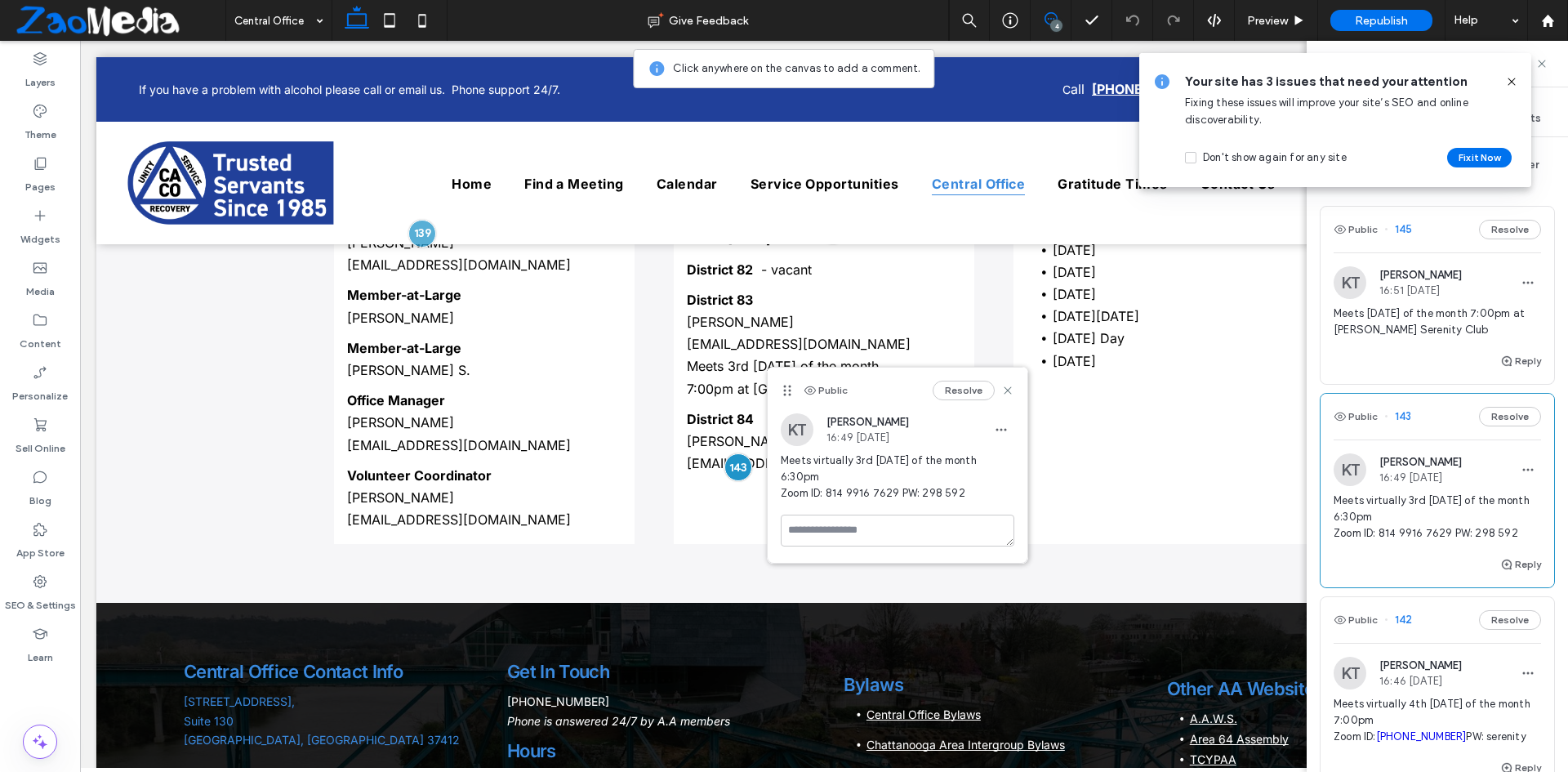
copy span "Meets virtually 3rd Thursday of the month 6:30pm Zoom ID: 814 9916 7629 PW: 298…"
click at [1012, 393] on icon at bounding box center [1008, 391] width 13 height 13
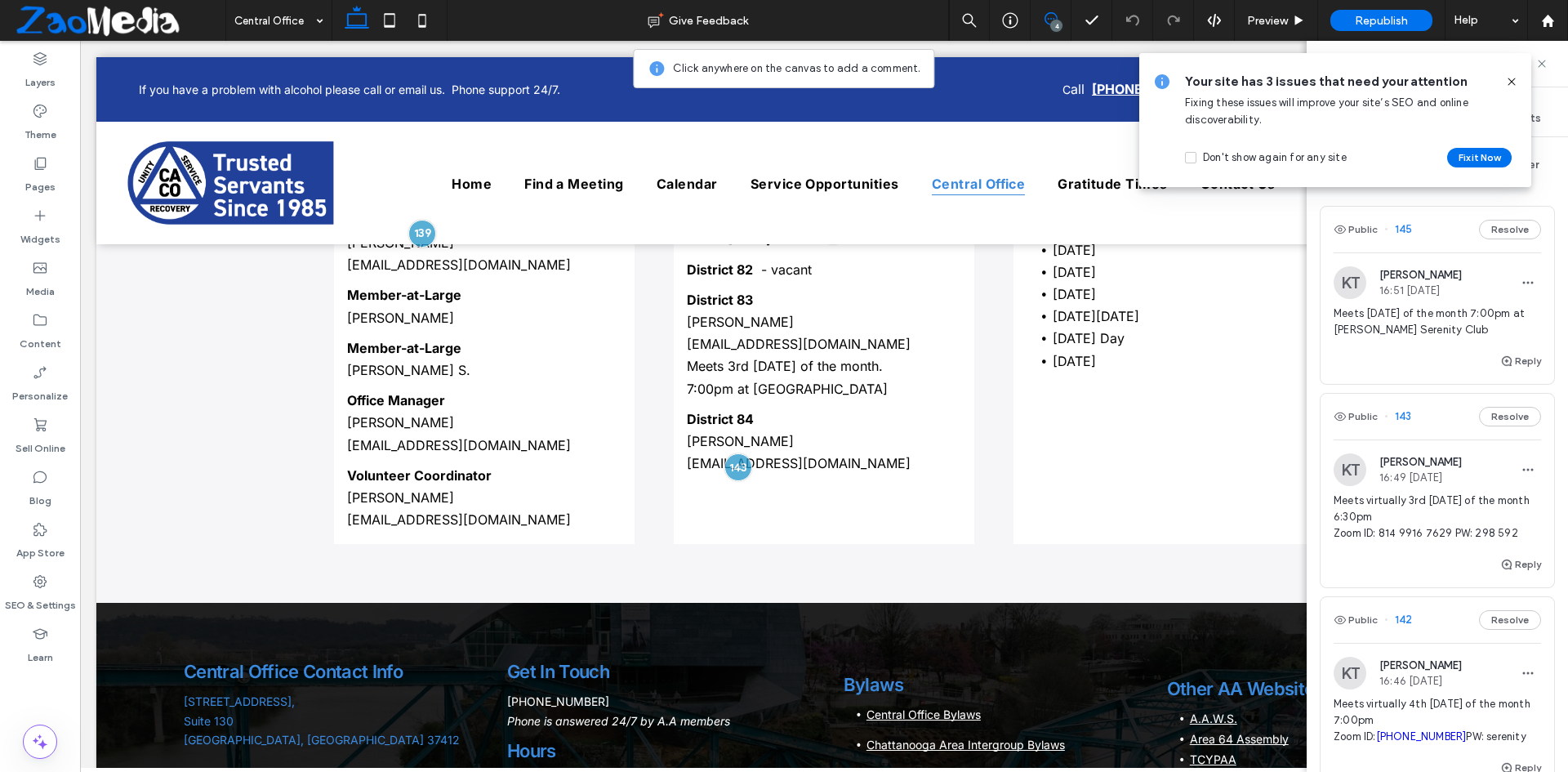
click at [1514, 78] on icon at bounding box center [1512, 81] width 13 height 13
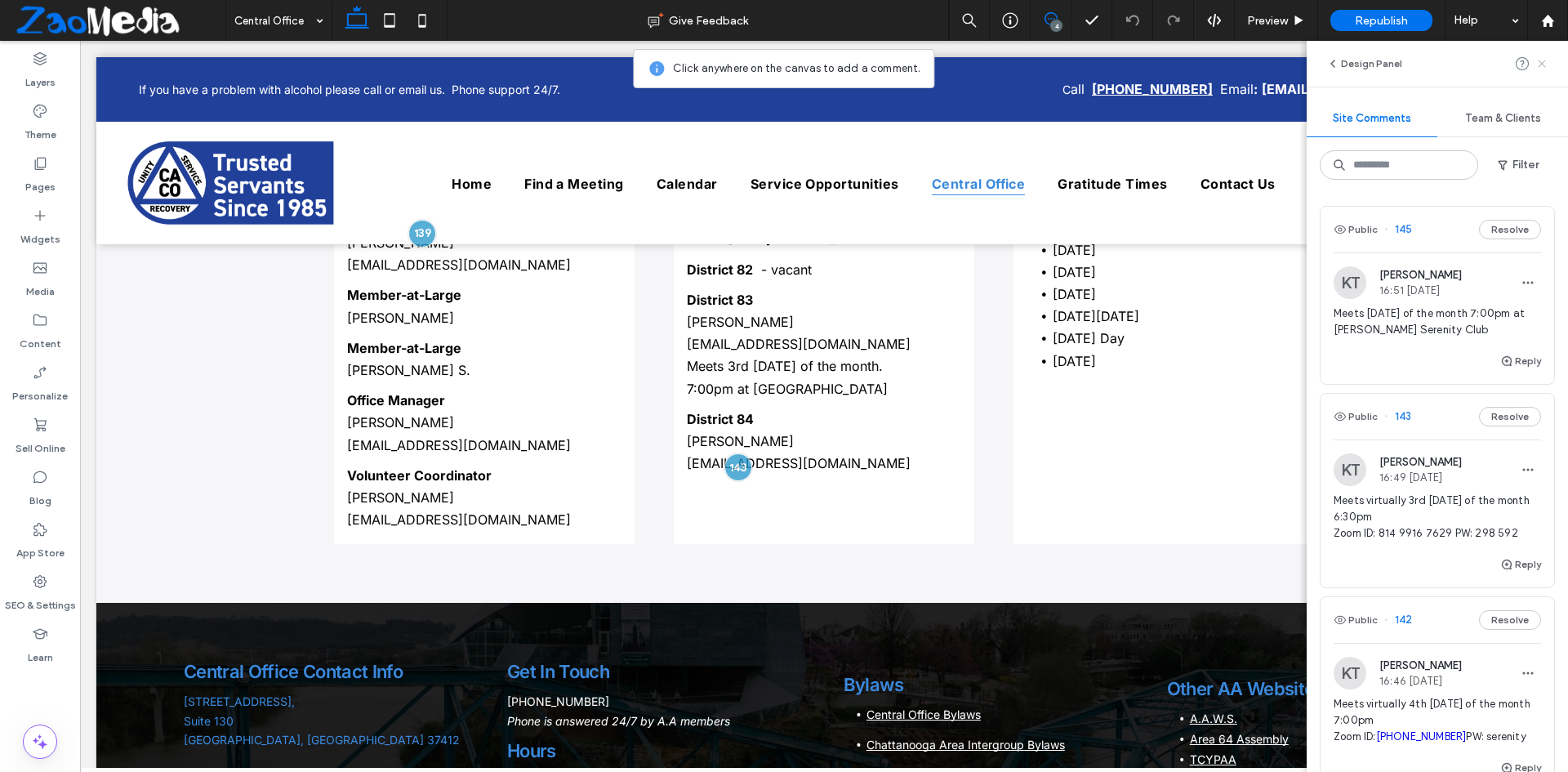
click at [1542, 64] on use at bounding box center [1542, 64] width 7 height 7
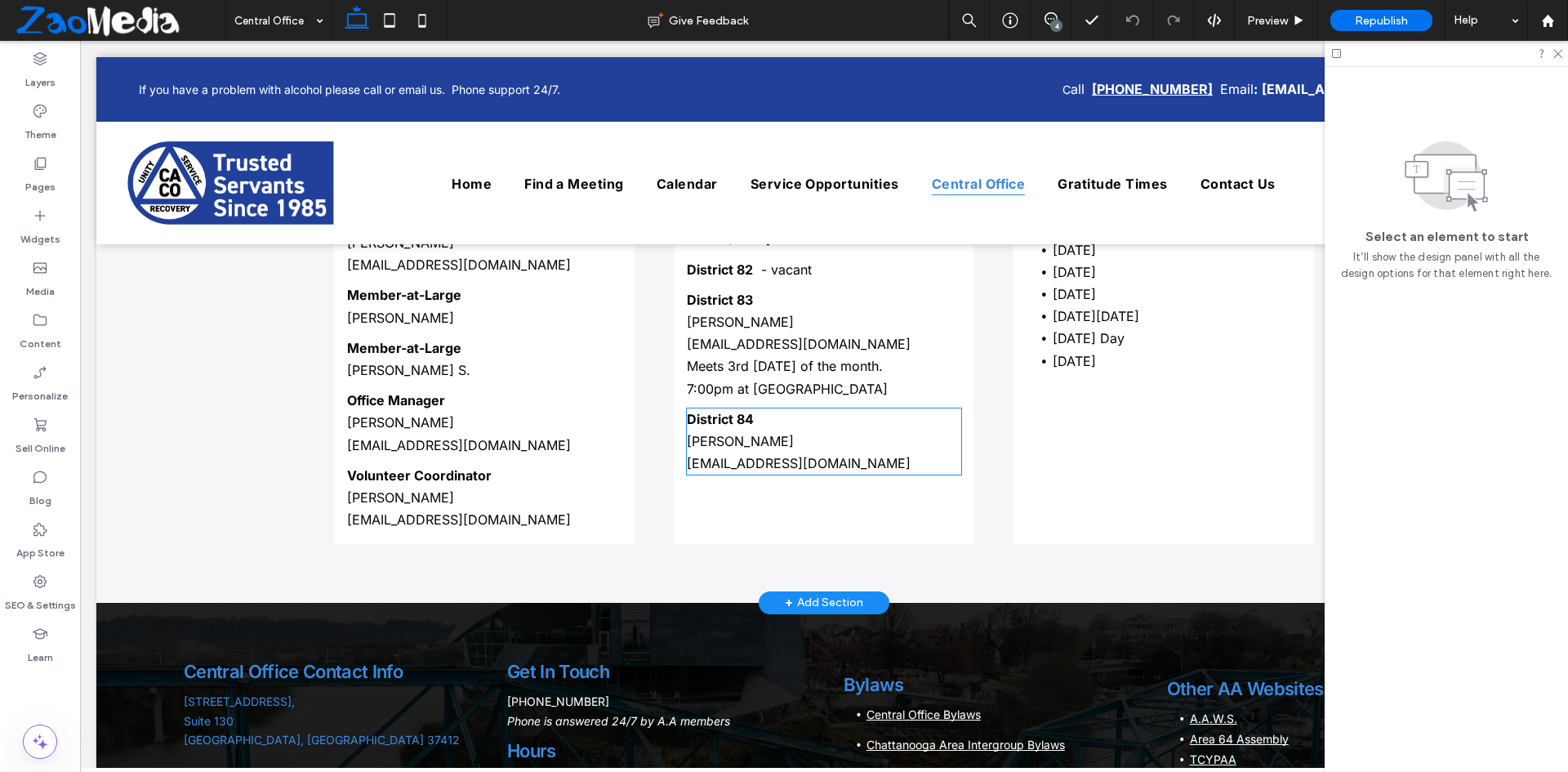
click at [851, 442] on p "William H" at bounding box center [825, 441] width 275 height 22
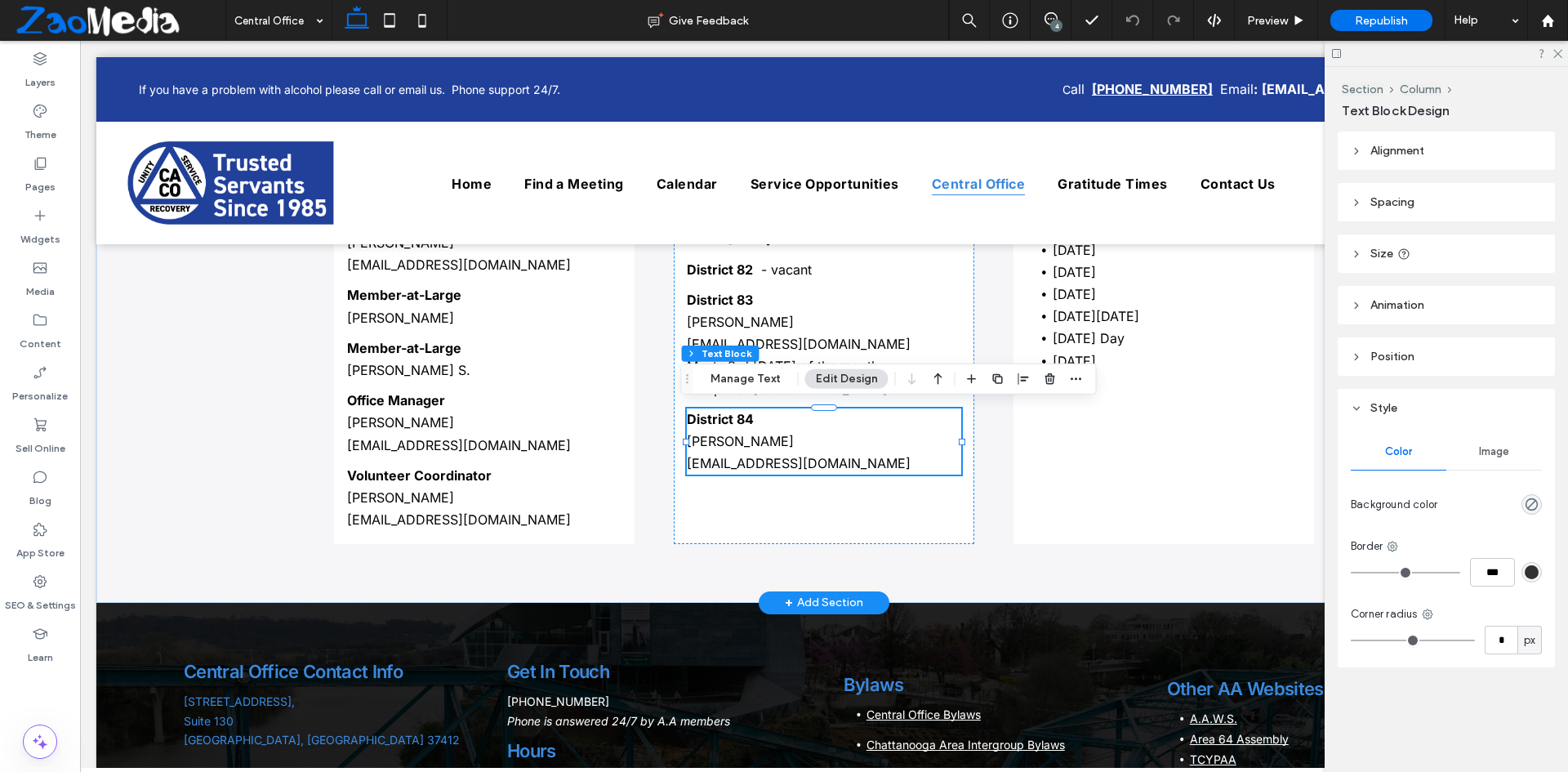
click at [851, 442] on p "William H" at bounding box center [825, 441] width 275 height 22
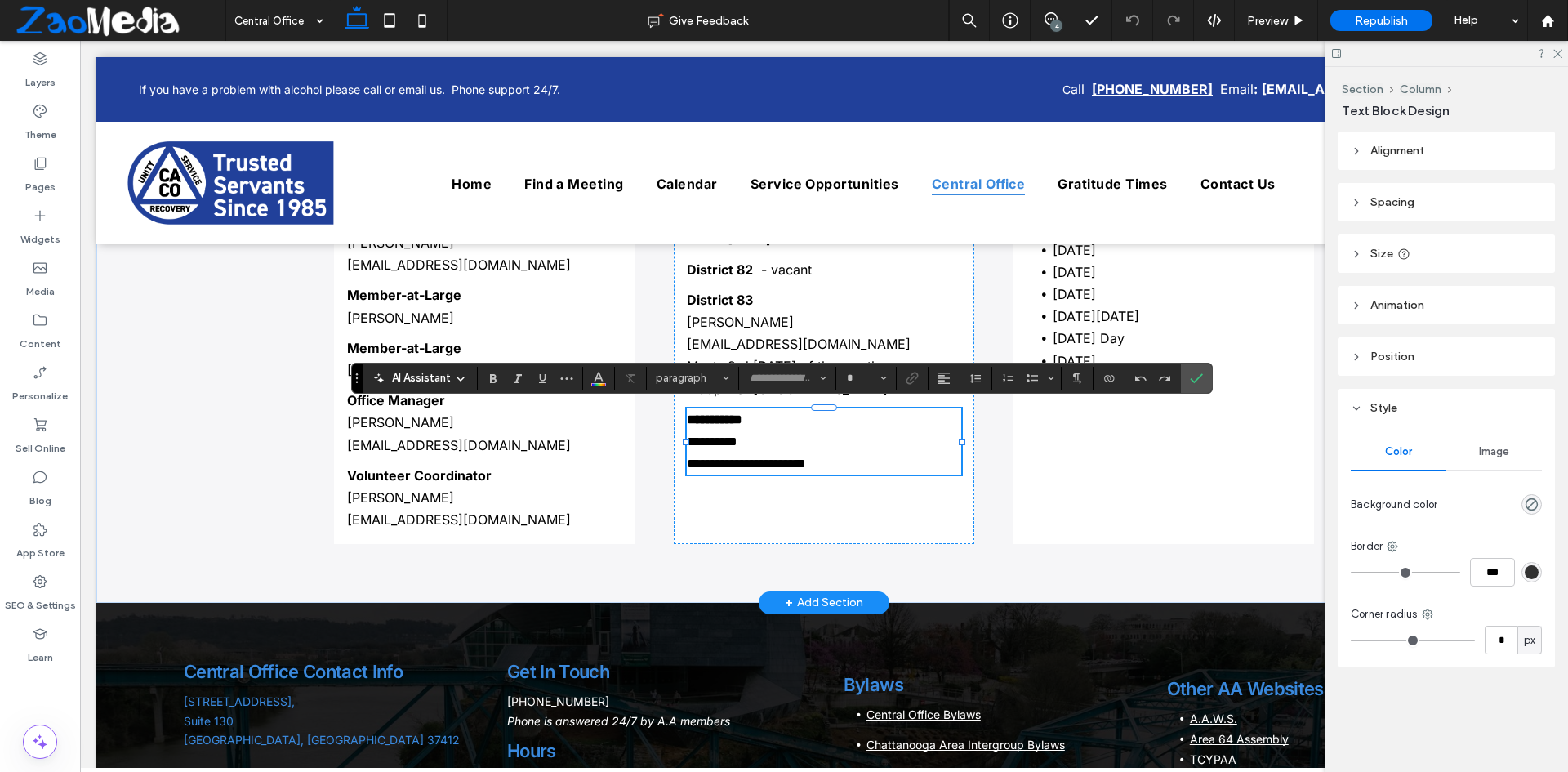
type input "*****"
type input "**"
click at [879, 465] on p "**********" at bounding box center [825, 464] width 275 height 22
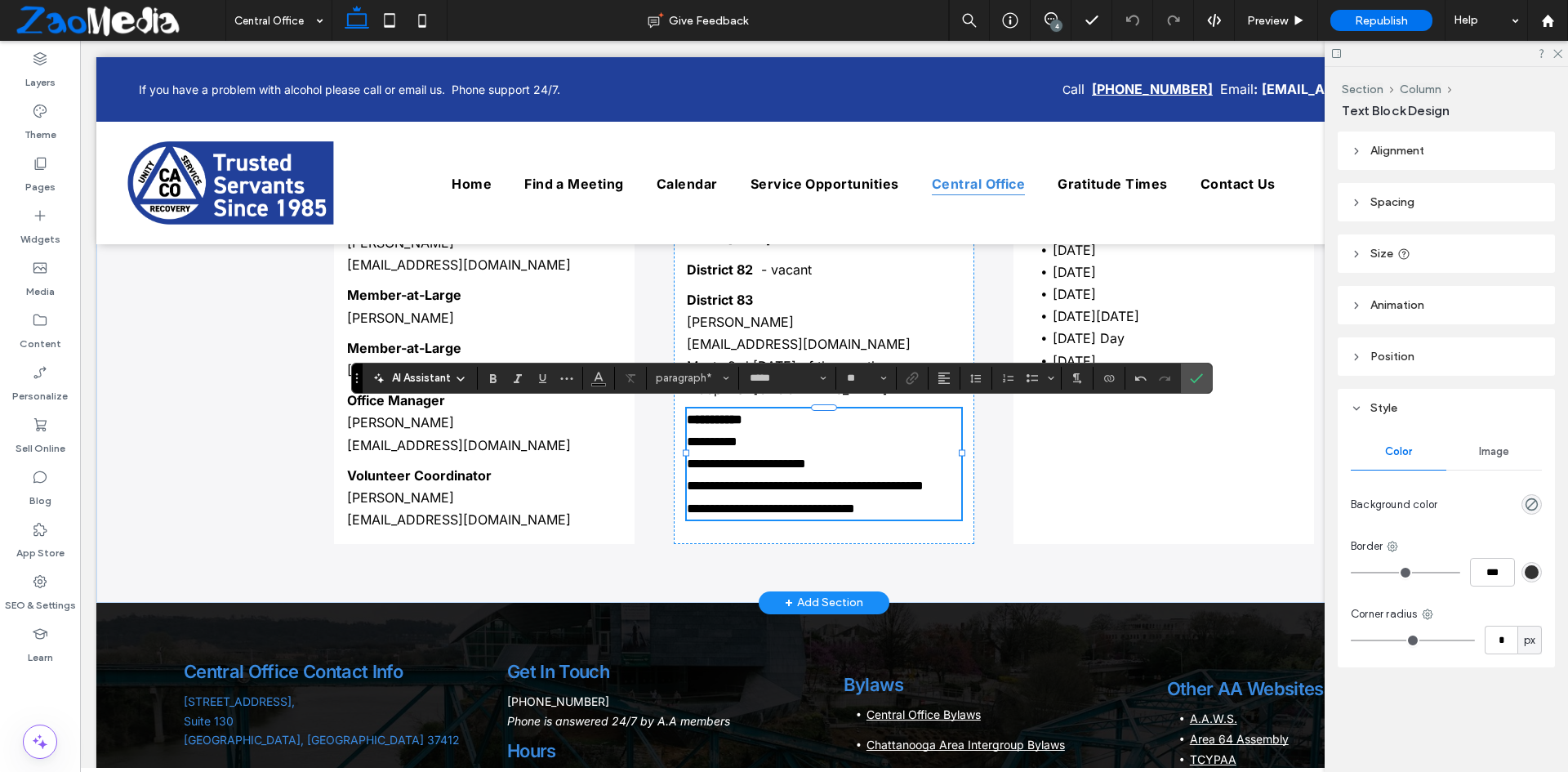
scroll to position [0, 0]
click at [1191, 374] on icon "Confirm" at bounding box center [1197, 378] width 13 height 13
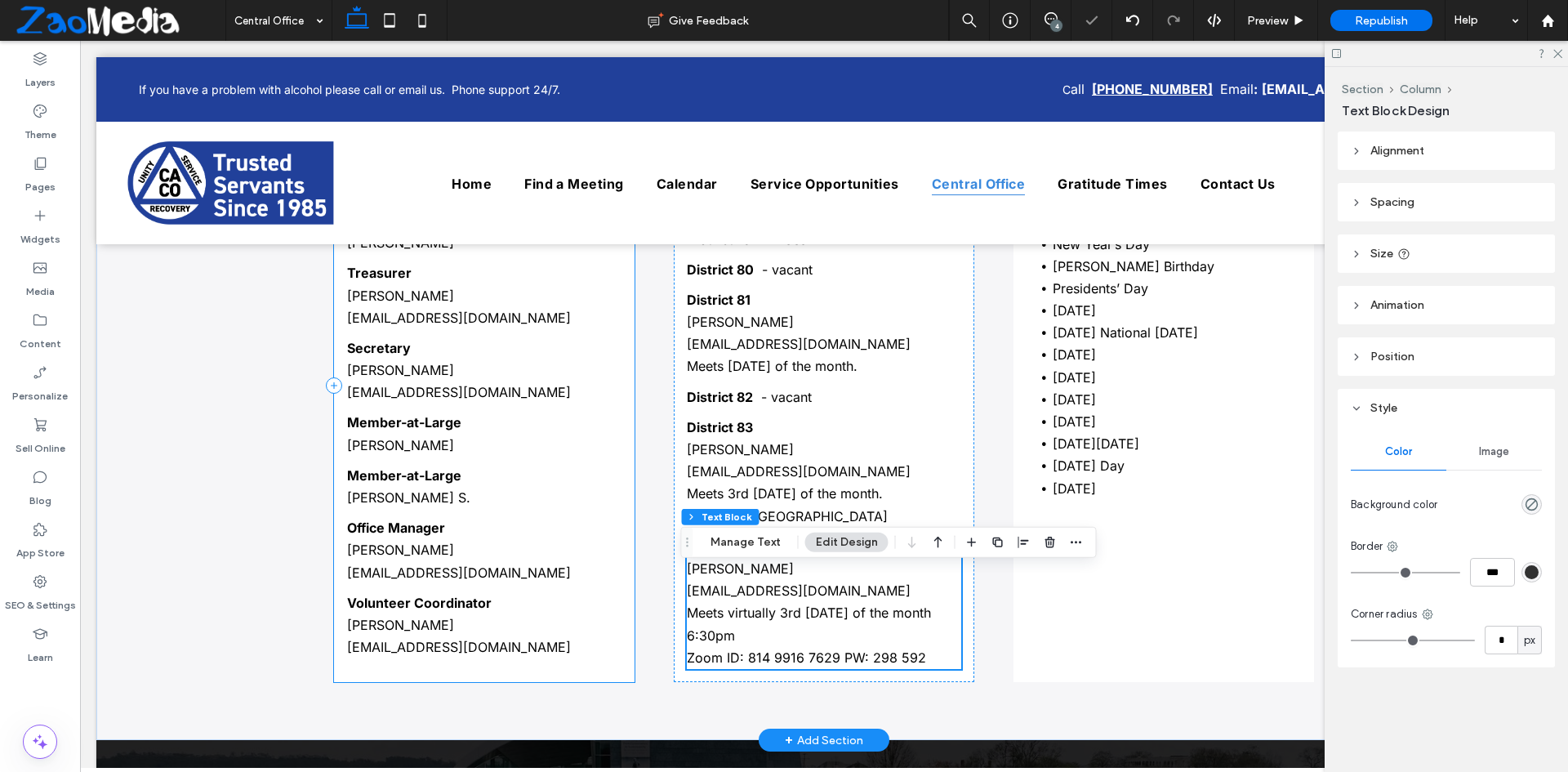
scroll to position [1105, 0]
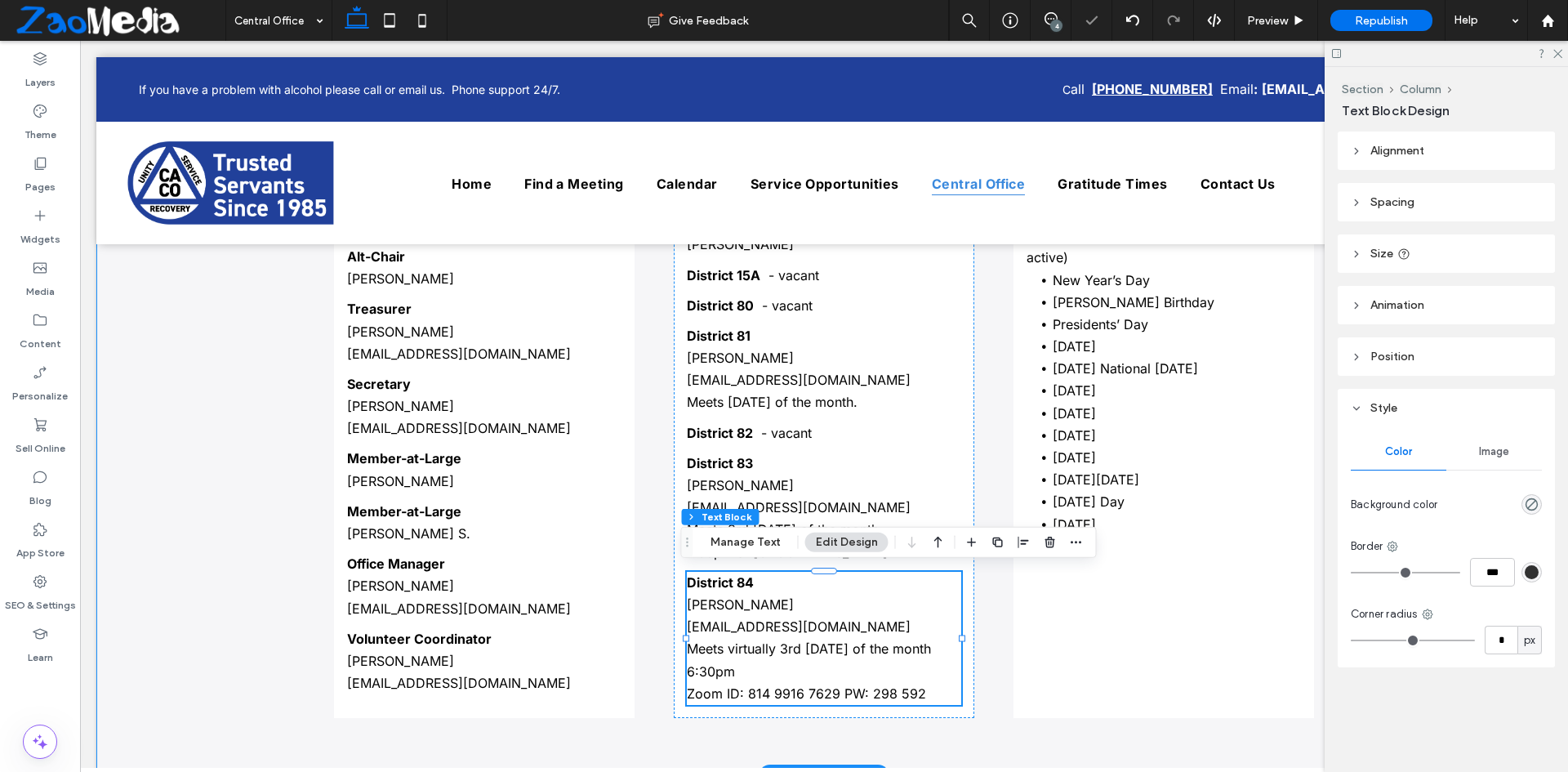
click at [637, 422] on div "Board Members Chair Chad B. ﻿ chair@chattanooga-aa.com Alt-Chair Cheri H. Treas…" at bounding box center [824, 443] width 980 height 665
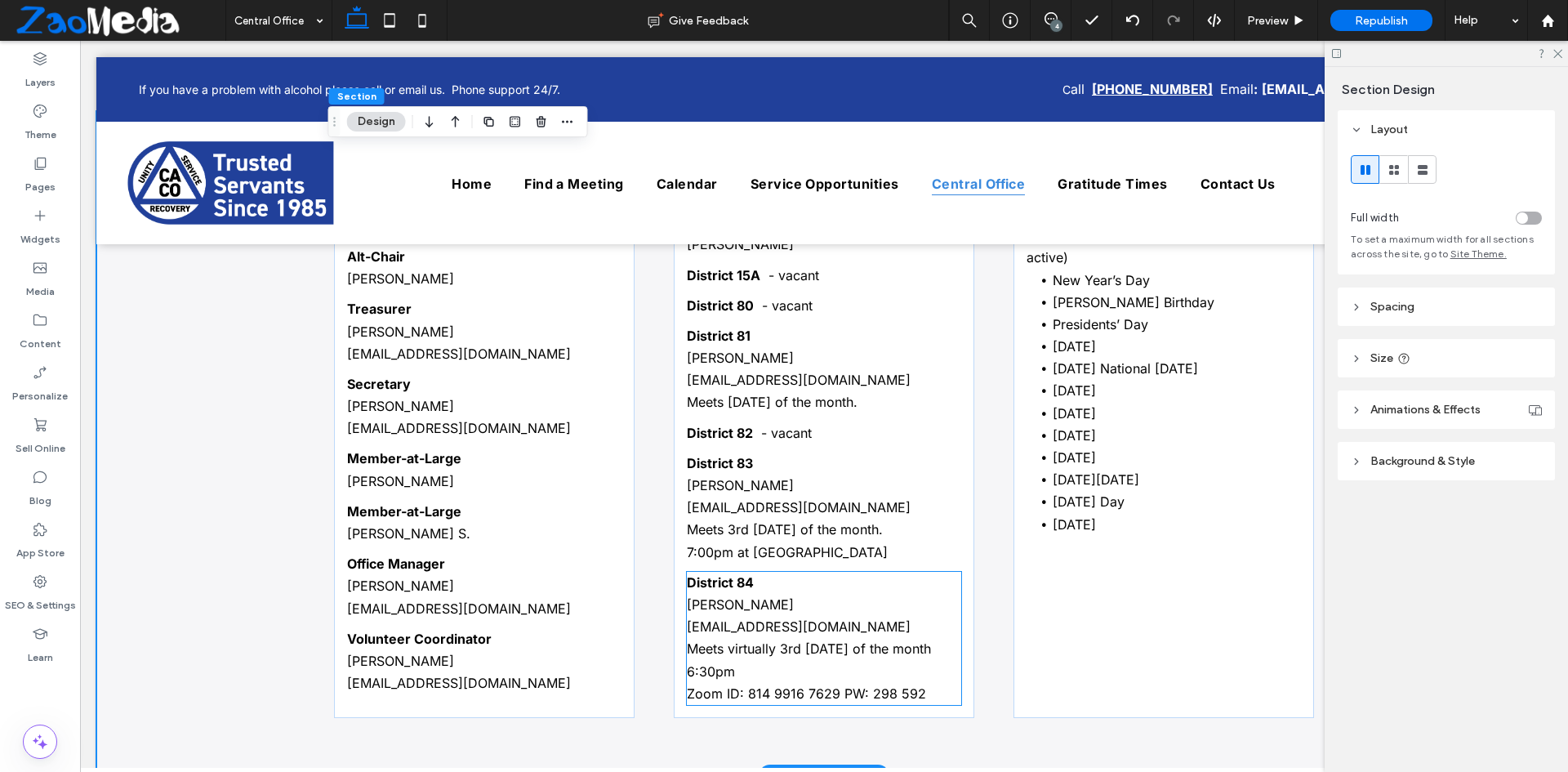
click at [746, 674] on p "Meets virtually 3rd Thursday of the month 6:30pm" at bounding box center [825, 659] width 275 height 44
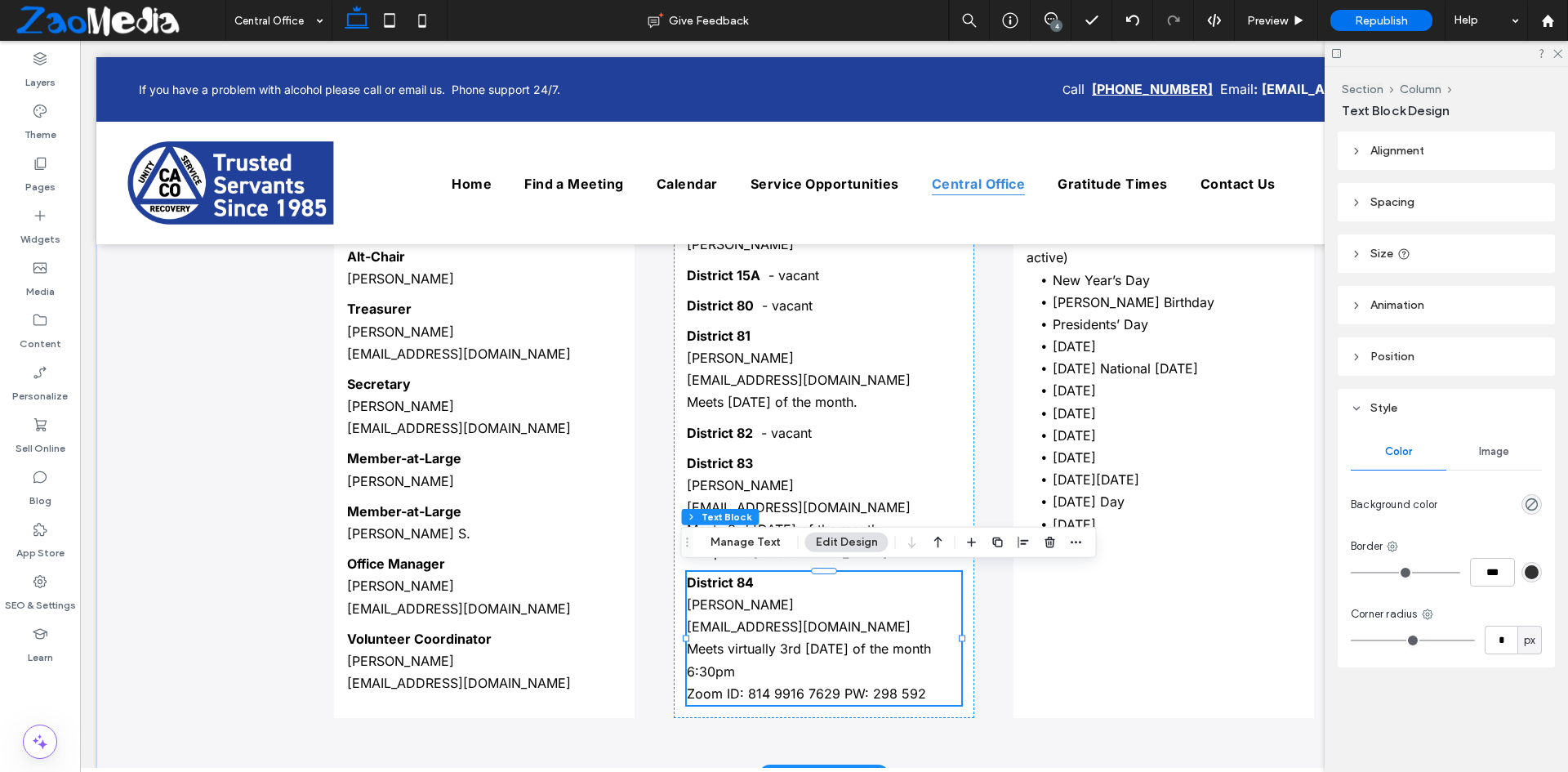
click at [746, 674] on p "Meets virtually 3rd Thursday of the month 6:30pm" at bounding box center [825, 659] width 275 height 44
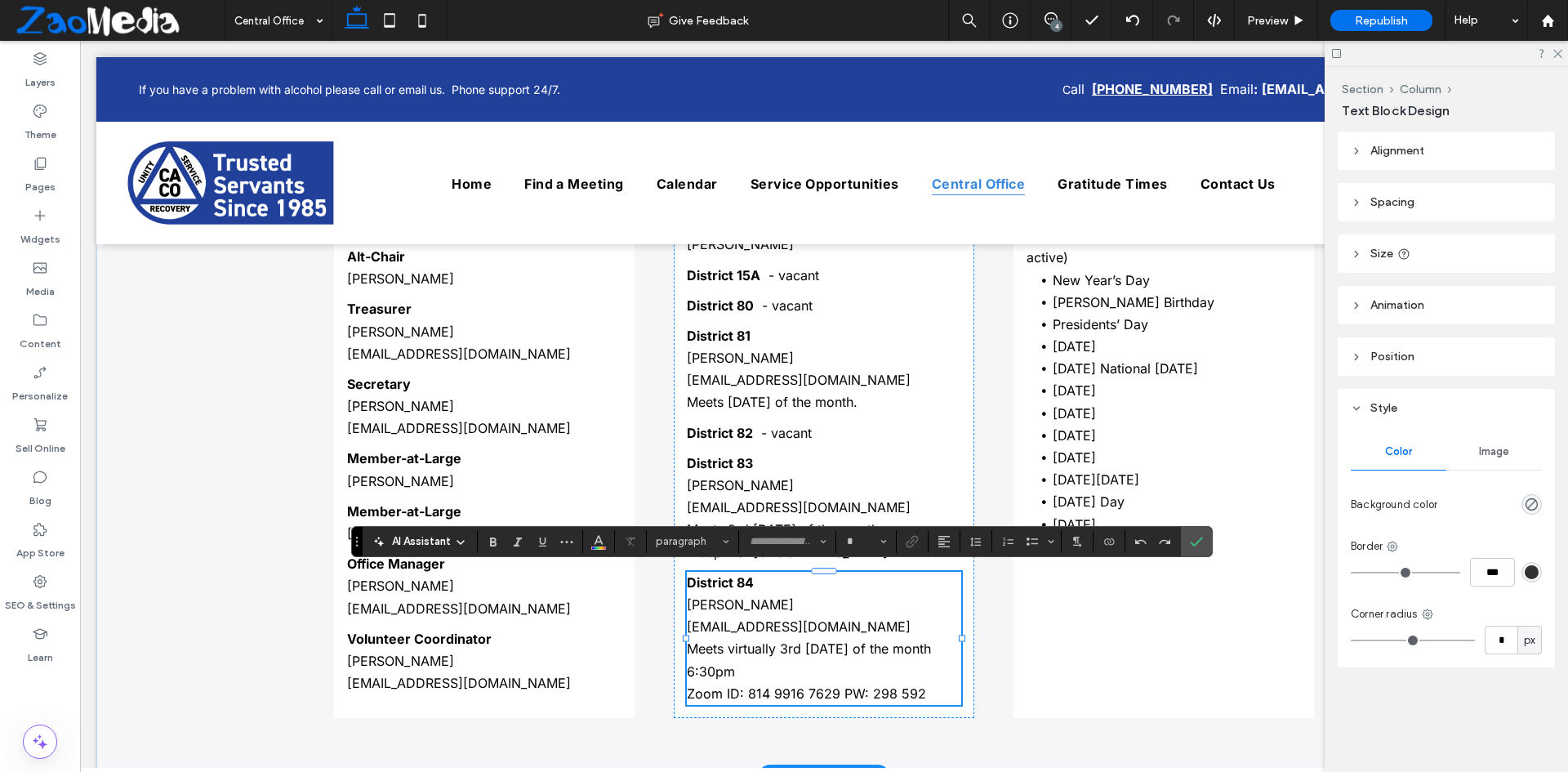
type input "*****"
type input "**"
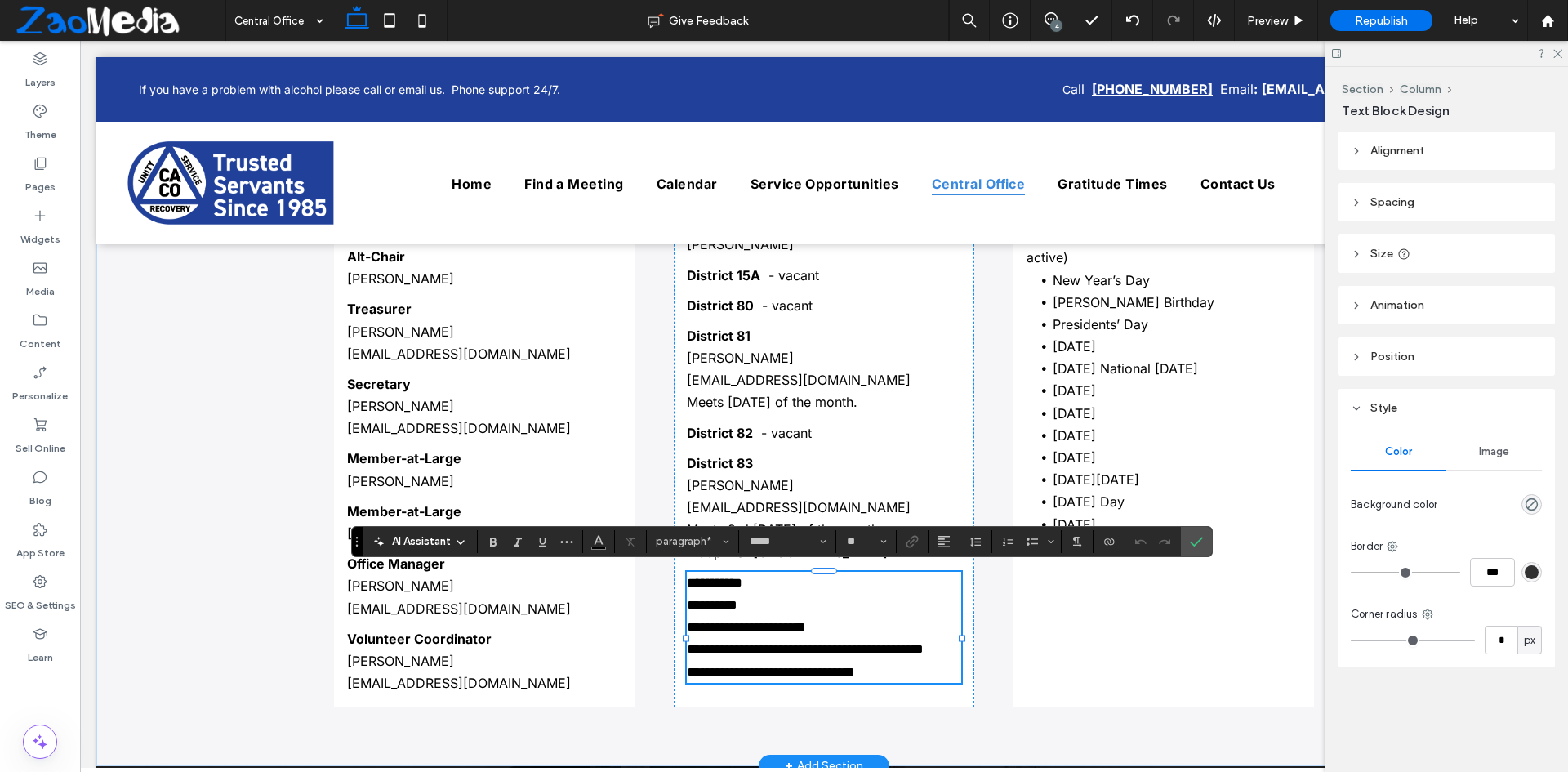
click at [746, 660] on p "**********" at bounding box center [825, 649] width 275 height 22
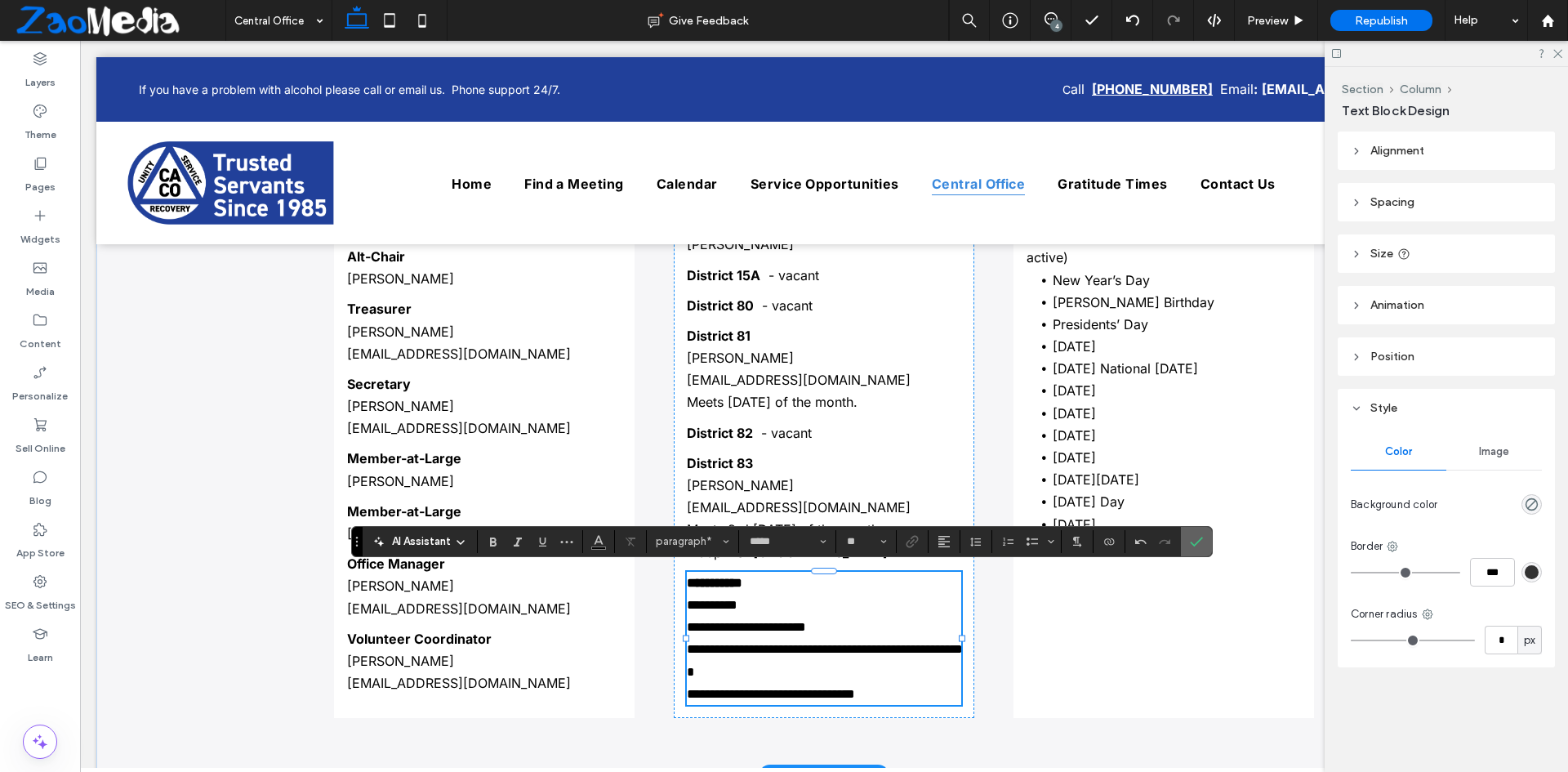
click at [1200, 540] on use "Confirm" at bounding box center [1197, 541] width 13 height 9
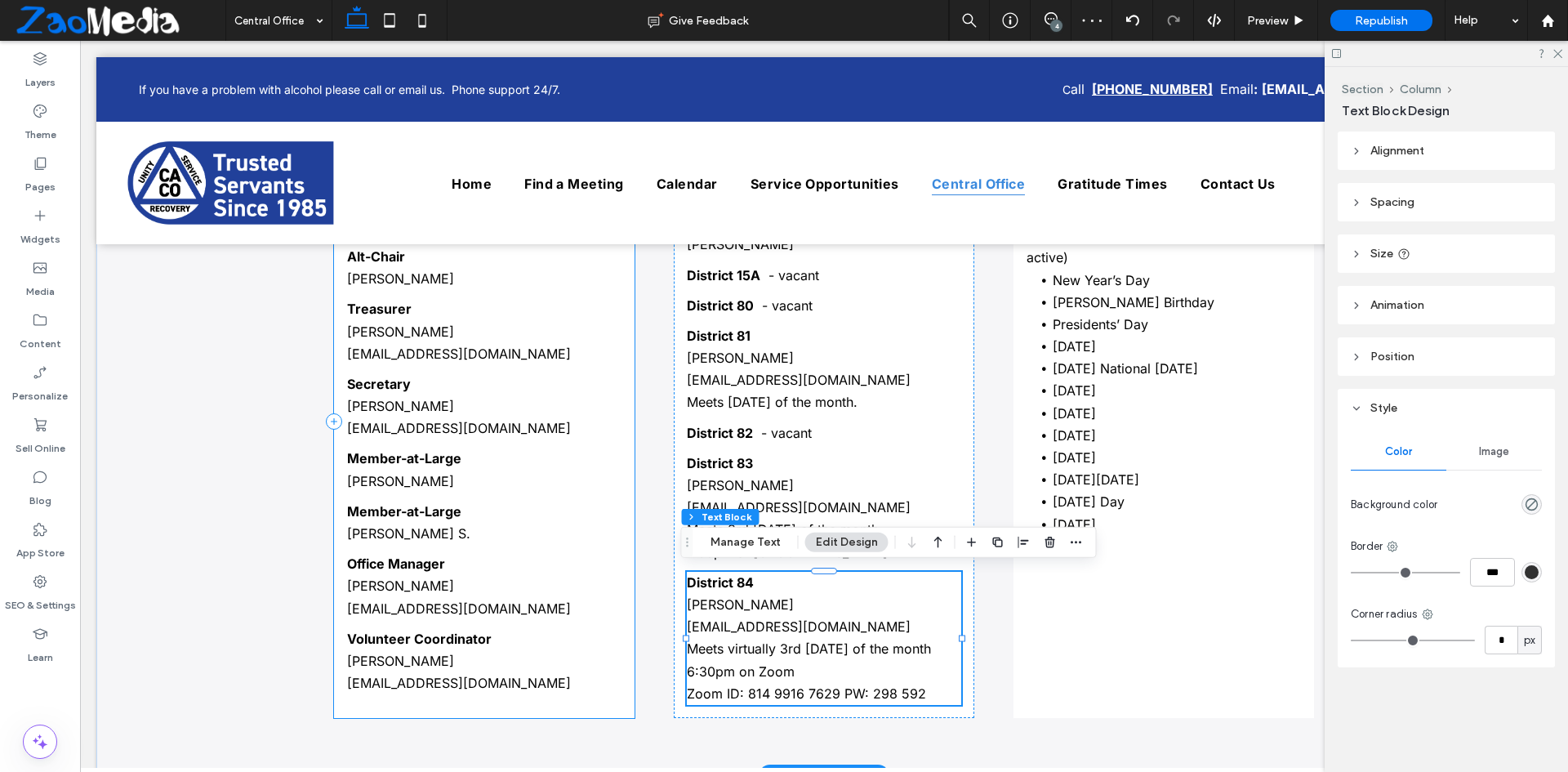
click at [621, 691] on div "Board Members Chair Chad B. ﻿ chair@chattanooga-aa.com Alt-Chair Cheri H. Treas…" at bounding box center [483, 422] width 300 height 592
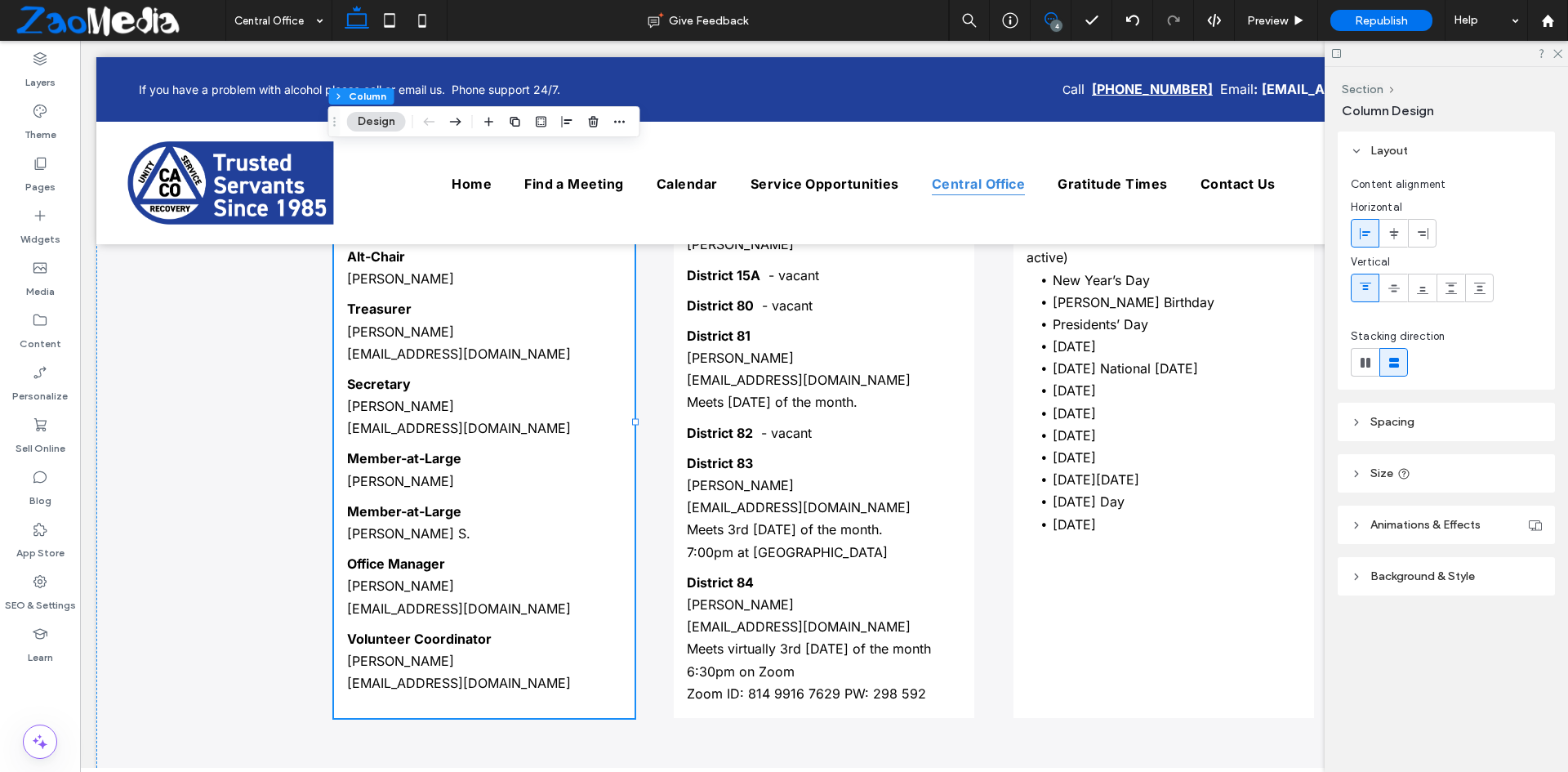
click at [1063, 21] on span at bounding box center [1050, 19] width 40 height 13
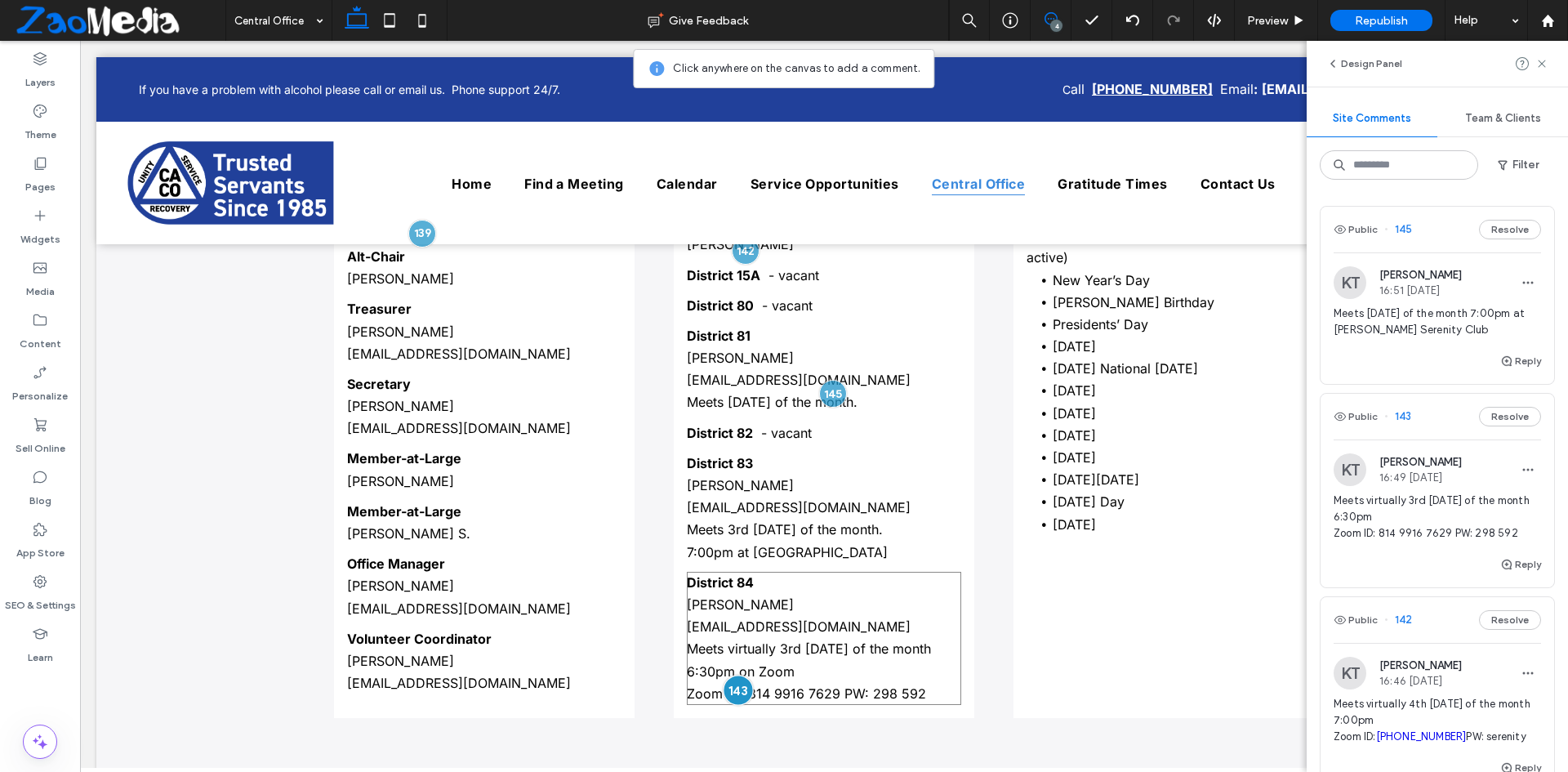
click at [726, 683] on div at bounding box center [739, 690] width 30 height 30
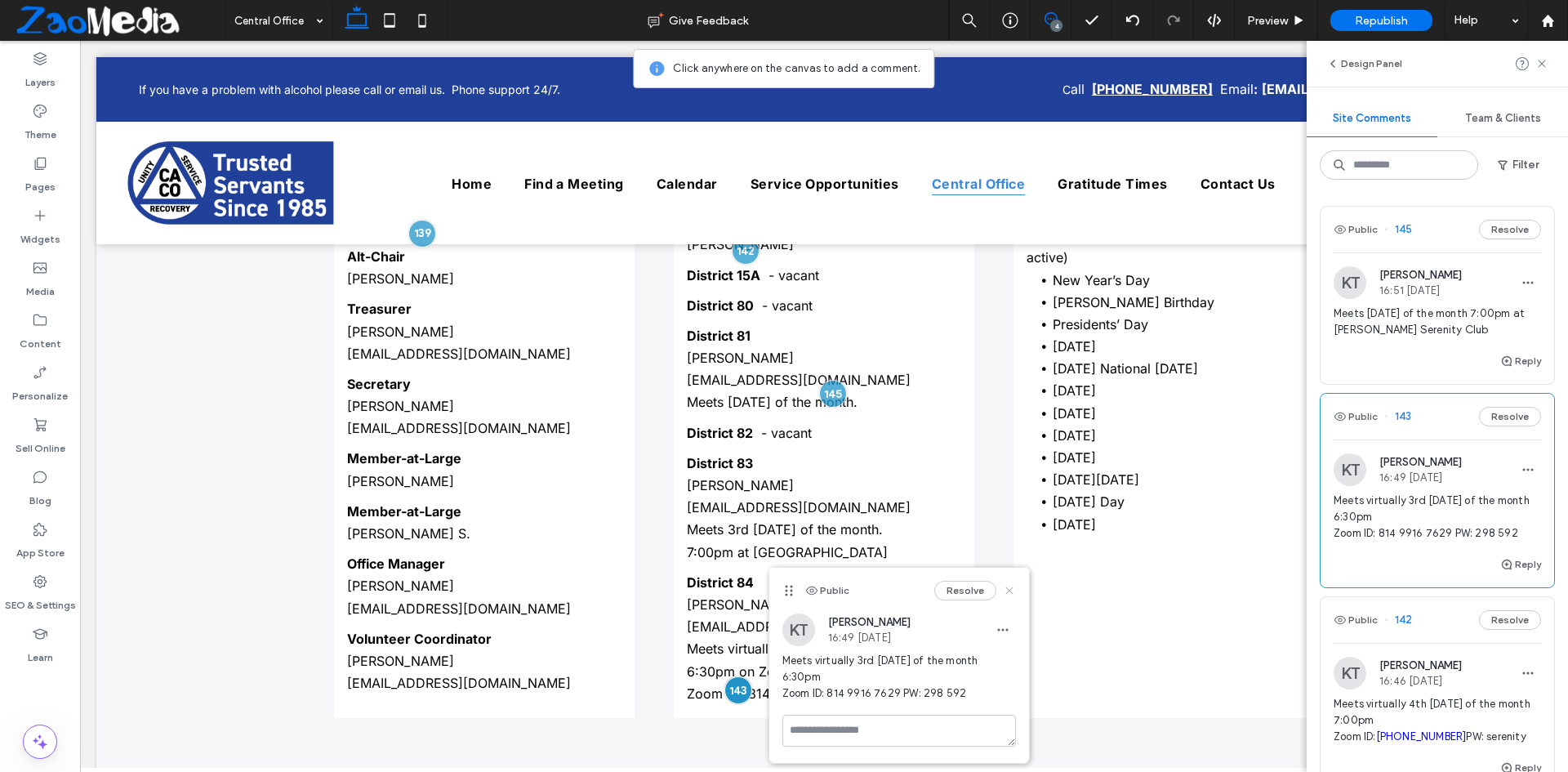
click at [1014, 591] on icon at bounding box center [1010, 591] width 13 height 13
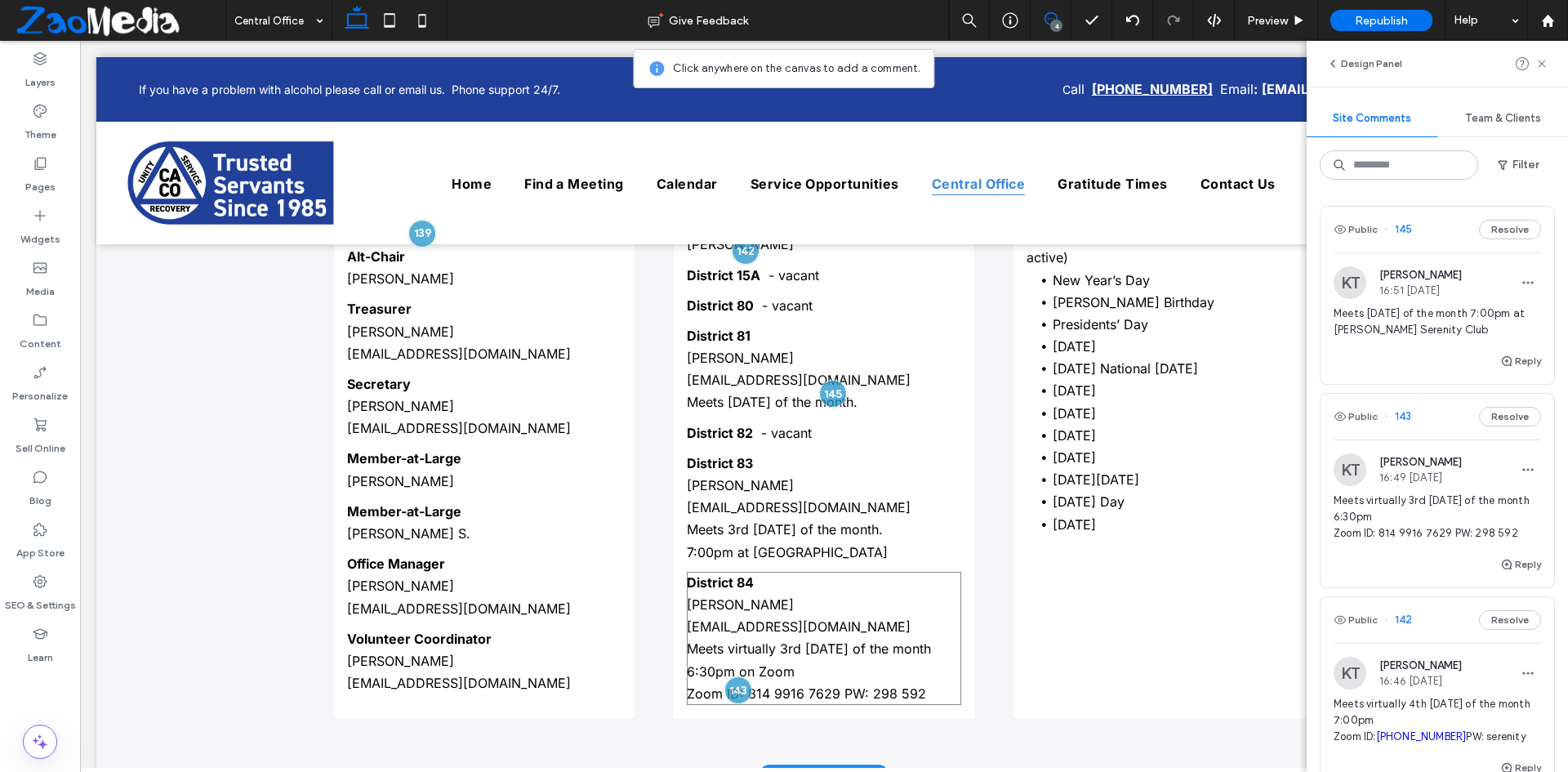
click at [798, 665] on p "Meets virtually 3rd Thursday of the month 6:30pm on Zoom" at bounding box center [825, 659] width 275 height 44
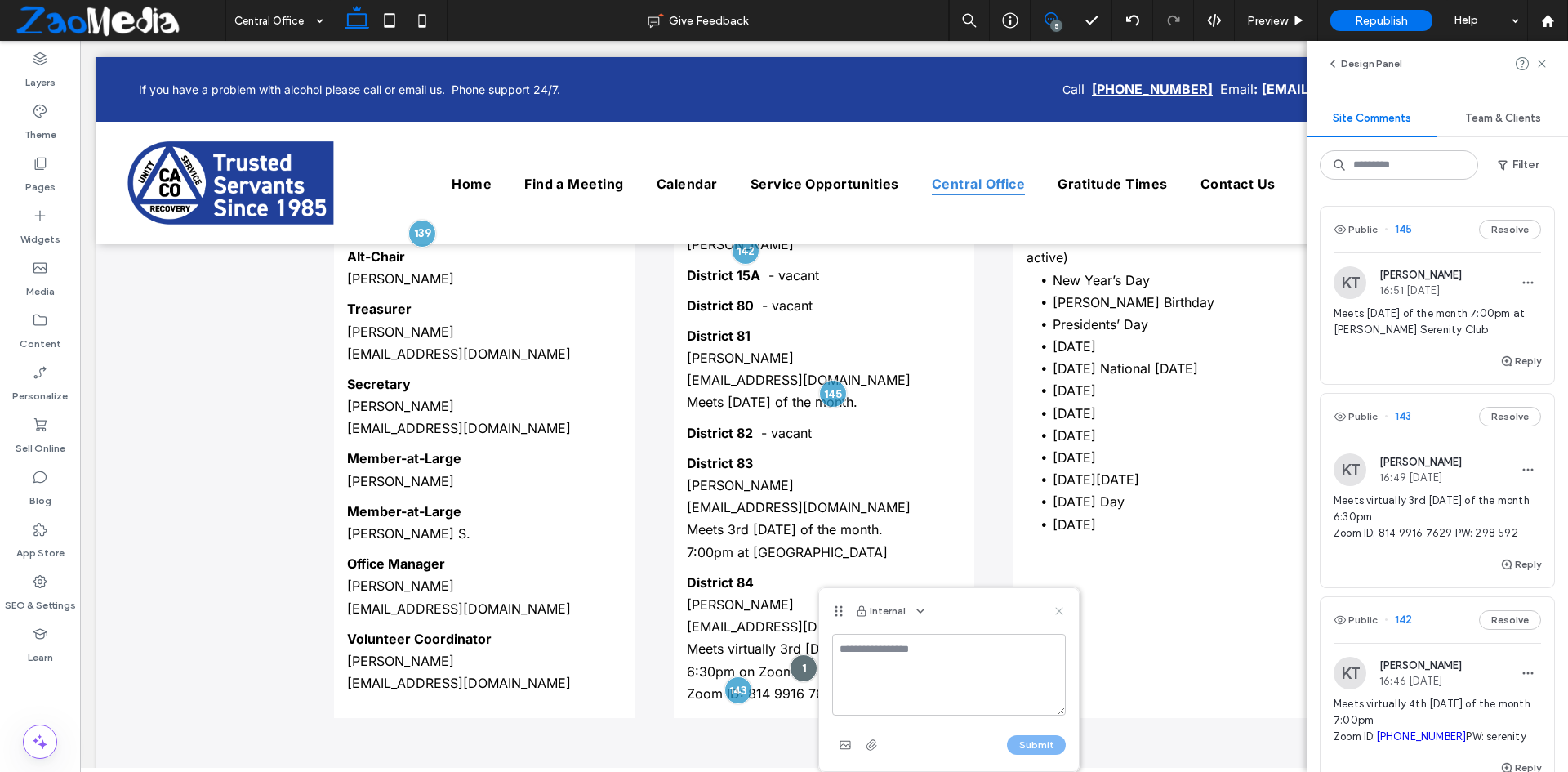
click at [1063, 611] on icon at bounding box center [1059, 610] width 13 height 13
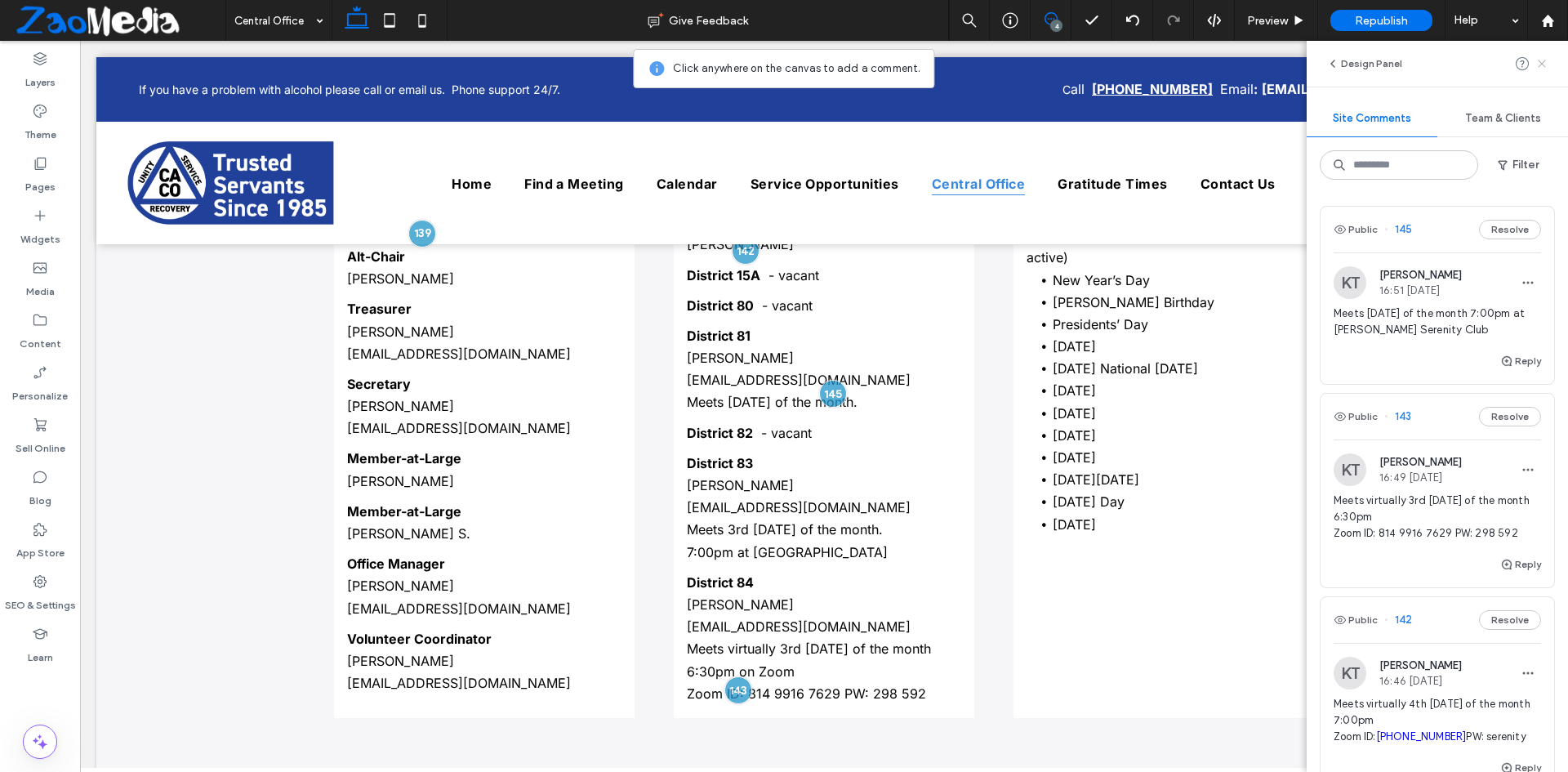
click at [1545, 64] on icon at bounding box center [1542, 64] width 13 height 13
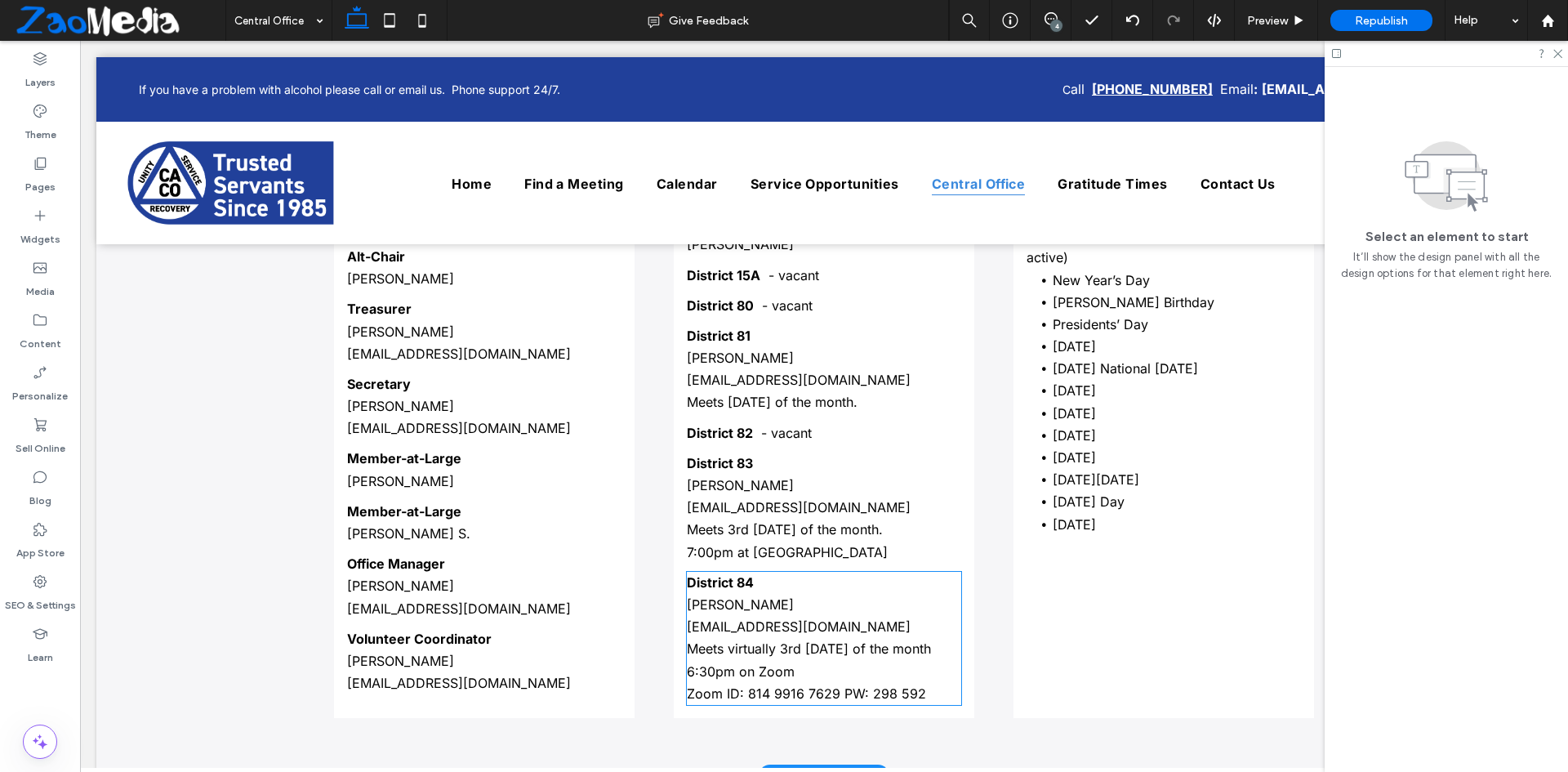
click at [785, 678] on p "Meets virtually 3rd Thursday of the month 6:30pm on Zoom" at bounding box center [825, 659] width 275 height 44
click at [785, 678] on div "District 84 William H dcm84@chattanooga-aa.com Meets virtually 3rd Thursday of …" at bounding box center [825, 638] width 275 height 133
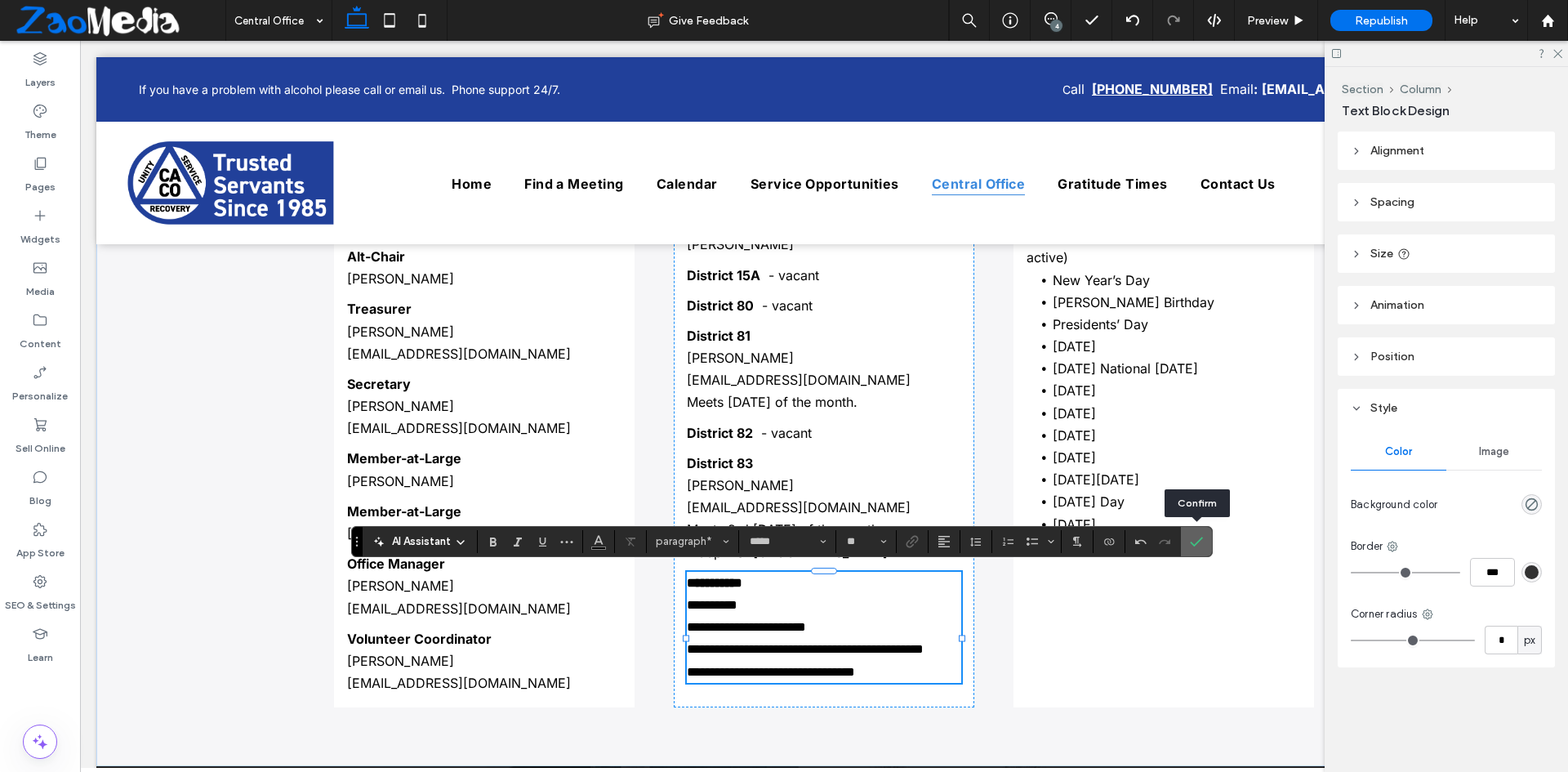
click at [1190, 540] on icon "Confirm" at bounding box center [1197, 541] width 13 height 13
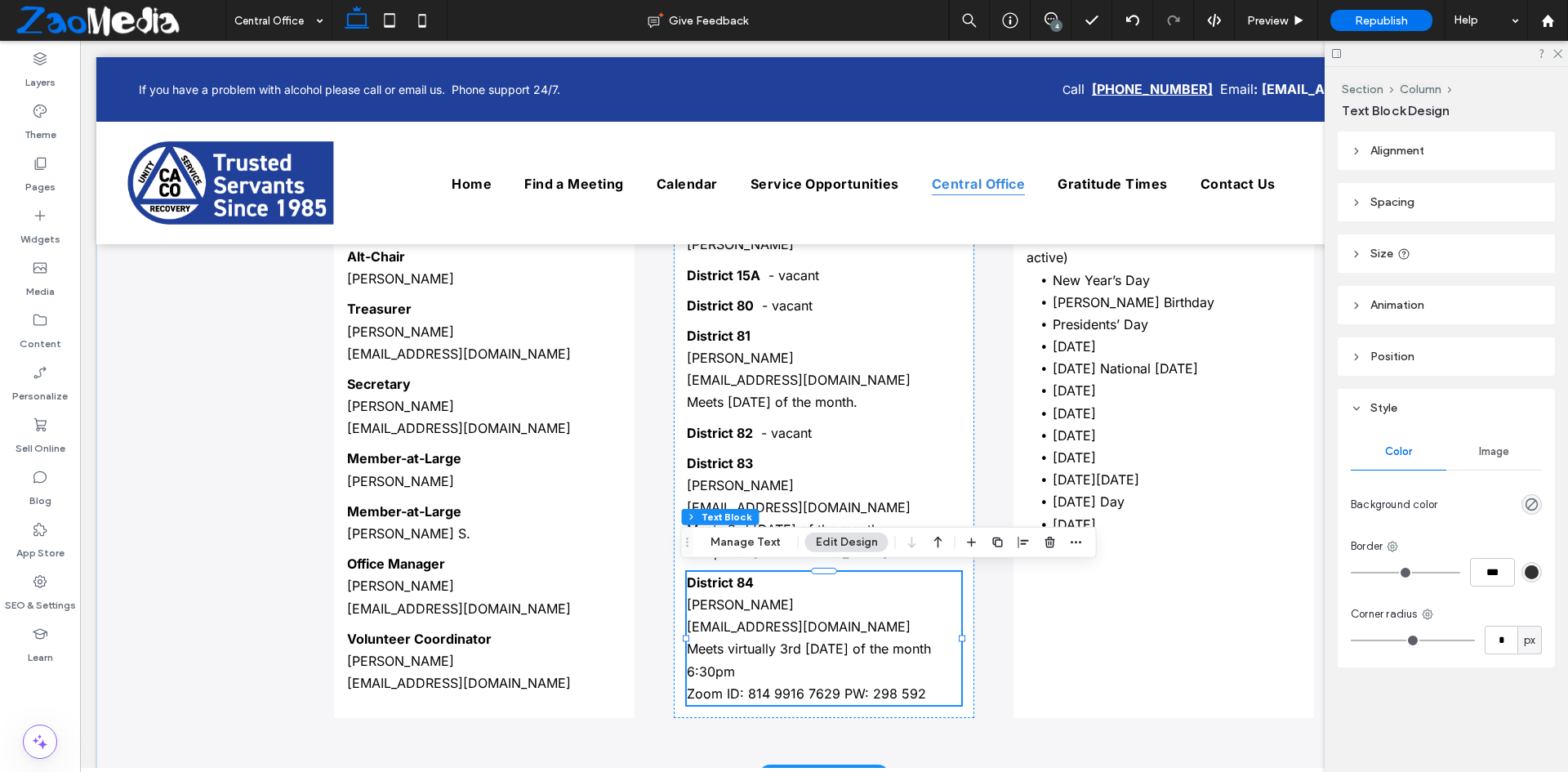
click at [785, 651] on span "Meets virtually 3rd Thursday of the month 6:30pm" at bounding box center [809, 659] width 244 height 38
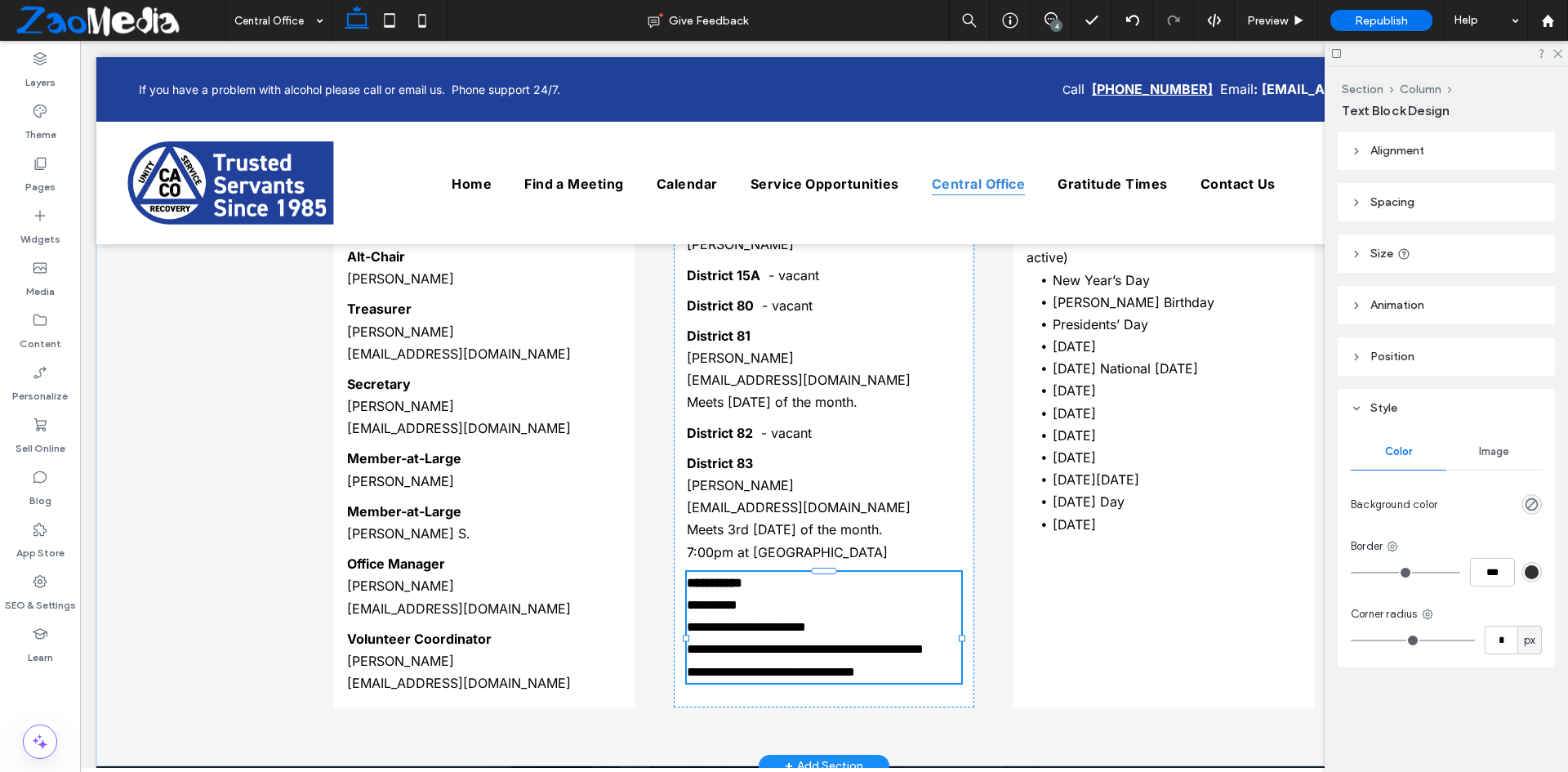
type input "*****"
type input "**"
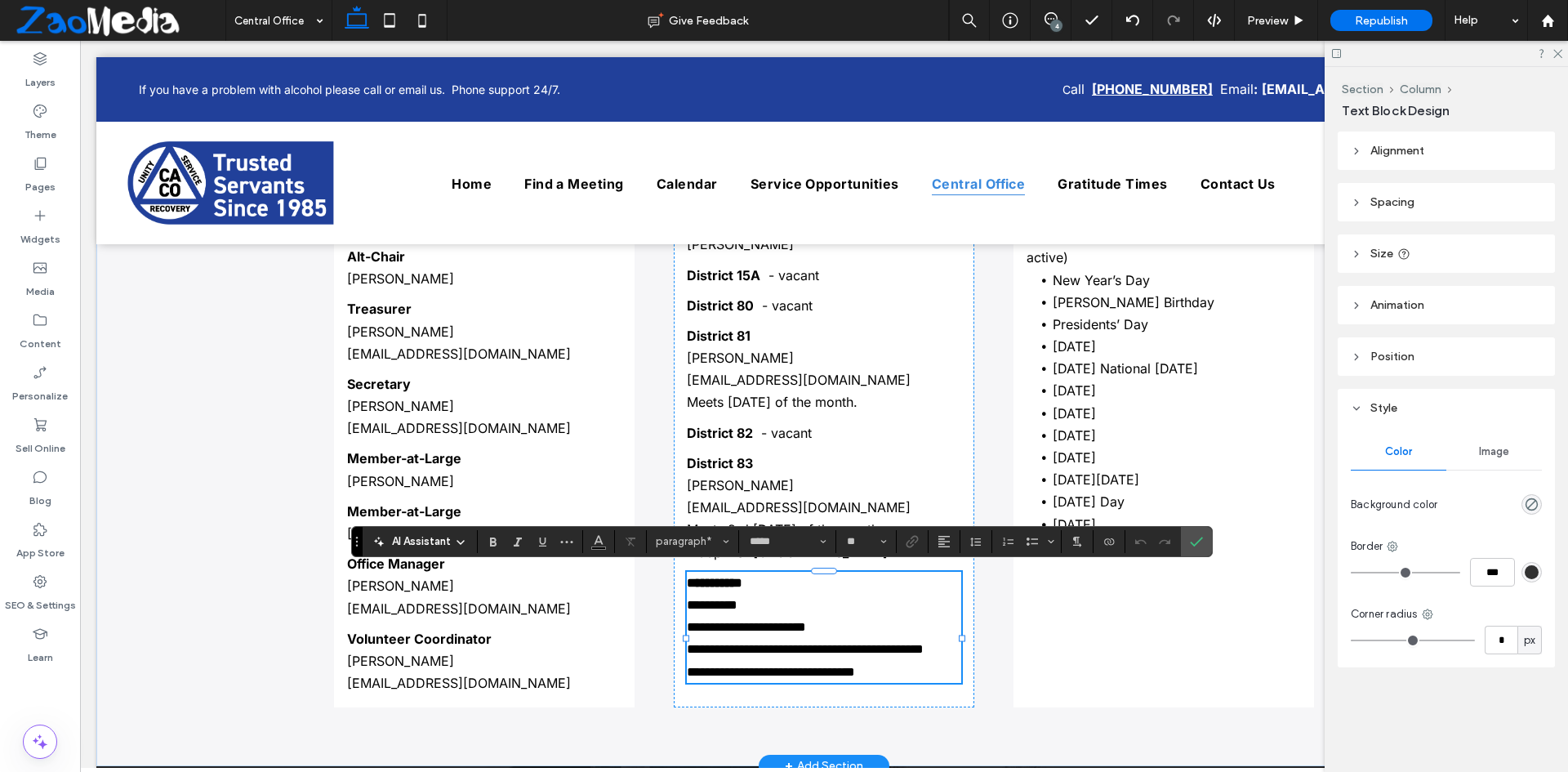
click at [776, 650] on span "**********" at bounding box center [805, 649] width 237 height 12
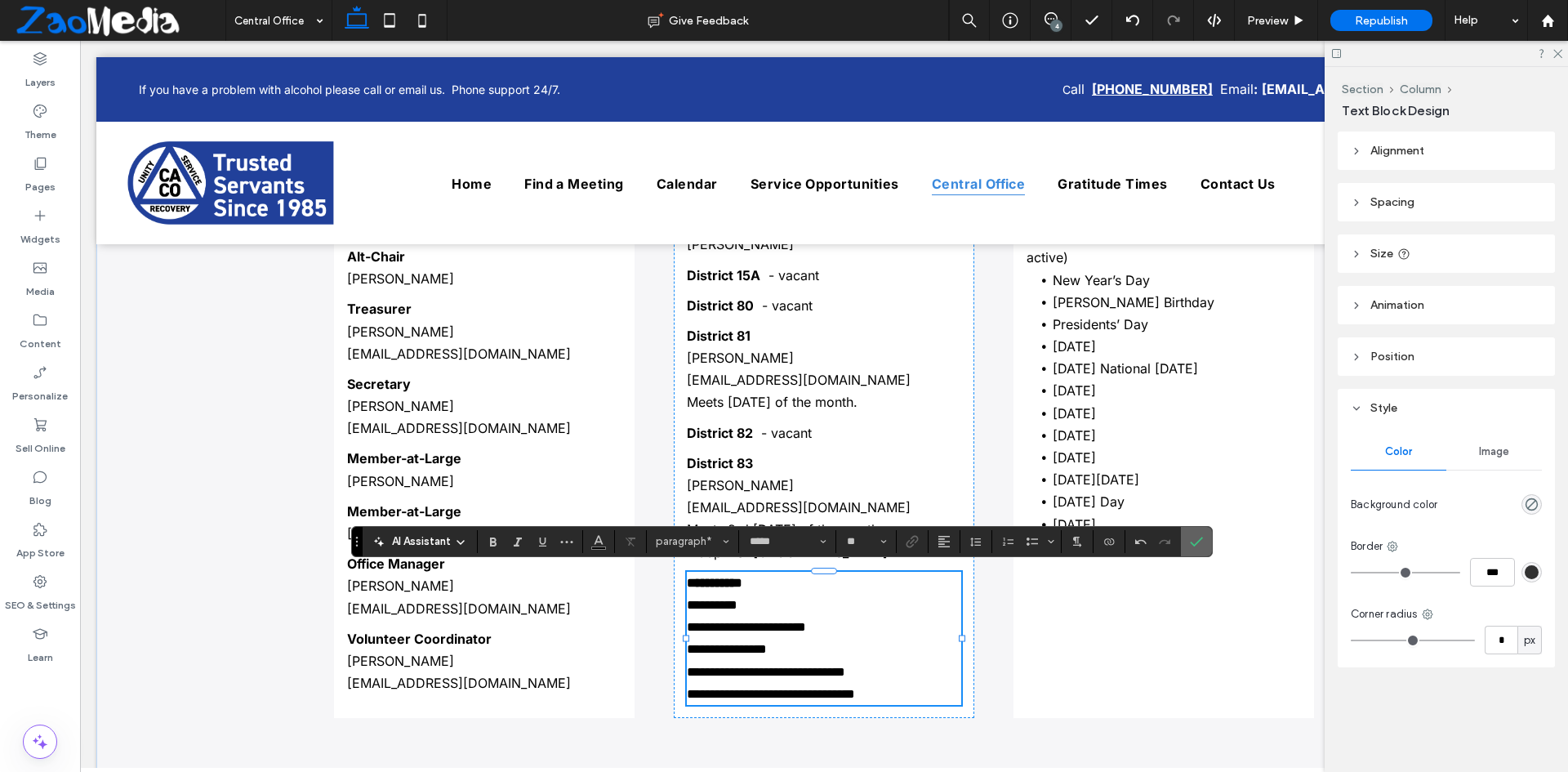
click at [1192, 540] on icon "Confirm" at bounding box center [1197, 541] width 13 height 13
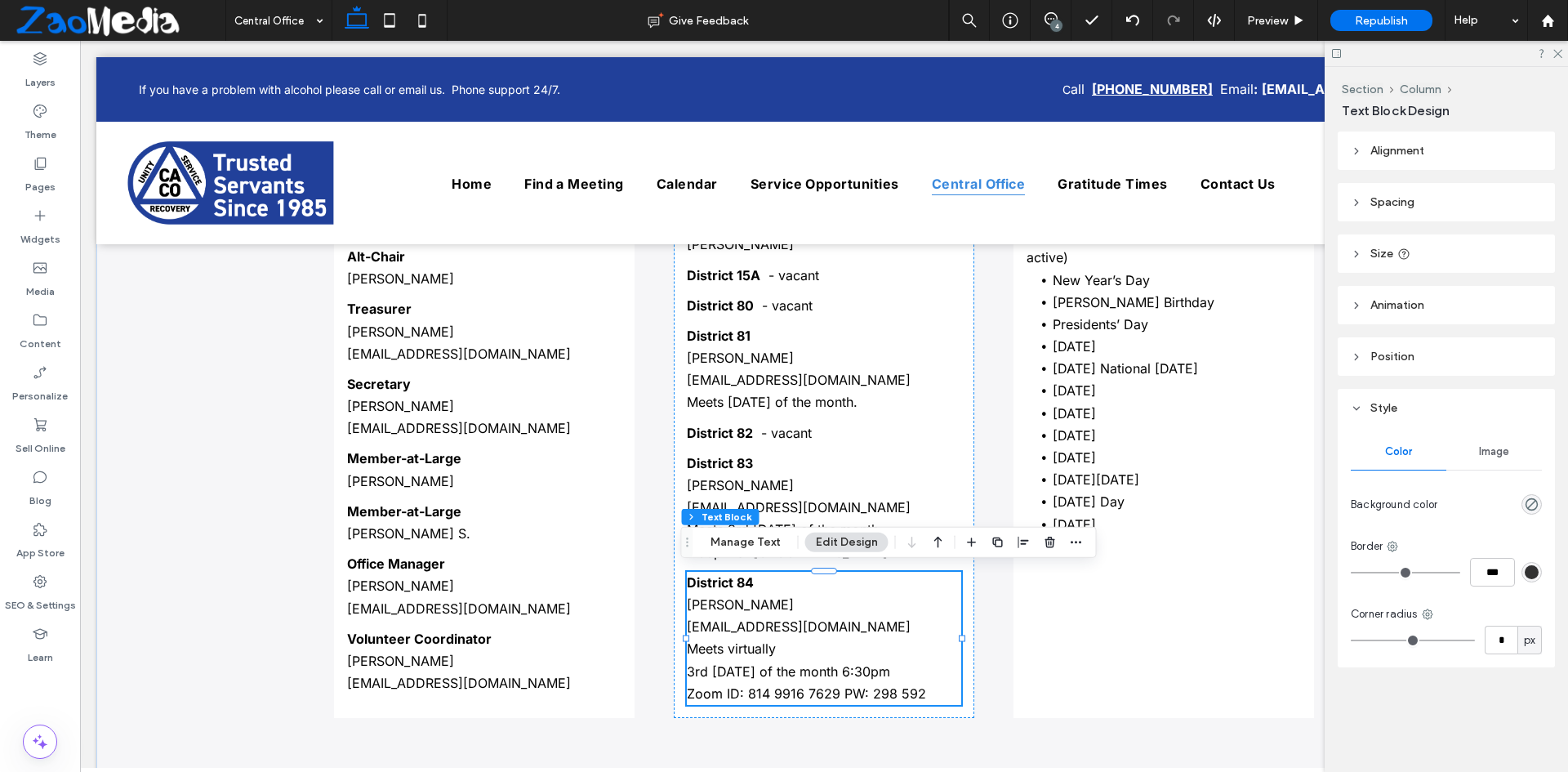
click at [1052, 25] on div "4" at bounding box center [1056, 25] width 12 height 12
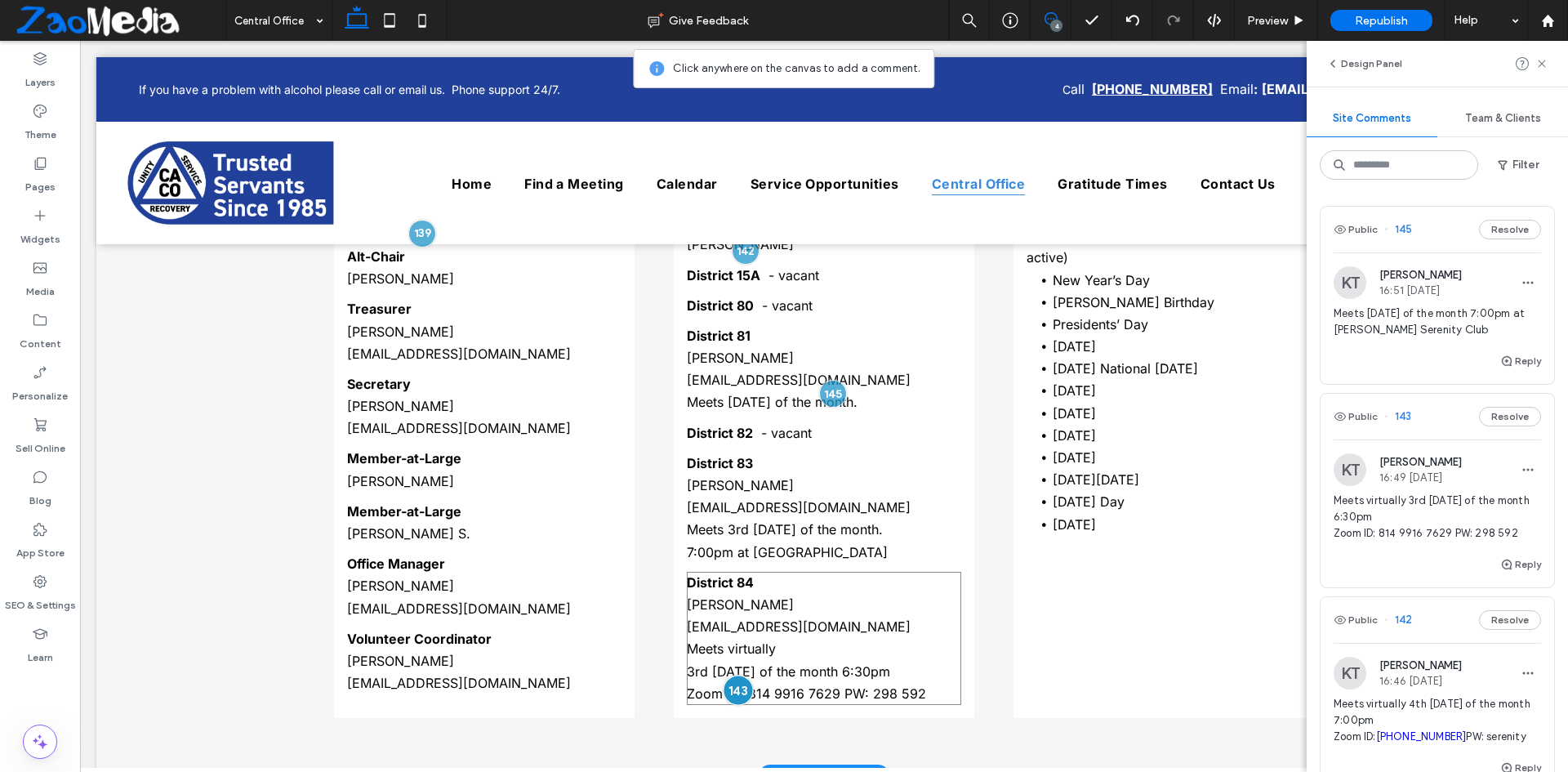
click at [729, 691] on div at bounding box center [739, 690] width 30 height 30
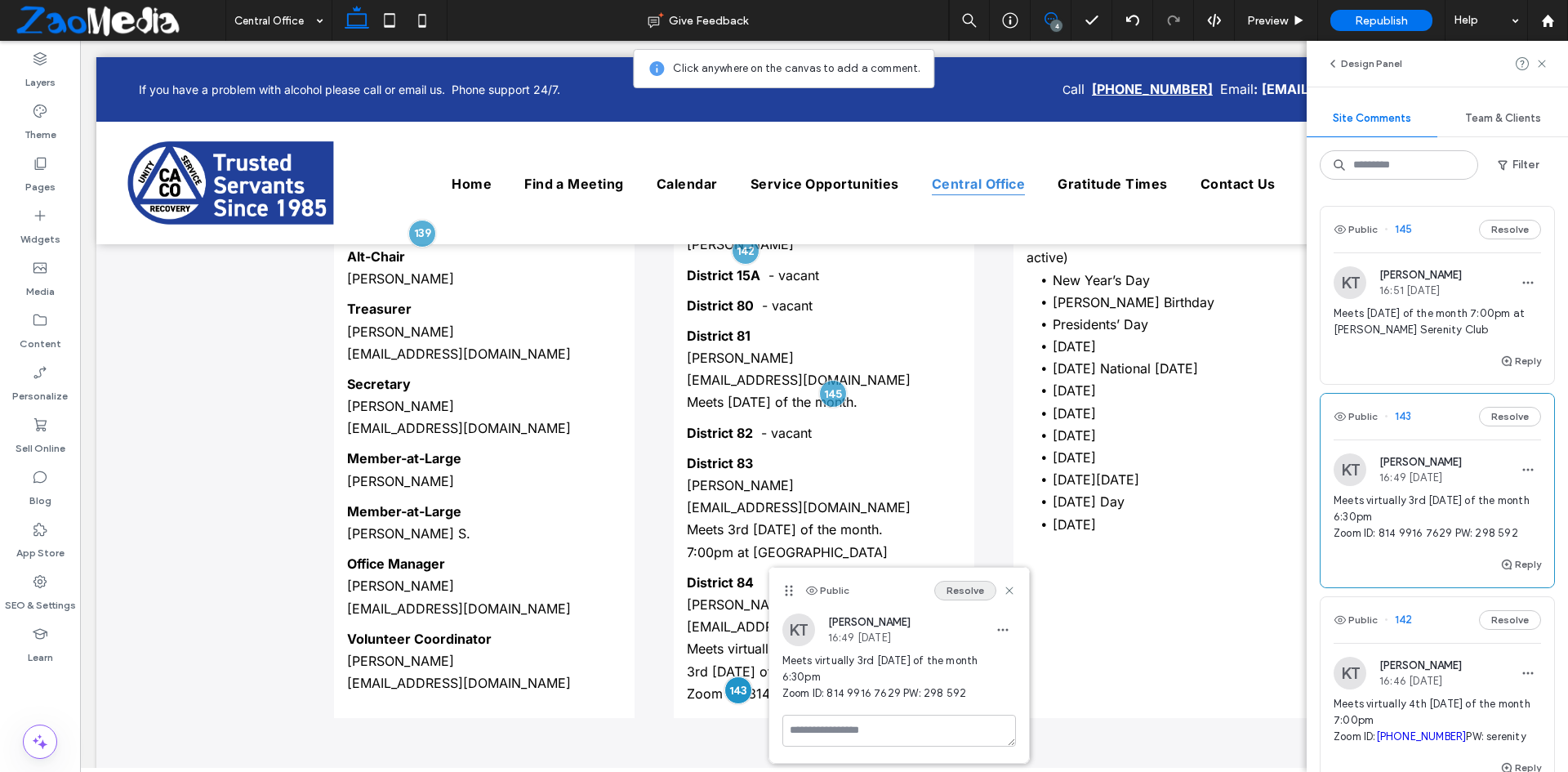
click at [957, 586] on button "Resolve" at bounding box center [965, 590] width 62 height 20
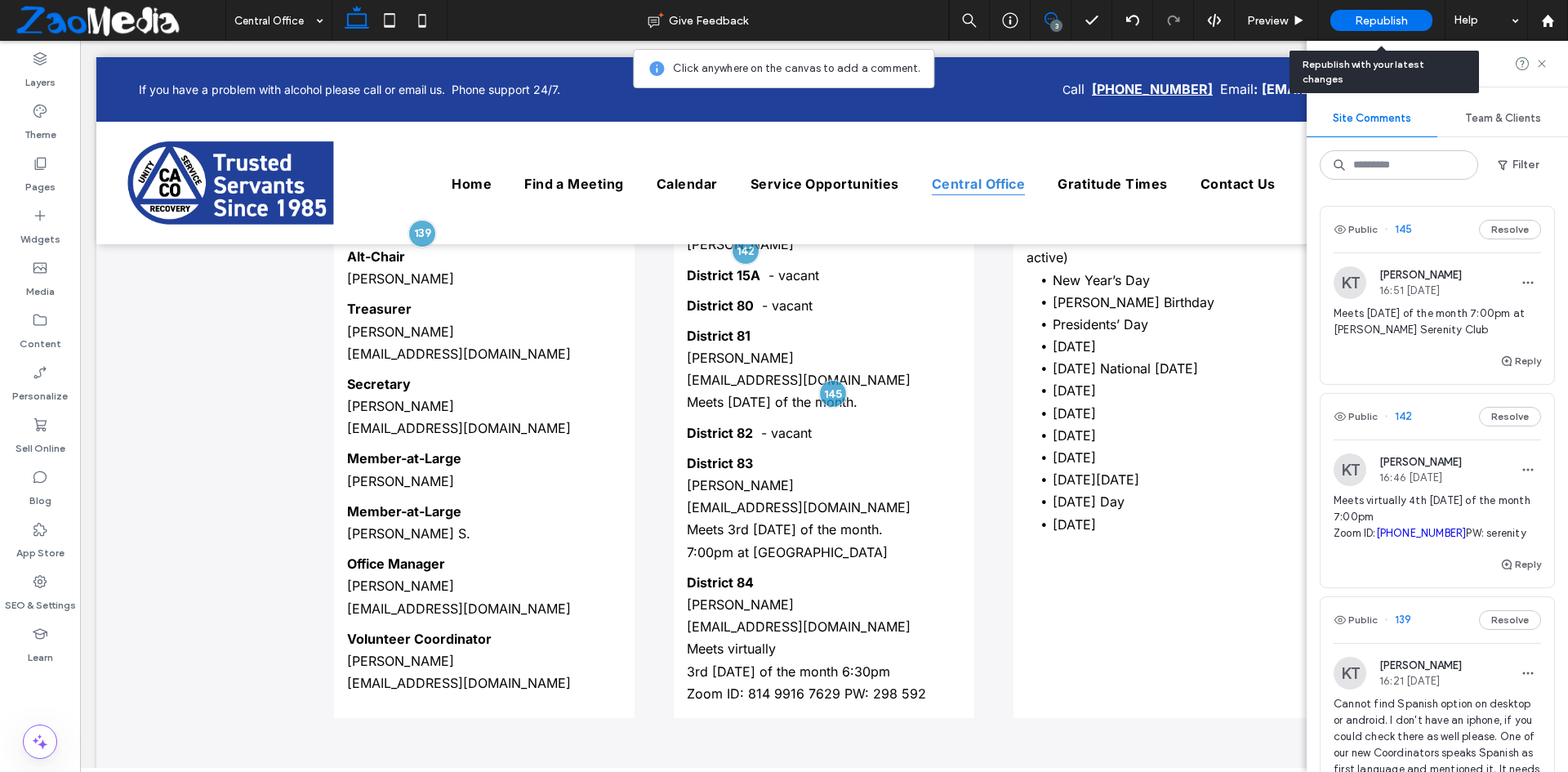
click at [1384, 19] on span "Republish" at bounding box center [1381, 21] width 53 height 14
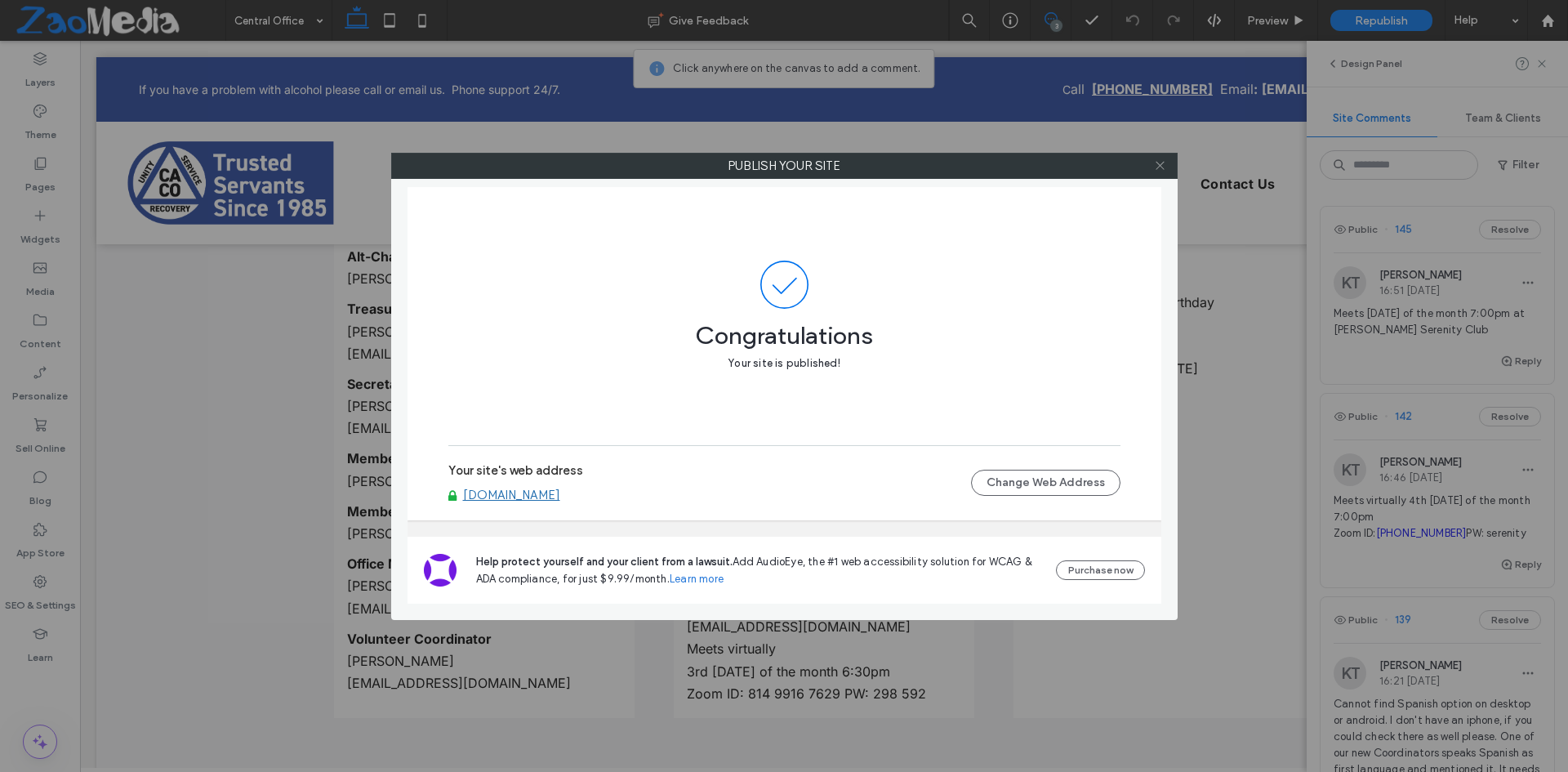
click at [1160, 163] on icon at bounding box center [1159, 164] width 12 height 12
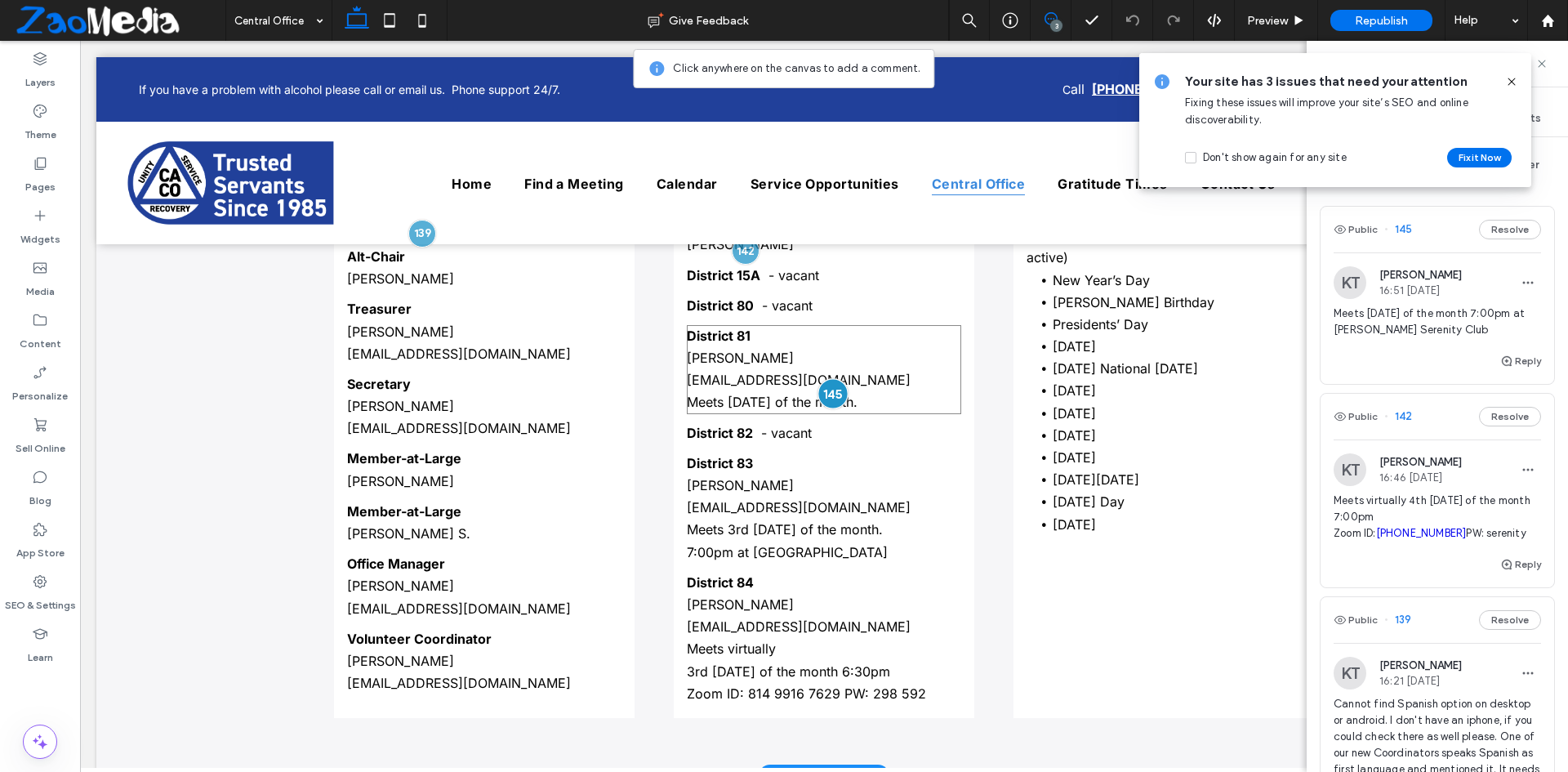
click at [824, 399] on div at bounding box center [832, 393] width 30 height 30
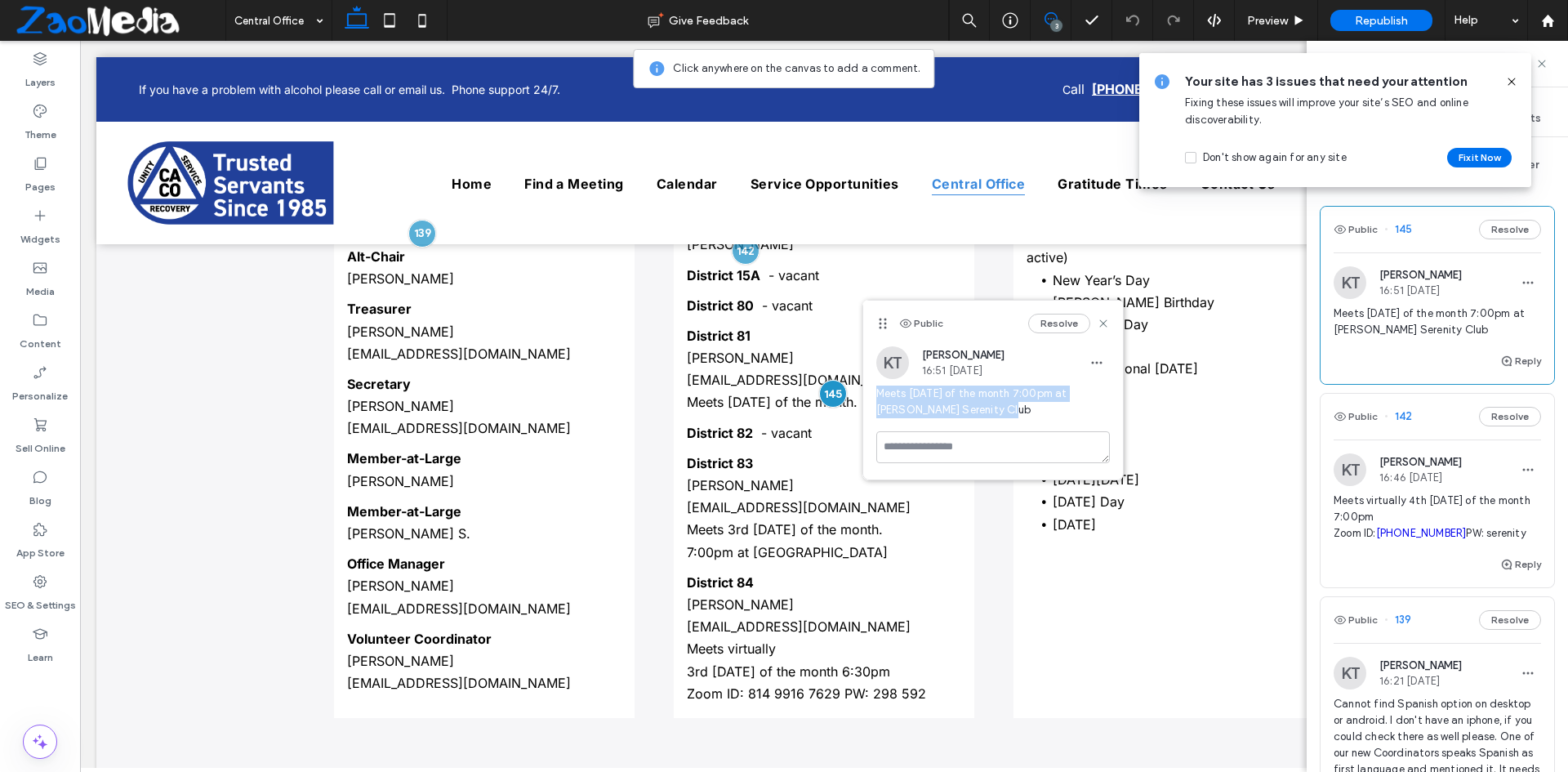
drag, startPoint x: 985, startPoint y: 407, endPoint x: 880, endPoint y: 394, distance: 105.8
click at [880, 394] on span "Meets last Monday of the month 7:00pm at Hixson Serenity Club" at bounding box center [993, 401] width 234 height 33
copy span "Meets last Monday of the month 7:00pm at Hixson Serenity Club"
click at [1108, 322] on icon at bounding box center [1103, 323] width 13 height 13
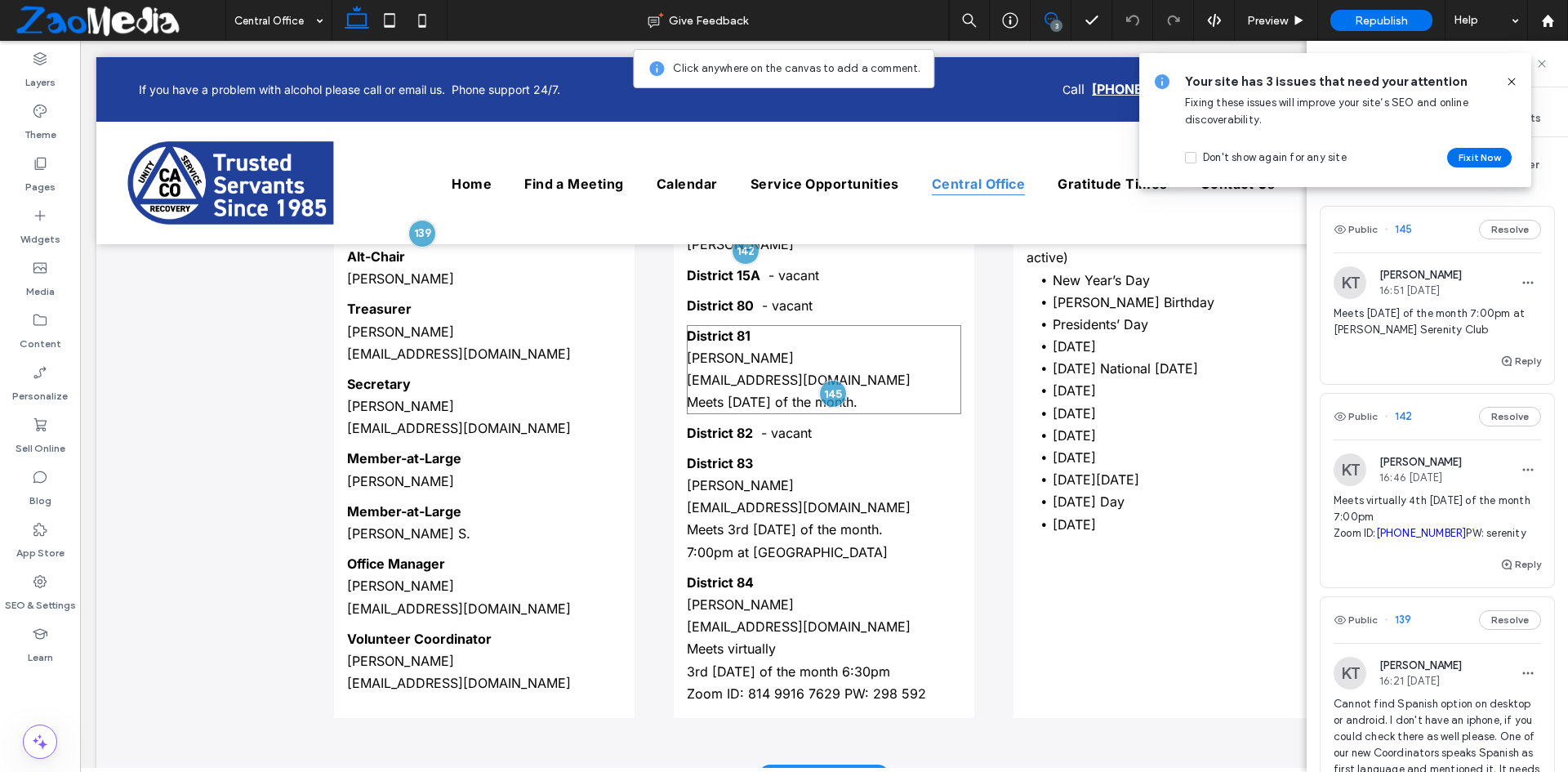
click at [901, 380] on p "﻿ dcm81@chattanooga-aa.com" at bounding box center [825, 380] width 275 height 22
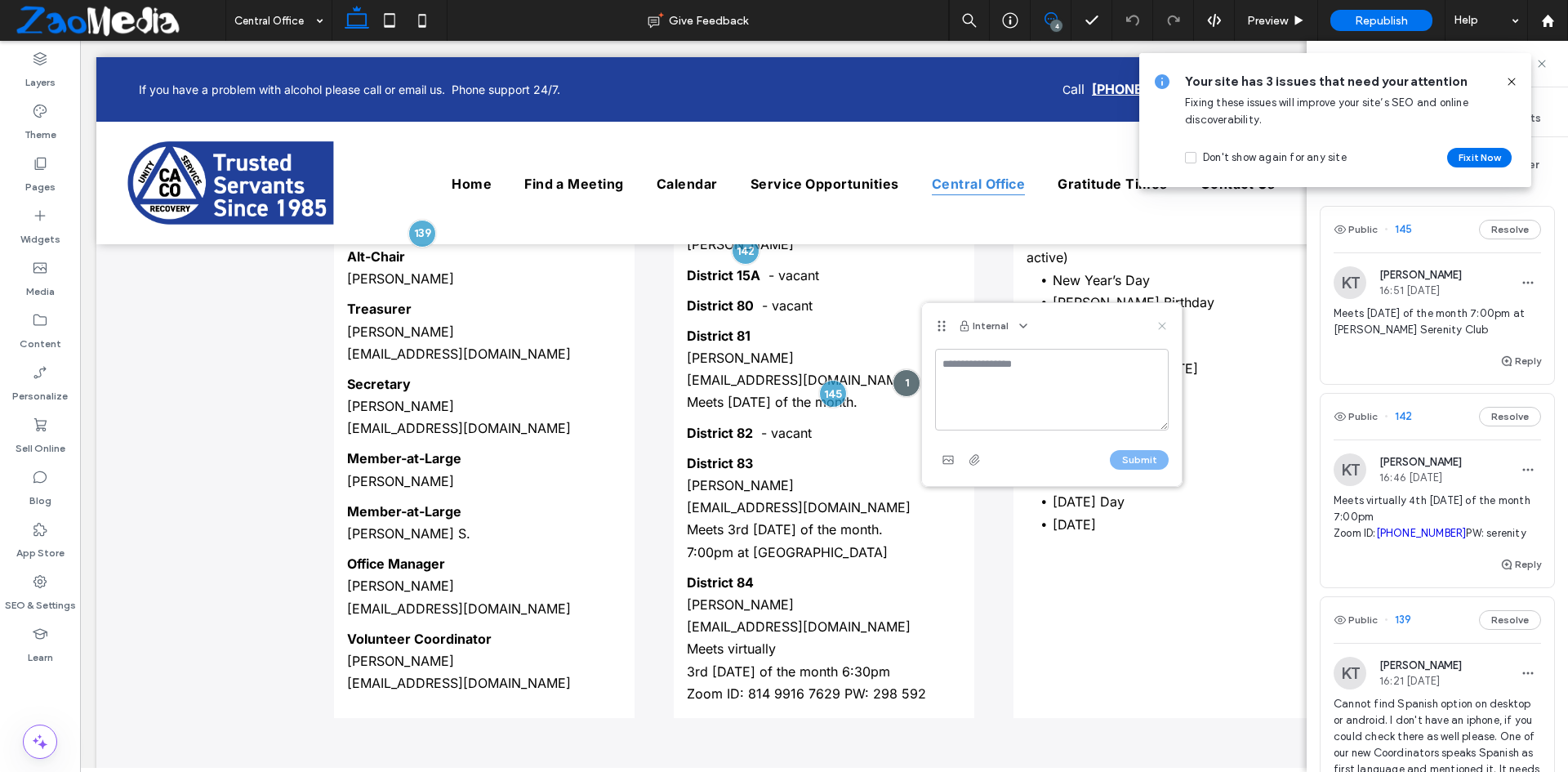
click at [1164, 327] on use at bounding box center [1162, 325] width 7 height 7
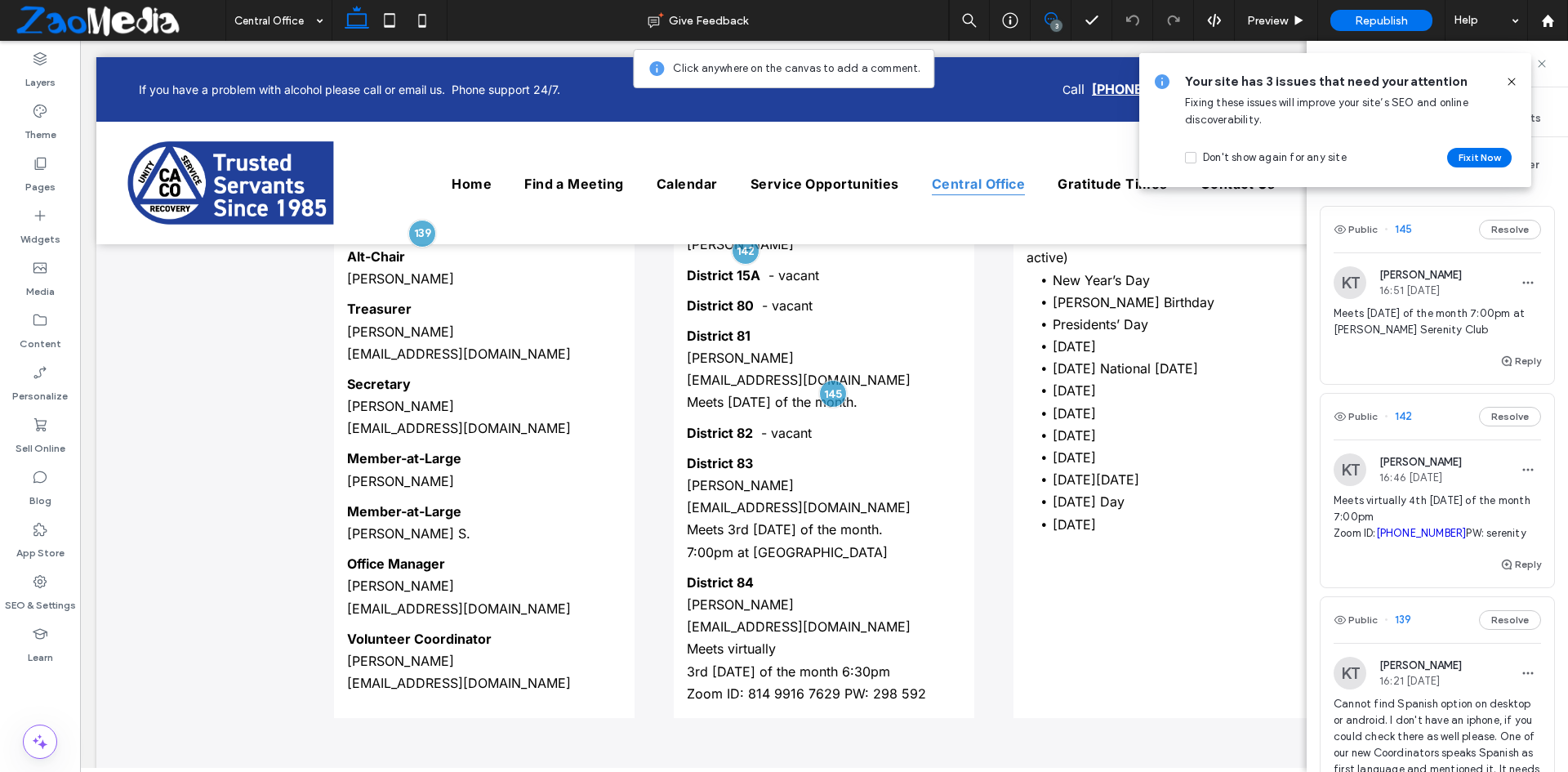
click at [1515, 78] on icon at bounding box center [1512, 81] width 13 height 13
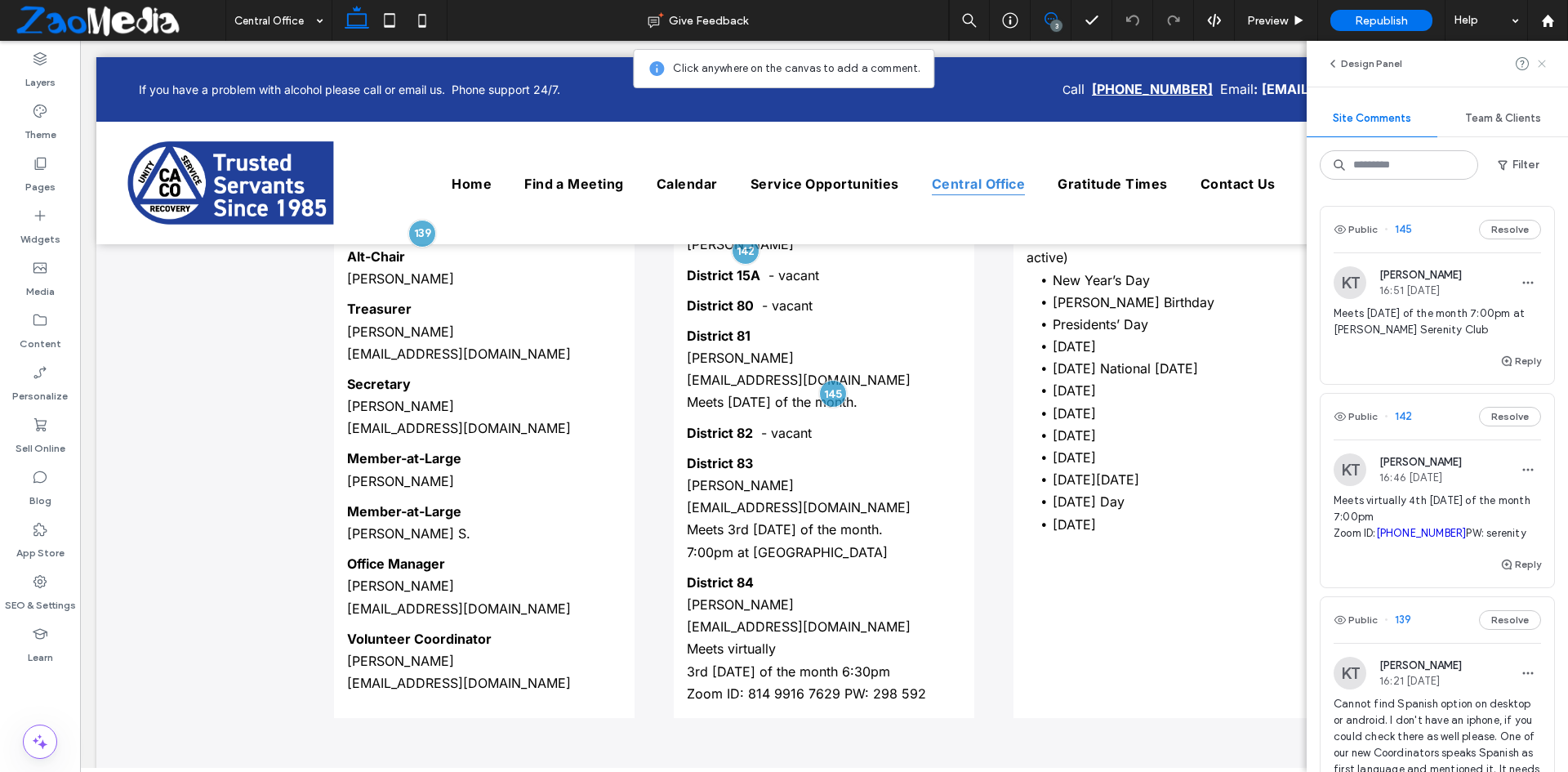
click at [1541, 66] on use at bounding box center [1542, 64] width 7 height 7
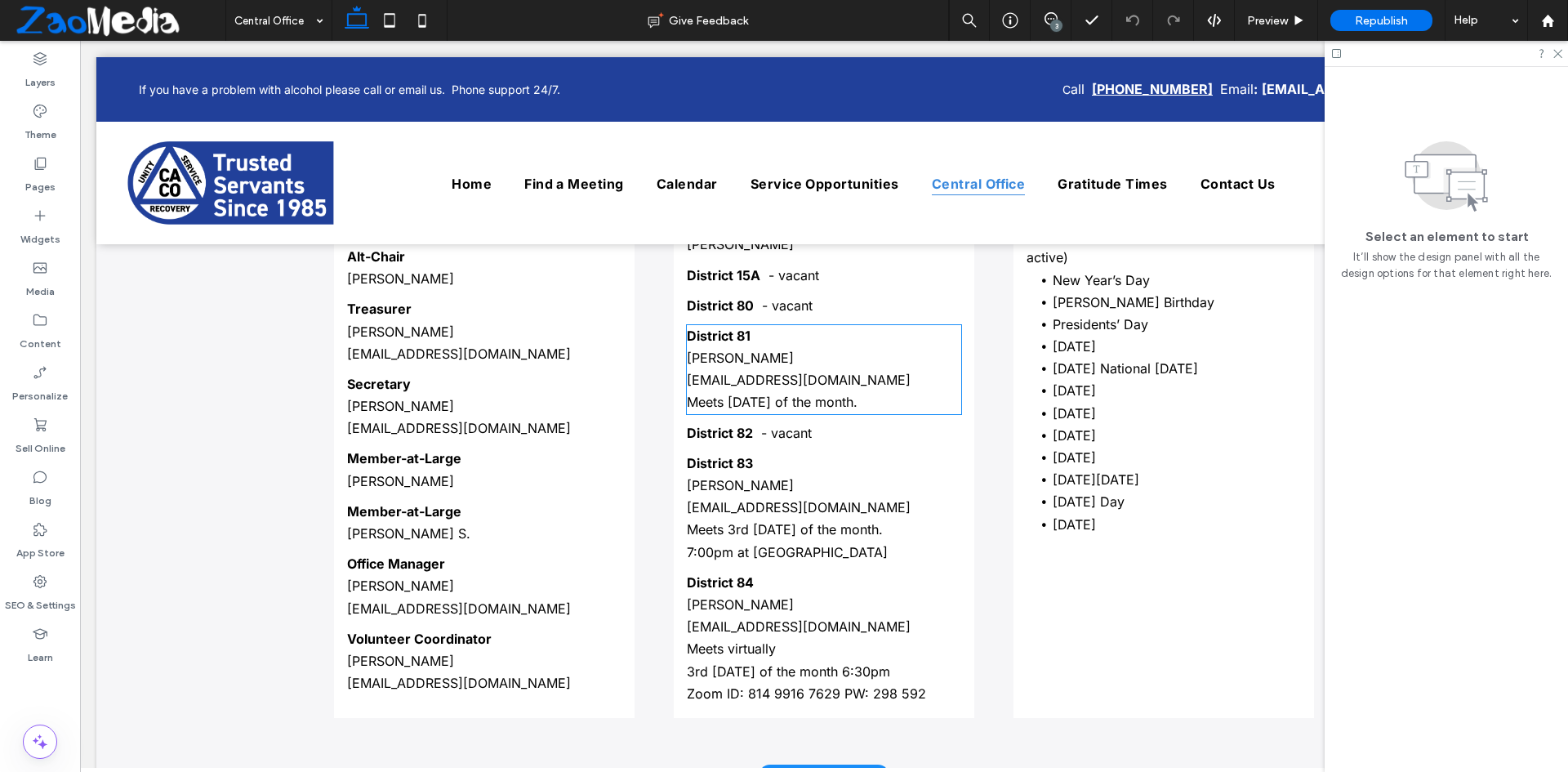
click at [900, 393] on p "Meets last Monday of the month." at bounding box center [825, 402] width 275 height 22
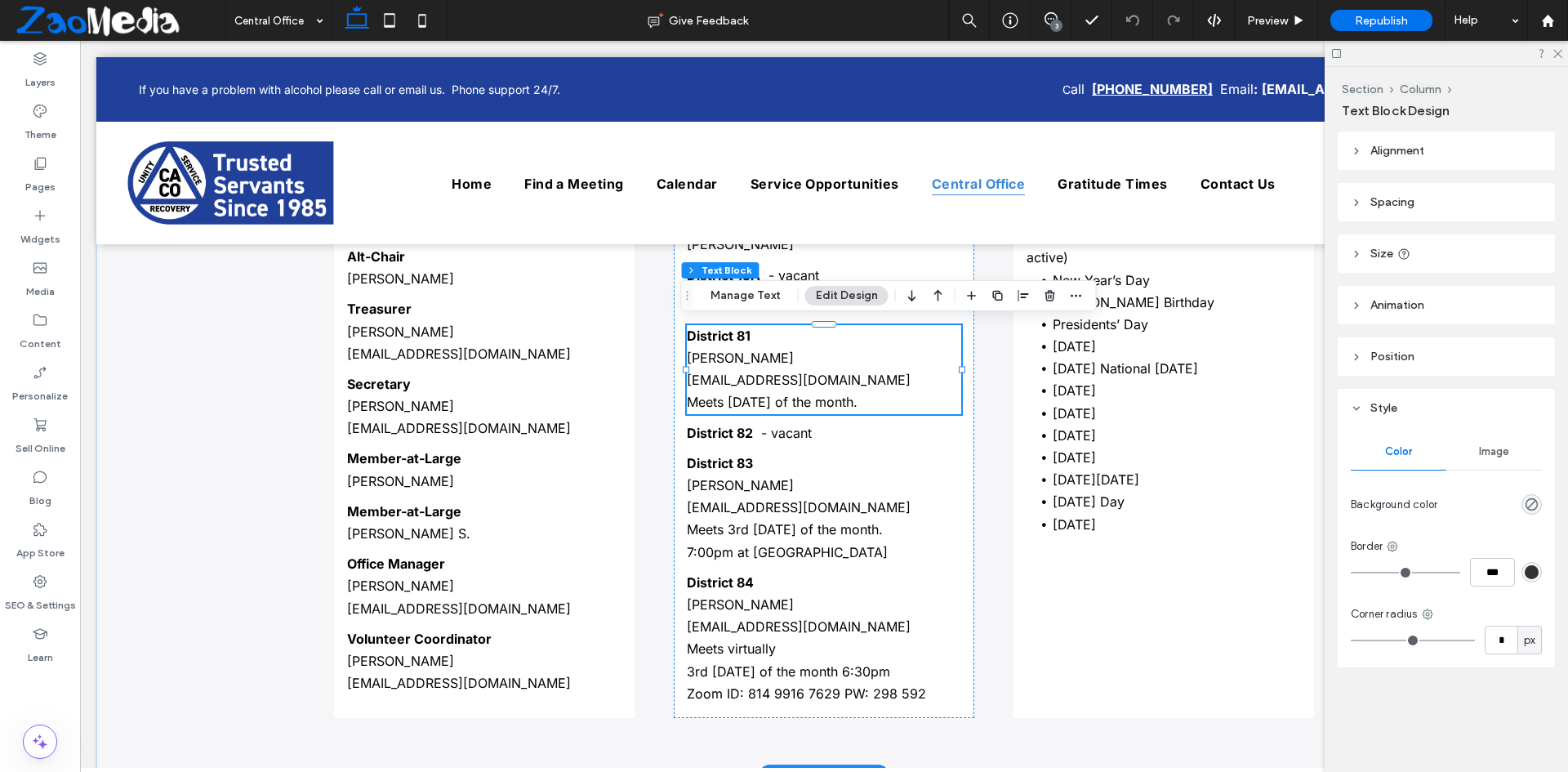
click at [902, 401] on p "Meets last Monday of the month." at bounding box center [825, 402] width 275 height 22
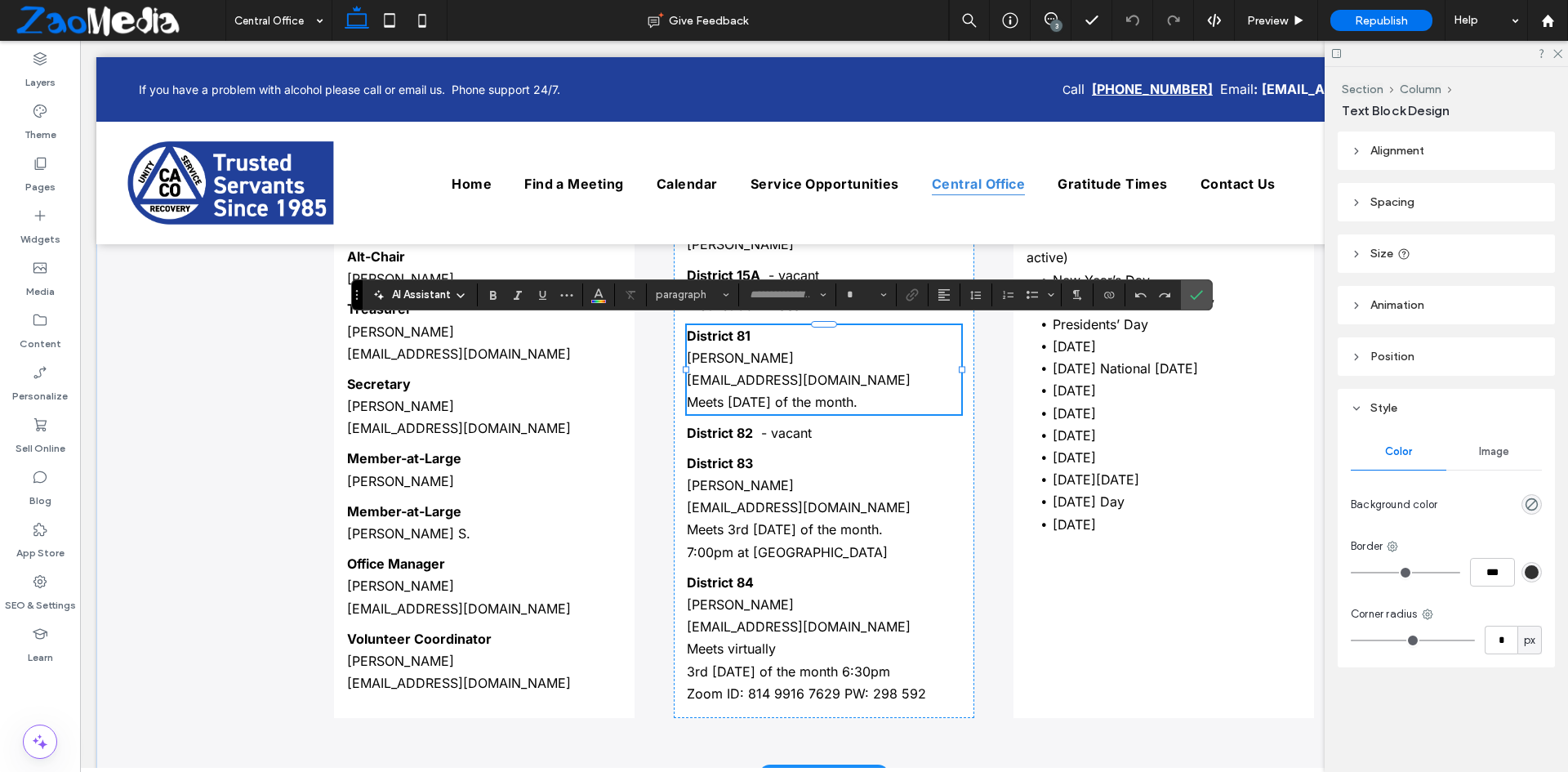
type input "*****"
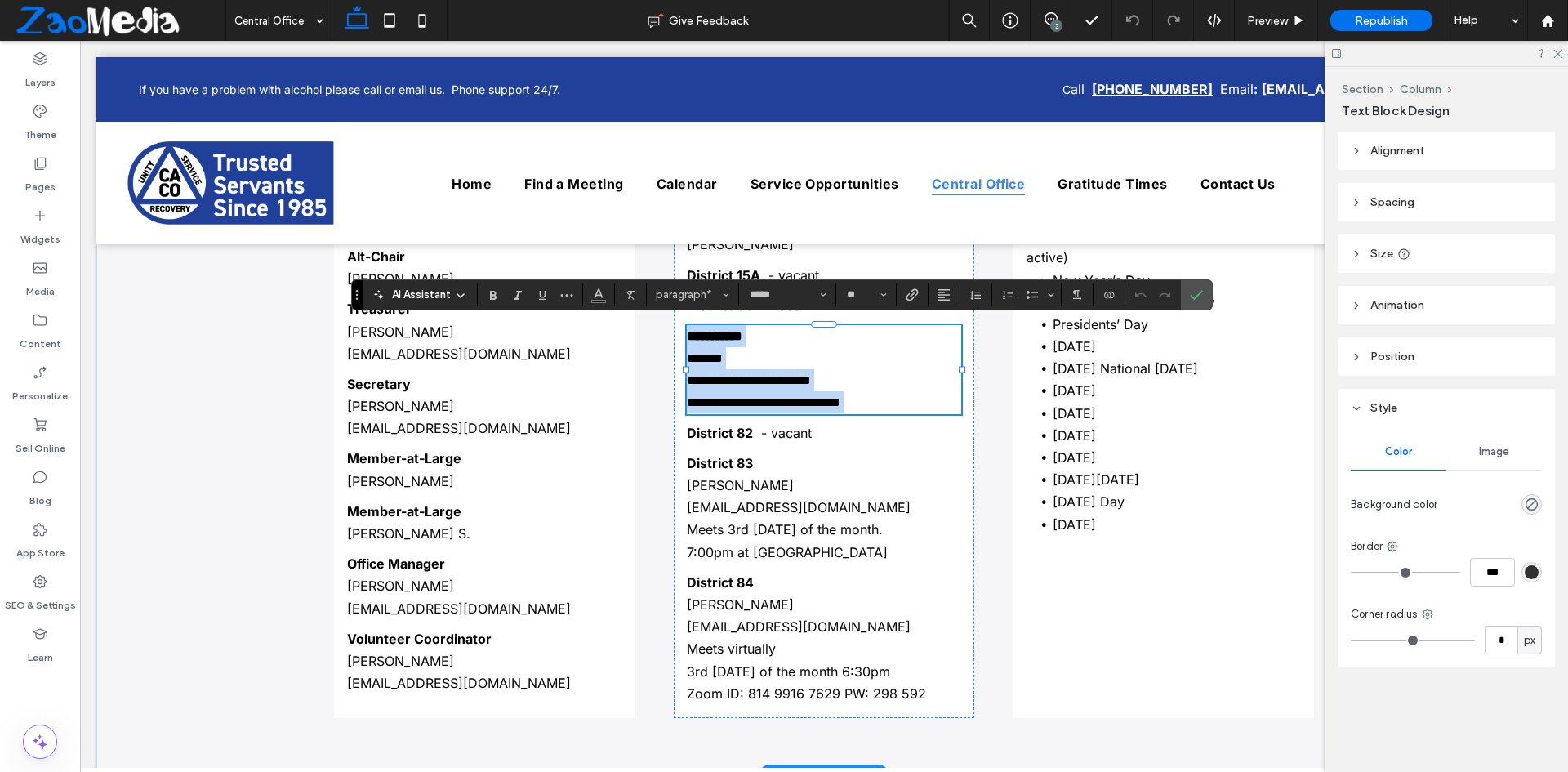
click at [902, 402] on p "**********" at bounding box center [825, 402] width 275 height 22
drag, startPoint x: 902, startPoint y: 402, endPoint x: 690, endPoint y: 404, distance: 212.0
click at [690, 404] on p "**********" at bounding box center [825, 402] width 275 height 22
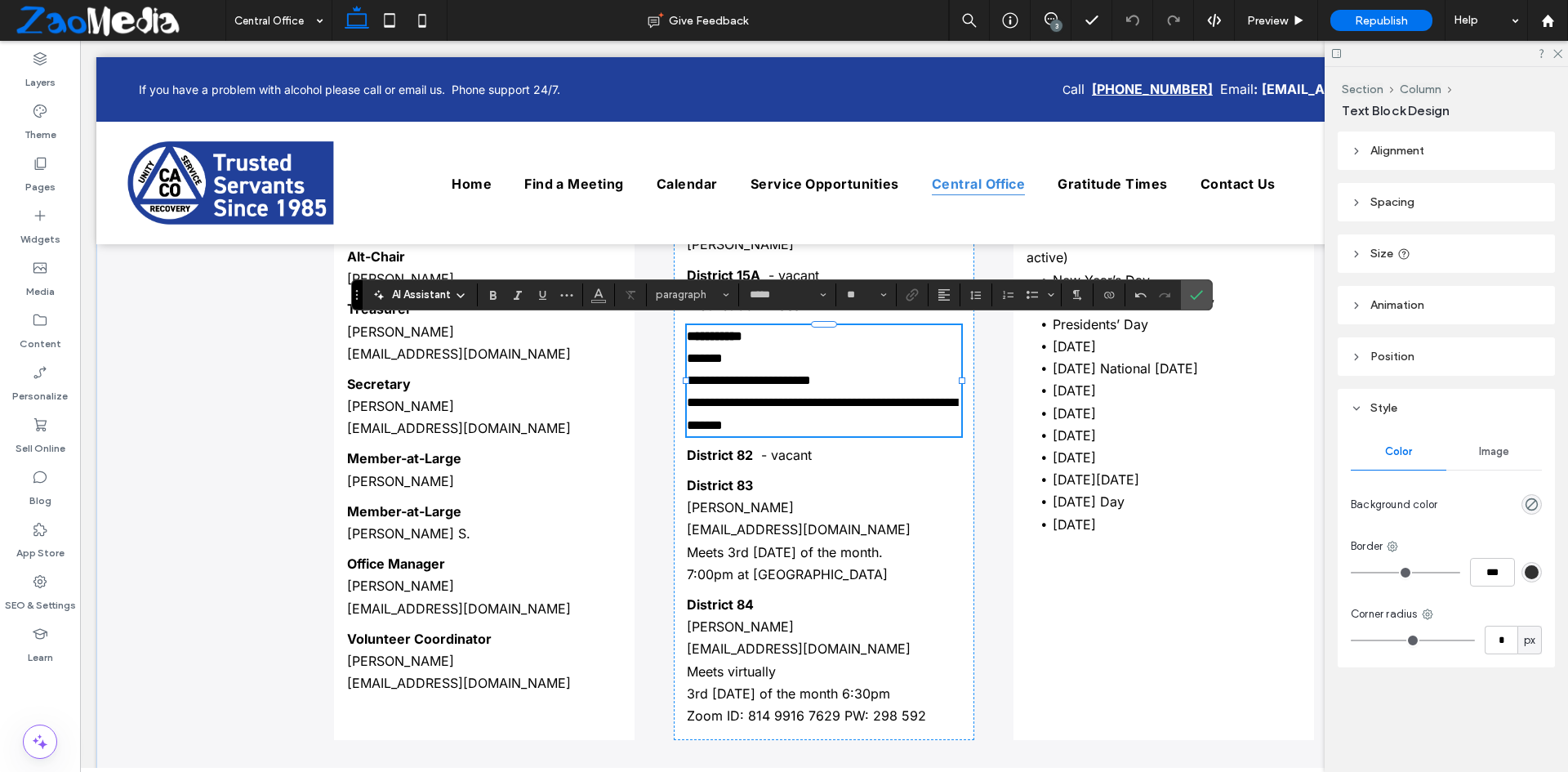
type input "**"
click at [688, 406] on span "**********" at bounding box center [822, 413] width 270 height 35
click at [885, 401] on span "**********" at bounding box center [822, 413] width 270 height 35
click at [1201, 290] on icon "Confirm" at bounding box center [1197, 294] width 13 height 13
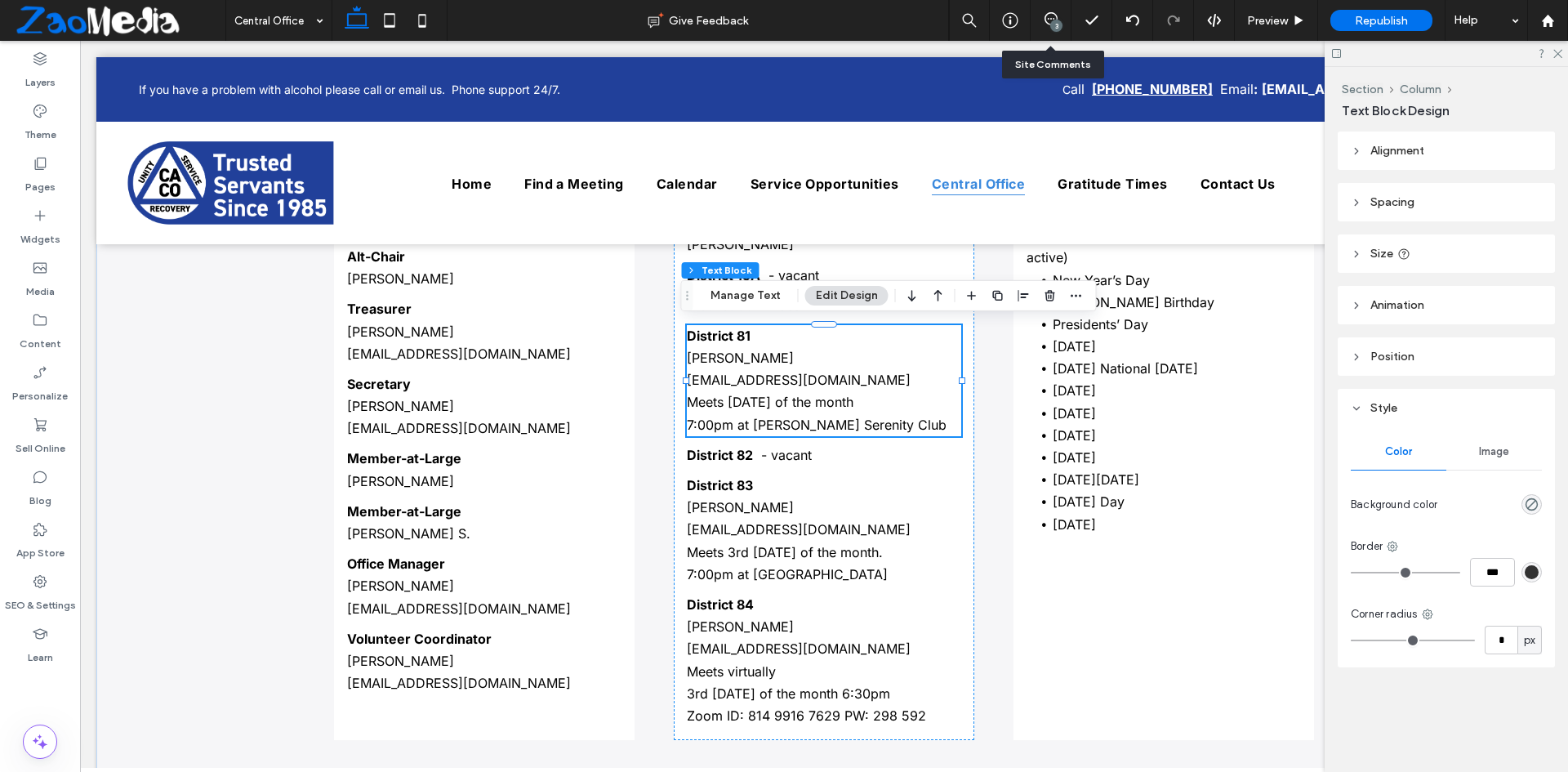
click at [1050, 26] on div "3" at bounding box center [1050, 20] width 40 height 16
click at [1051, 11] on div "3" at bounding box center [1051, 21] width 41 height 41
click at [1047, 22] on use at bounding box center [1051, 19] width 13 height 13
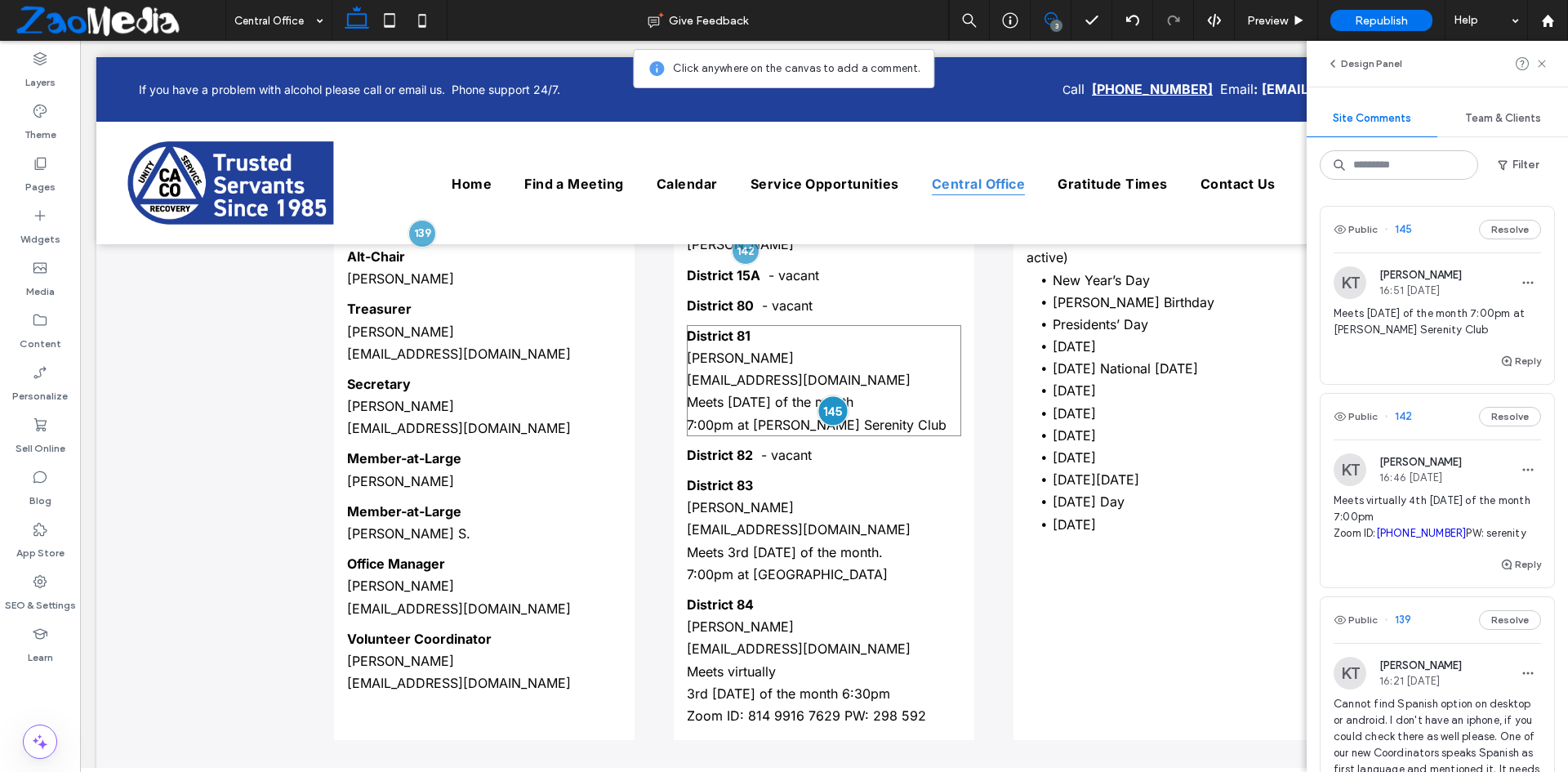
click at [819, 405] on div at bounding box center [832, 411] width 30 height 30
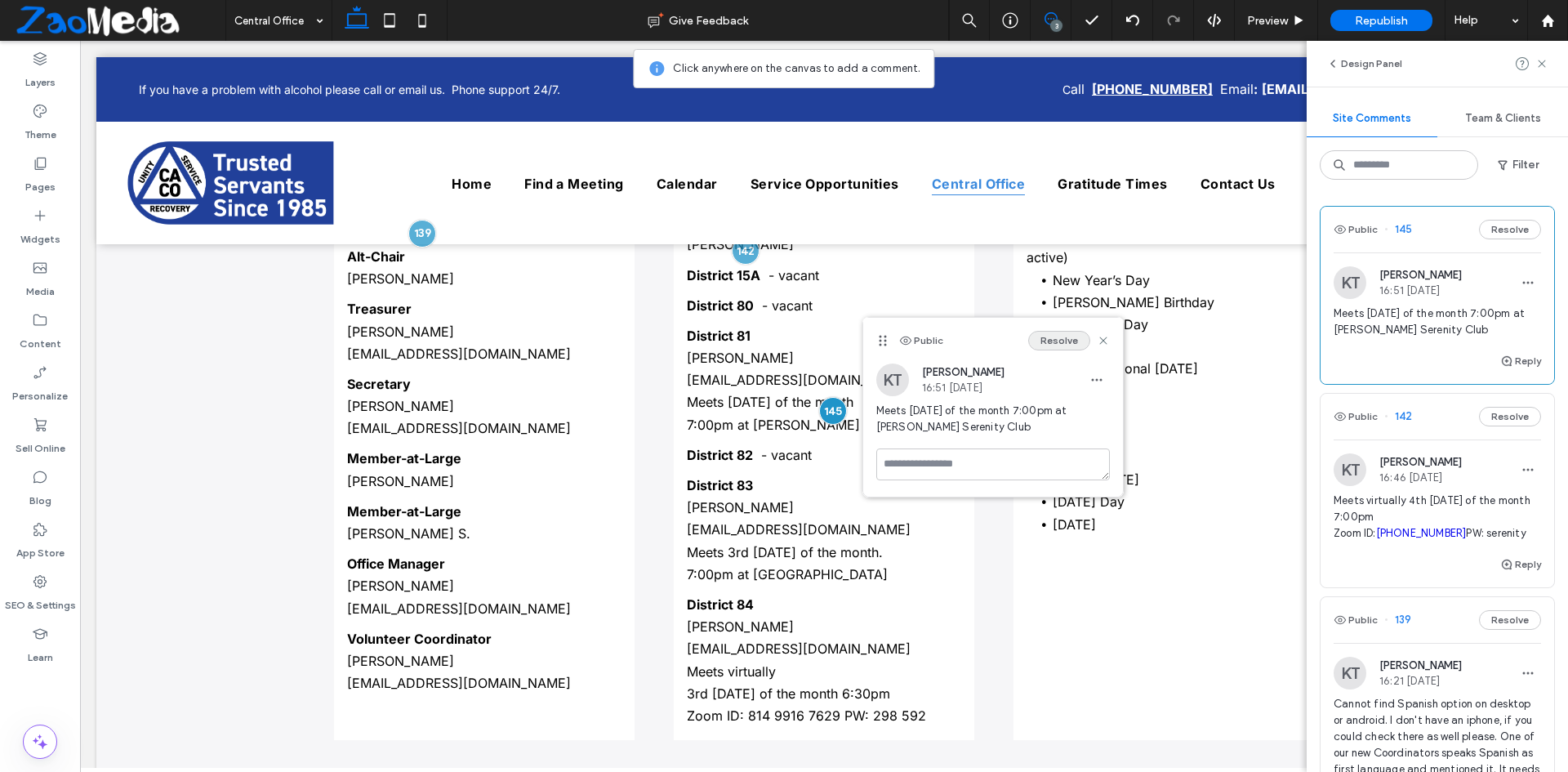
click at [1057, 346] on button "Resolve" at bounding box center [1059, 340] width 62 height 20
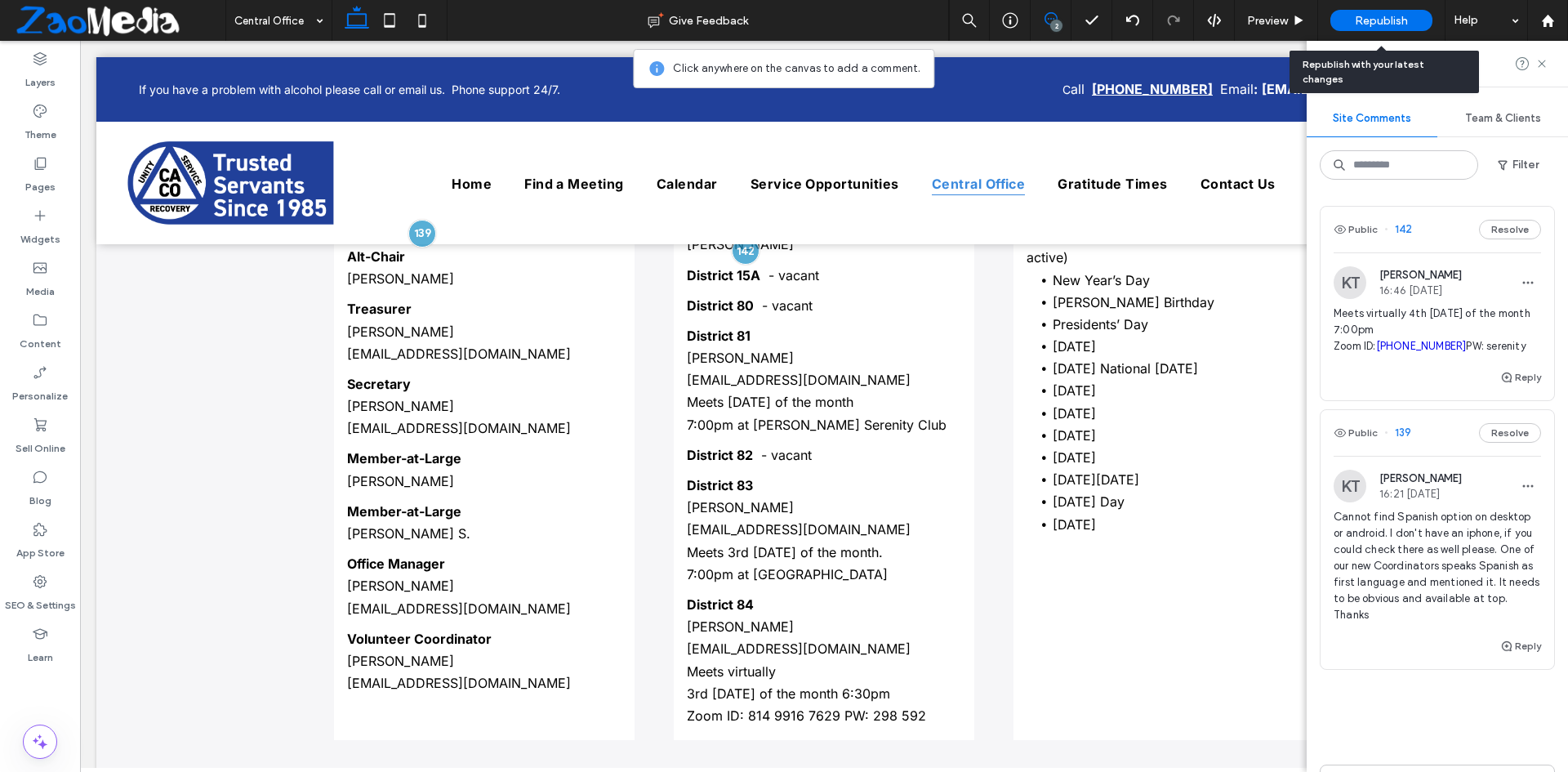
click at [1392, 25] on span "Republish" at bounding box center [1381, 21] width 53 height 14
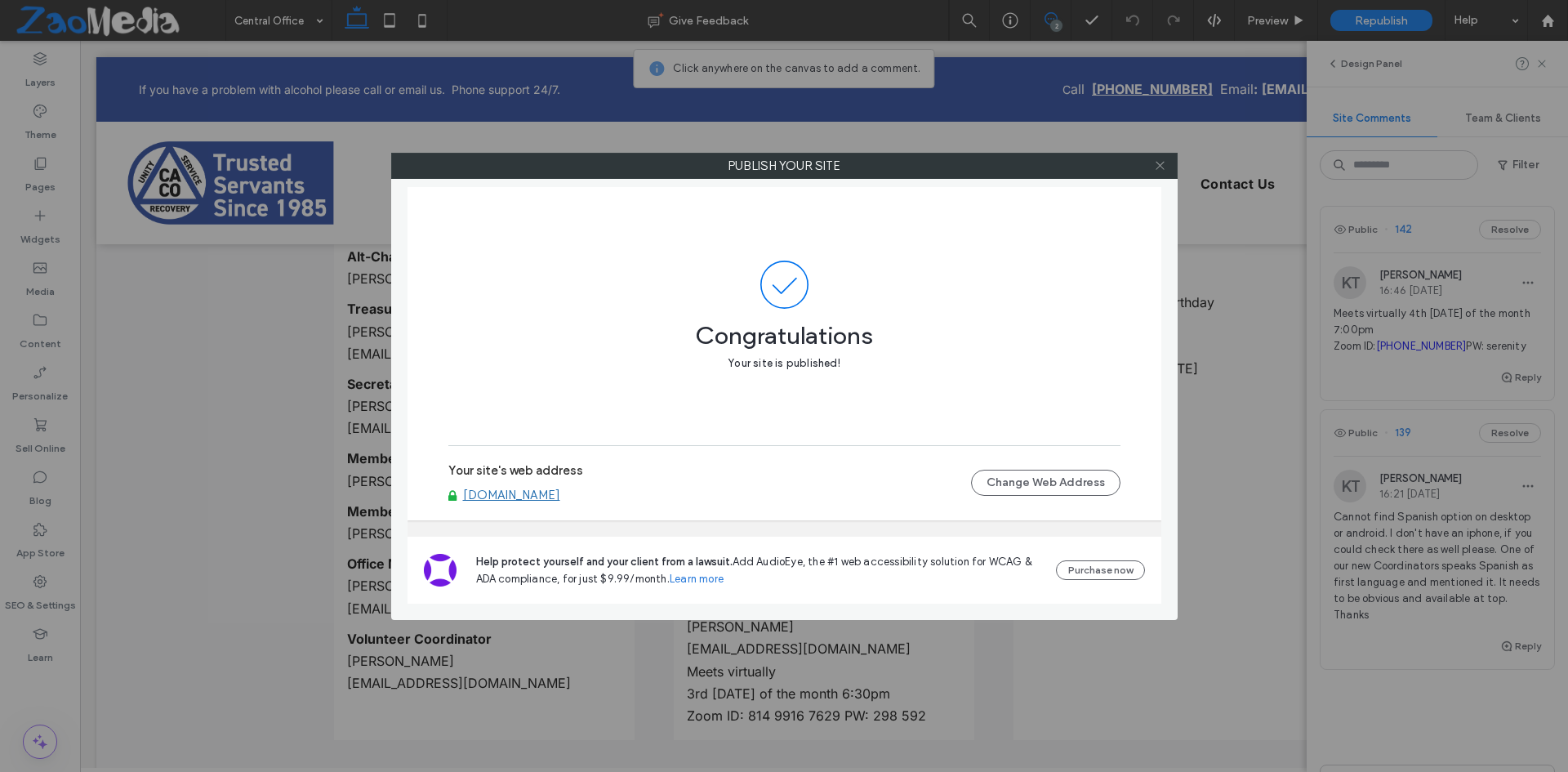
click at [1158, 167] on icon at bounding box center [1159, 164] width 12 height 12
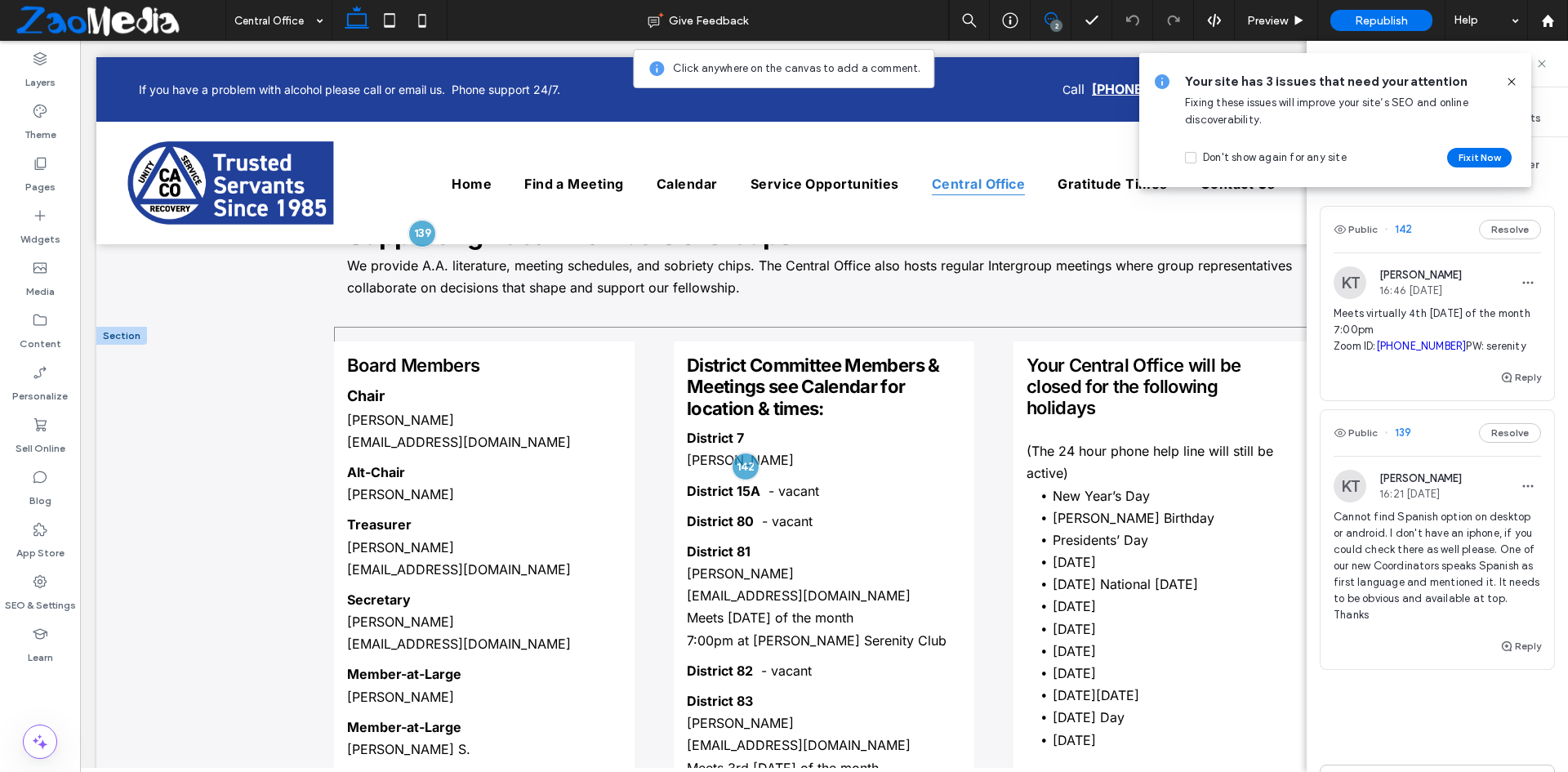
scroll to position [860, 0]
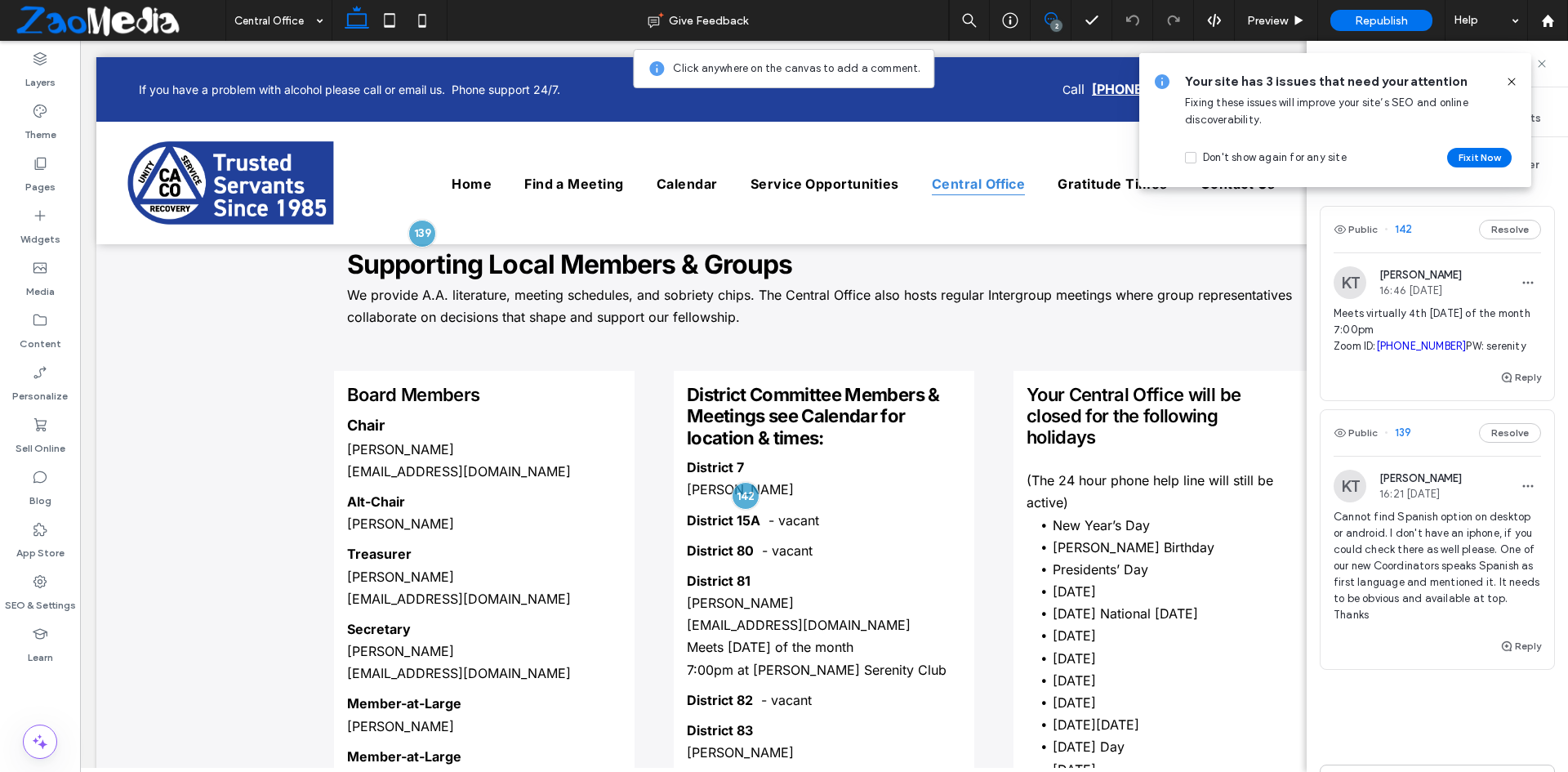
click at [1513, 78] on icon at bounding box center [1512, 81] width 13 height 13
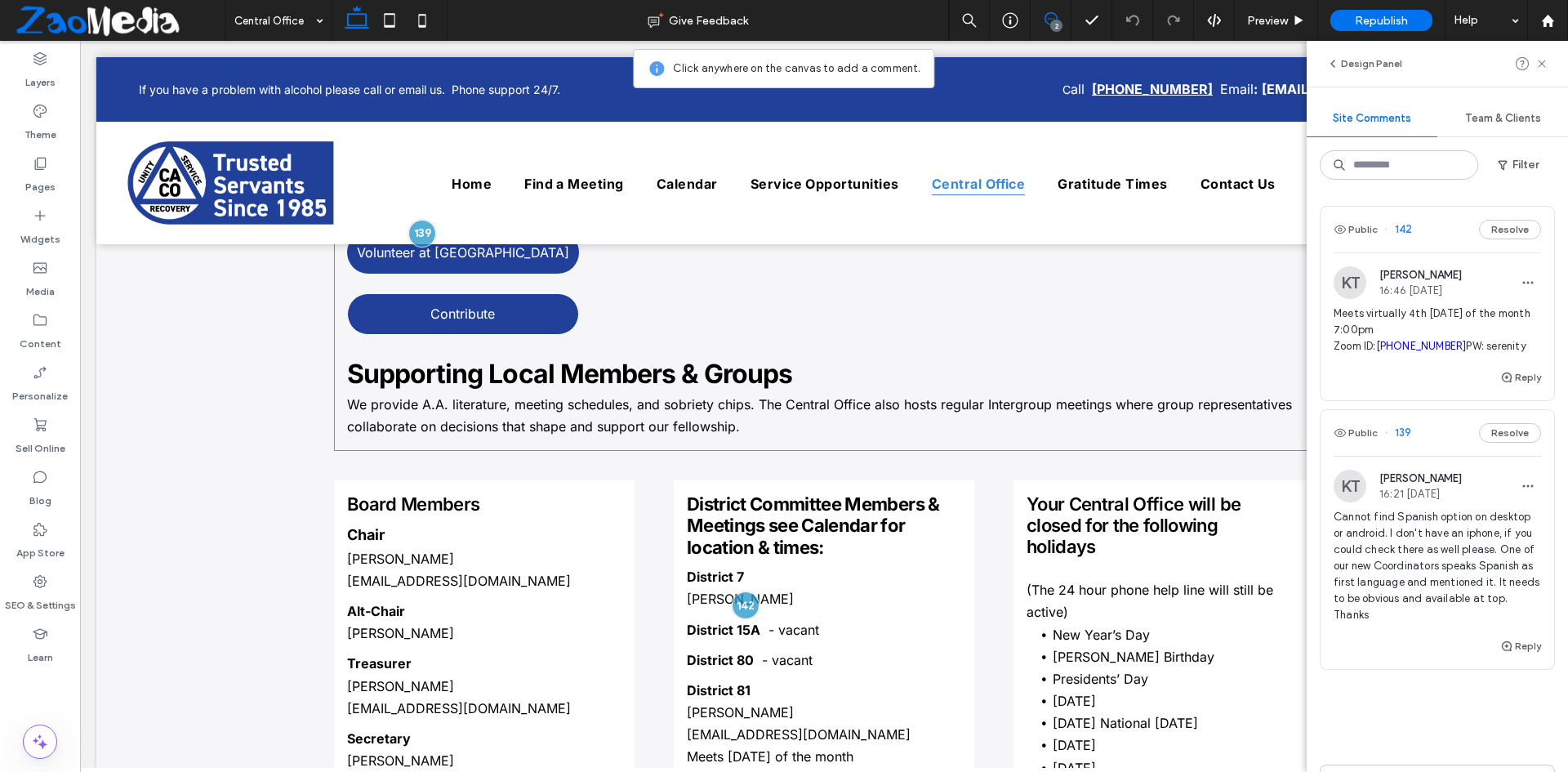
scroll to position [898, 0]
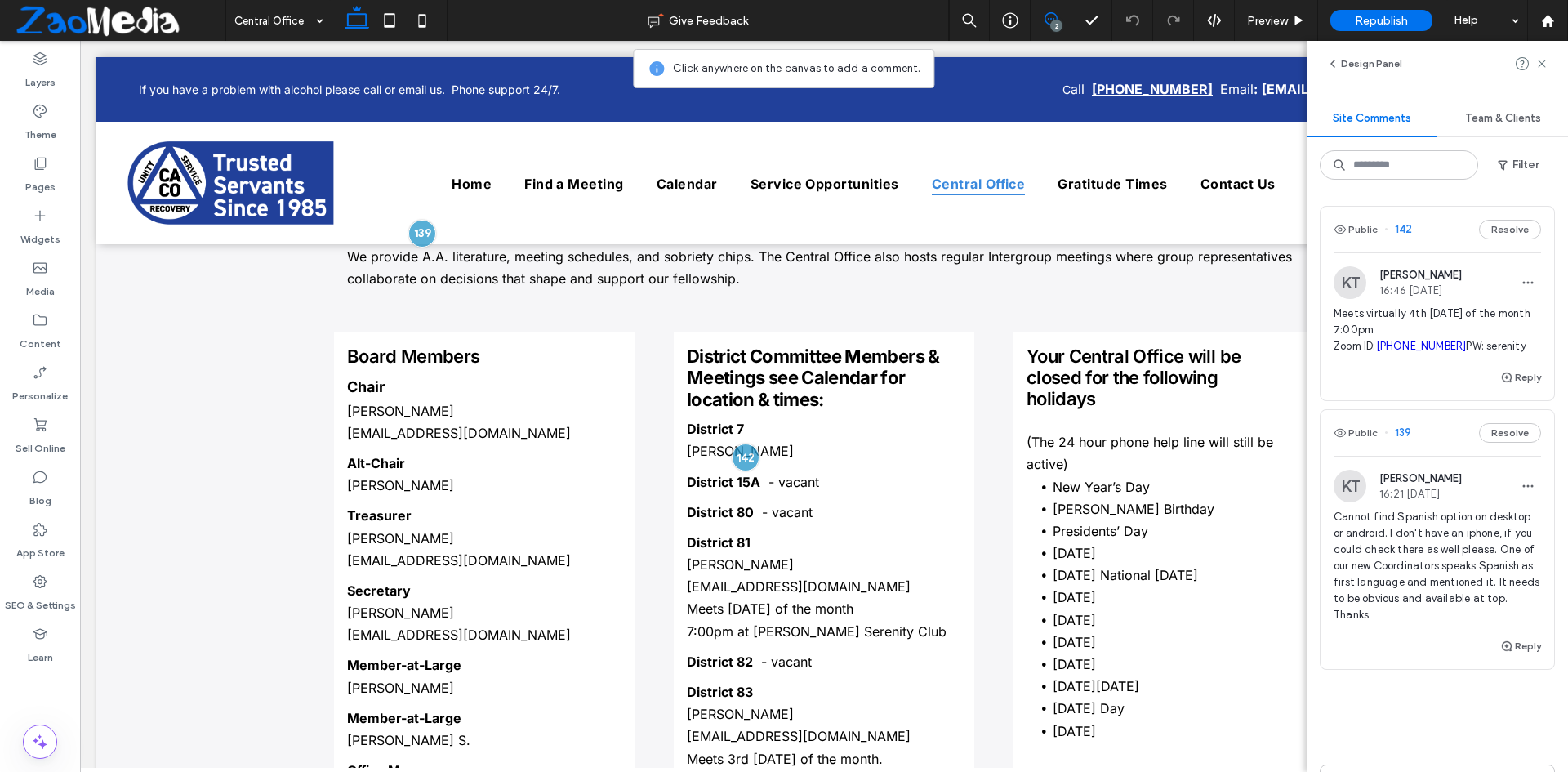
drag, startPoint x: 1520, startPoint y: 343, endPoint x: 1335, endPoint y: 318, distance: 186.7
click at [1335, 318] on span "Meets virtually 4th Thursday of the month 7:00pm Zoom ID: 862-778-6420 PW: sere…" at bounding box center [1438, 330] width 208 height 49
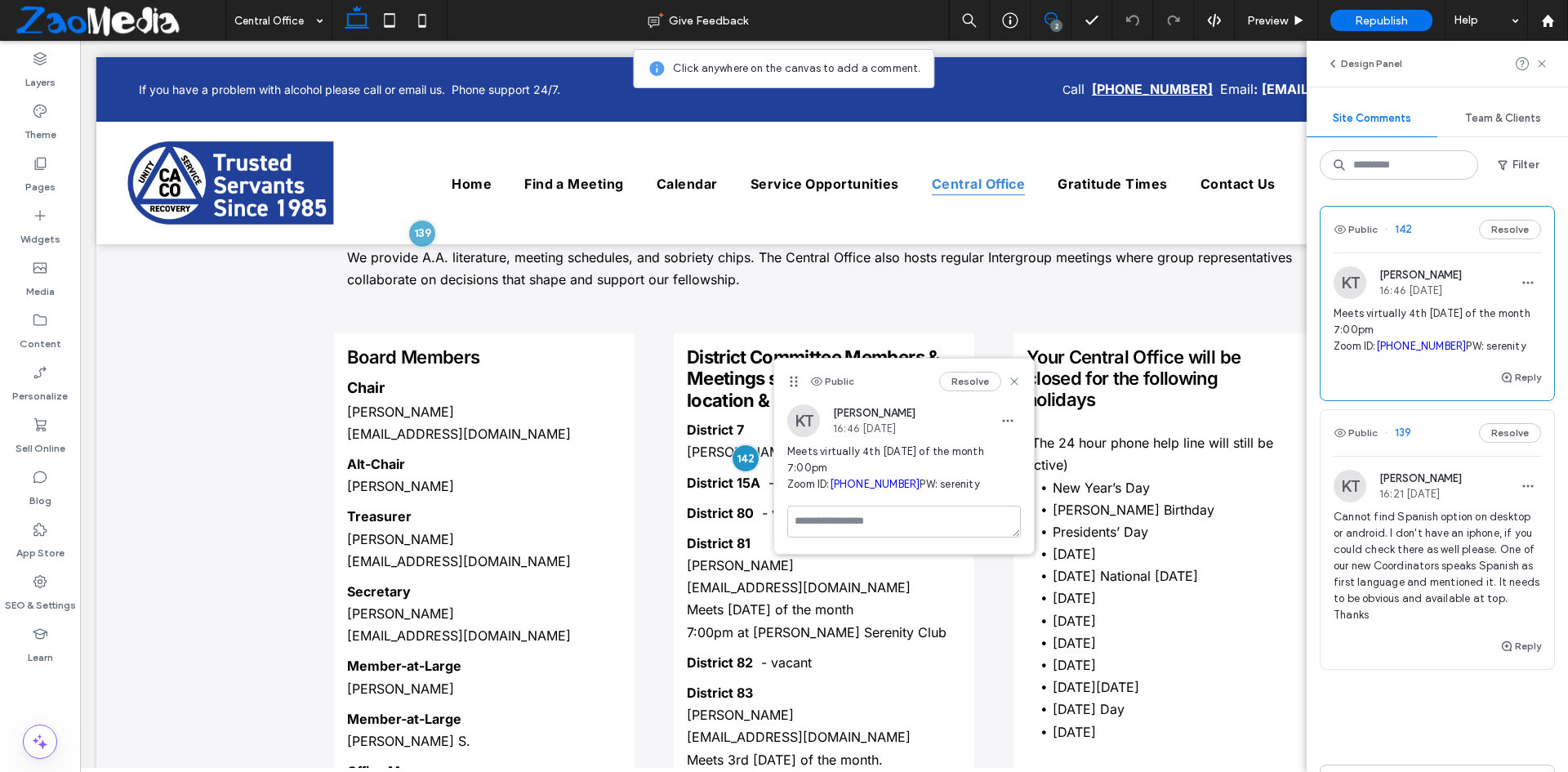
copy span "Meets virtually 4th Thursday of the month 7:00pm Zoom ID: 862-778-6420 PW: sere…"
click at [1541, 66] on icon at bounding box center [1542, 64] width 13 height 13
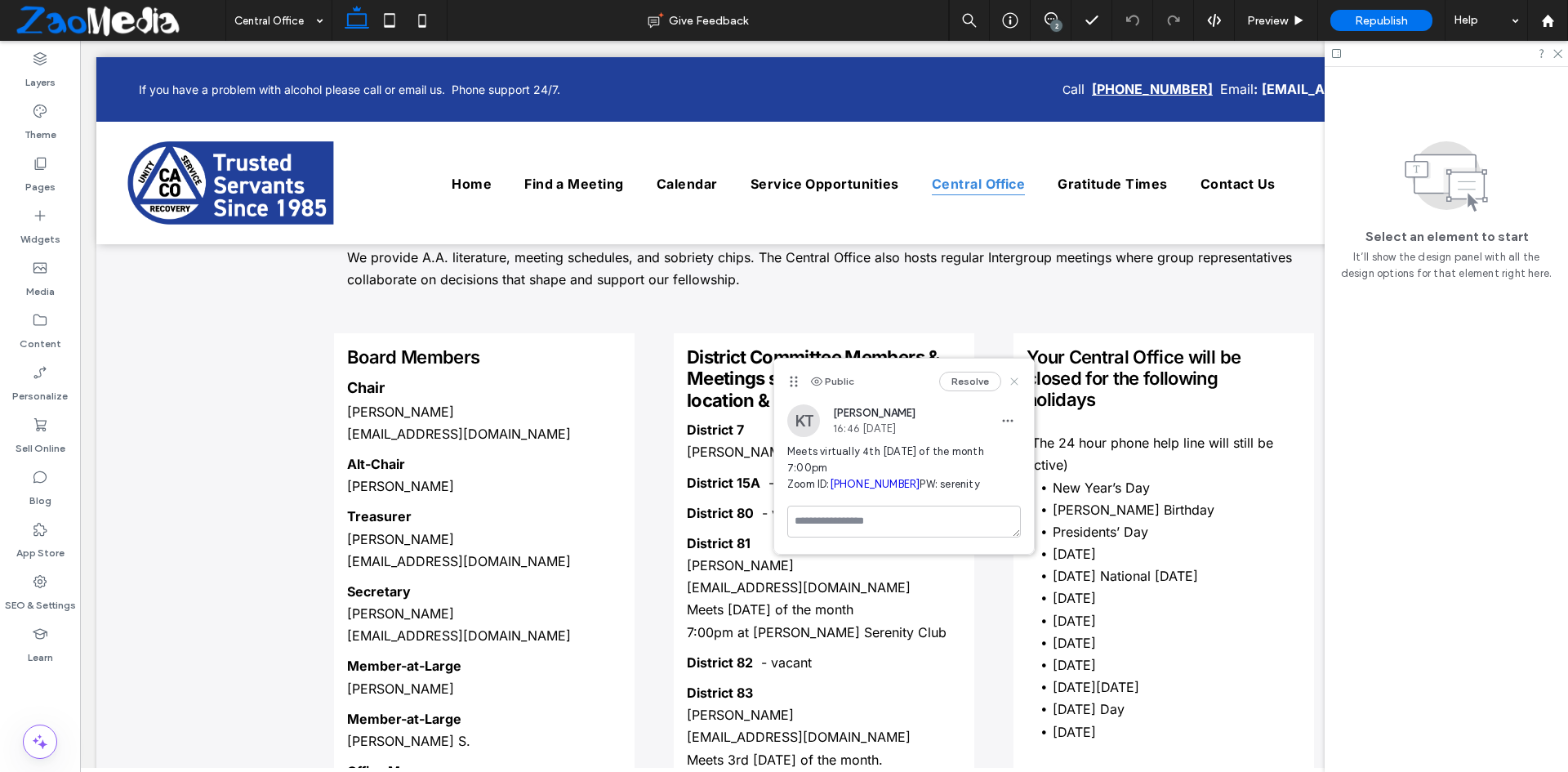
click at [1016, 379] on use at bounding box center [1014, 381] width 7 height 7
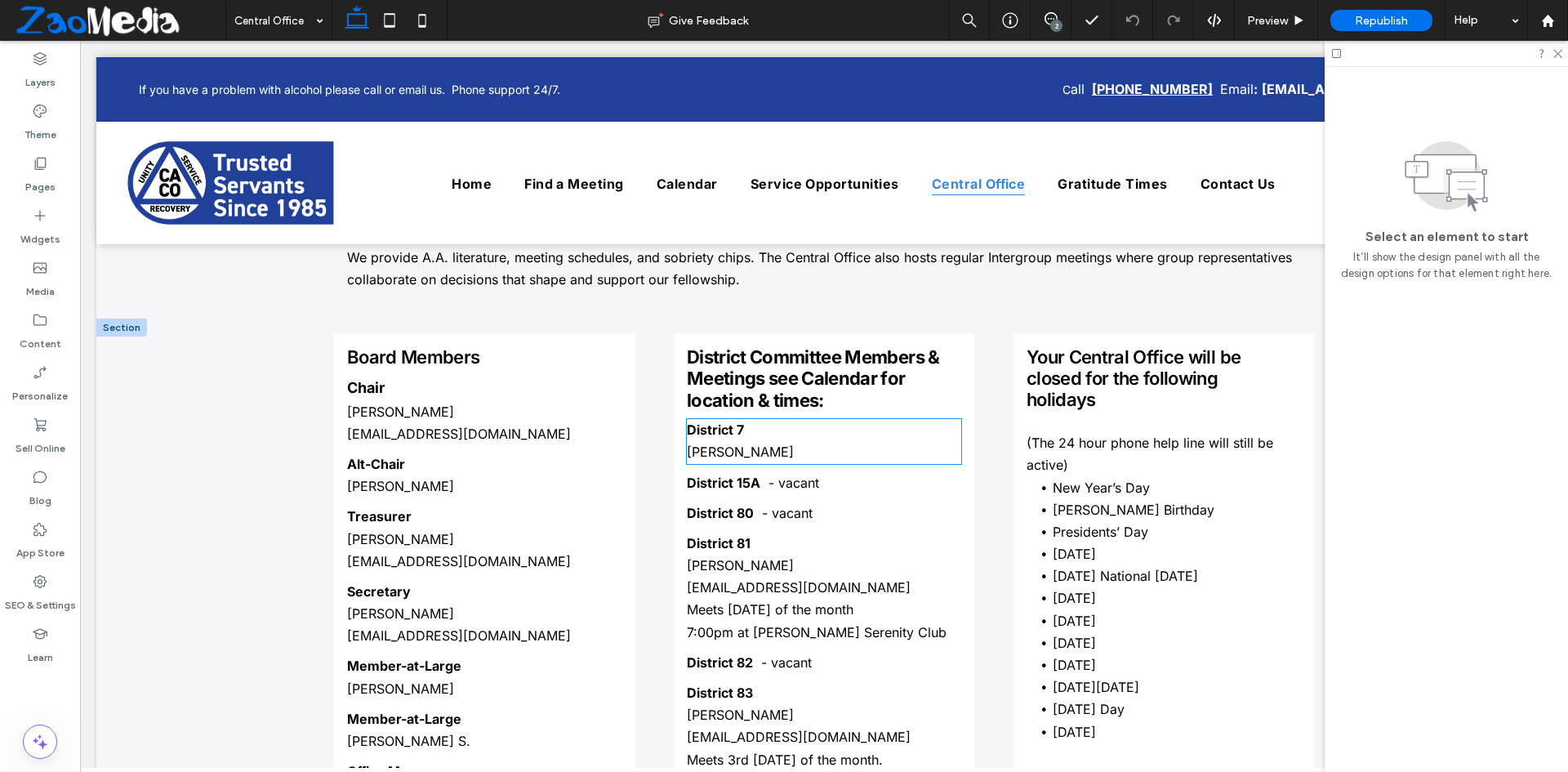
click at [727, 435] on strong "District 7" at bounding box center [715, 429] width 57 height 16
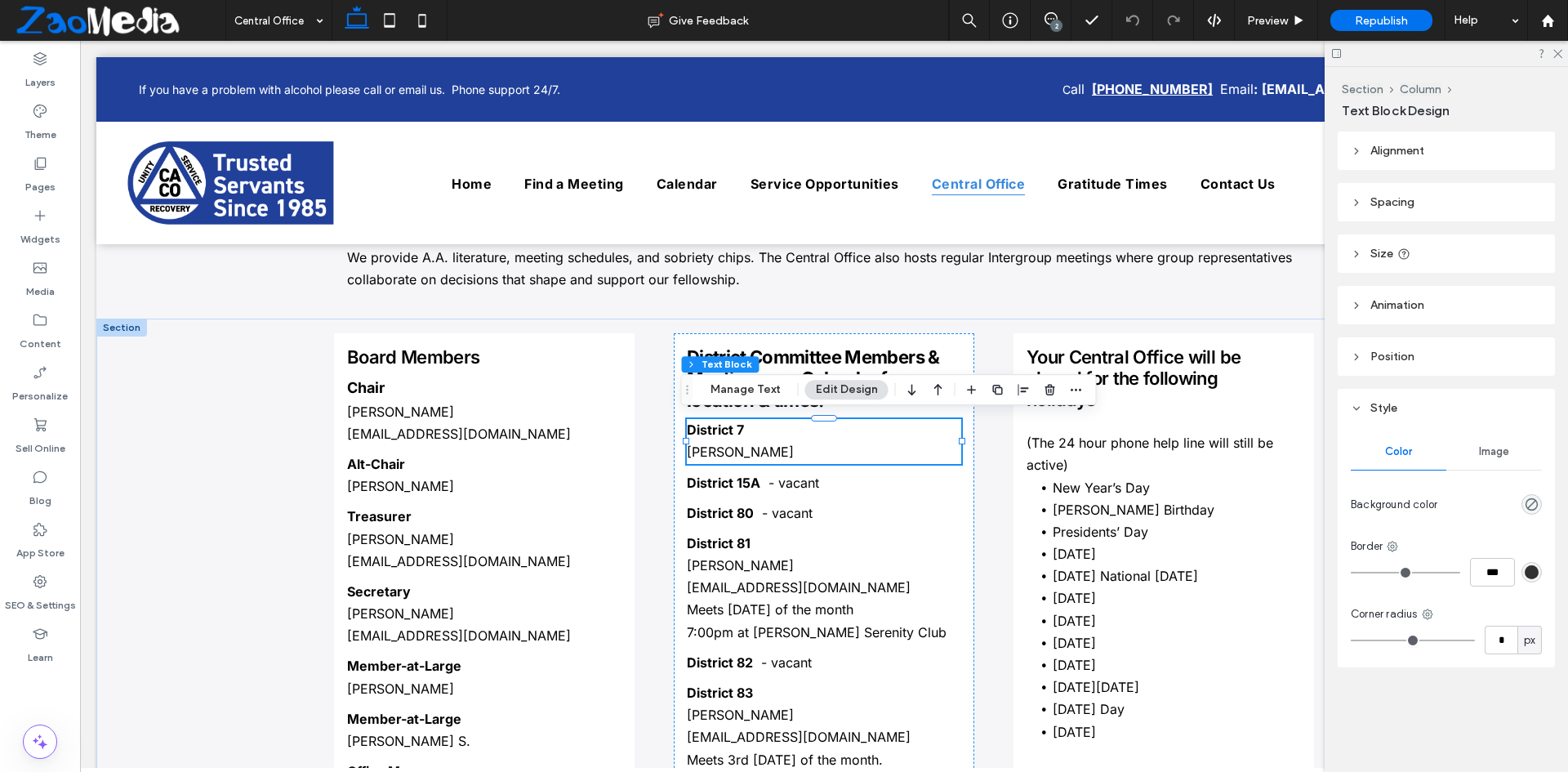
click at [727, 435] on strong "District 7" at bounding box center [715, 429] width 57 height 16
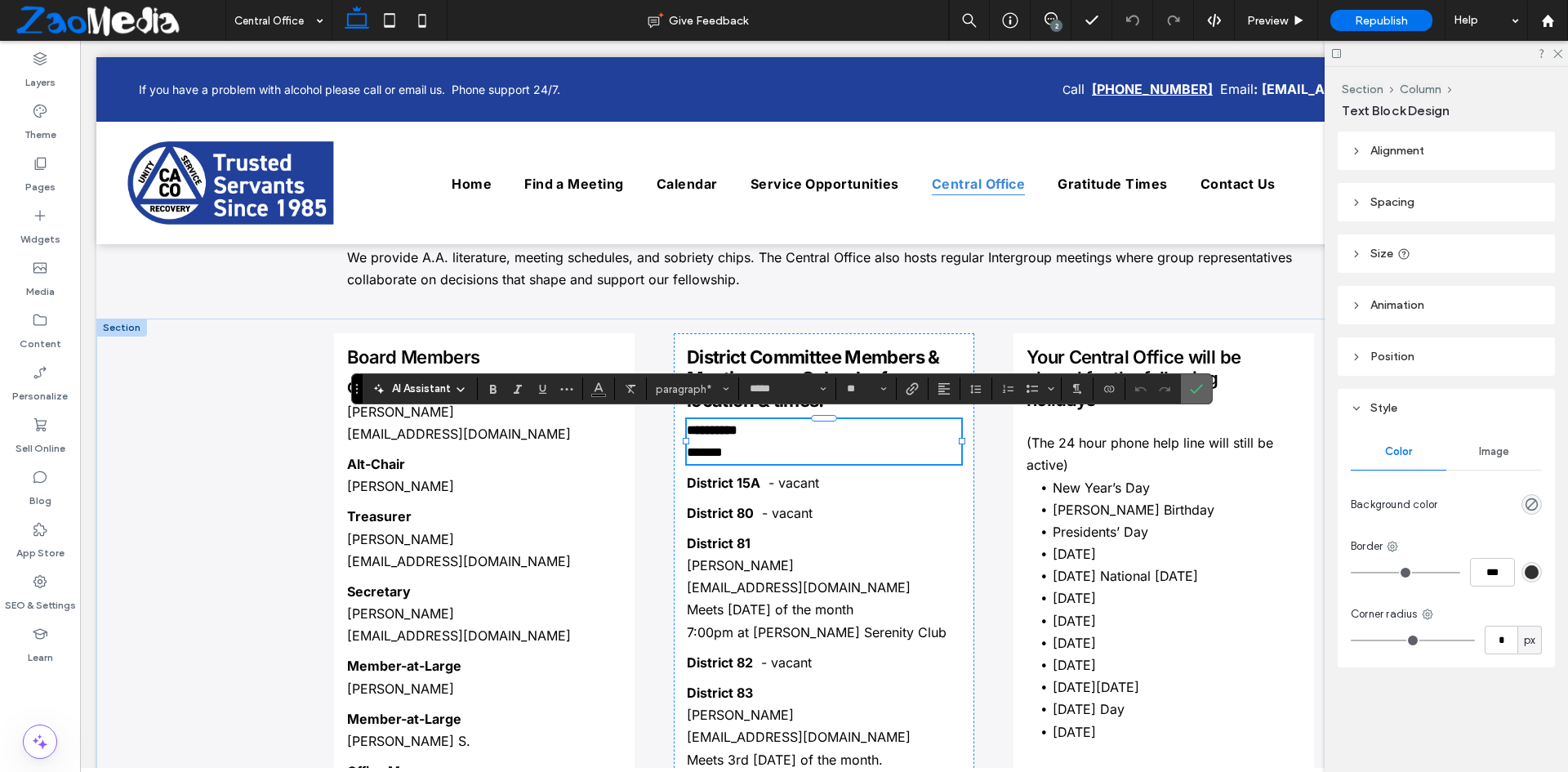
click at [1187, 388] on label "Confirm" at bounding box center [1197, 388] width 24 height 29
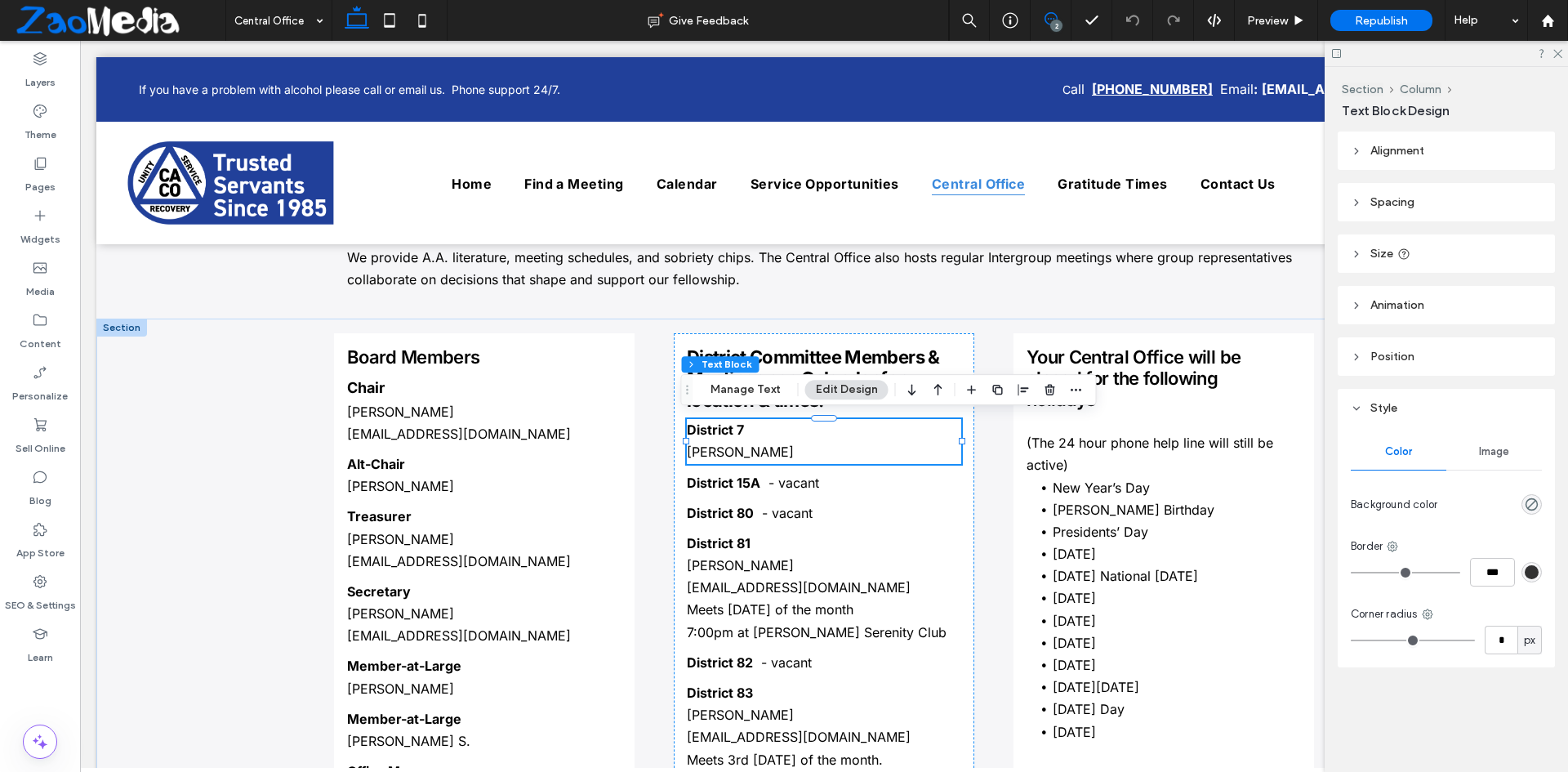
click at [1050, 21] on icon at bounding box center [1051, 19] width 13 height 13
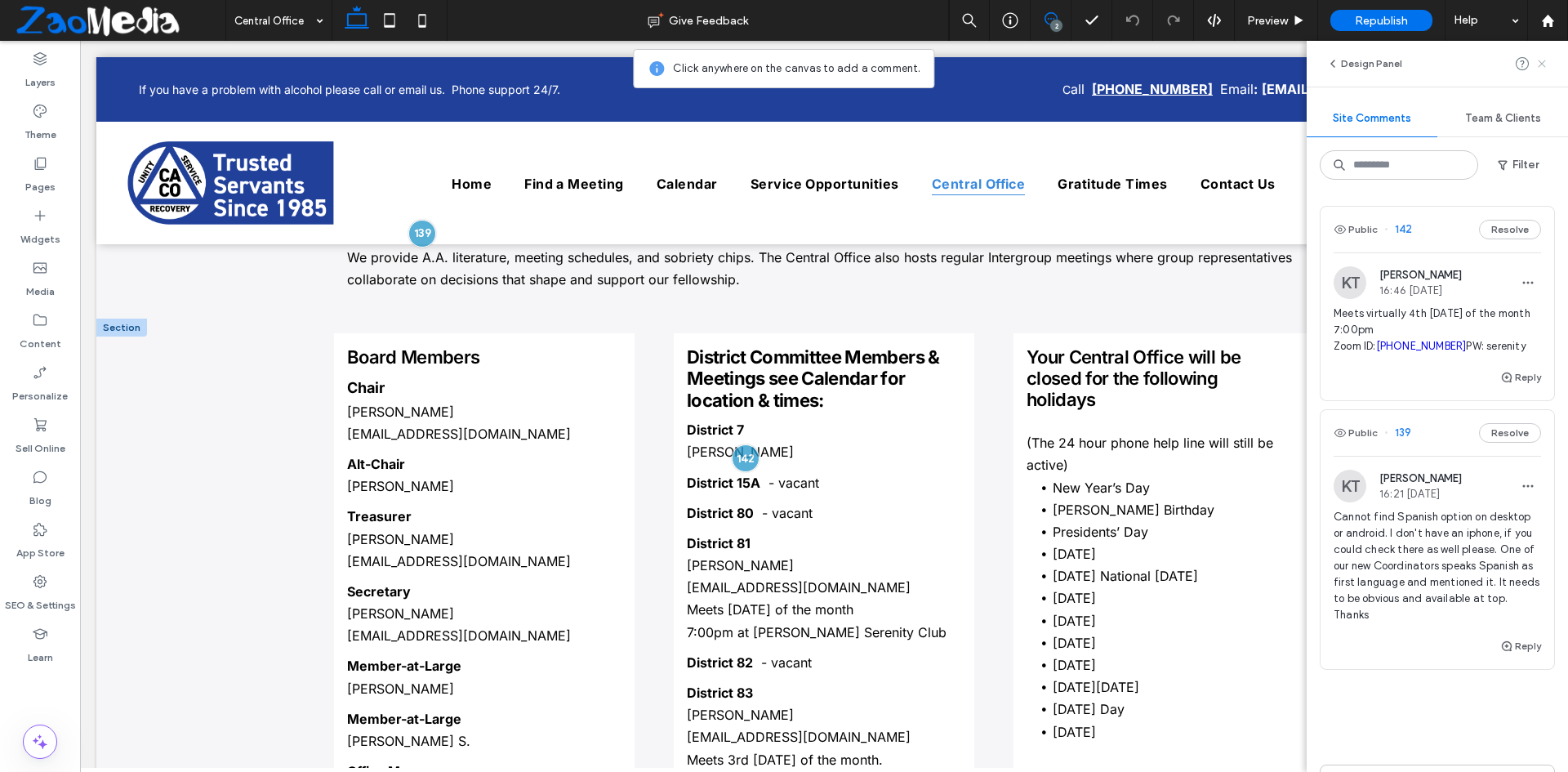
click at [1545, 67] on use at bounding box center [1542, 64] width 7 height 7
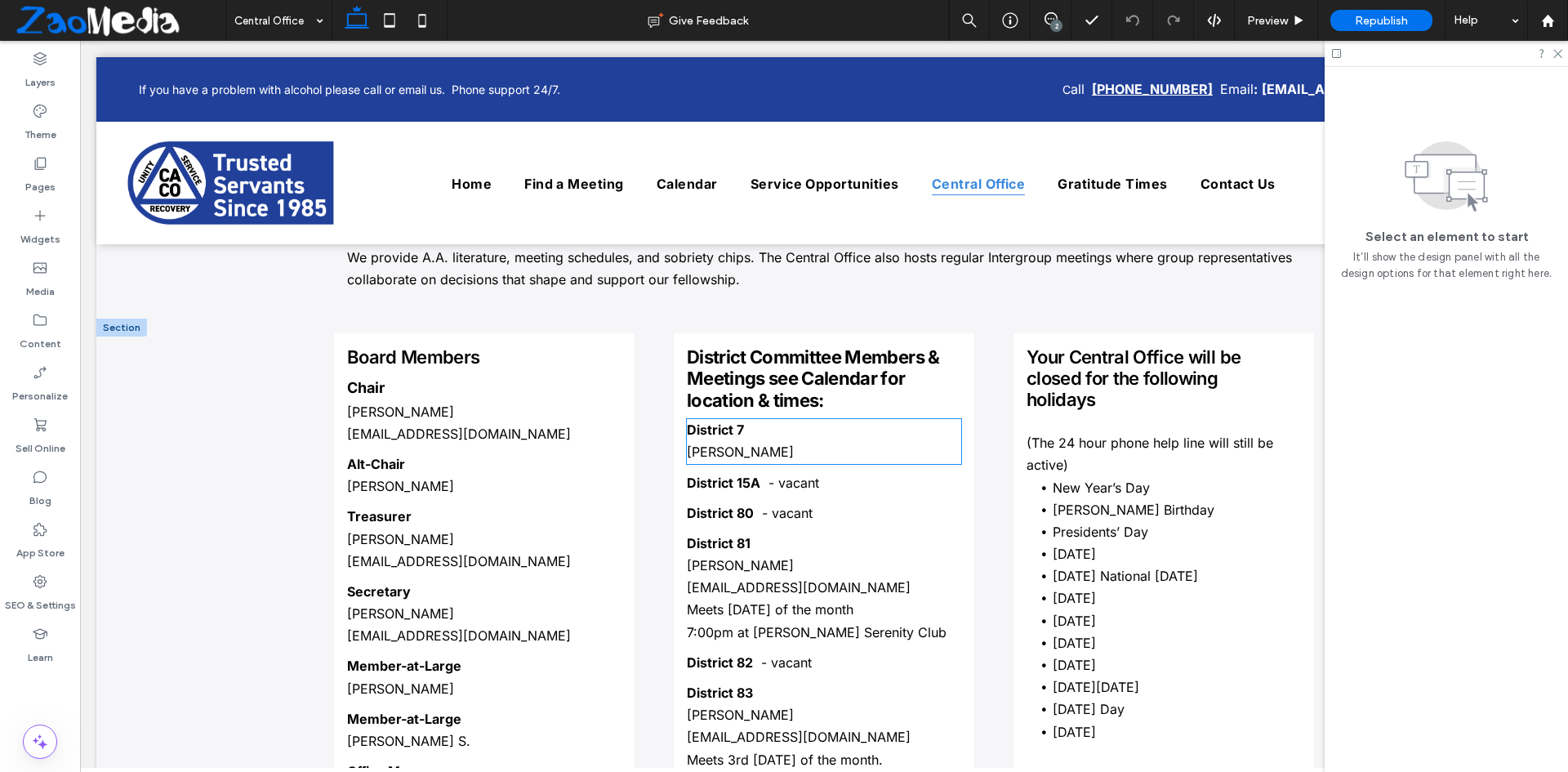
click at [825, 455] on p "Larry A" at bounding box center [825, 452] width 275 height 22
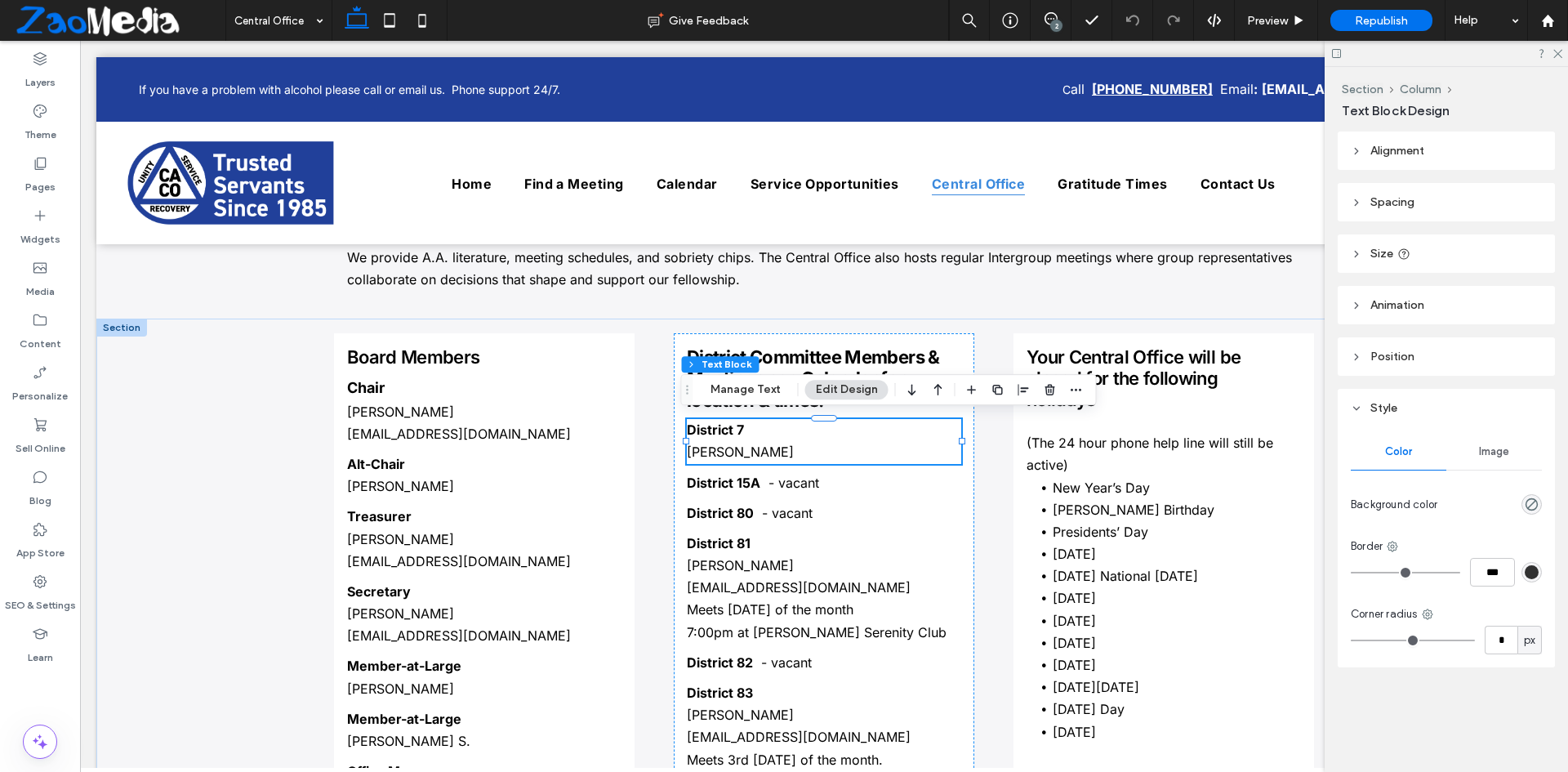
click at [825, 455] on p "Larry A" at bounding box center [825, 452] width 275 height 22
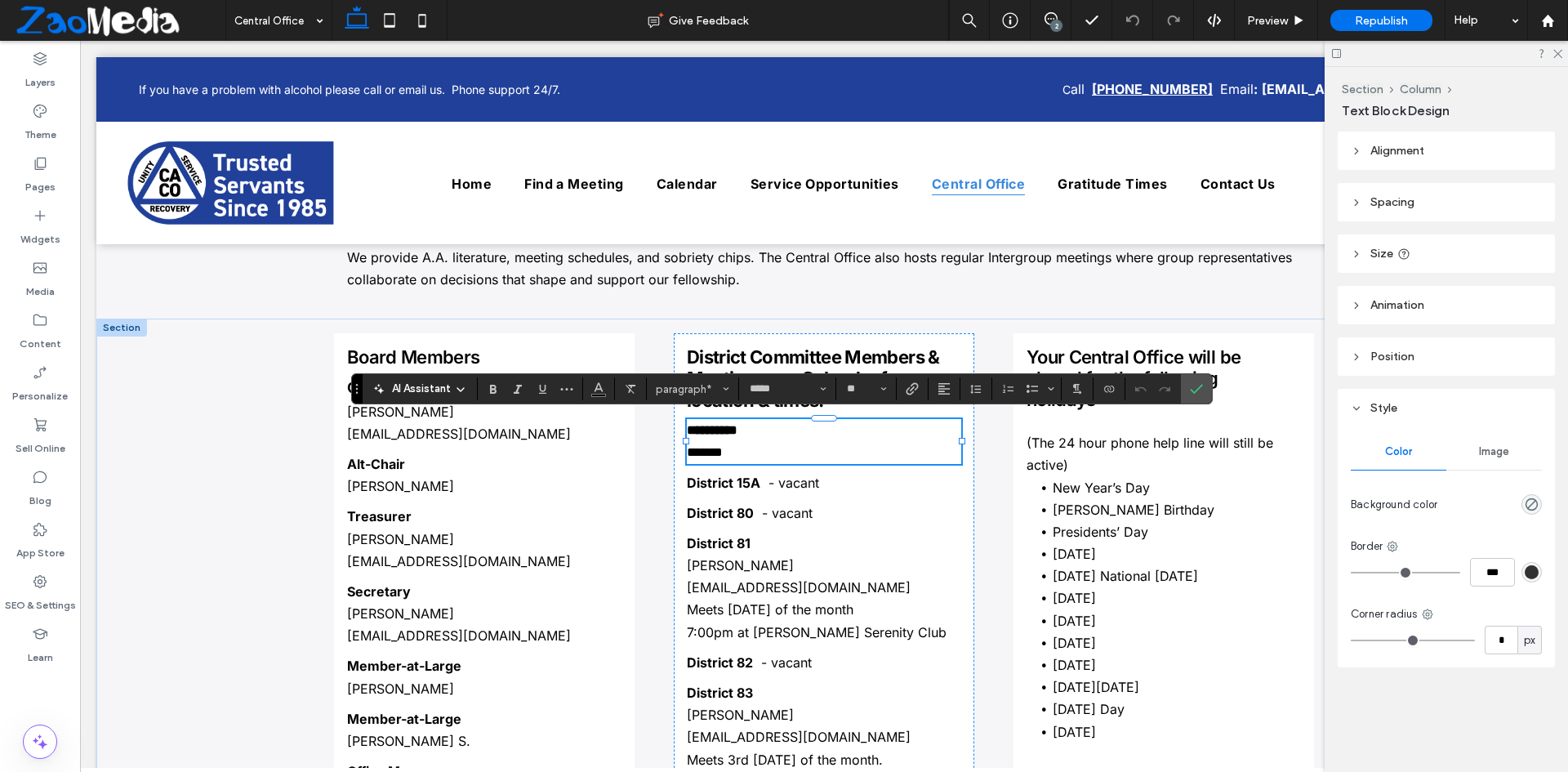
click at [766, 453] on p "*******" at bounding box center [825, 452] width 275 height 22
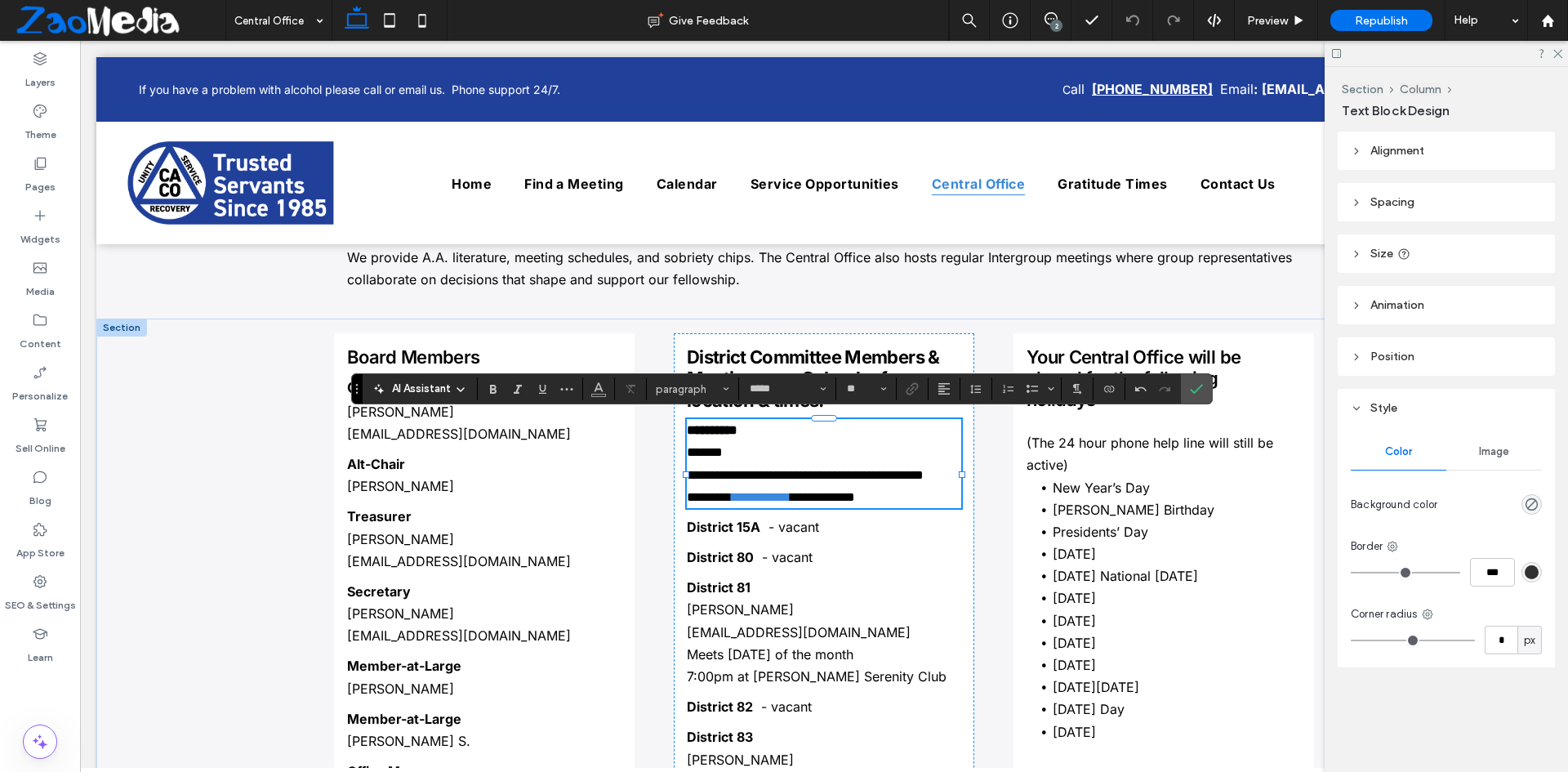
scroll to position [0, 0]
type input "**"
drag, startPoint x: 834, startPoint y: 513, endPoint x: 744, endPoint y: 520, distance: 90.3
click at [744, 508] on p "**********" at bounding box center [825, 497] width 275 height 22
click at [906, 389] on icon "Link" at bounding box center [913, 389] width 13 height 13
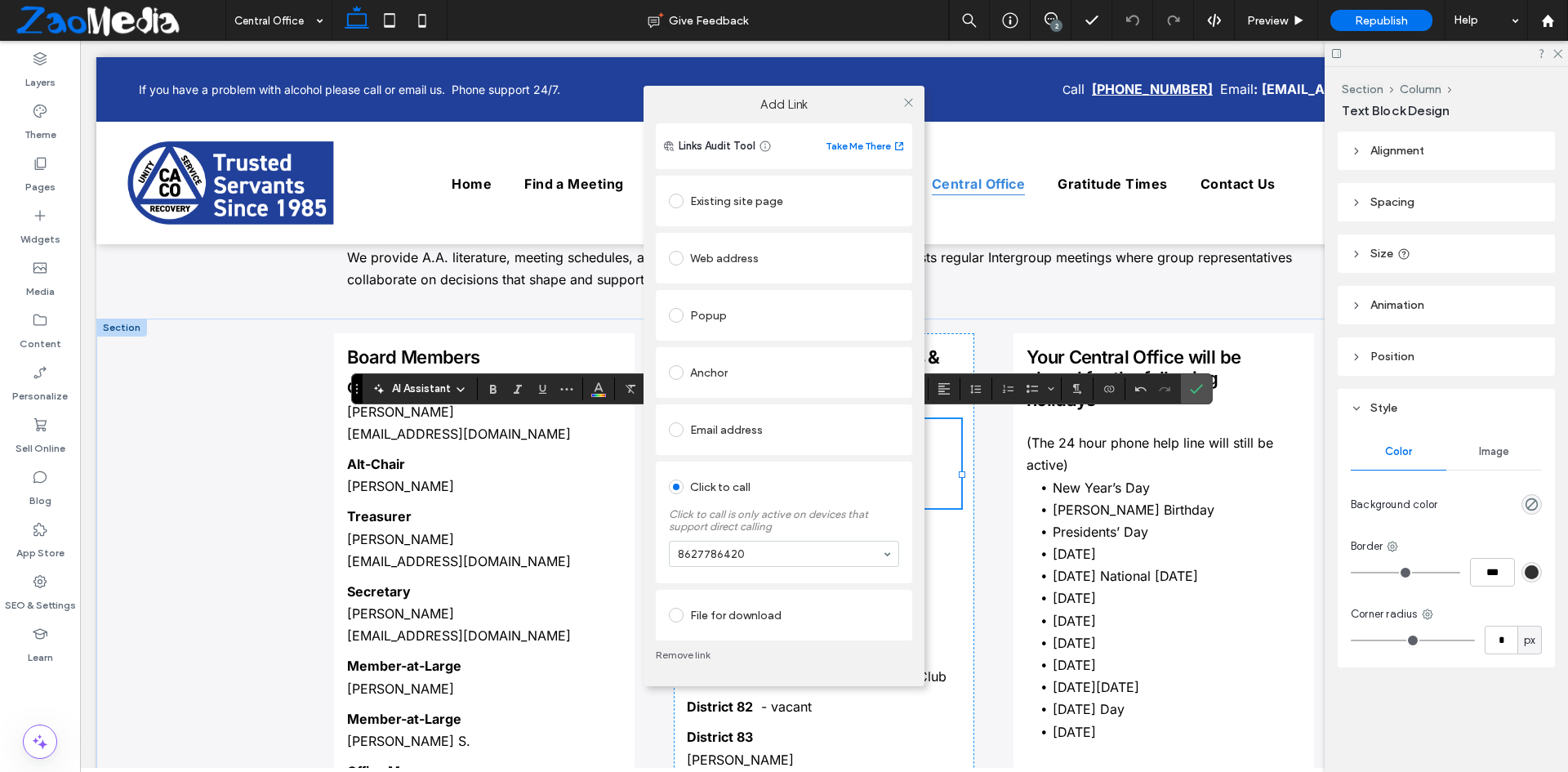
click at [690, 656] on link "Remove link" at bounding box center [784, 655] width 256 height 13
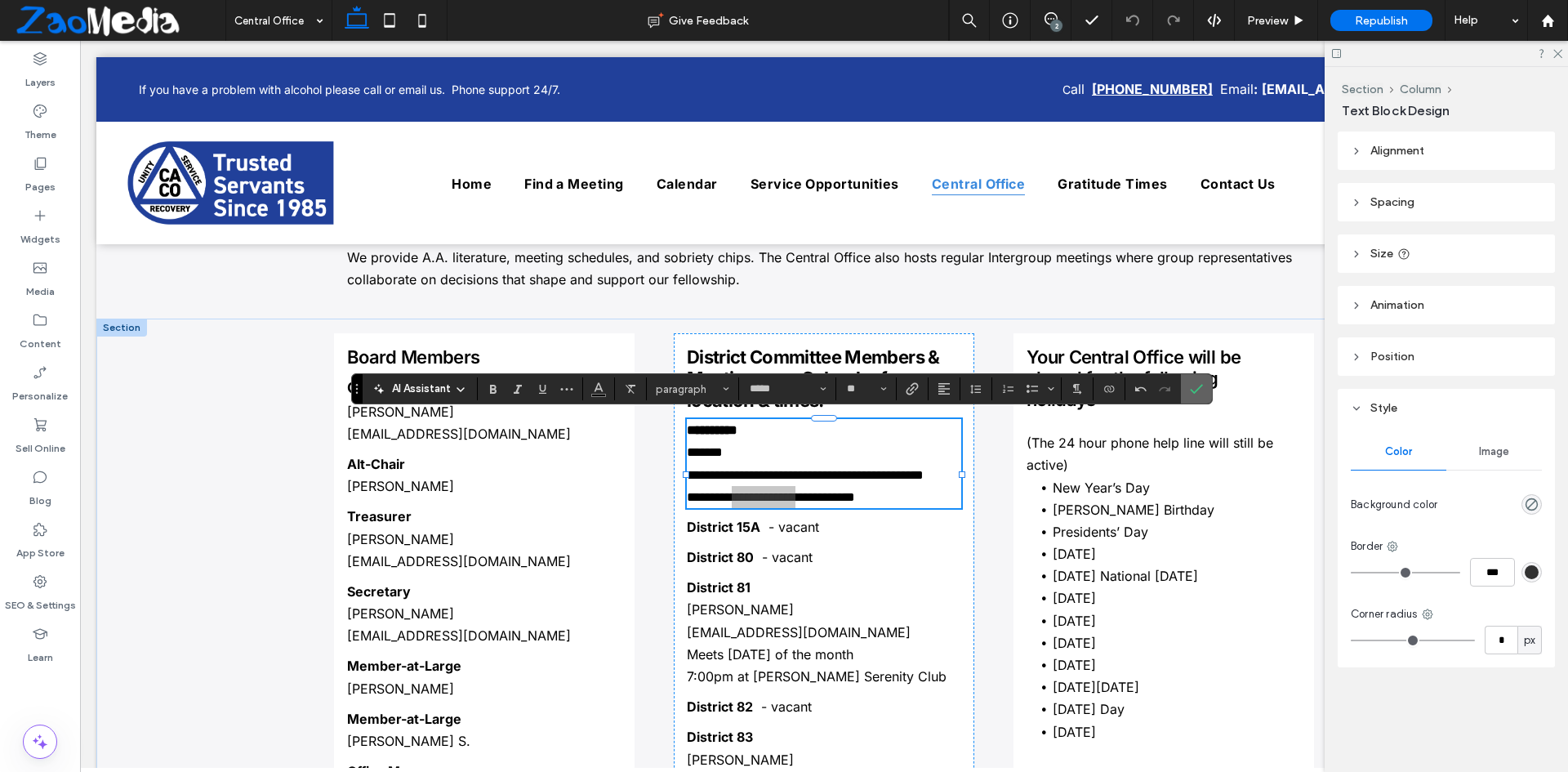
click at [1190, 381] on span "Confirm" at bounding box center [1194, 388] width 7 height 29
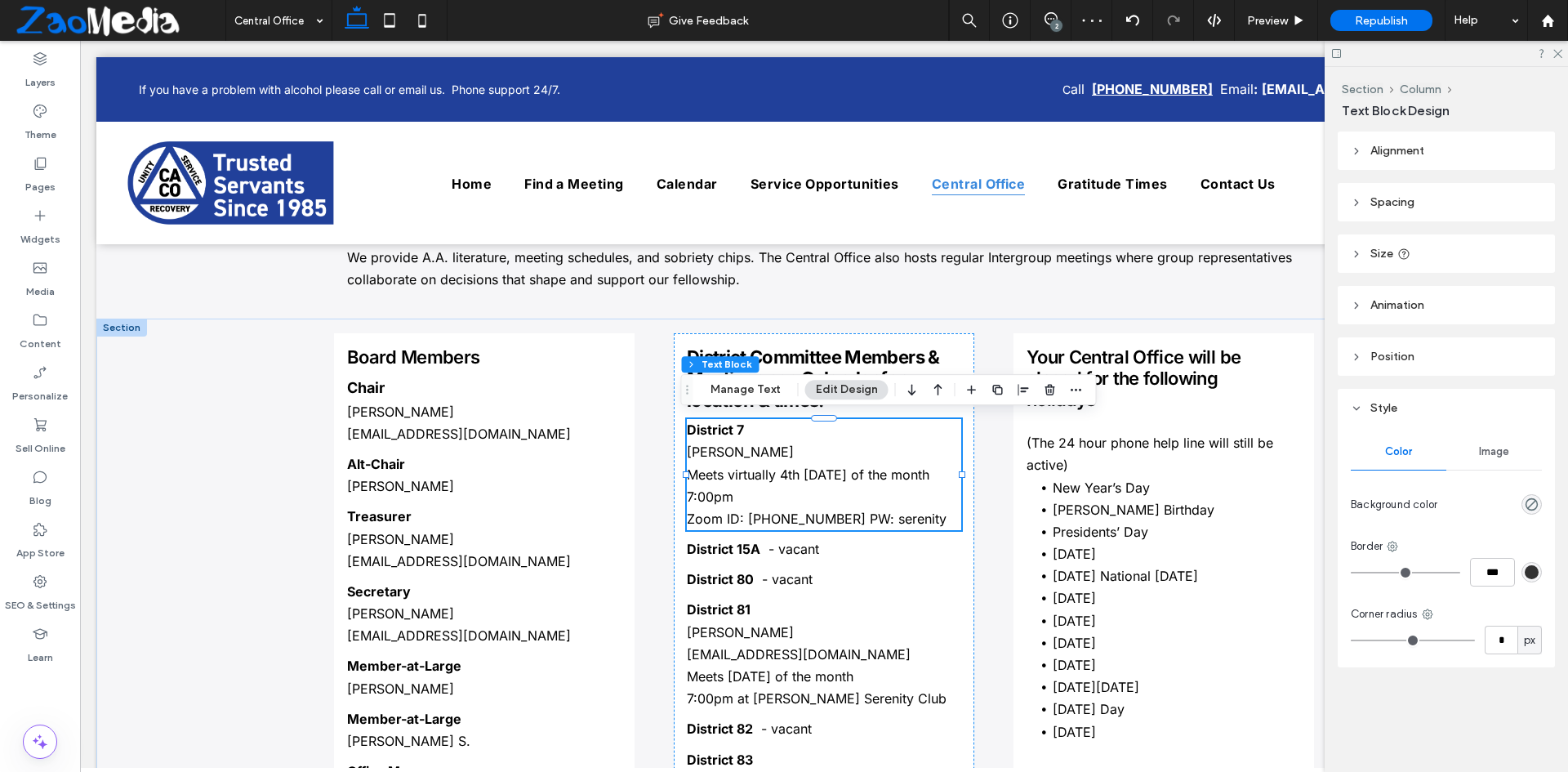
click at [808, 481] on p "Meets virtually 4th Thursday of the month 7:00pm" at bounding box center [825, 485] width 275 height 44
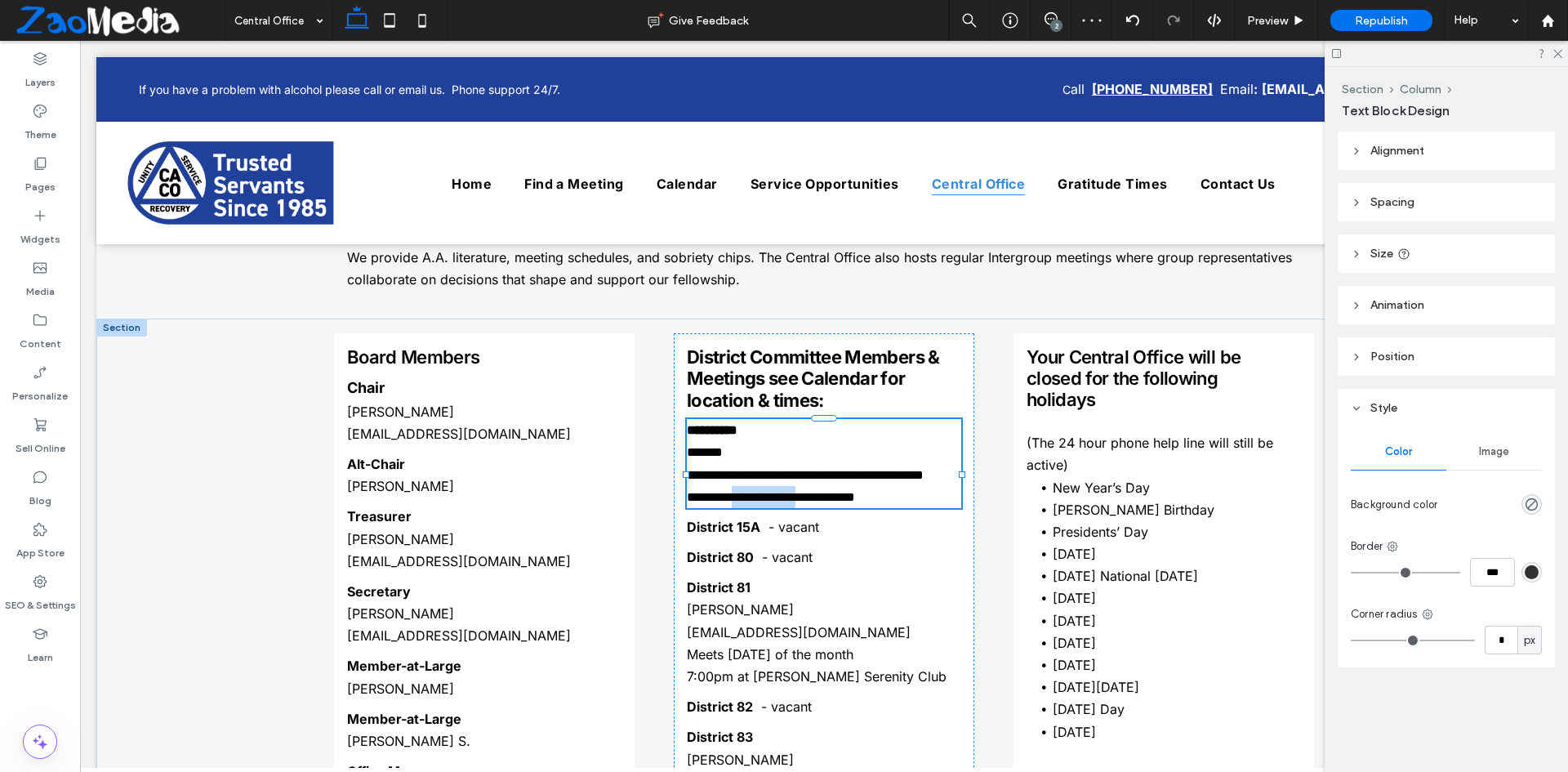
type input "*****"
type input "**"
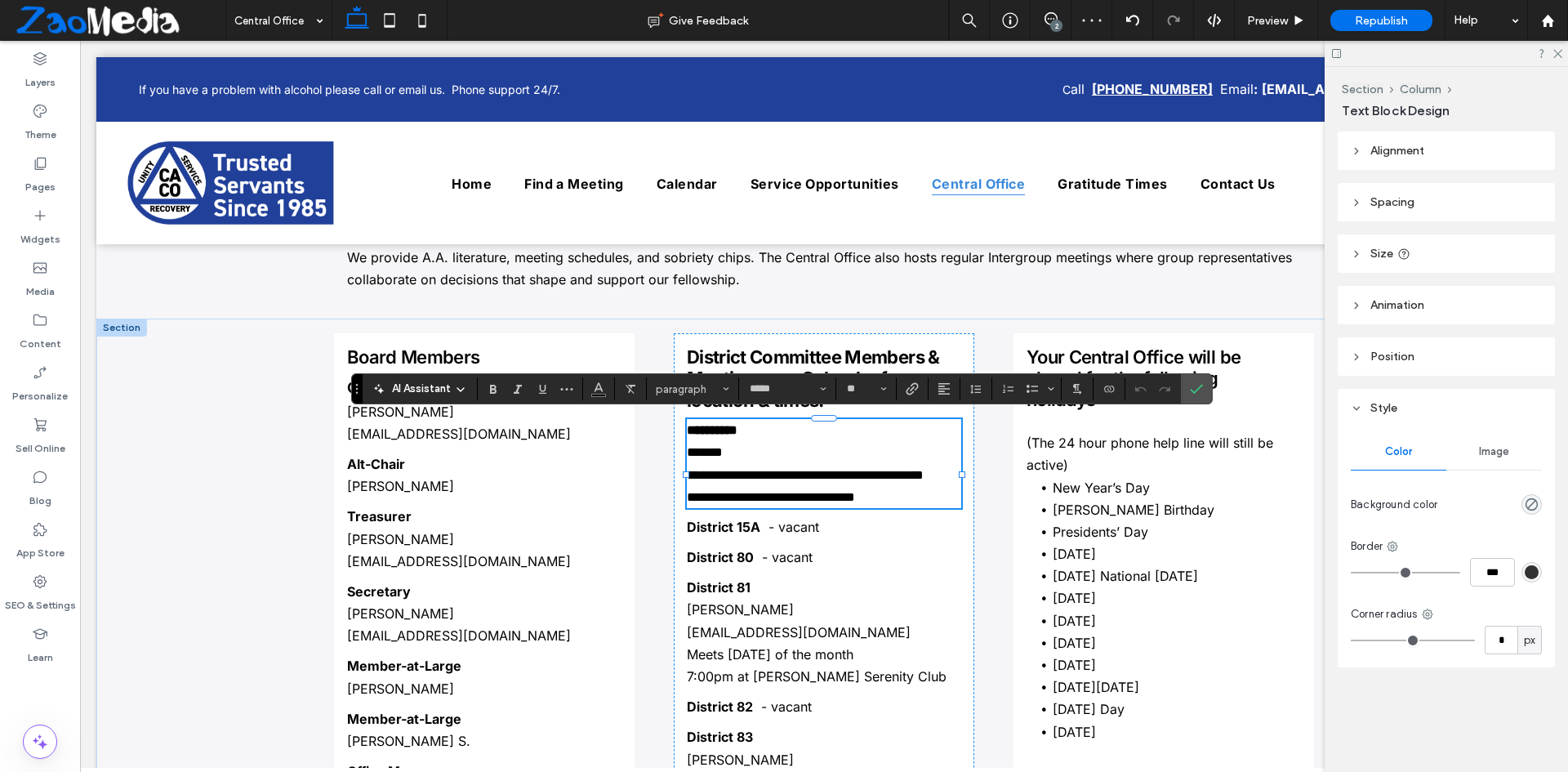
click at [775, 476] on span "**********" at bounding box center [805, 474] width 237 height 12
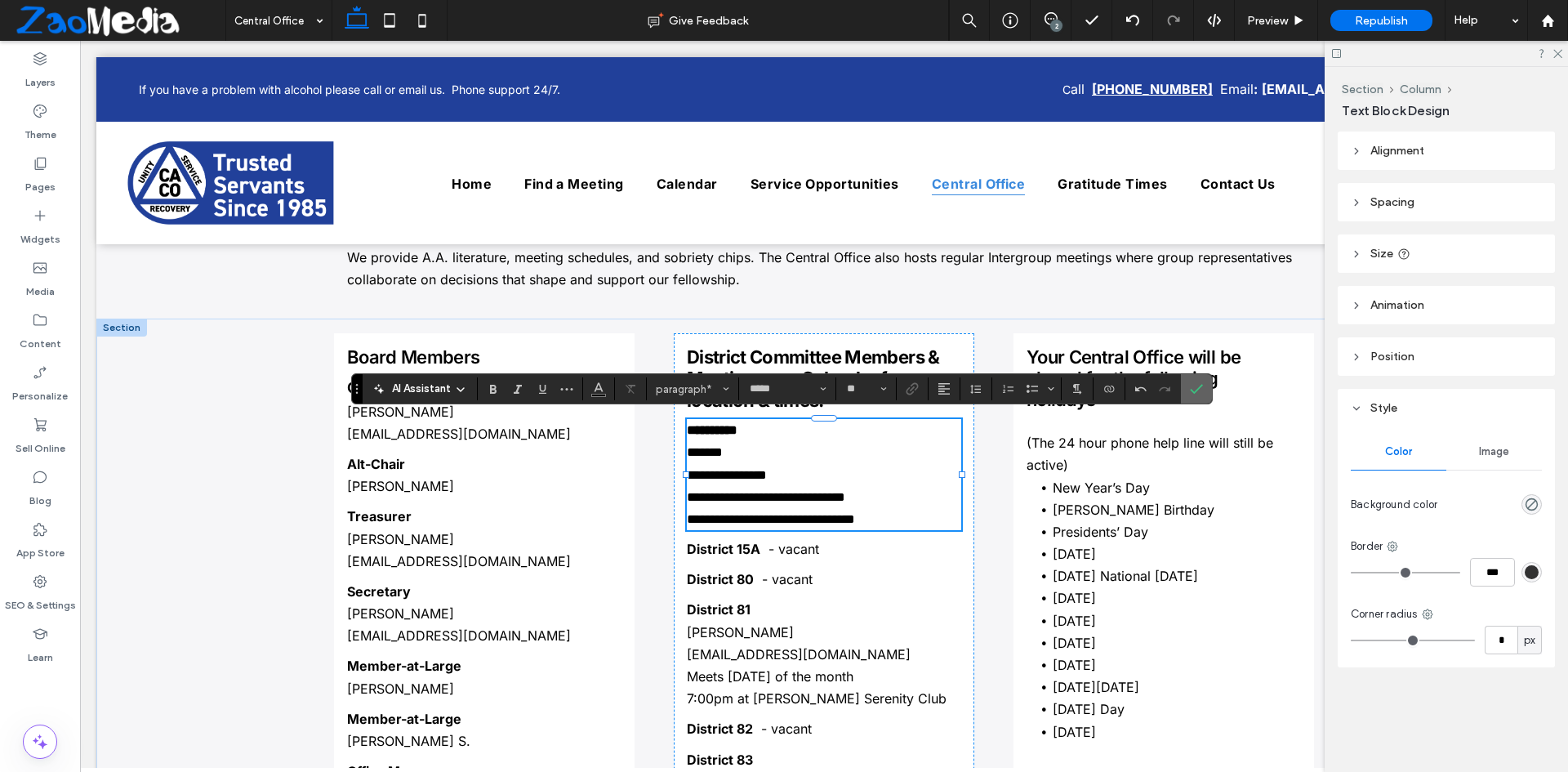
click at [1197, 379] on span "Confirm" at bounding box center [1194, 388] width 7 height 29
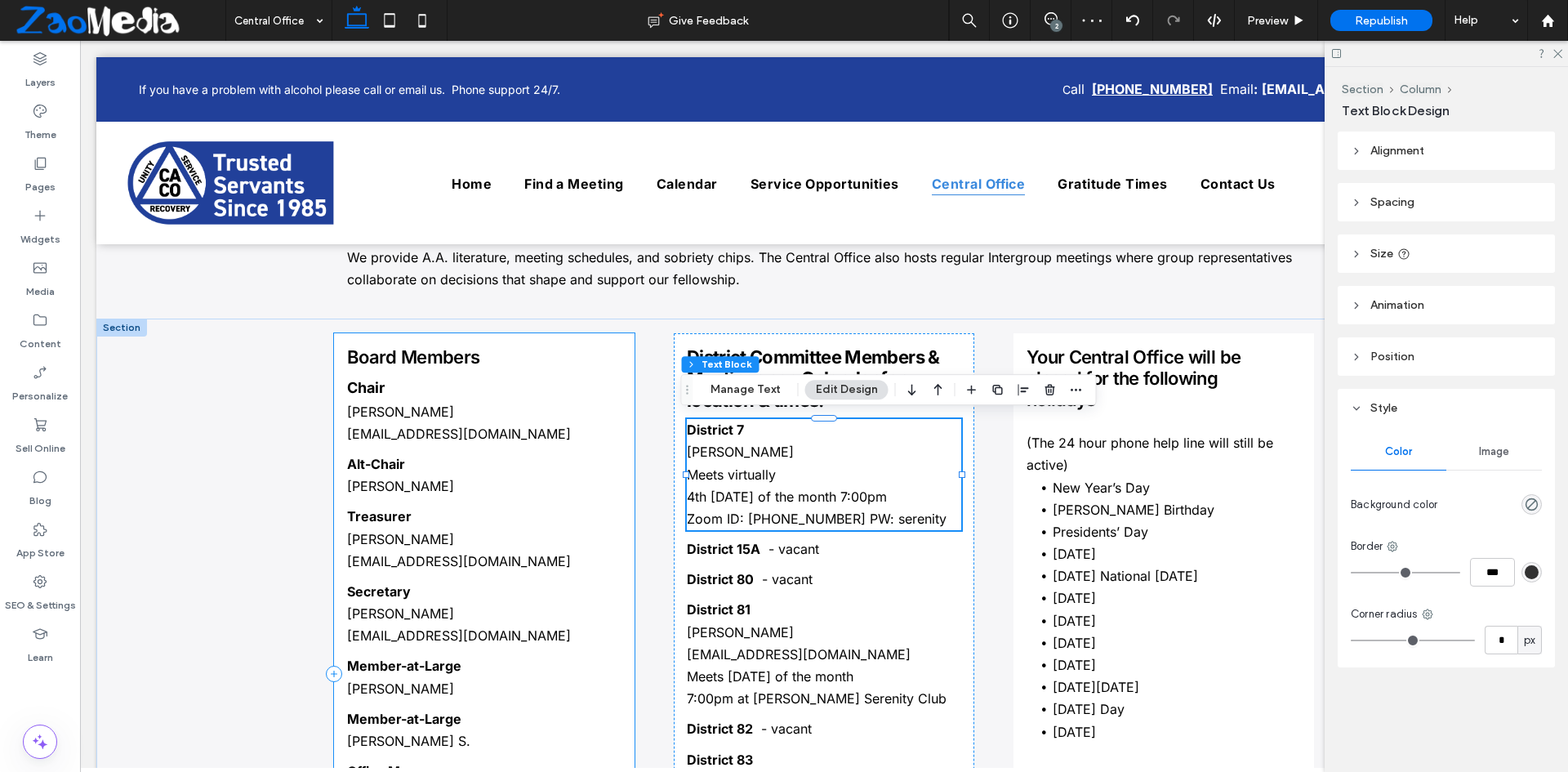
click at [626, 538] on div "Board Members Chair Chad B. ﻿ chair@chattanooga-aa.com Alt-Chair Cheri H. Treas…" at bounding box center [483, 673] width 300 height 681
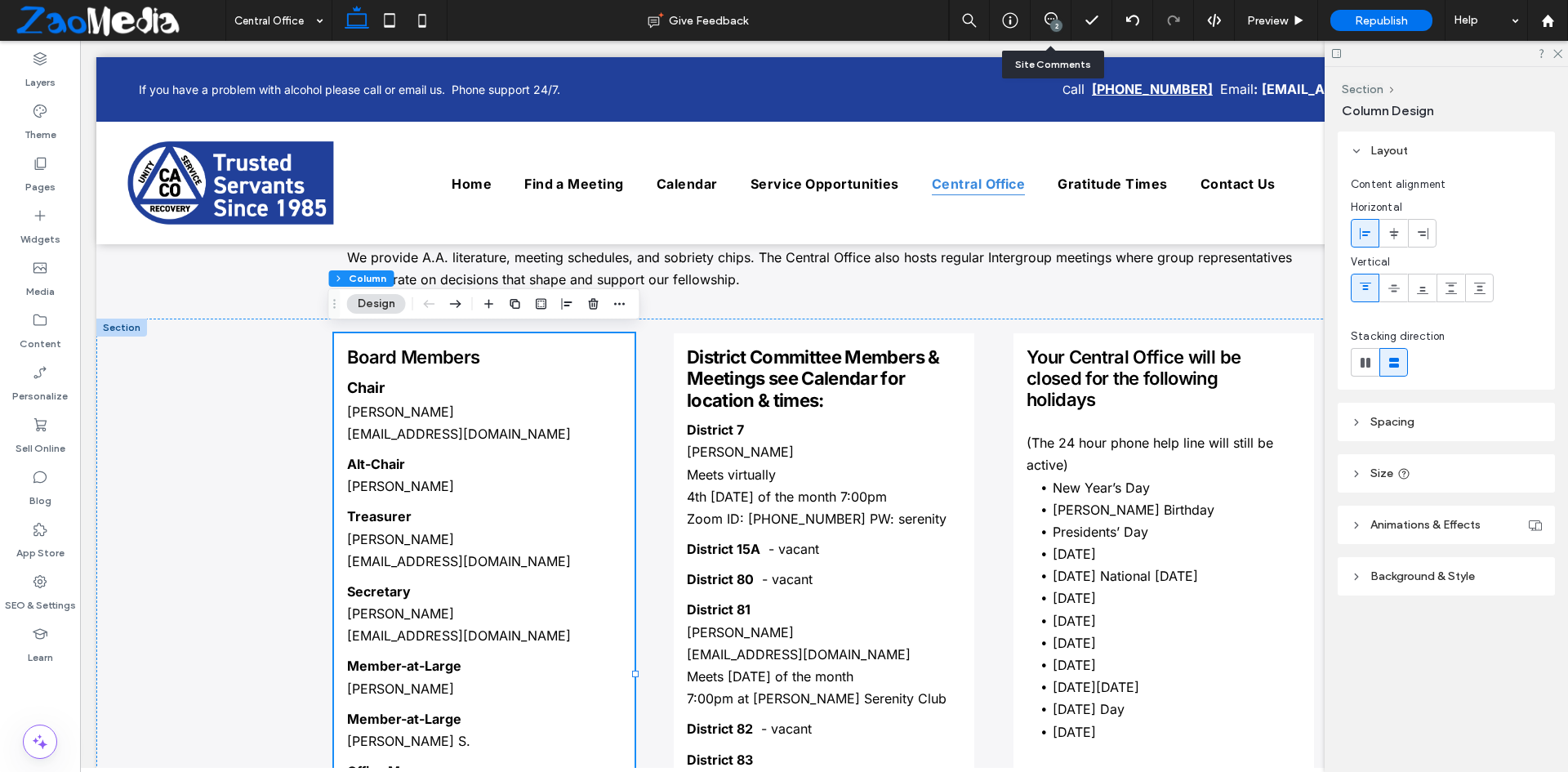
click at [1048, 11] on div "2" at bounding box center [1051, 21] width 41 height 41
click at [1050, 23] on icon at bounding box center [1051, 19] width 13 height 13
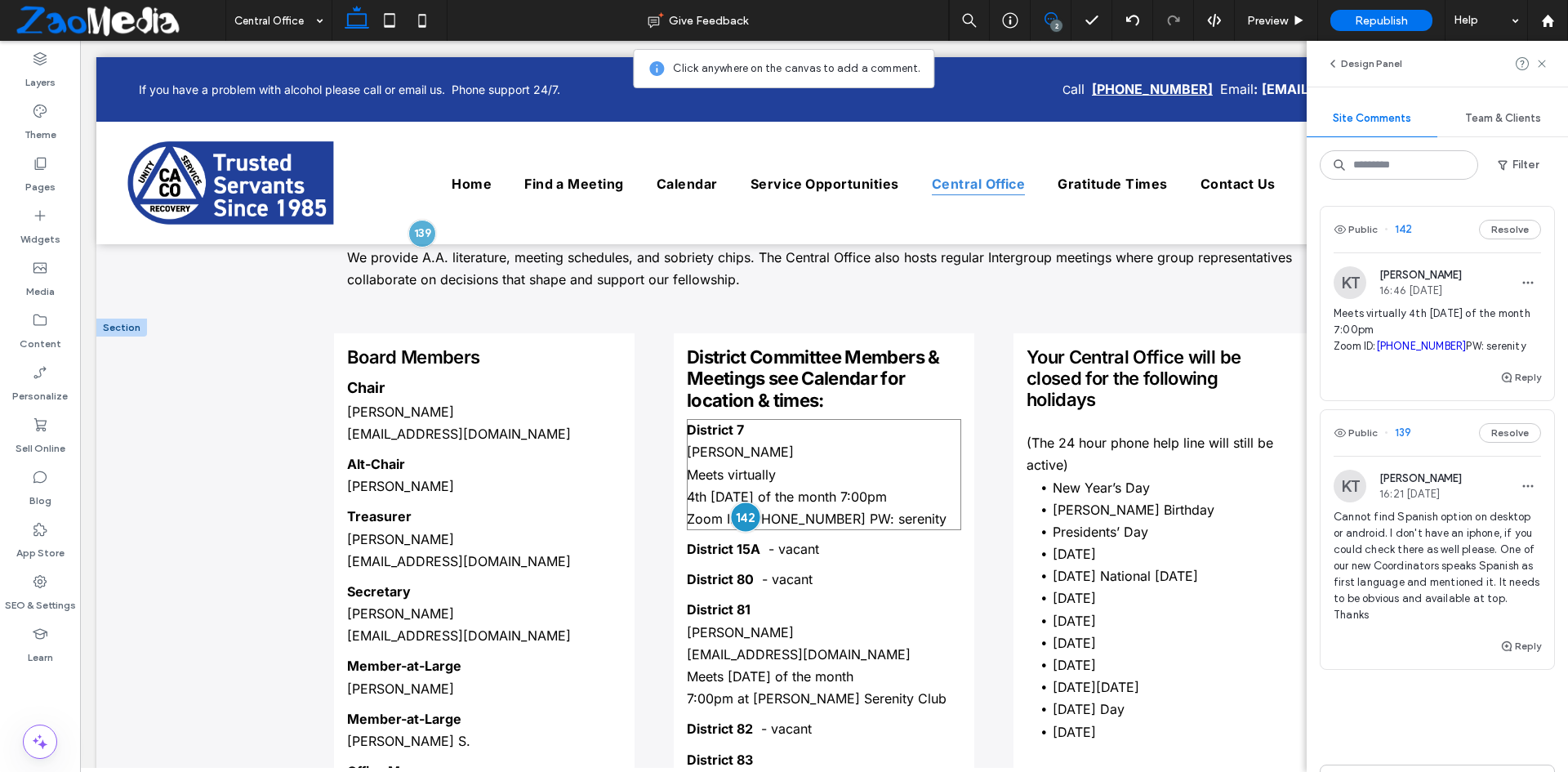
click at [741, 513] on div at bounding box center [745, 517] width 30 height 30
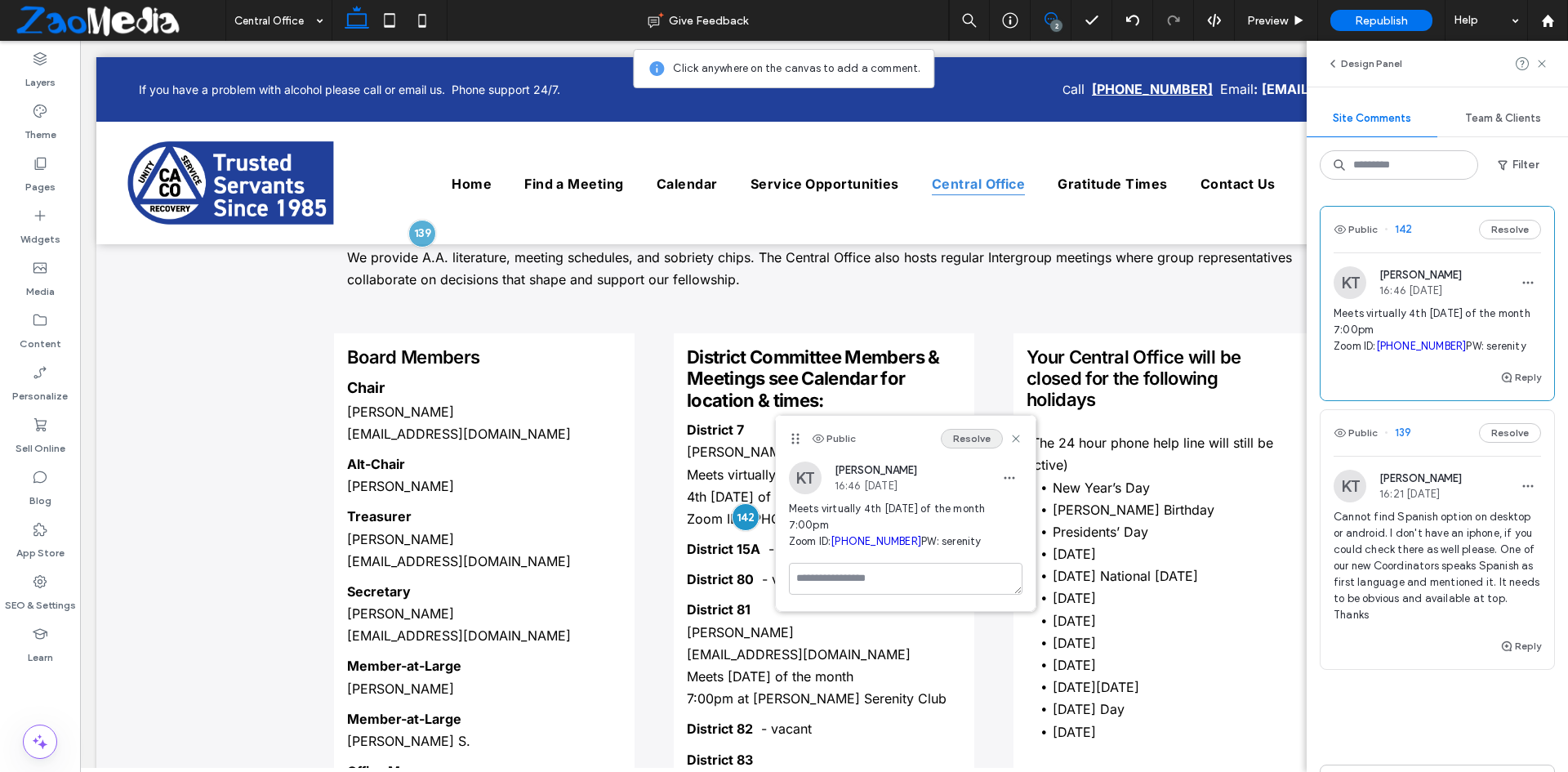
click at [957, 442] on button "Resolve" at bounding box center [971, 438] width 62 height 20
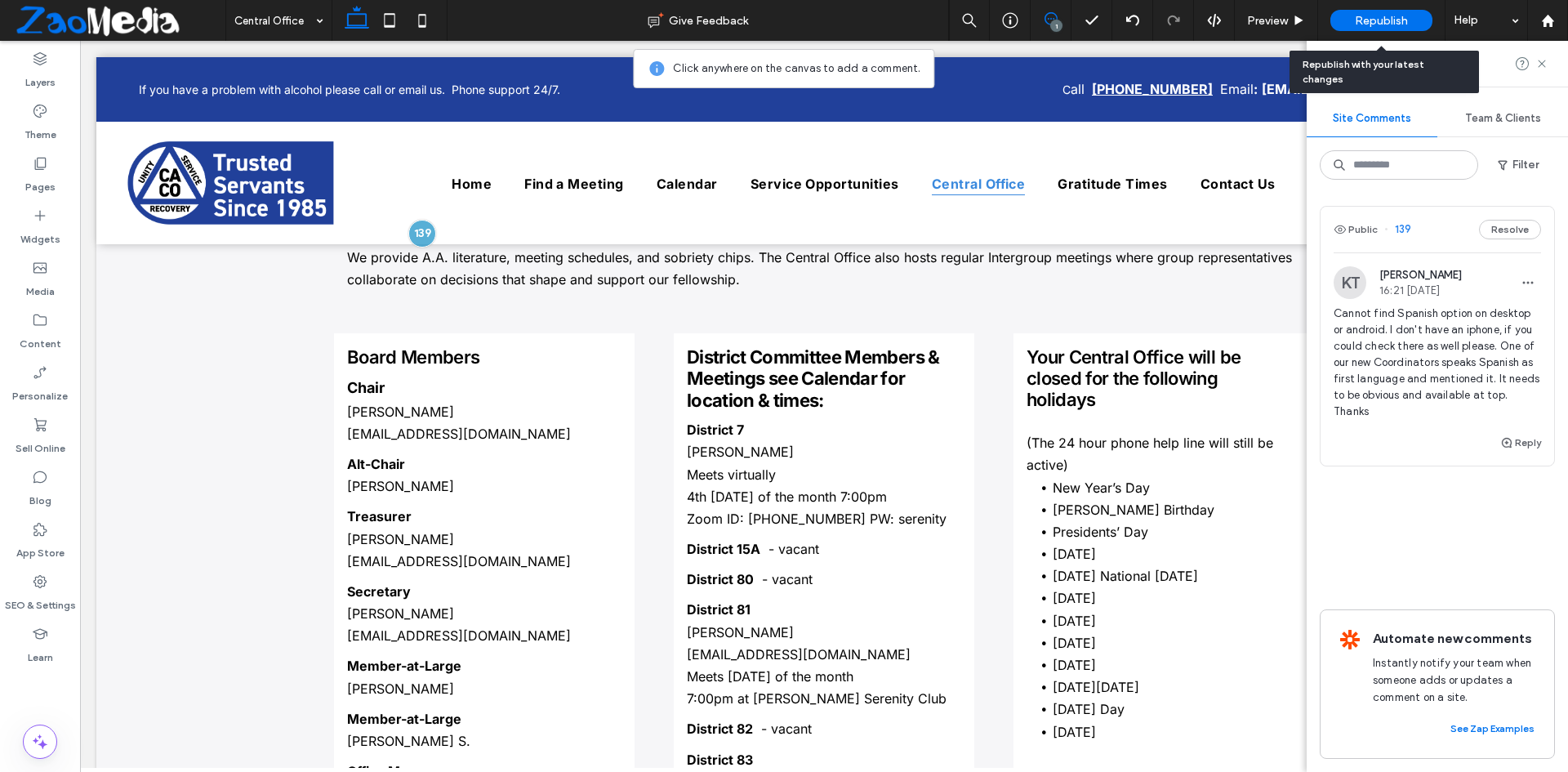
click at [1374, 22] on span "Republish" at bounding box center [1381, 21] width 53 height 14
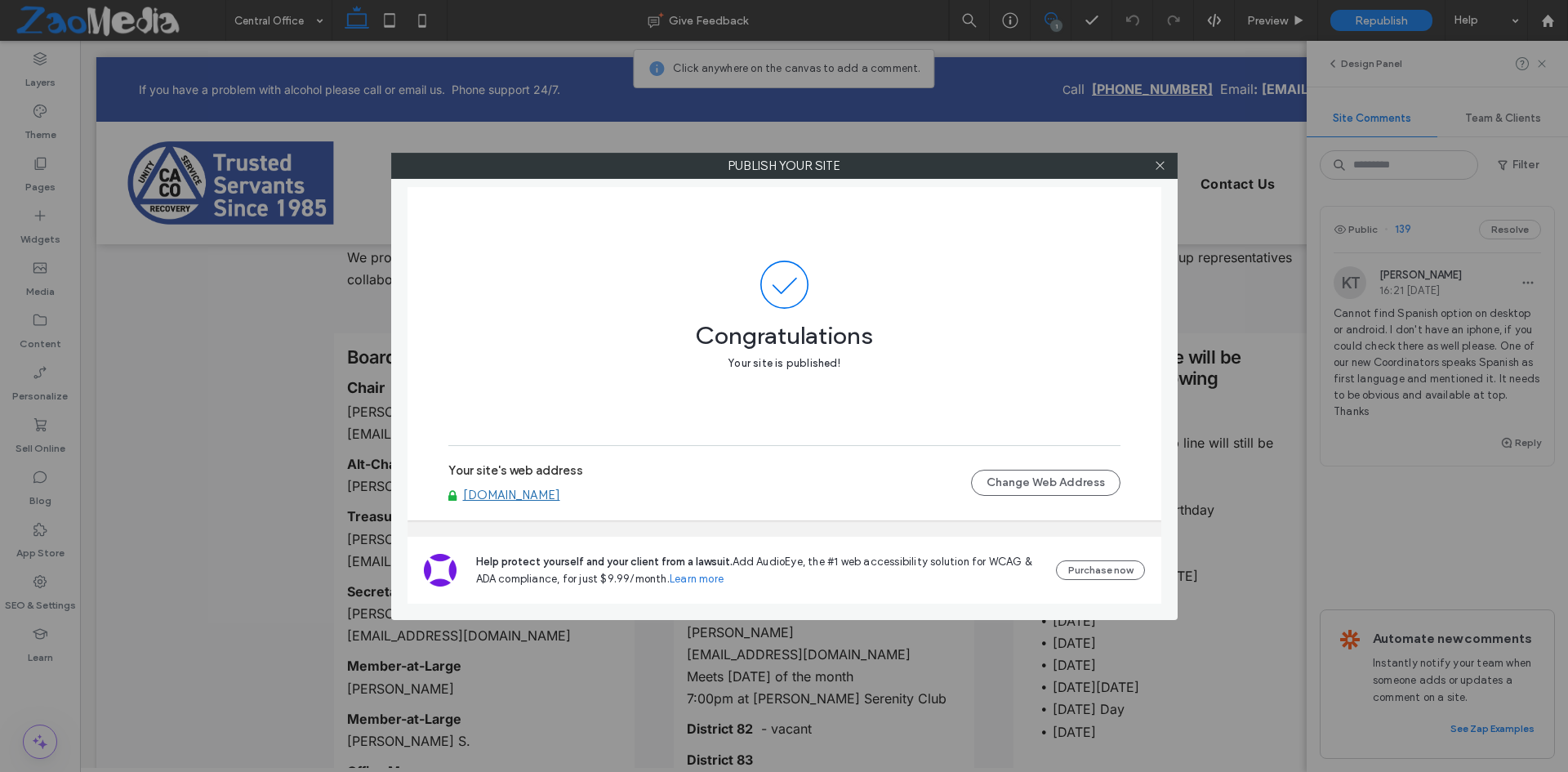
click at [1168, 163] on div at bounding box center [1160, 165] width 24 height 24
click at [1156, 165] on icon at bounding box center [1159, 164] width 12 height 12
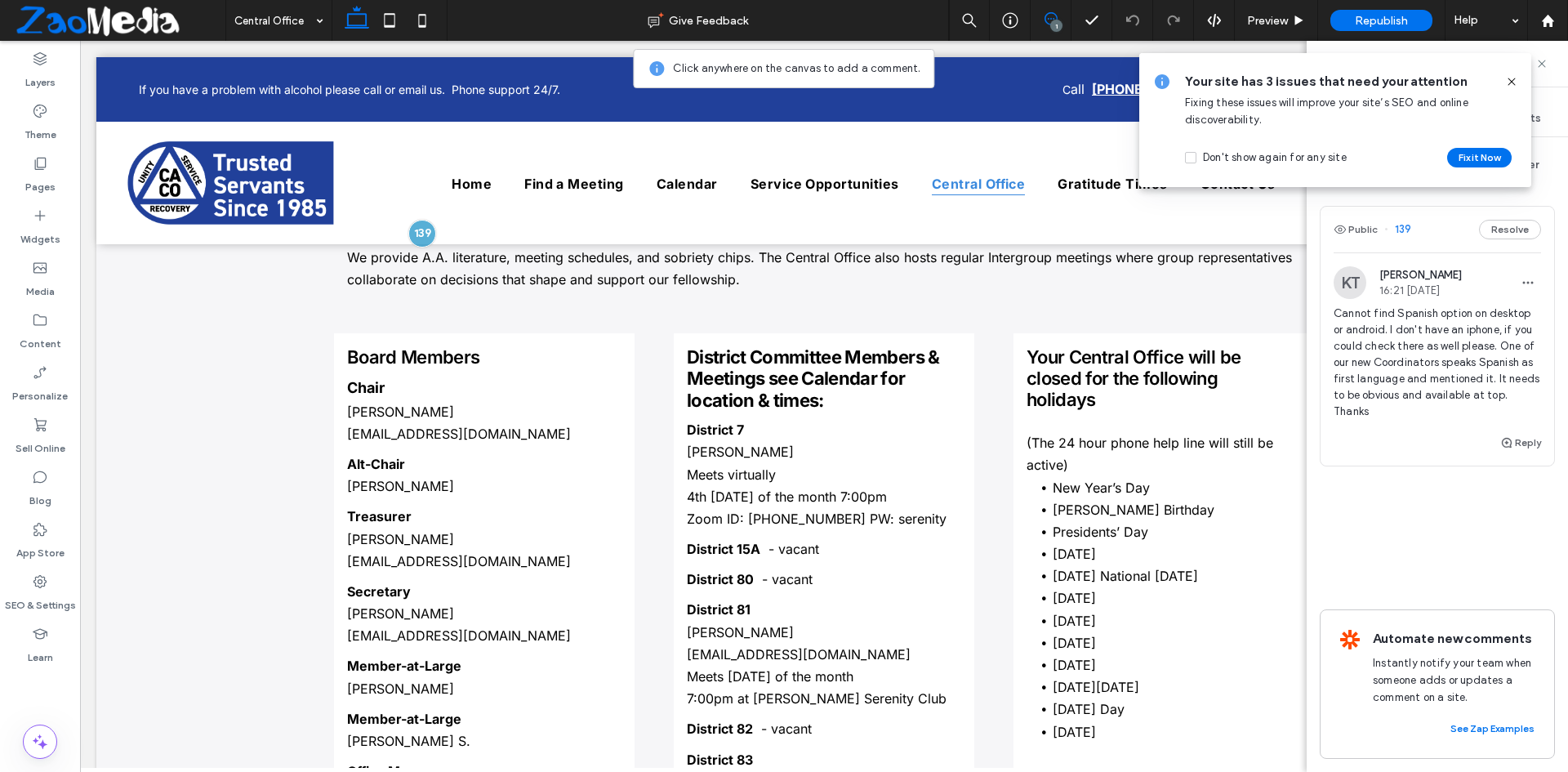
click at [1516, 86] on icon at bounding box center [1512, 81] width 13 height 13
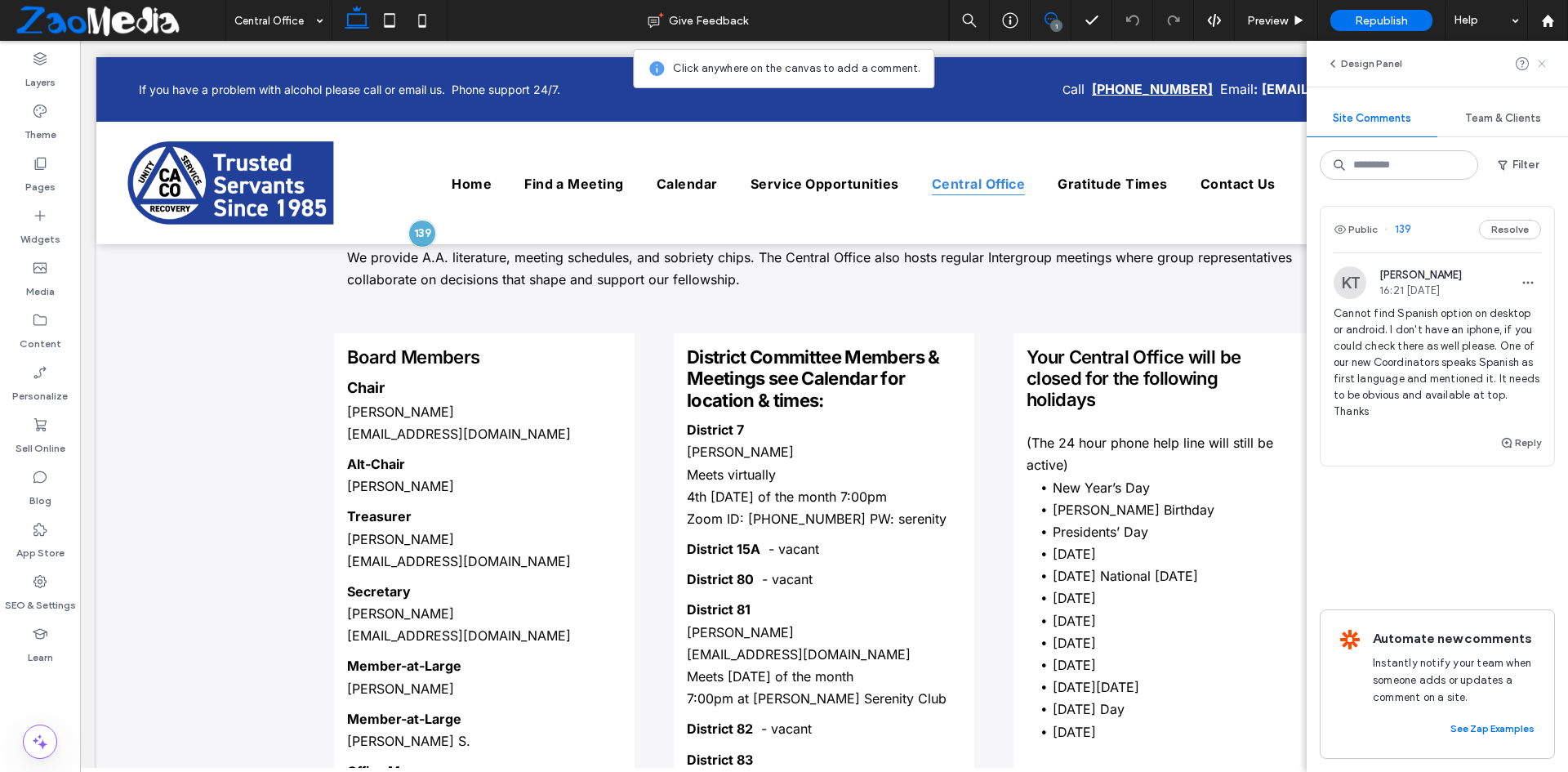
click at [1541, 66] on icon at bounding box center [1542, 64] width 13 height 13
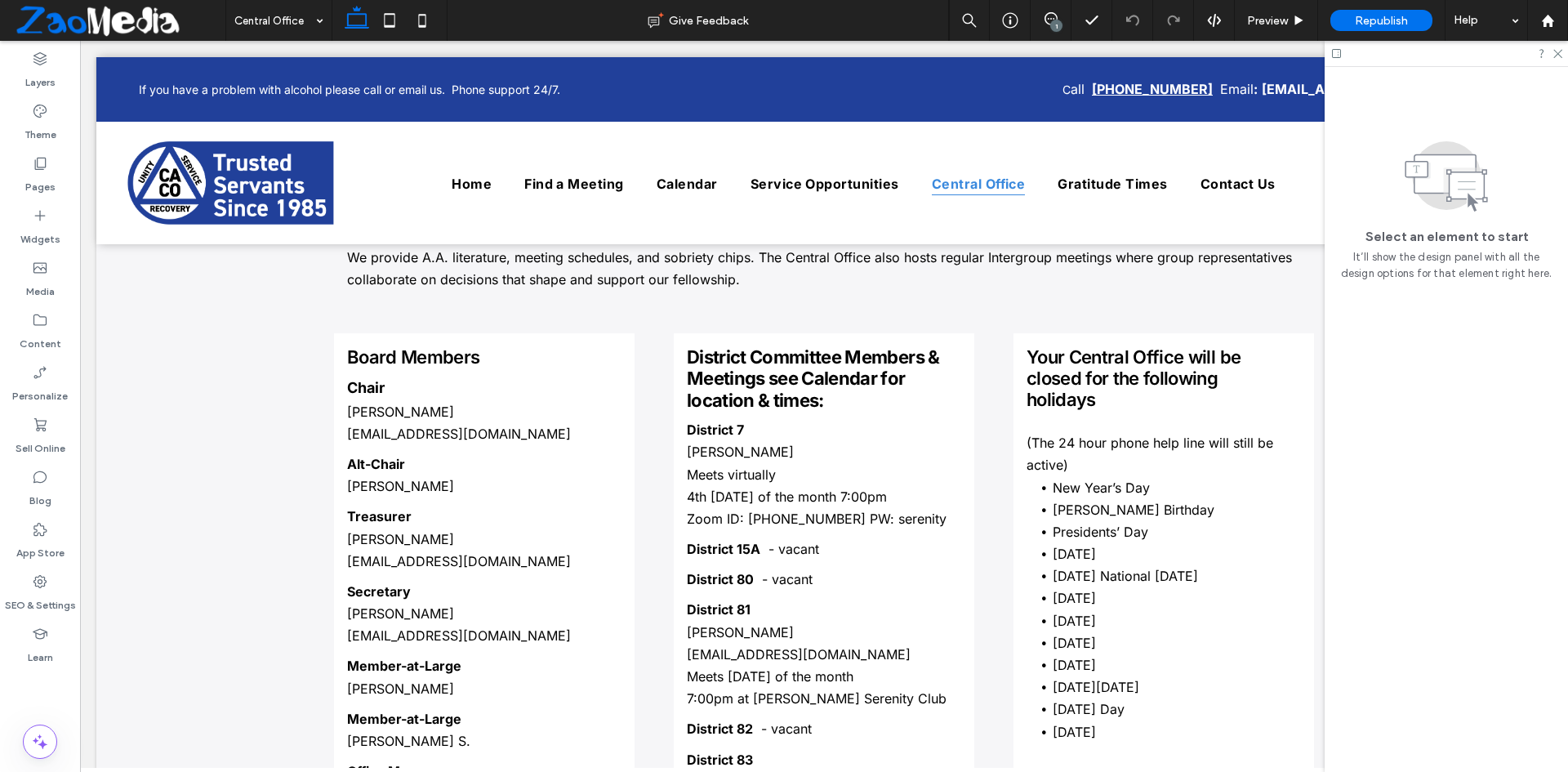
click at [1057, 21] on div "1" at bounding box center [1056, 25] width 12 height 12
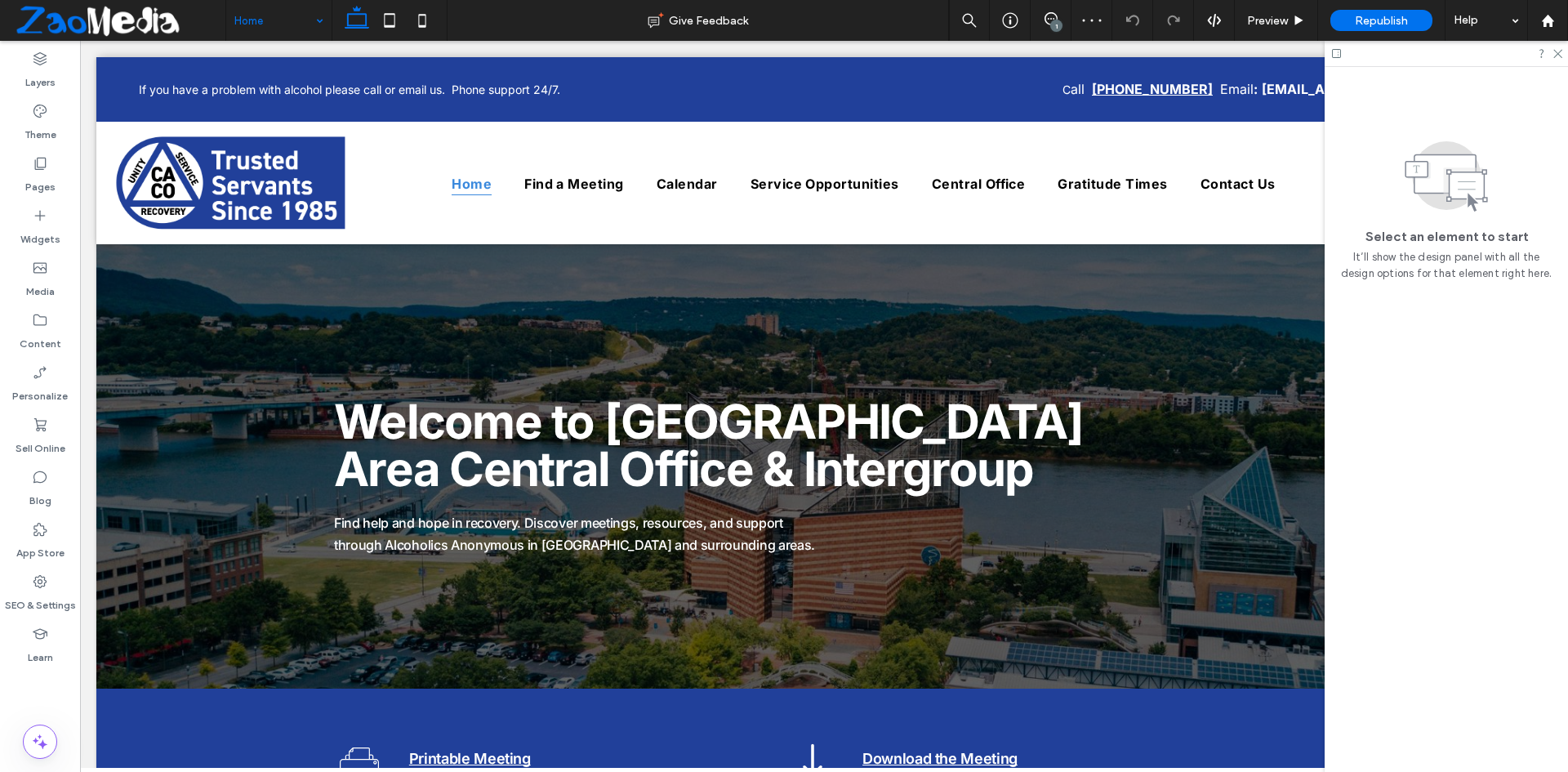
click at [1053, 25] on div "1" at bounding box center [1056, 25] width 12 height 12
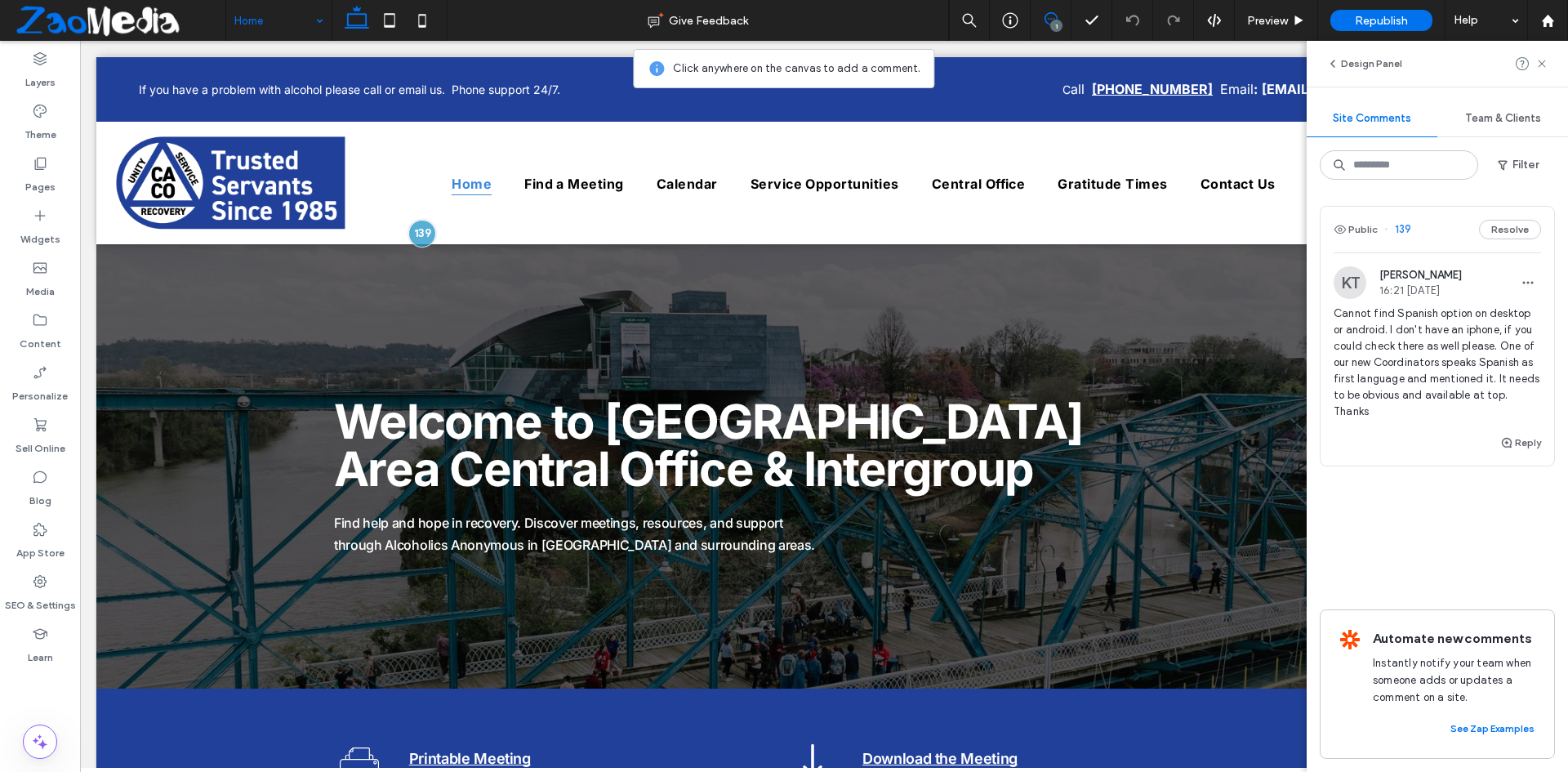
click at [1371, 433] on div "Reply" at bounding box center [1438, 449] width 234 height 33
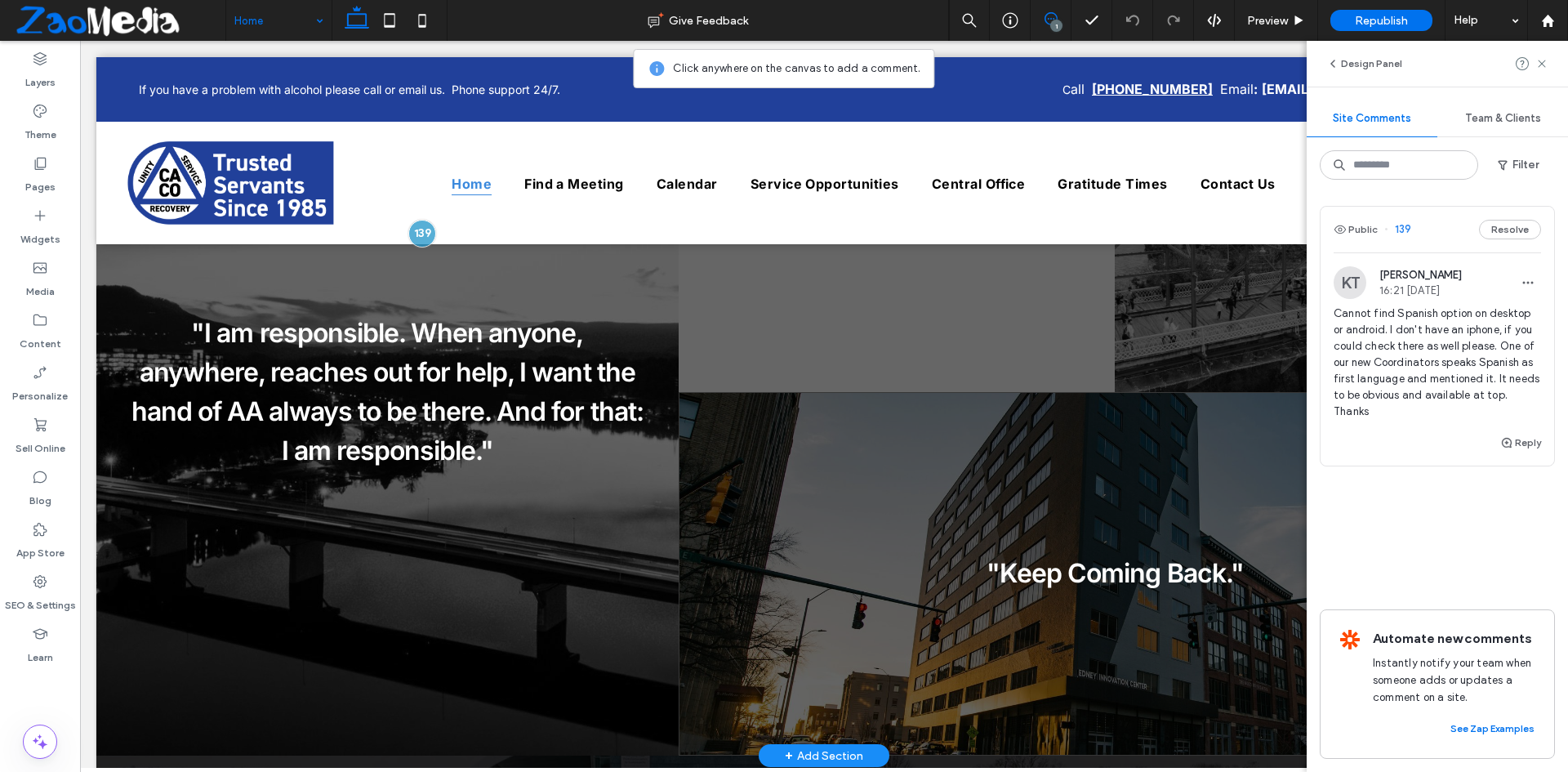
scroll to position [3283, 0]
